Goal: Task Accomplishment & Management: Manage account settings

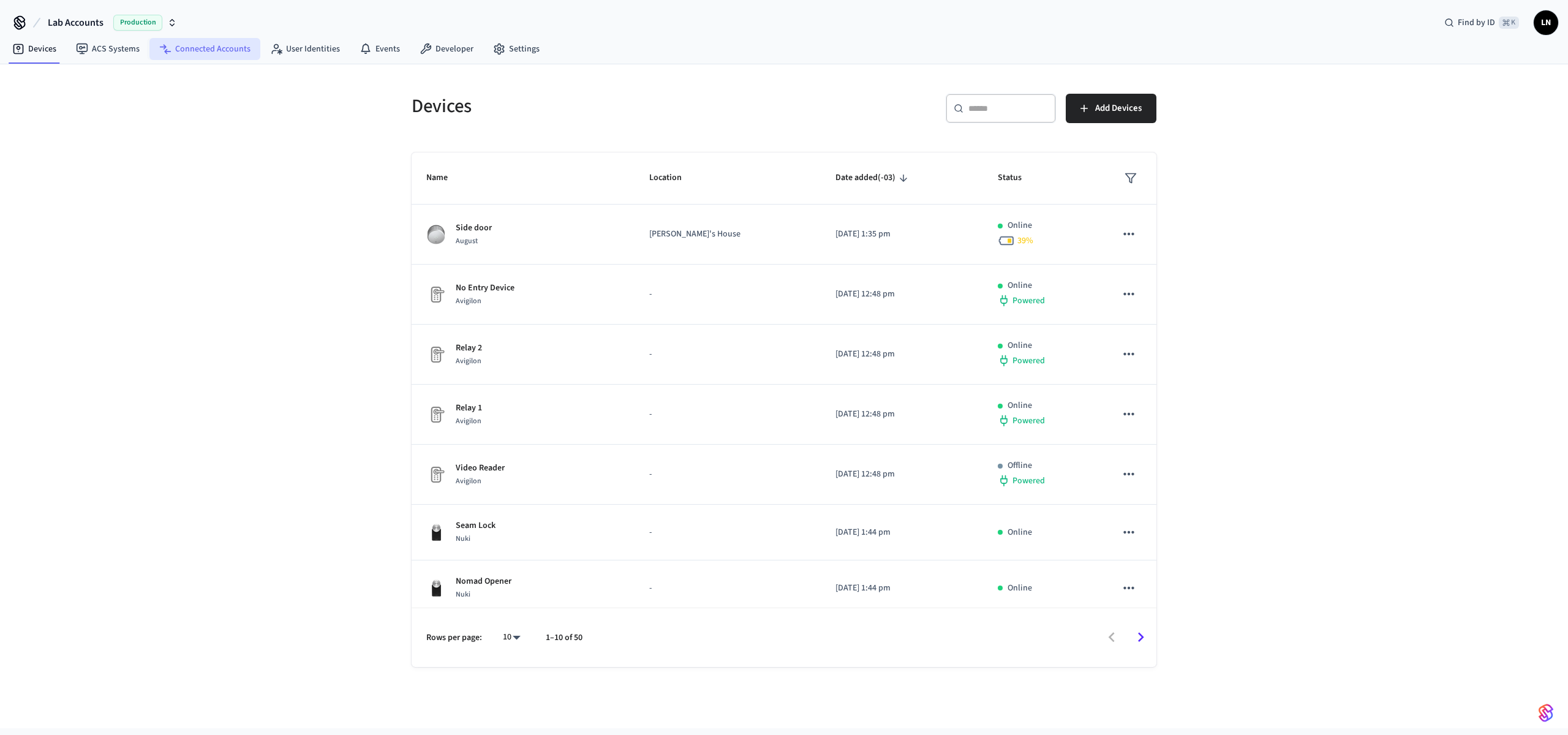
click at [171, 49] on link "Connected Accounts" at bounding box center [204, 49] width 111 height 22
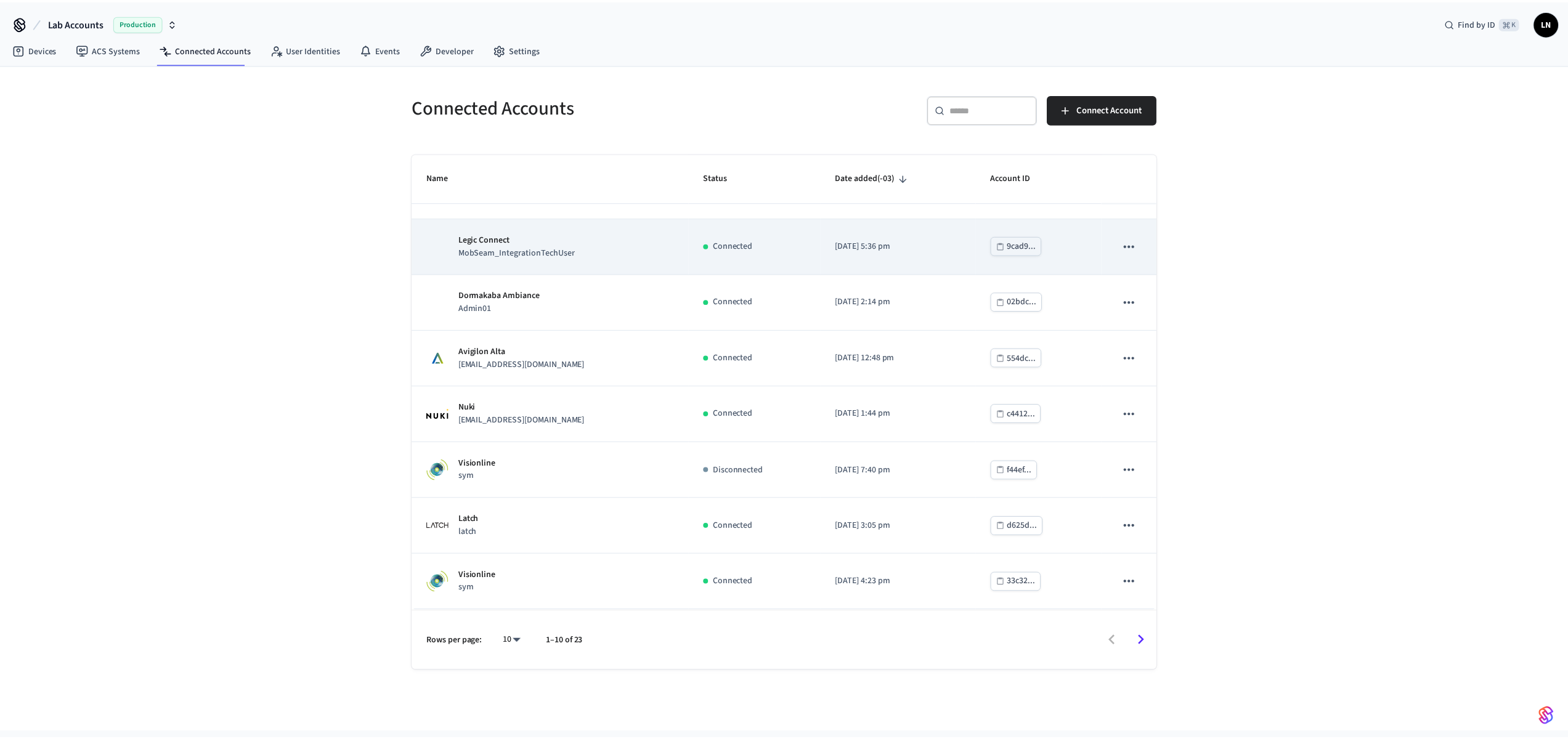
scroll to position [36, 0]
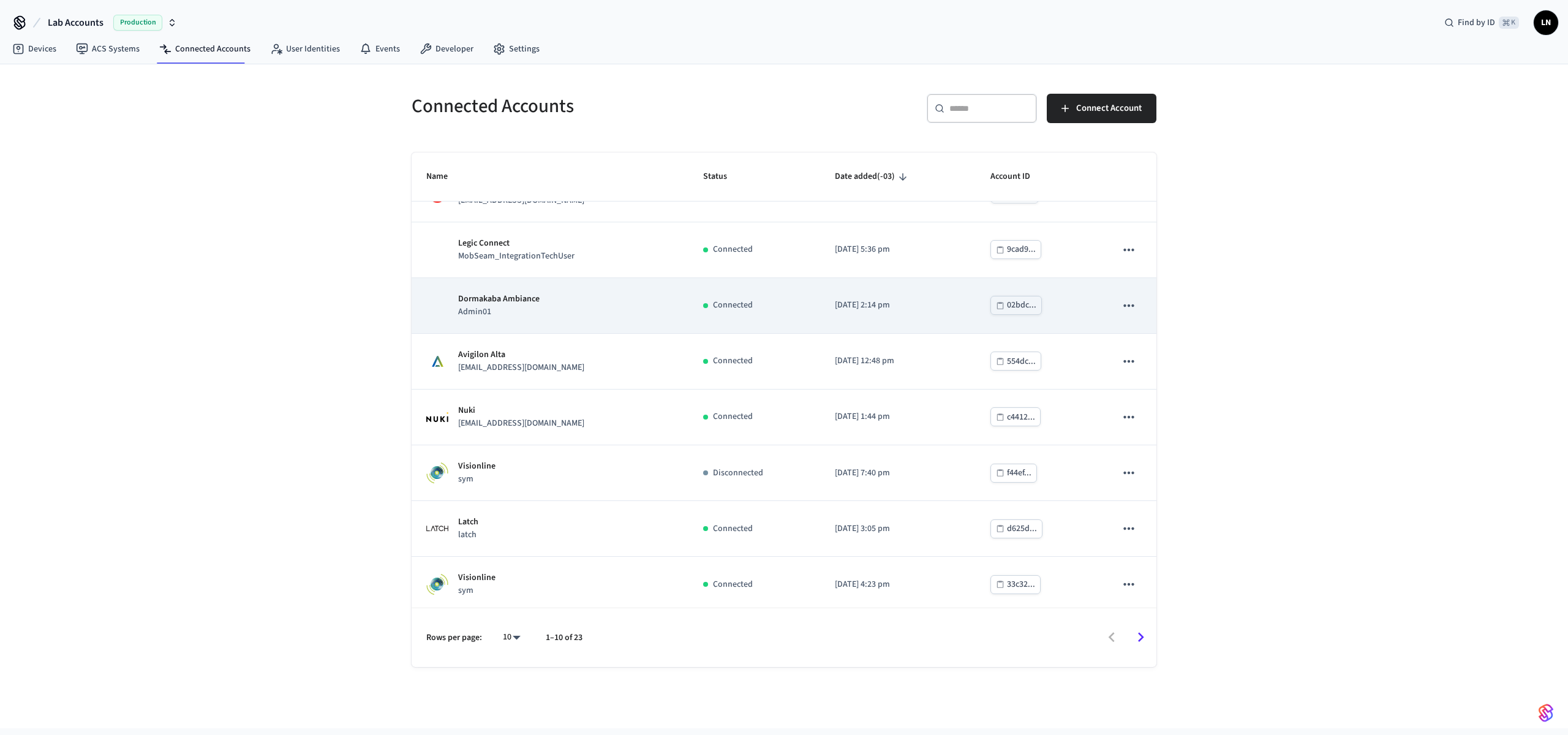
click at [606, 318] on div "Dormakaba Ambiance Admin01" at bounding box center [550, 305] width 247 height 26
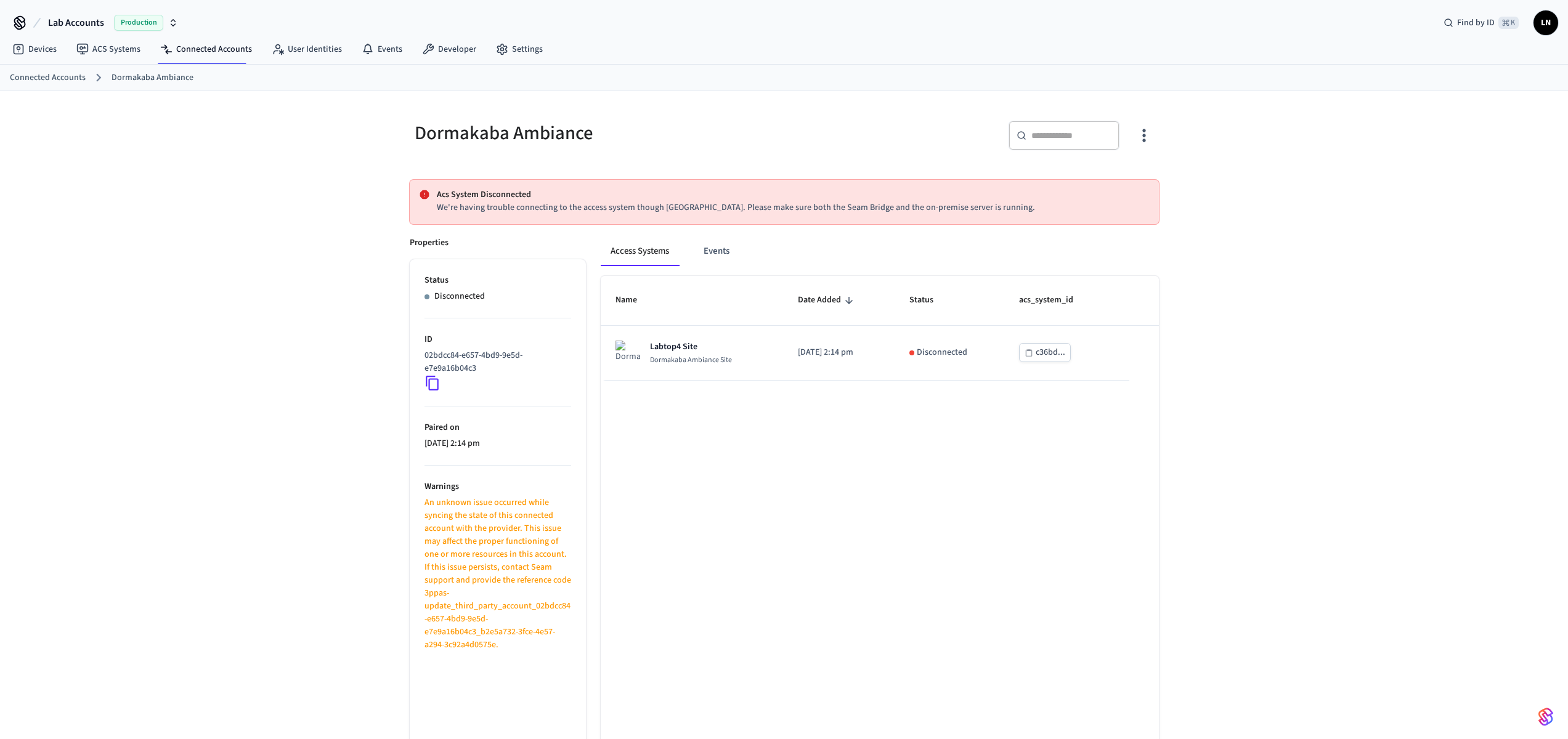
click at [1317, 612] on div "Dormakaba Ambiance ​ ​ Acs System Disconnected We're having trouble connecting …" at bounding box center [784, 442] width 1568 height 702
click at [127, 54] on link "ACS Systems" at bounding box center [108, 50] width 83 height 22
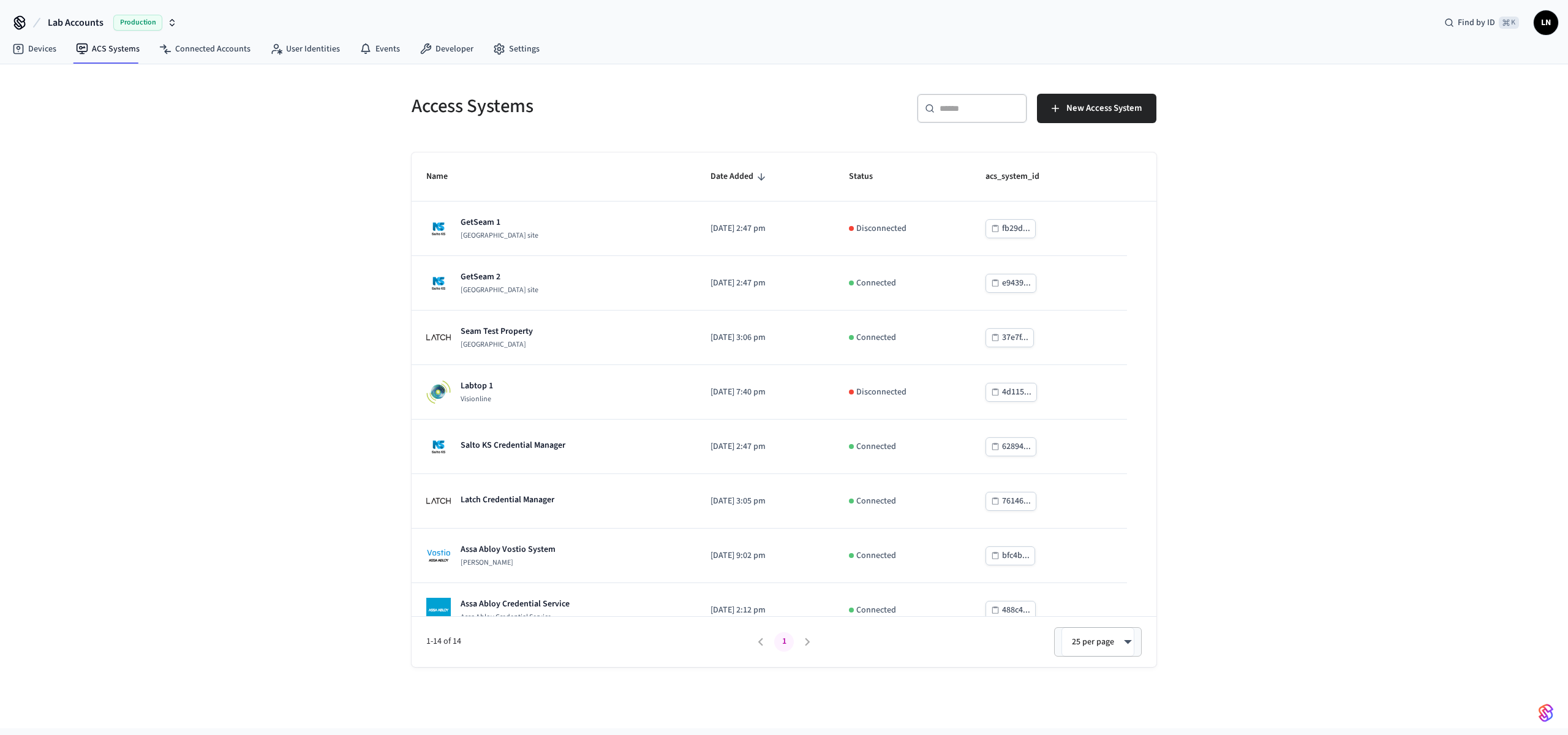
click at [1352, 474] on div "Access Systems ​ ​ New Access System Name Date Added Status acs_system_id GetSe…" at bounding box center [784, 396] width 1568 height 664
click at [1423, 518] on div "Access Systems ​ ​ New Access System Name Date Added Status acs_system_id GetSe…" at bounding box center [784, 396] width 1568 height 664
click at [1328, 211] on div "Access Systems ​ ​ New Access System Name Date Added Status acs_system_id Assa …" at bounding box center [784, 396] width 1568 height 664
click at [116, 29] on span "Production" at bounding box center [137, 22] width 49 height 16
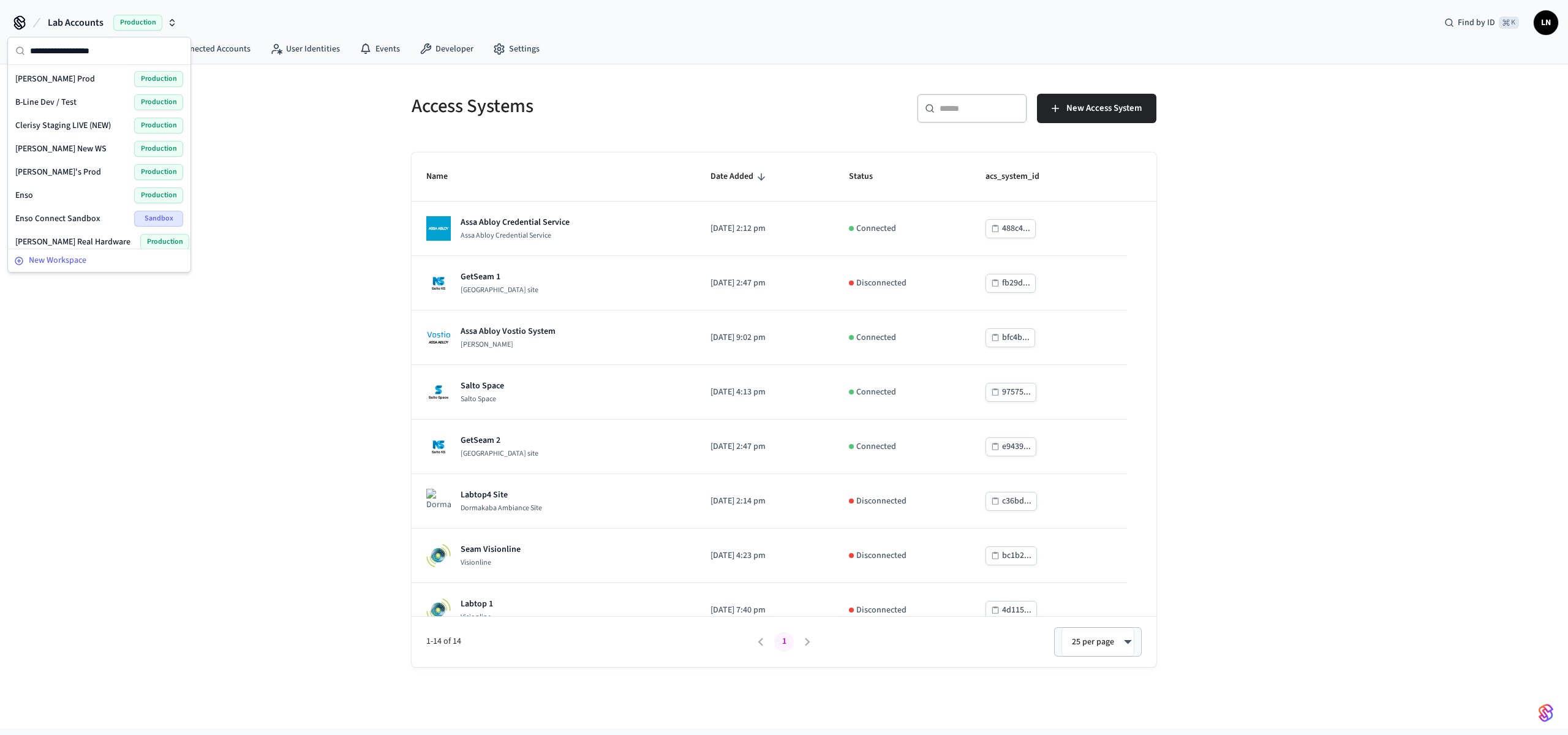
click at [68, 266] on button "New Workspace" at bounding box center [100, 260] width 180 height 20
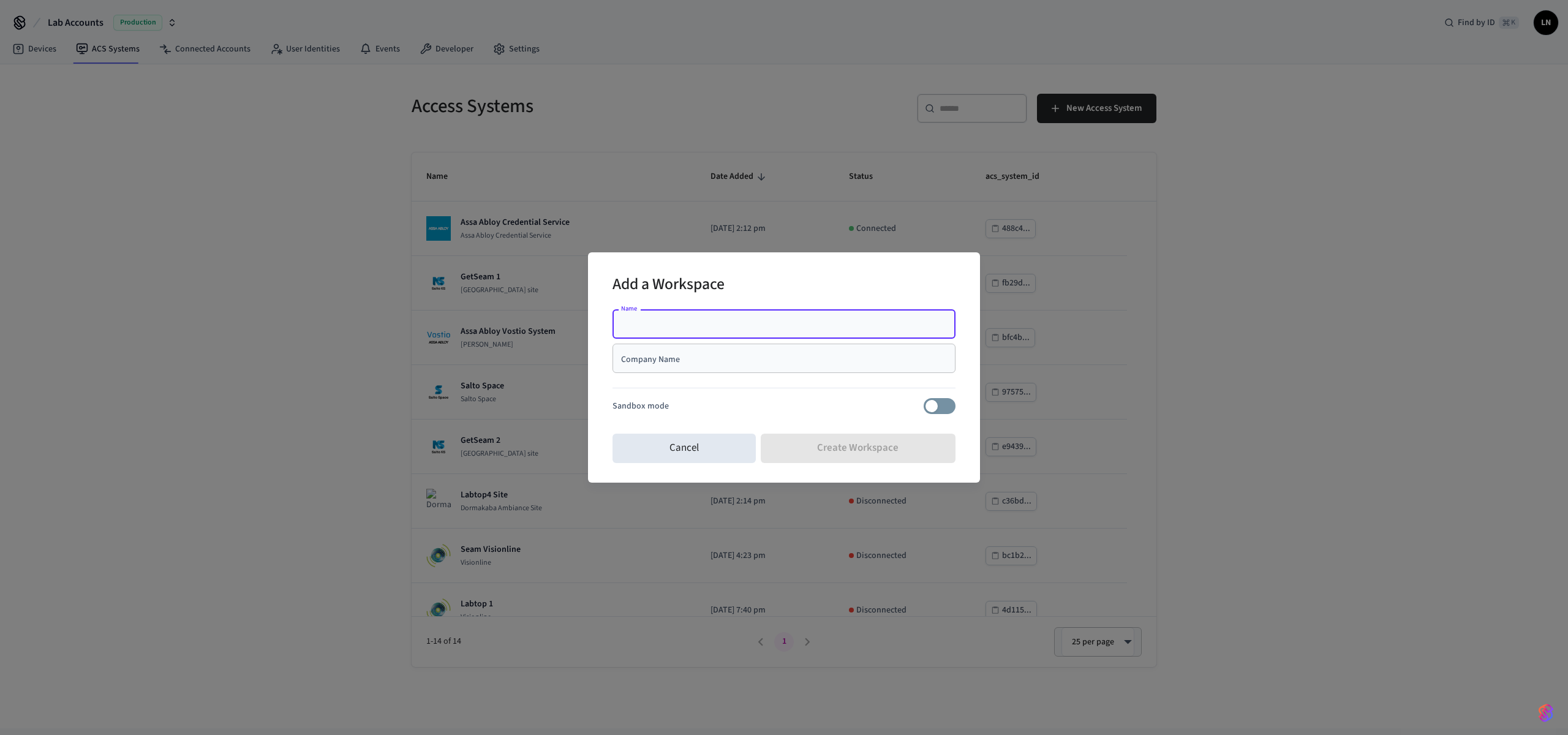
click at [0, 728] on com-1password-button at bounding box center [0, 728] width 0 height 0
click at [890, 328] on input "Name" at bounding box center [784, 324] width 329 height 12
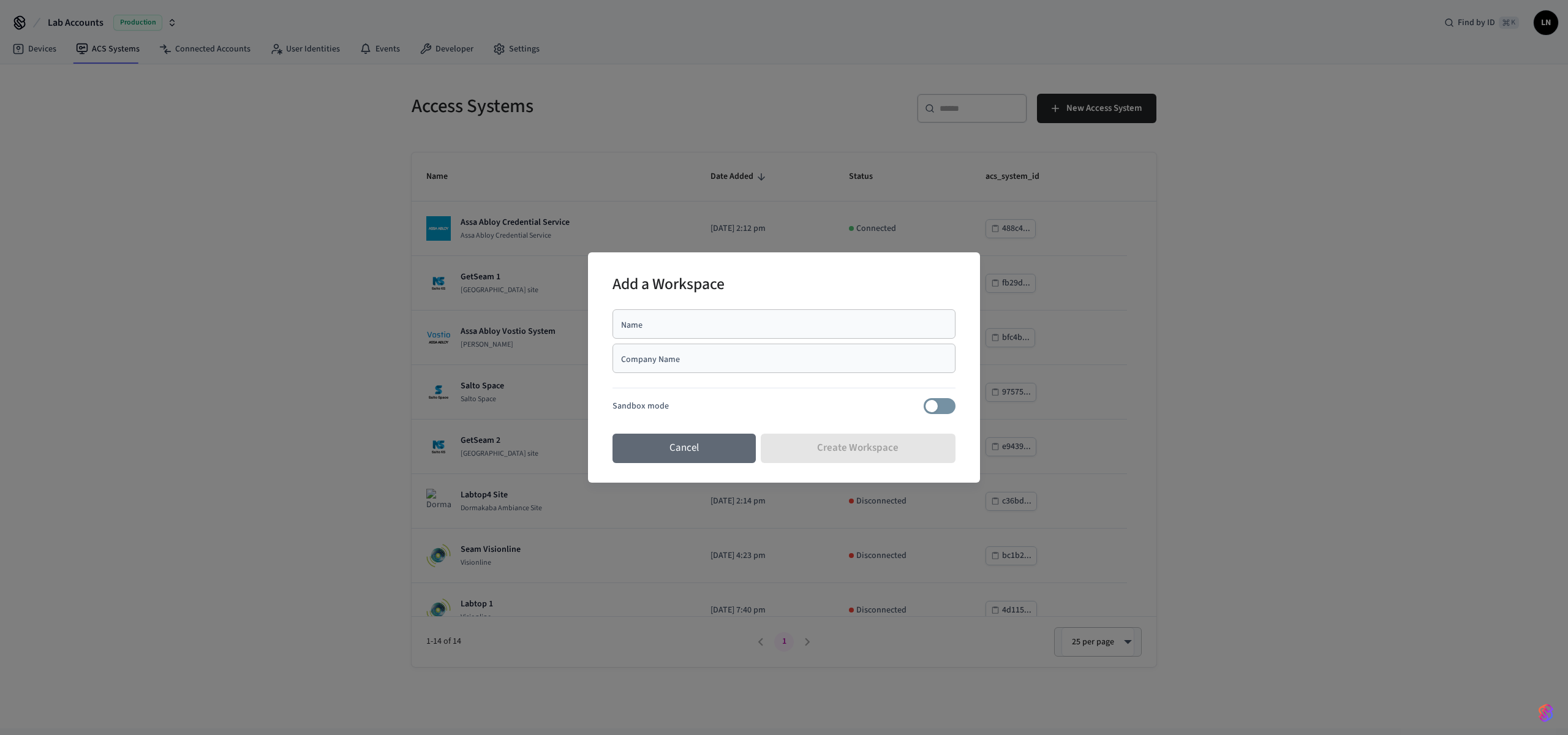
click at [715, 460] on button "Cancel" at bounding box center [684, 448] width 144 height 29
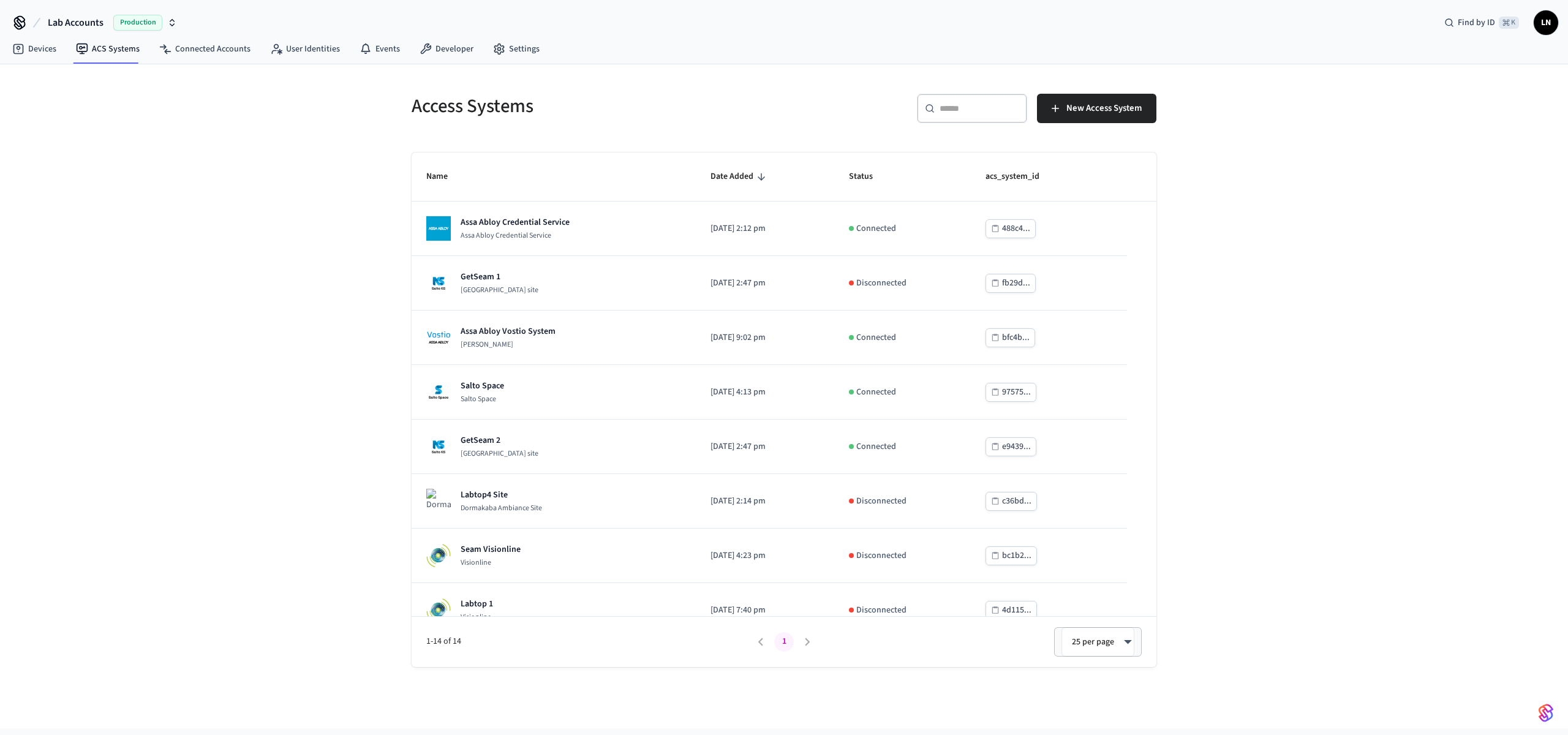
click at [90, 24] on span "Lab Accounts" at bounding box center [76, 22] width 56 height 14
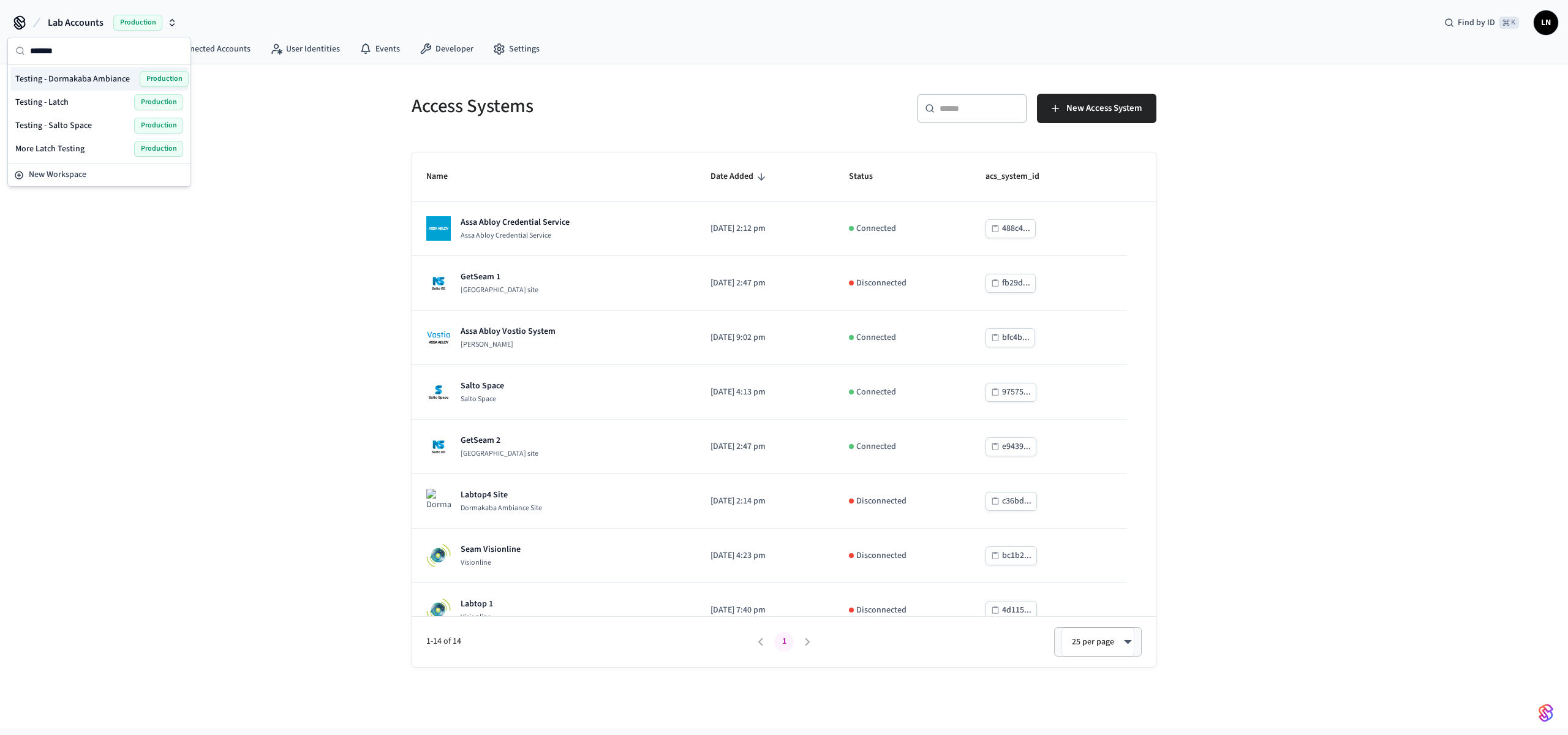
type input "*******"
click at [97, 81] on span "Testing - Dormakaba Ambiance" at bounding box center [73, 78] width 115 height 12
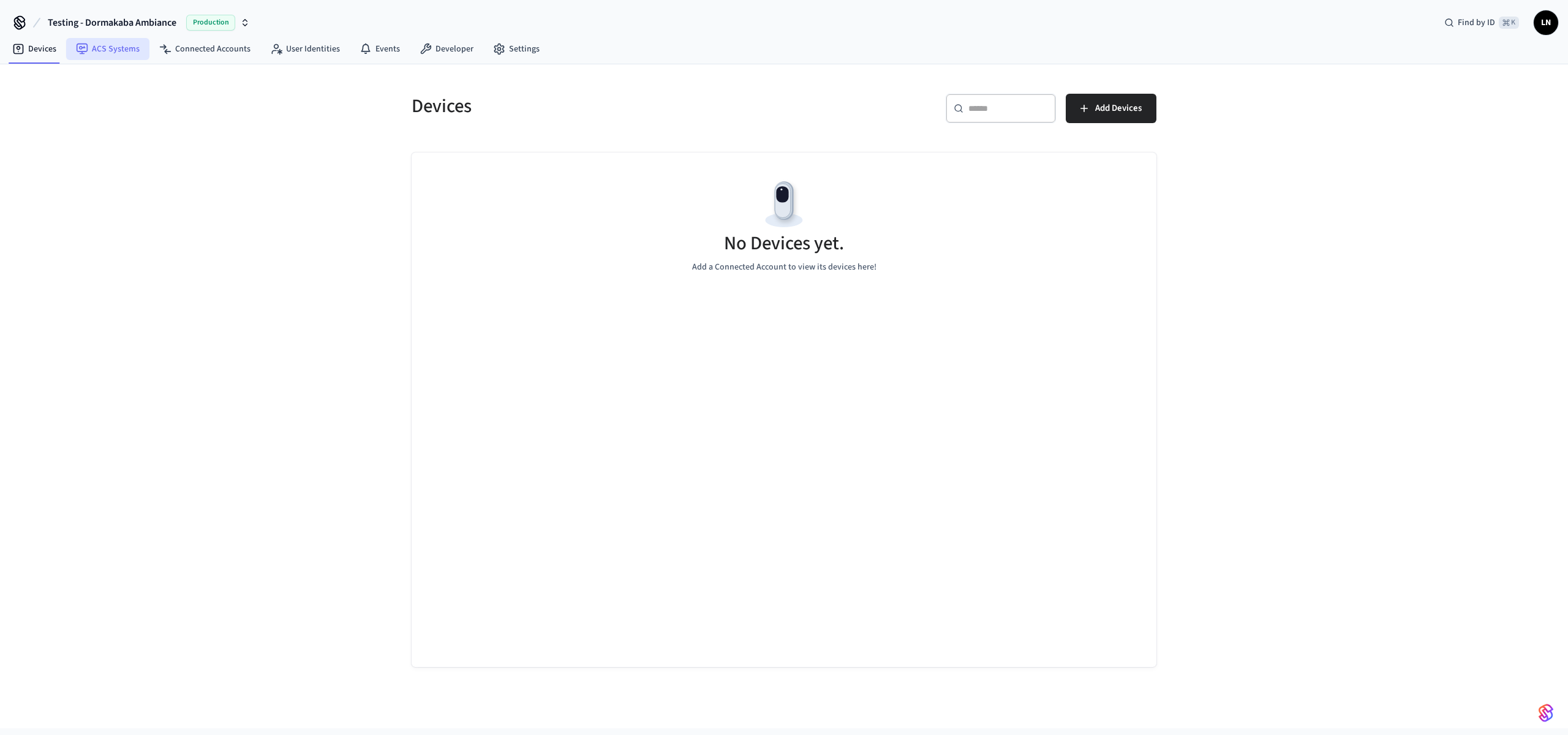
click at [92, 44] on link "ACS Systems" at bounding box center [108, 49] width 83 height 22
click at [1097, 108] on span "New Access System" at bounding box center [1104, 108] width 75 height 16
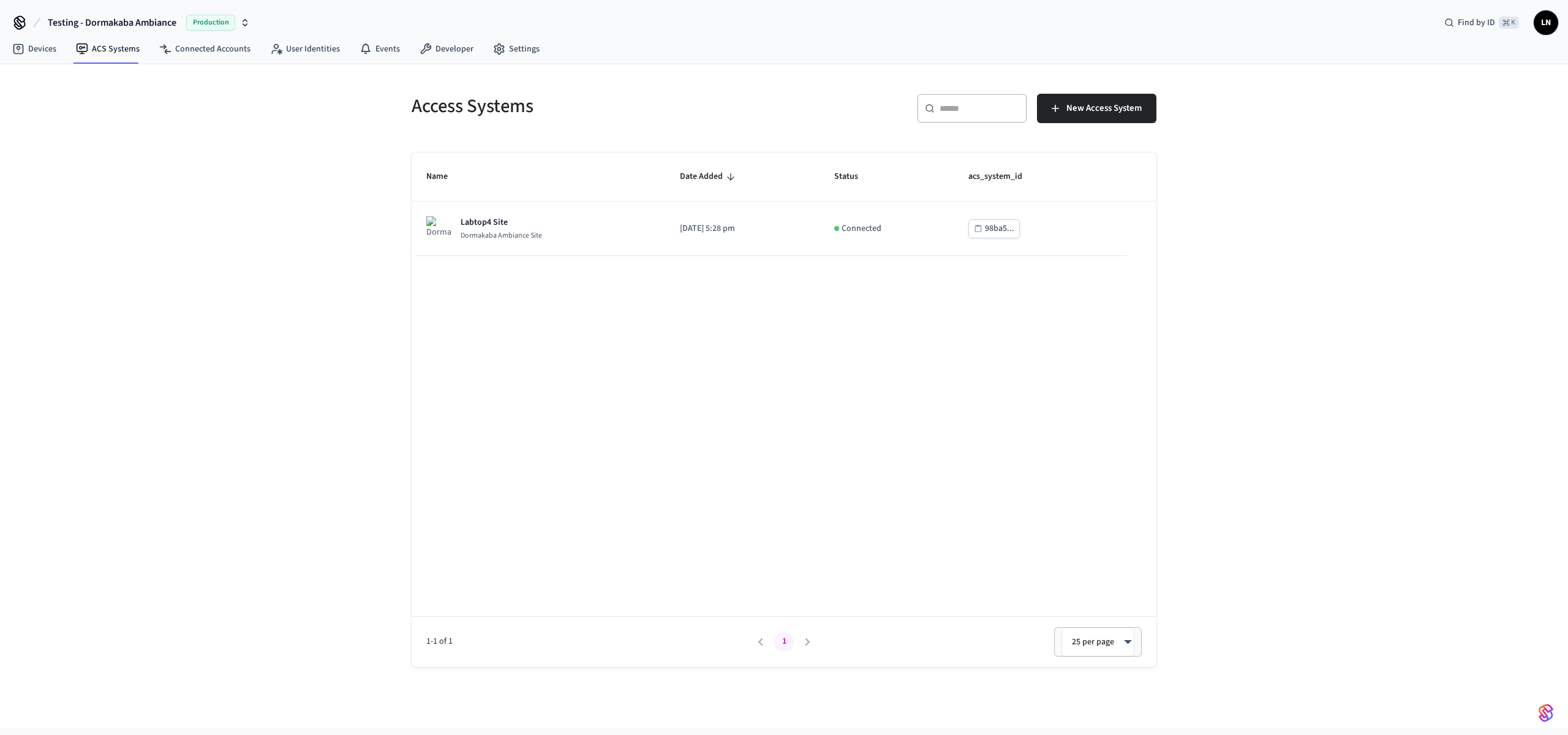
click at [1168, 384] on div "Access Systems ​ ​ New Access System Name Date Added Status acs_system_id Labto…" at bounding box center [784, 366] width 784 height 603
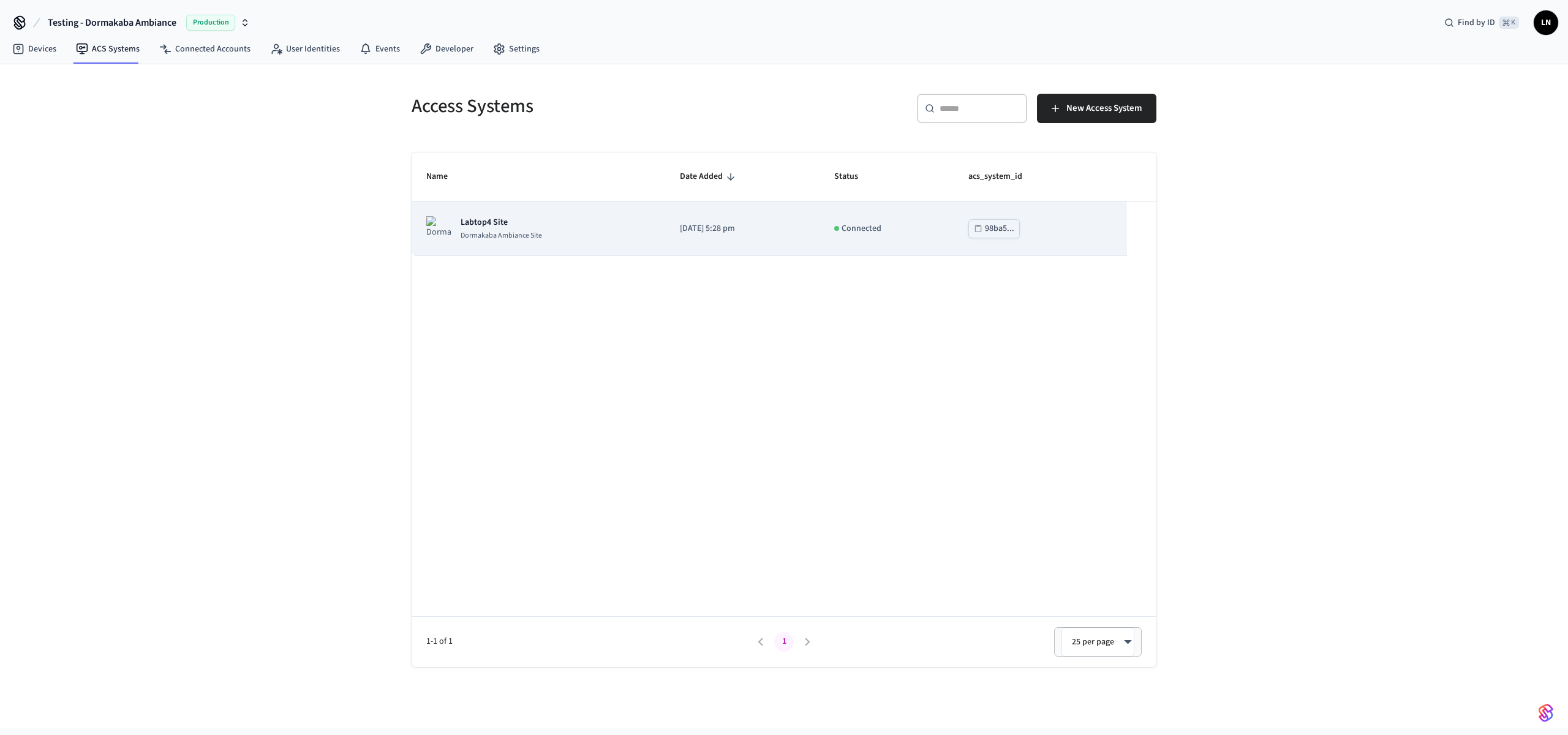
click at [543, 225] on div "Labtop4 Site [GEOGRAPHIC_DATA]" at bounding box center [538, 228] width 224 height 25
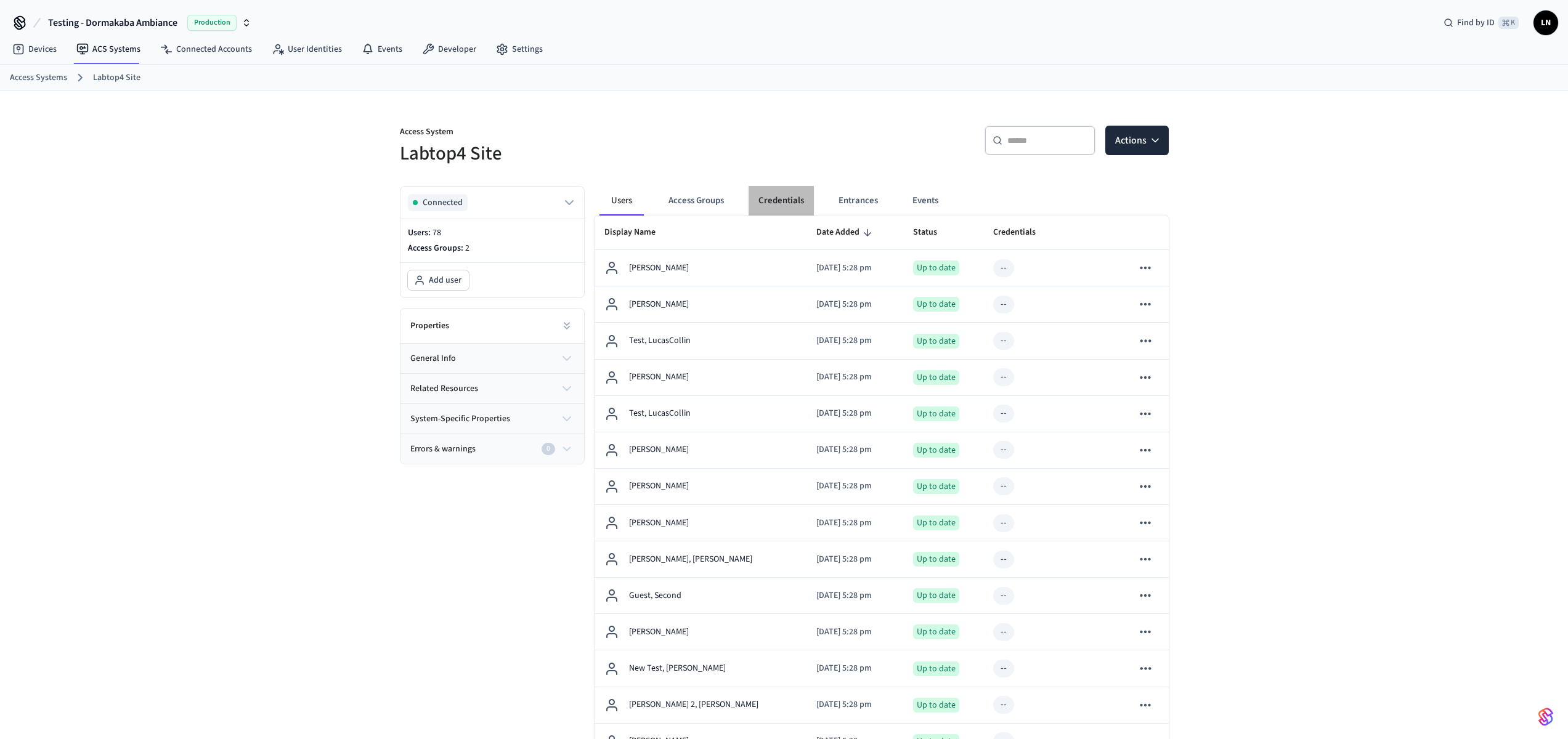
click at [792, 203] on button "Credentials" at bounding box center [780, 200] width 65 height 30
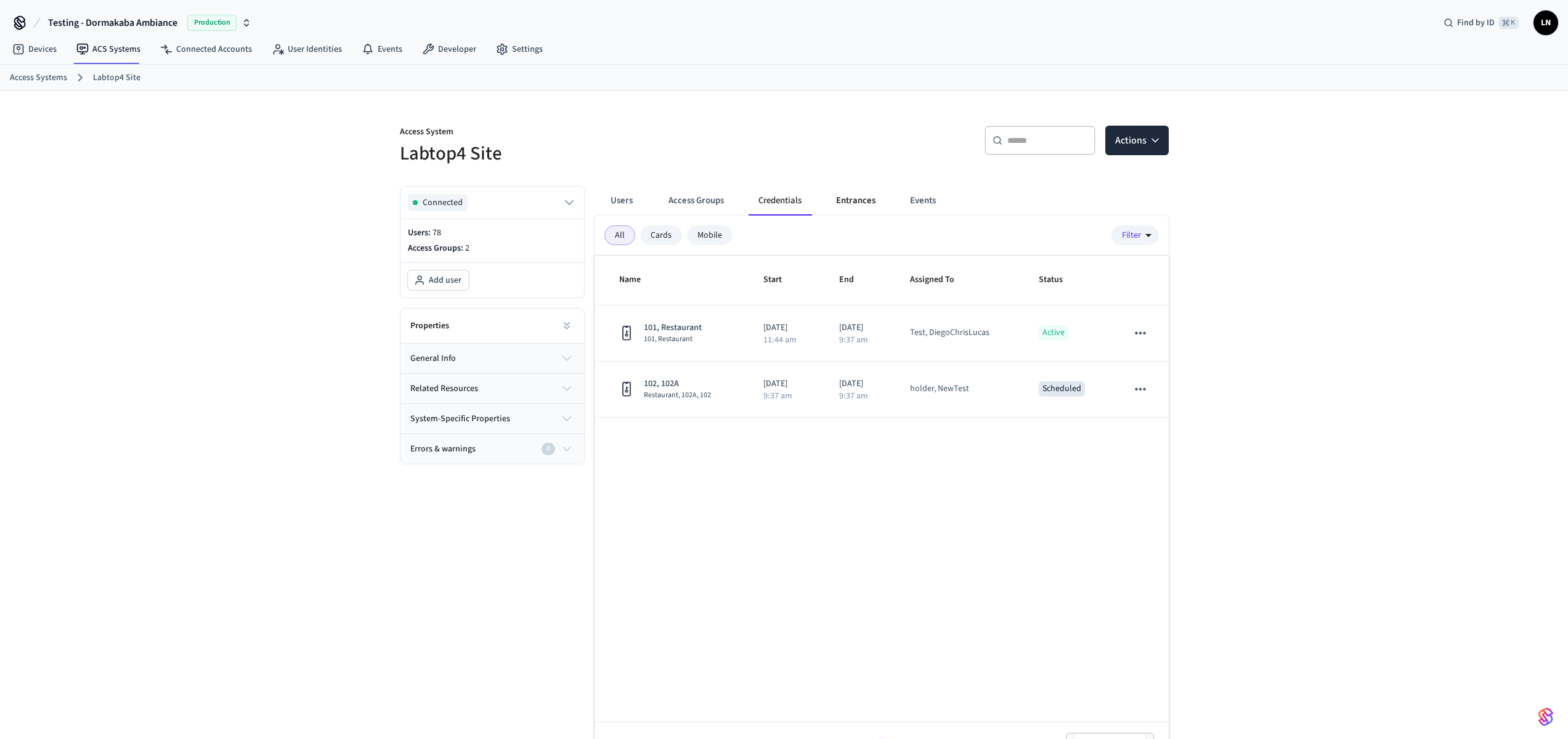
click at [848, 200] on button "Entrances" at bounding box center [856, 200] width 59 height 30
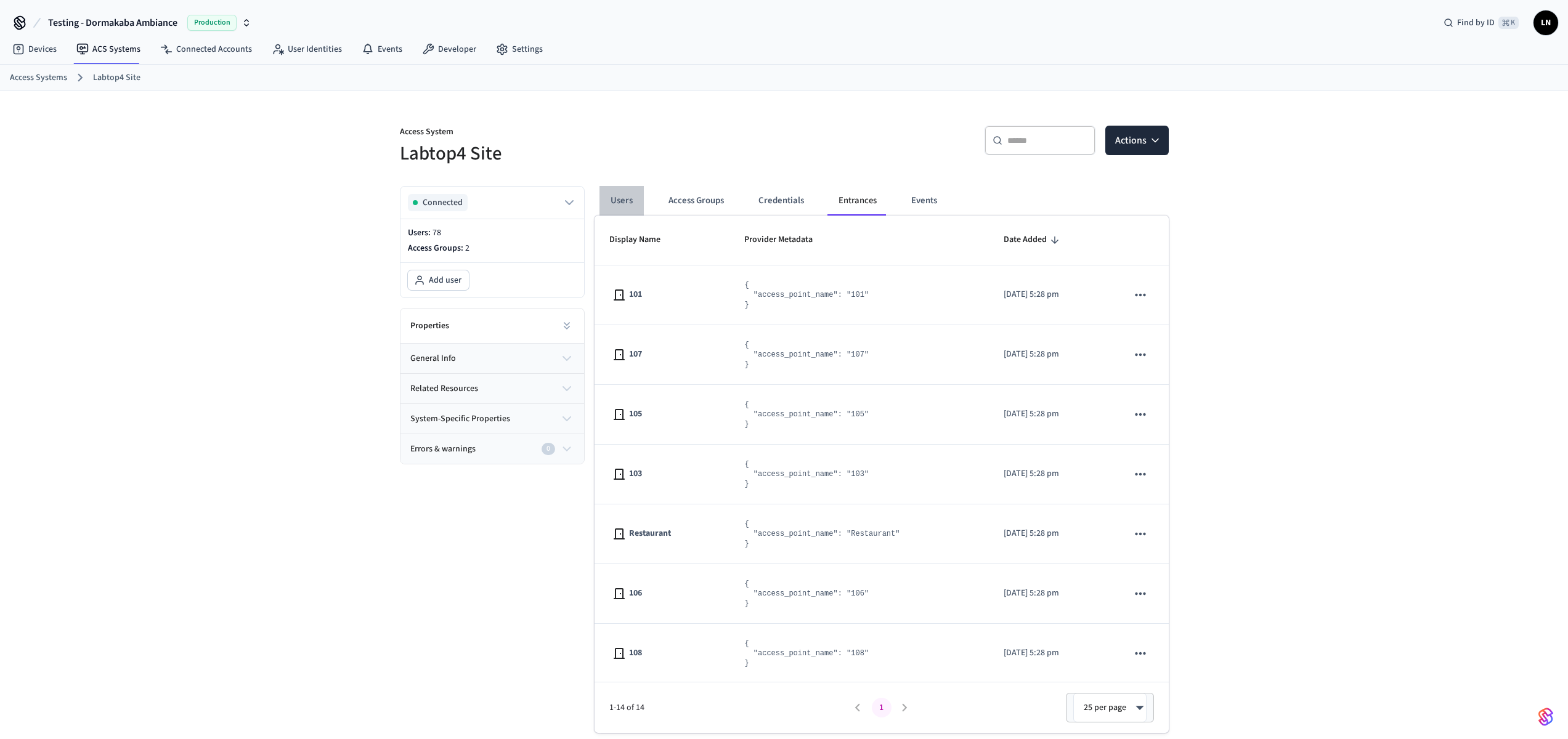
click at [615, 188] on button "Users" at bounding box center [621, 200] width 44 height 30
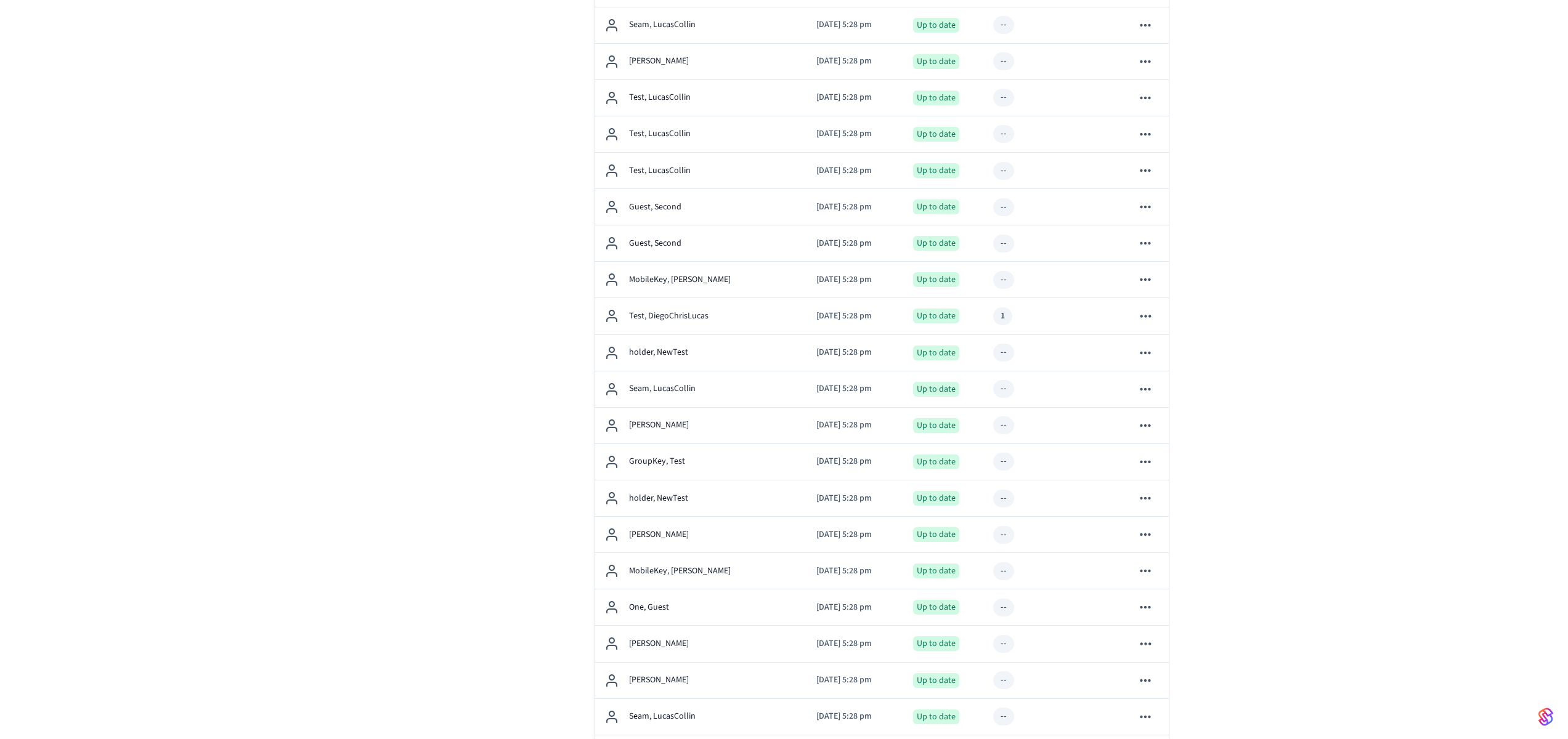
click at [641, 248] on tbody "Foe, [PERSON_NAME] [DATE] 5:28 pm Up to date -- Foe, [PERSON_NAME] [DATE] 5:28 …" at bounding box center [881, 152] width 574 height 1819
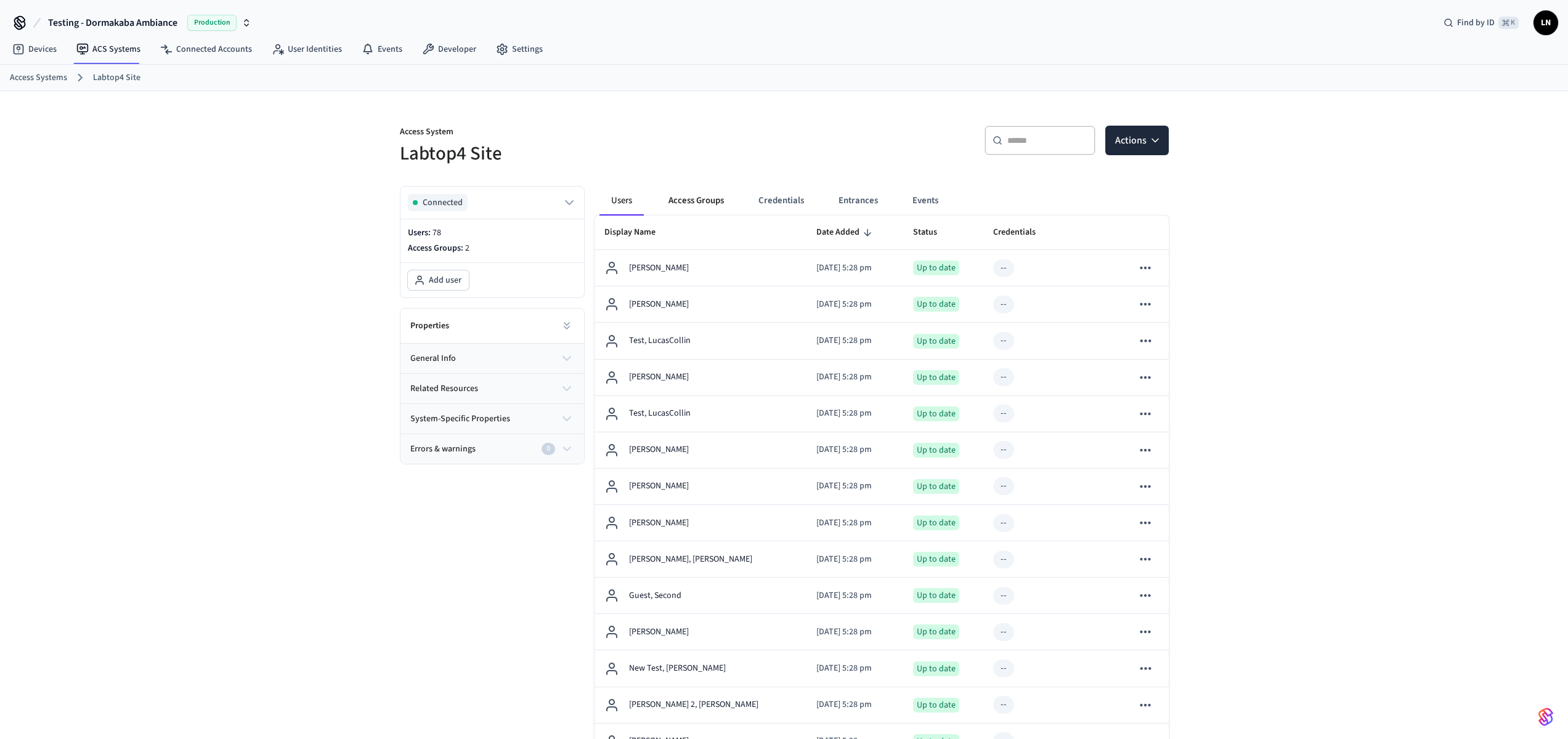
click at [696, 195] on button "Access Groups" at bounding box center [696, 200] width 75 height 30
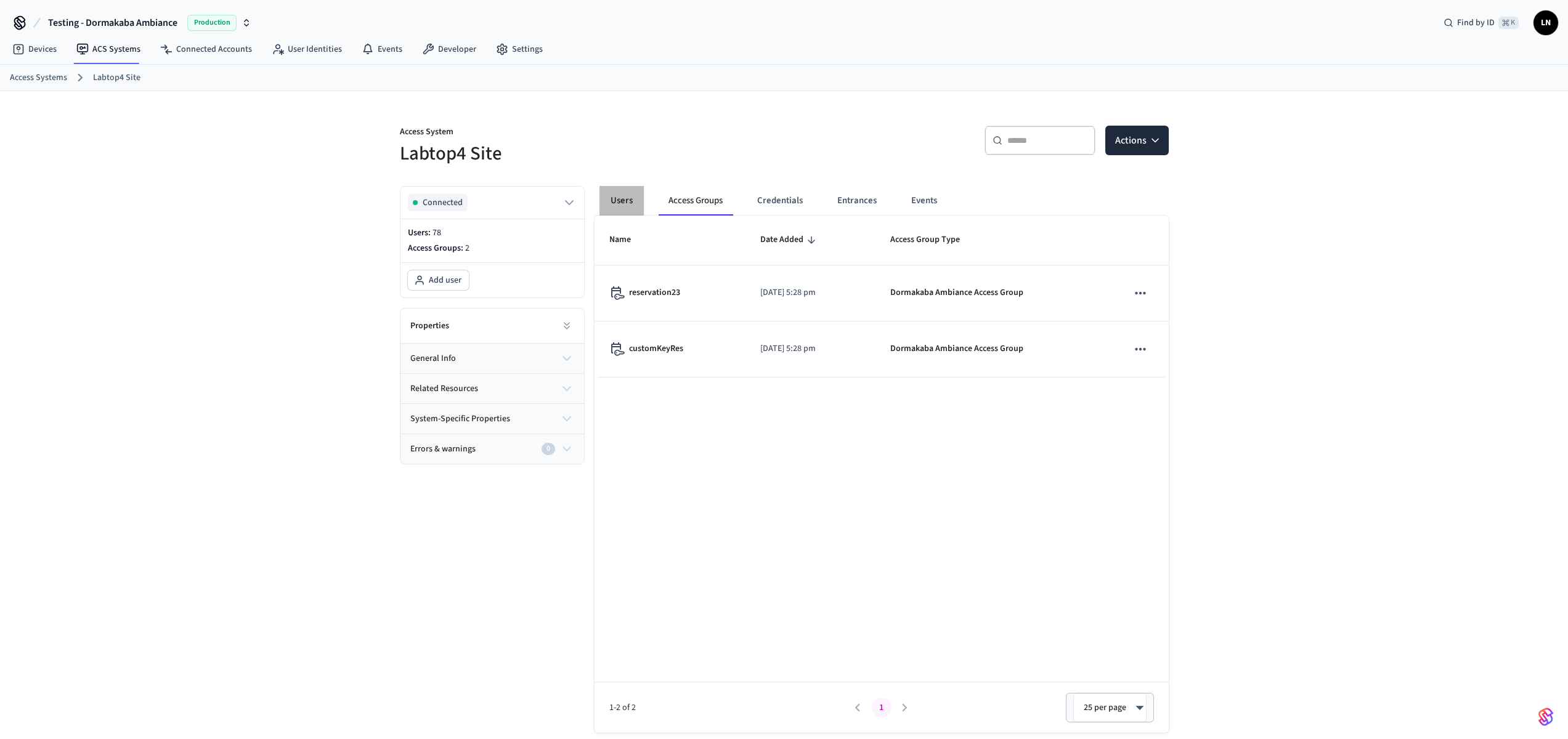
click at [626, 206] on button "Users" at bounding box center [621, 200] width 44 height 30
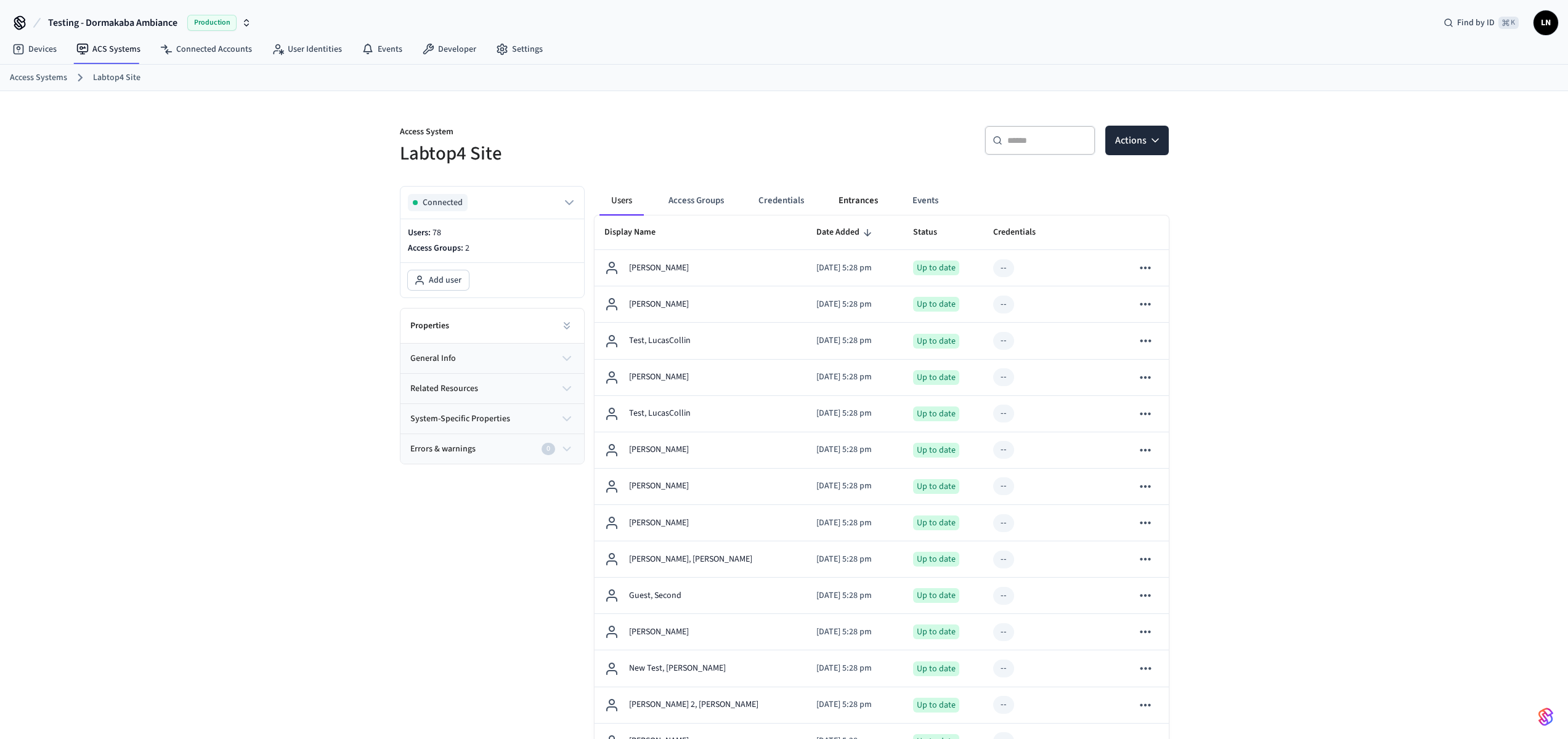
drag, startPoint x: 830, startPoint y: 184, endPoint x: 849, endPoint y: 203, distance: 26.9
click at [850, 203] on button "Entrances" at bounding box center [858, 200] width 59 height 30
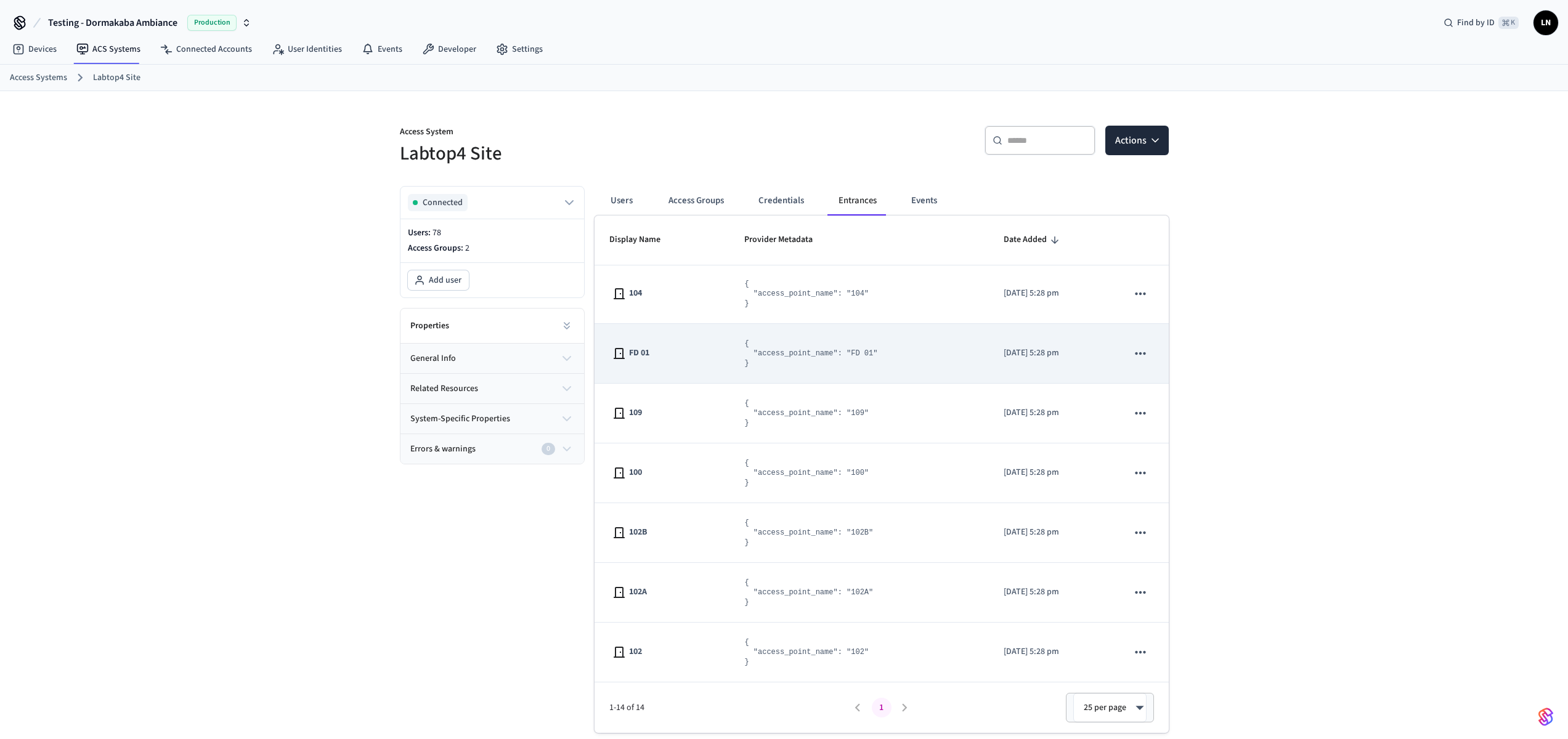
scroll to position [52, 0]
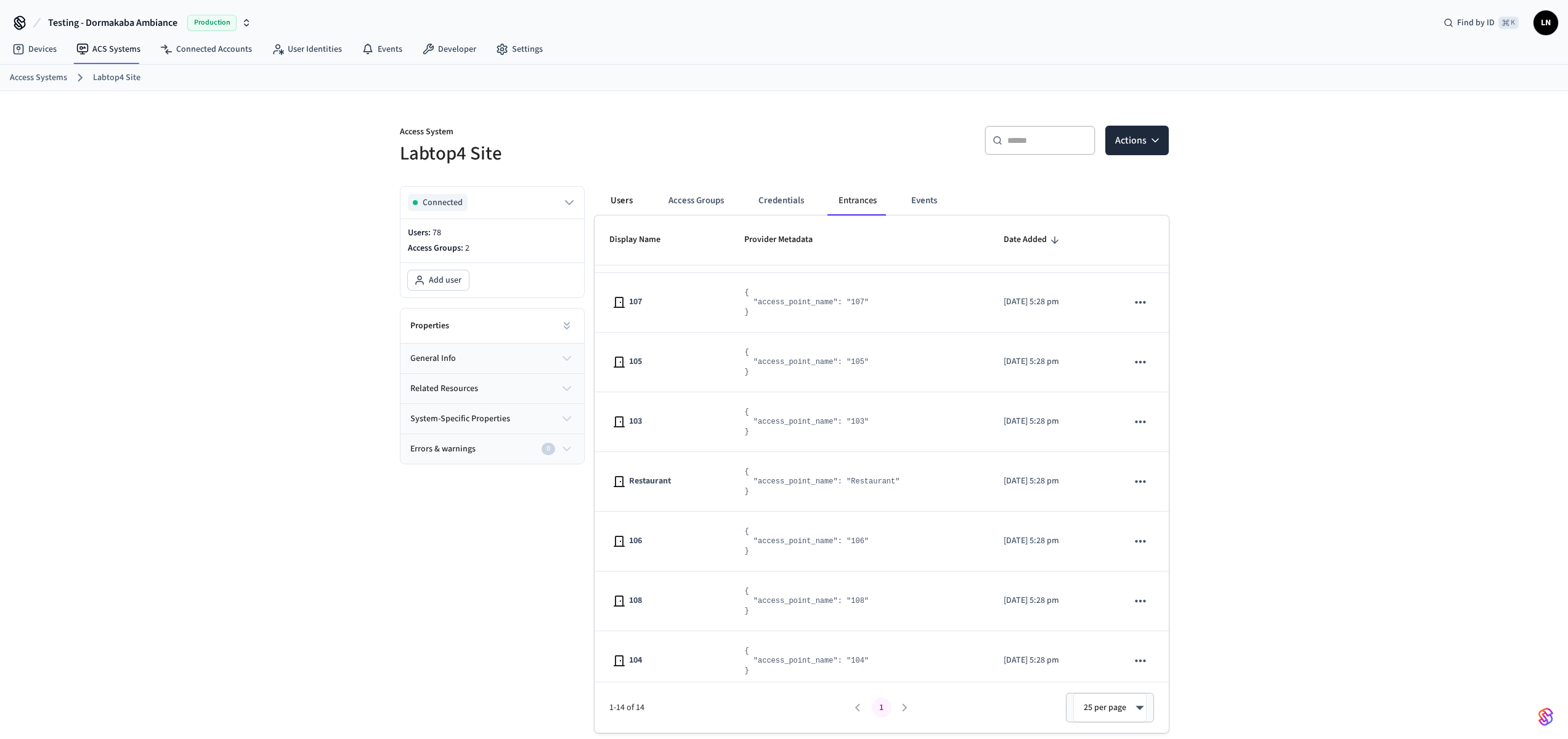
click at [629, 201] on button "Users" at bounding box center [621, 200] width 44 height 30
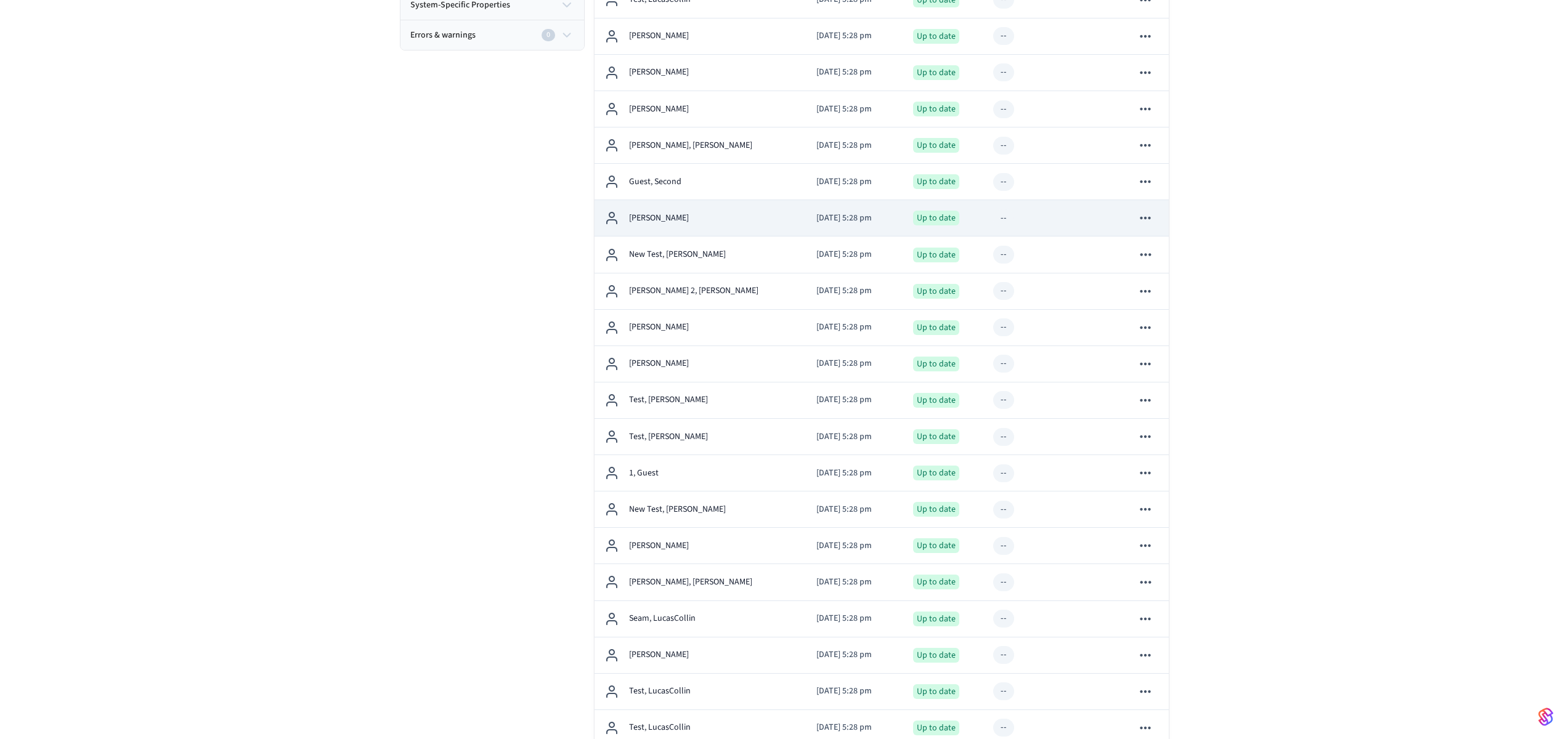
scroll to position [1408, 0]
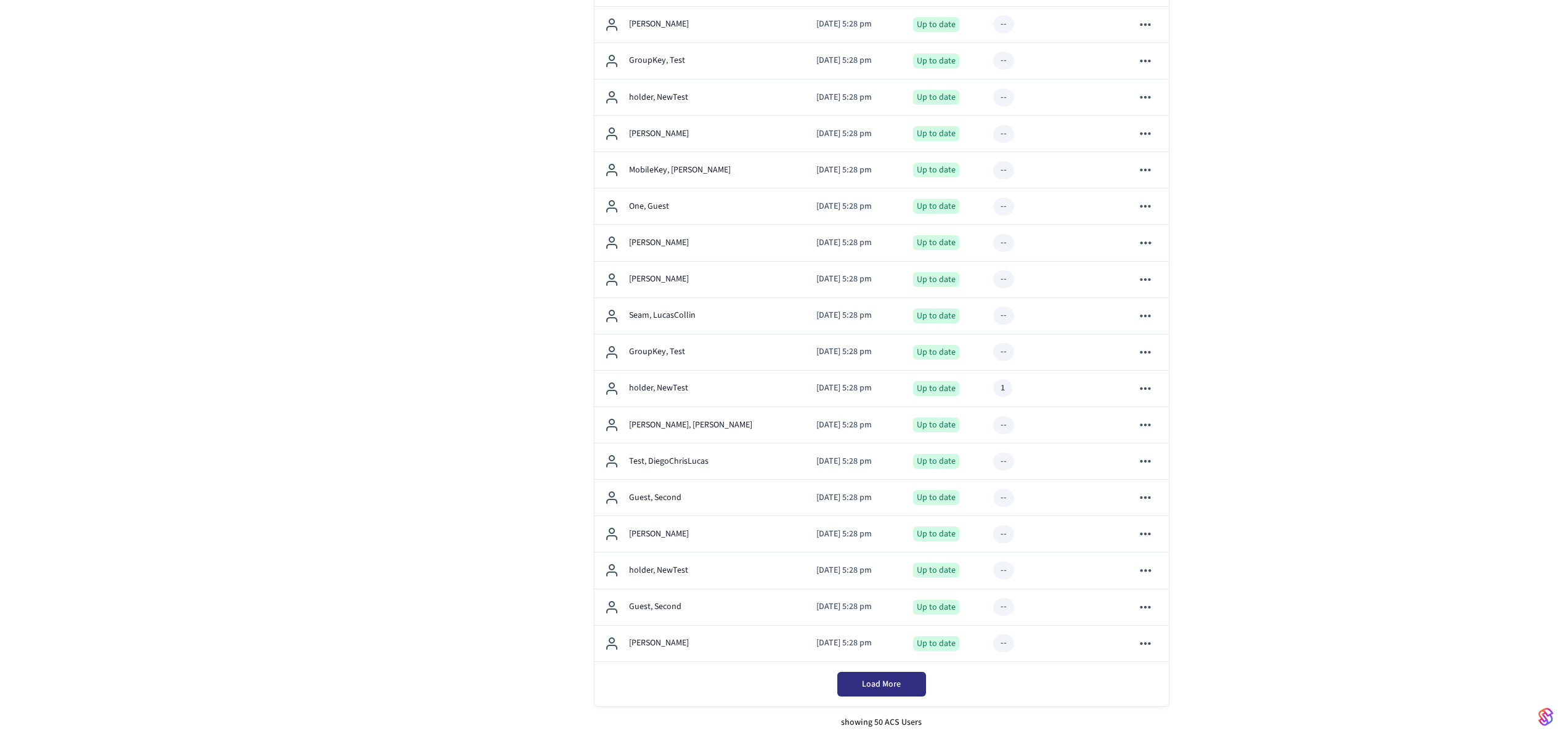
click at [877, 690] on button "Load More" at bounding box center [881, 684] width 89 height 25
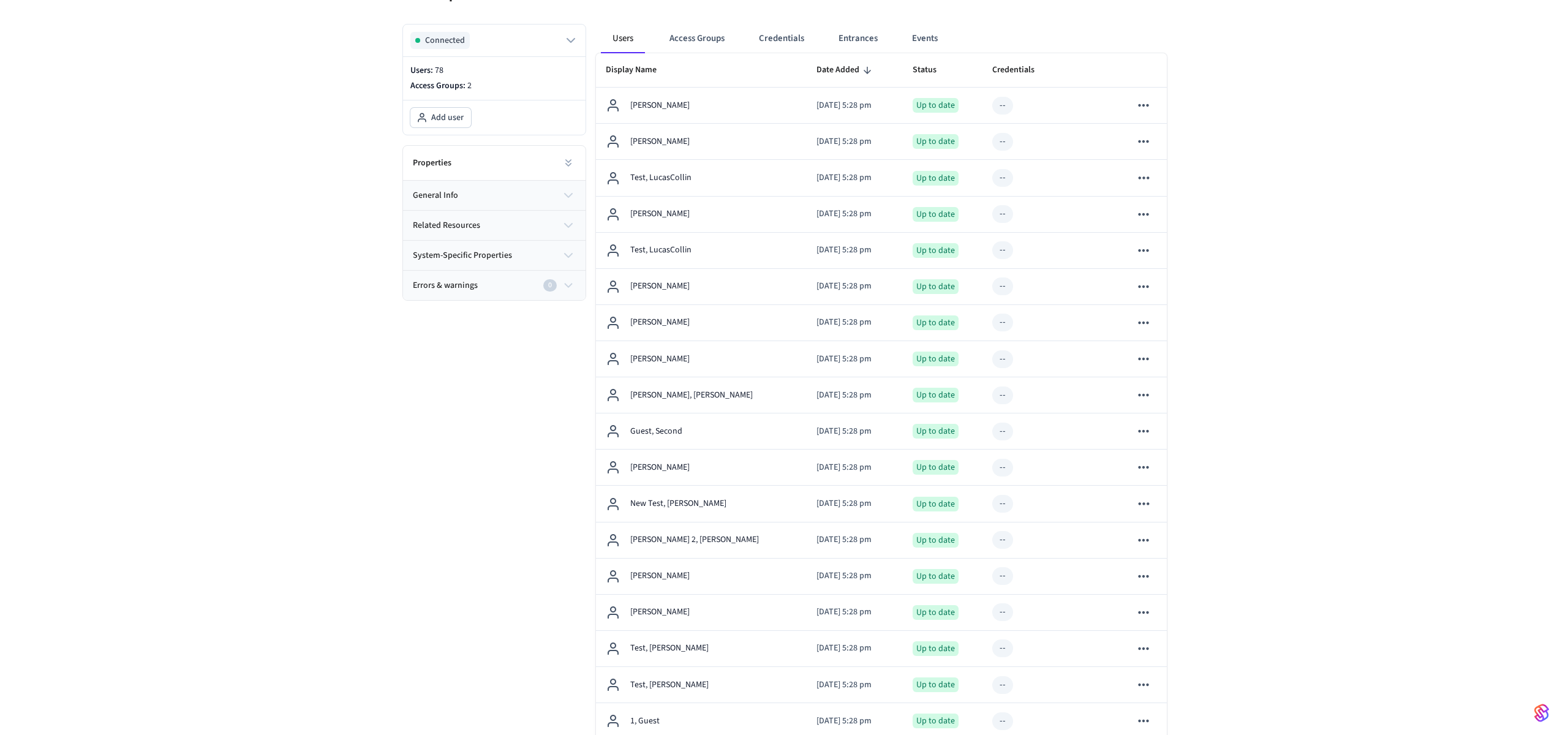
scroll to position [0, 0]
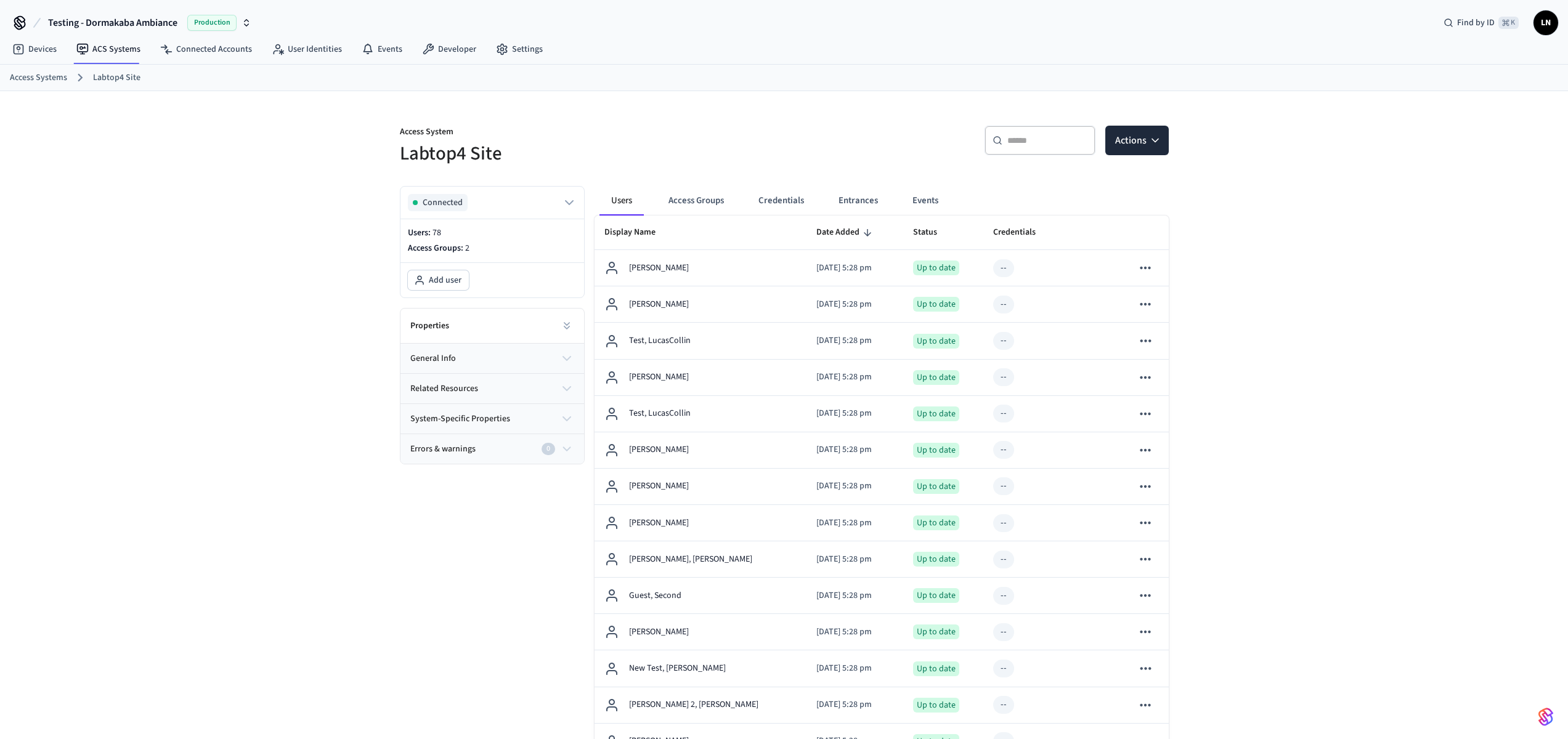
click at [698, 204] on button "Access Groups" at bounding box center [696, 200] width 75 height 30
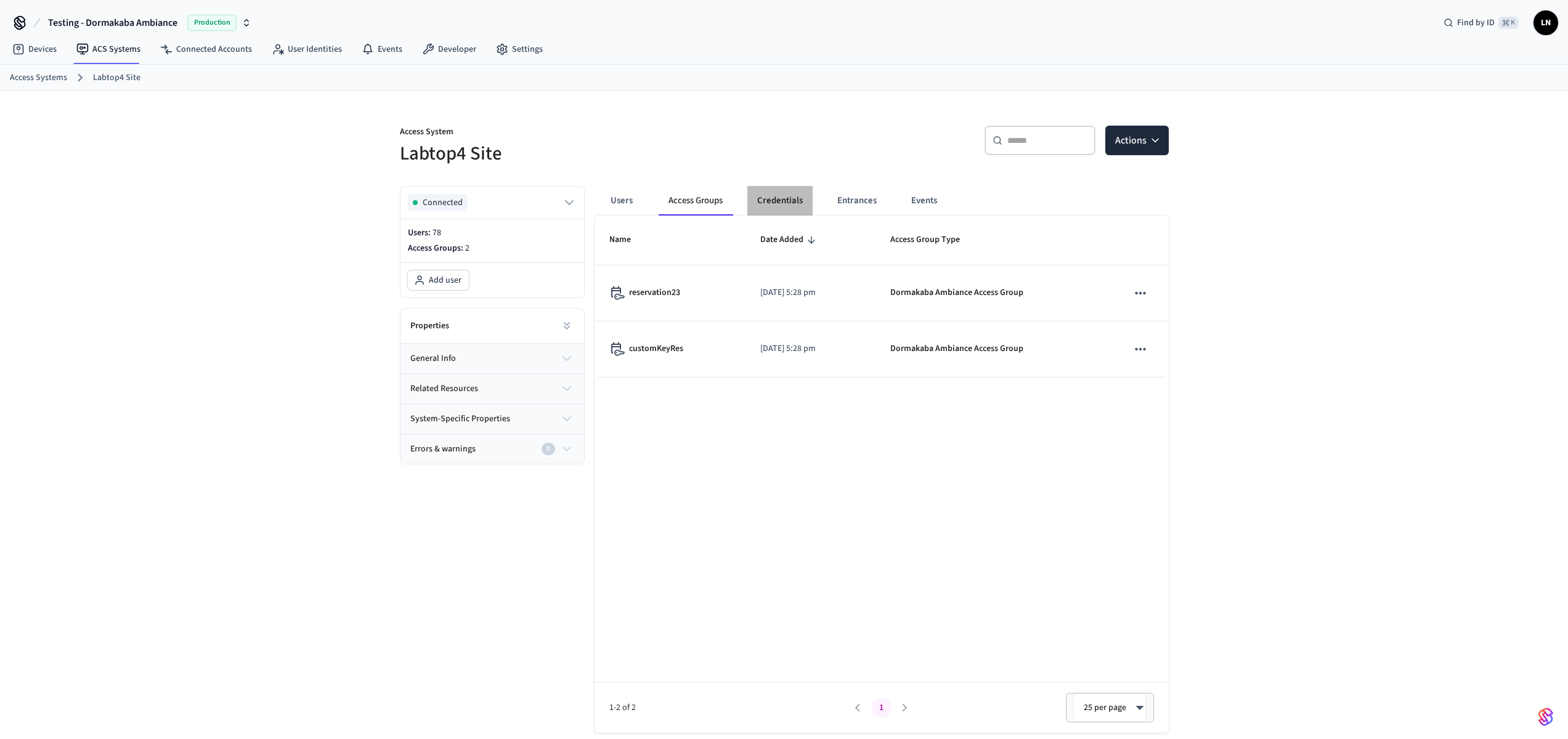
click at [799, 198] on button "Credentials" at bounding box center [780, 200] width 65 height 30
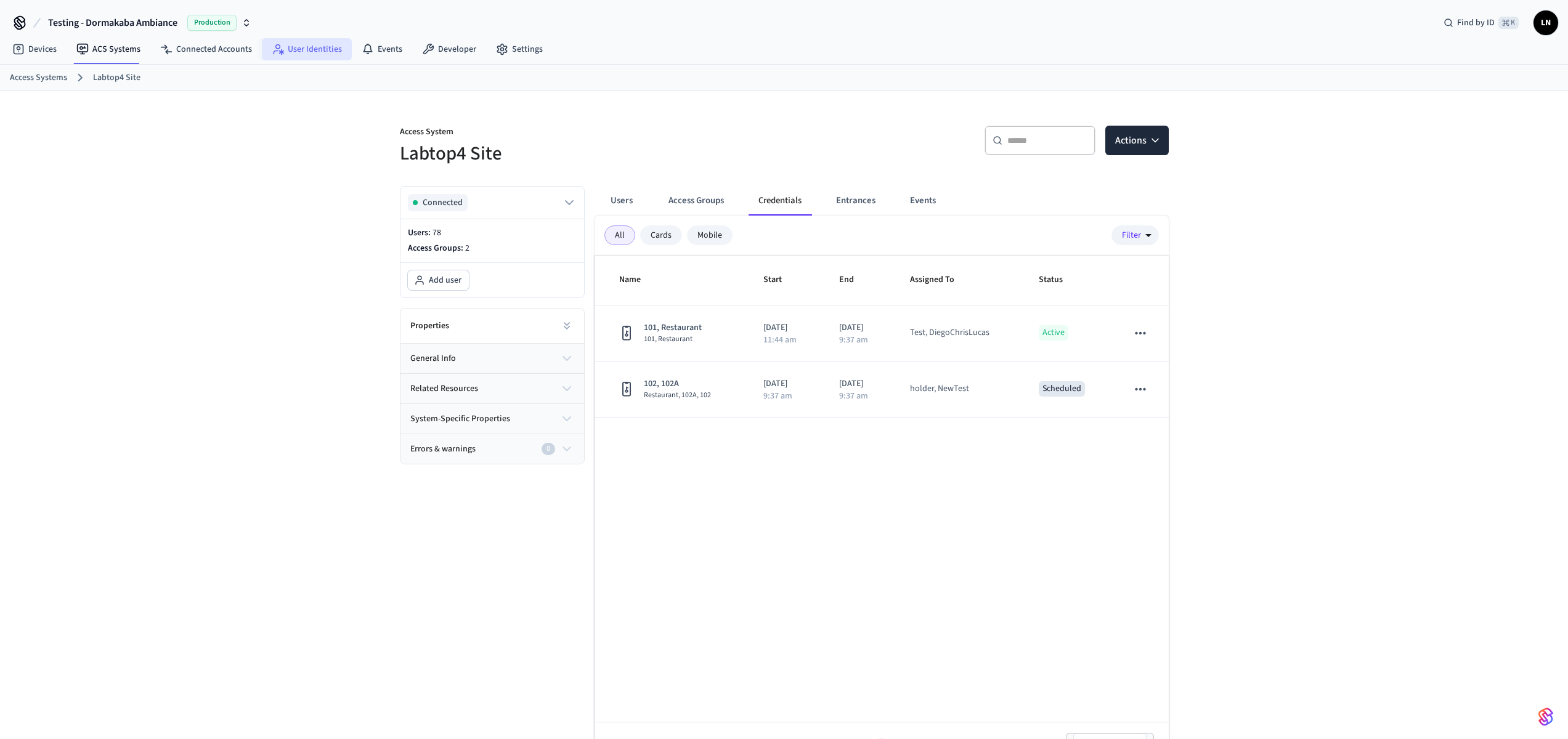
click at [314, 51] on link "User Identities" at bounding box center [306, 50] width 90 height 22
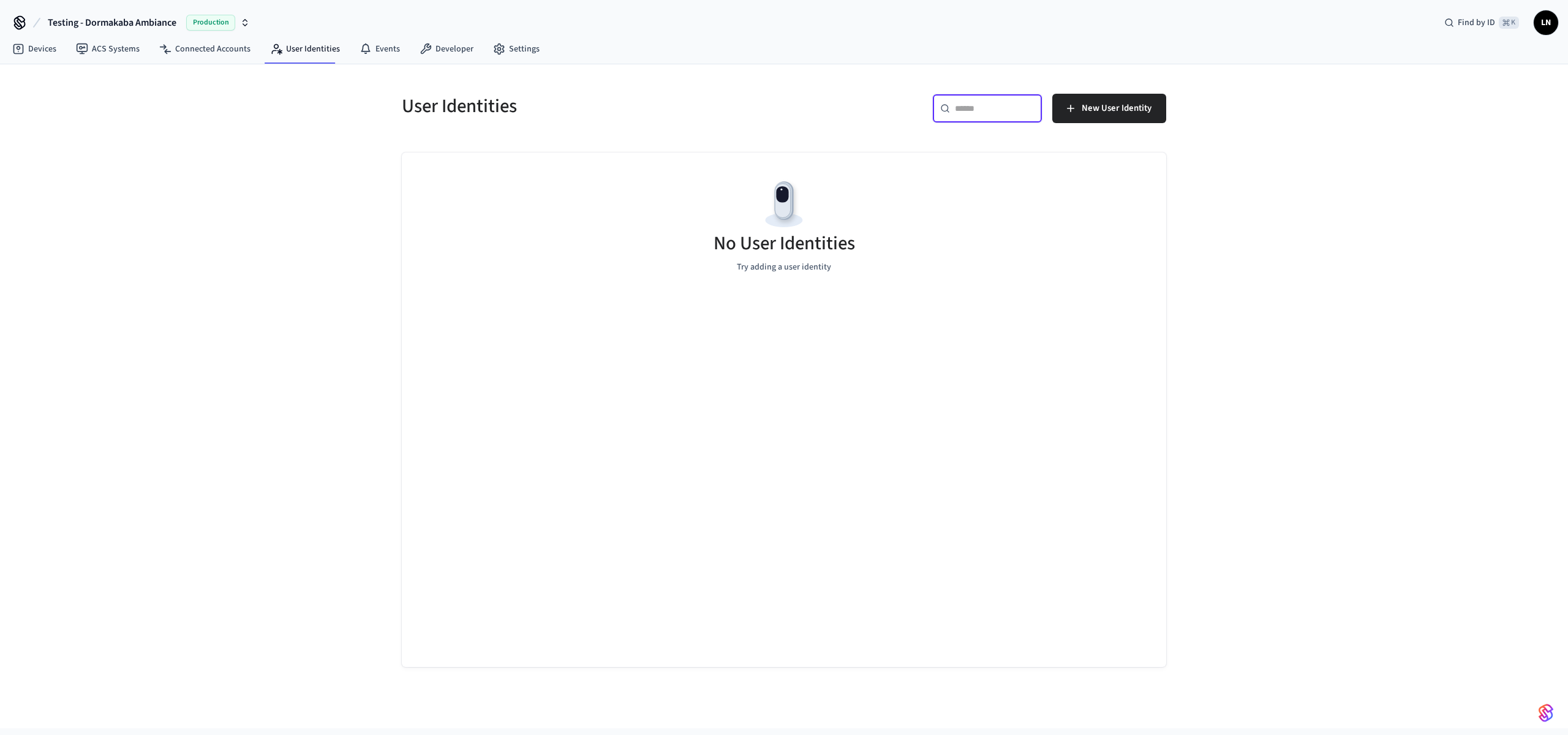
click at [965, 112] on input "text" at bounding box center [995, 108] width 80 height 12
click at [1116, 104] on span "New User Identity" at bounding box center [1117, 108] width 70 height 16
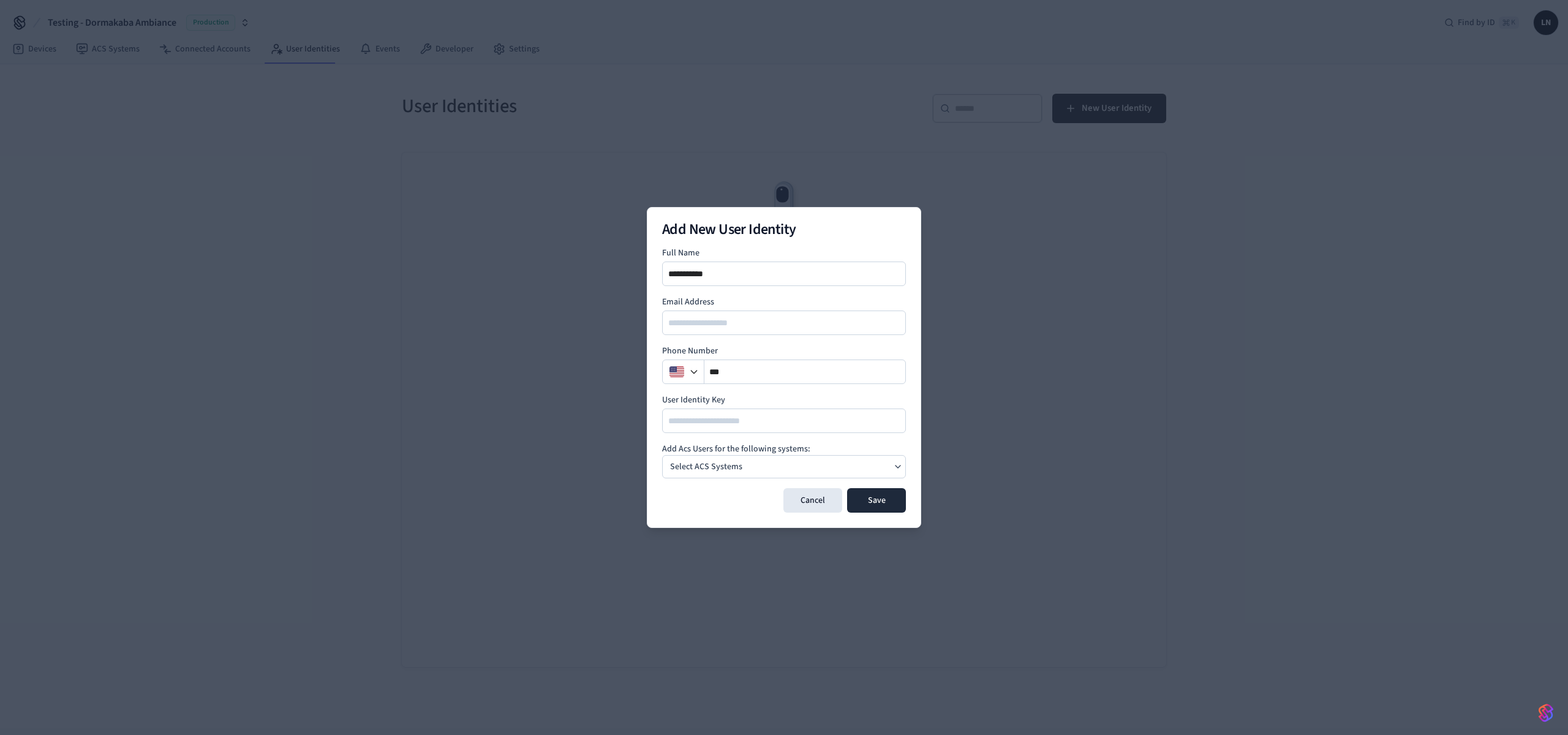
type input "**********"
click at [755, 469] on div "Select ACS Systems" at bounding box center [784, 466] width 244 height 23
click at [751, 497] on div "Labtop4 Site [GEOGRAPHIC_DATA]" at bounding box center [737, 497] width 82 height 22
click at [889, 446] on h4 "Add Acs Users for the following systems:" at bounding box center [784, 448] width 244 height 12
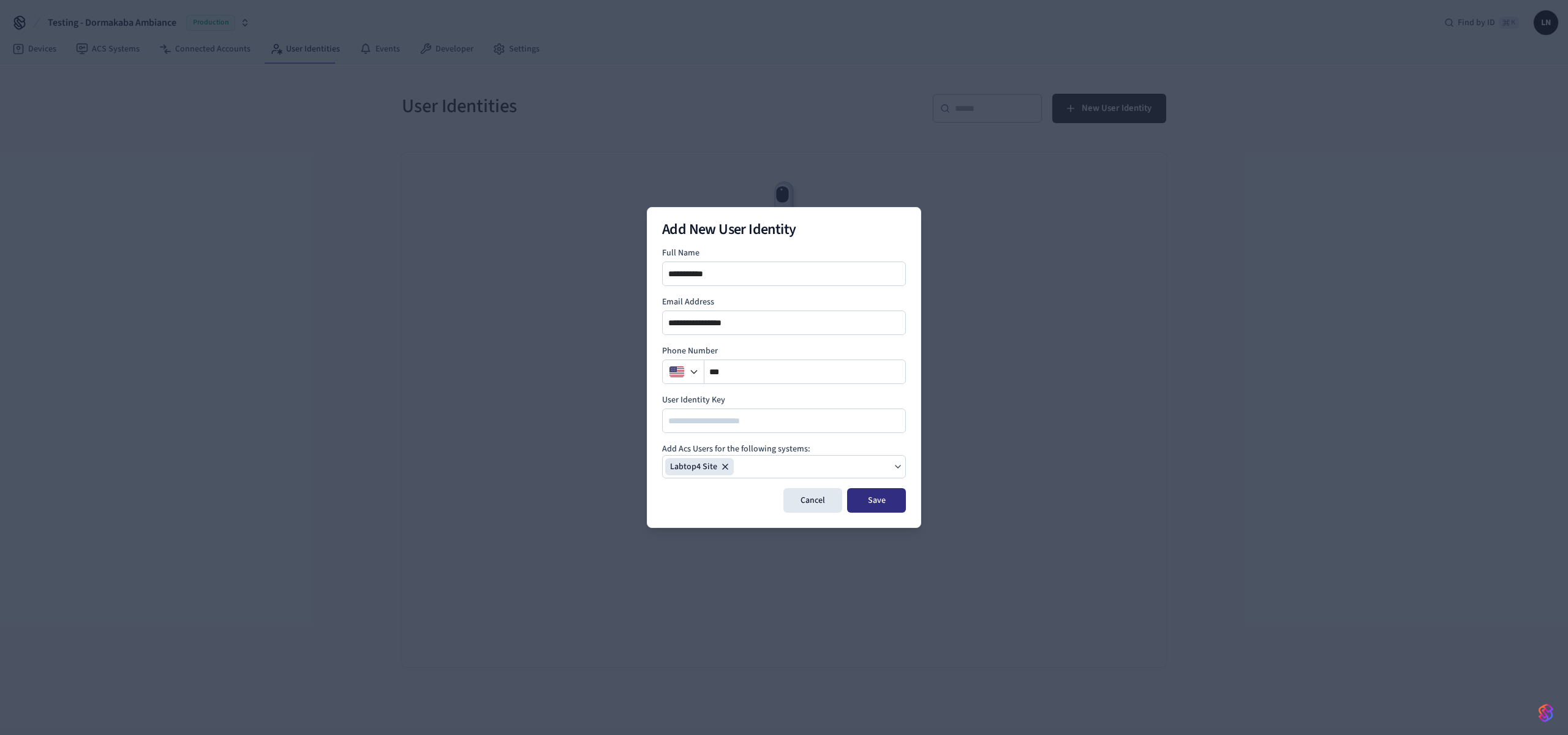
click at [884, 503] on button "Save" at bounding box center [877, 500] width 59 height 25
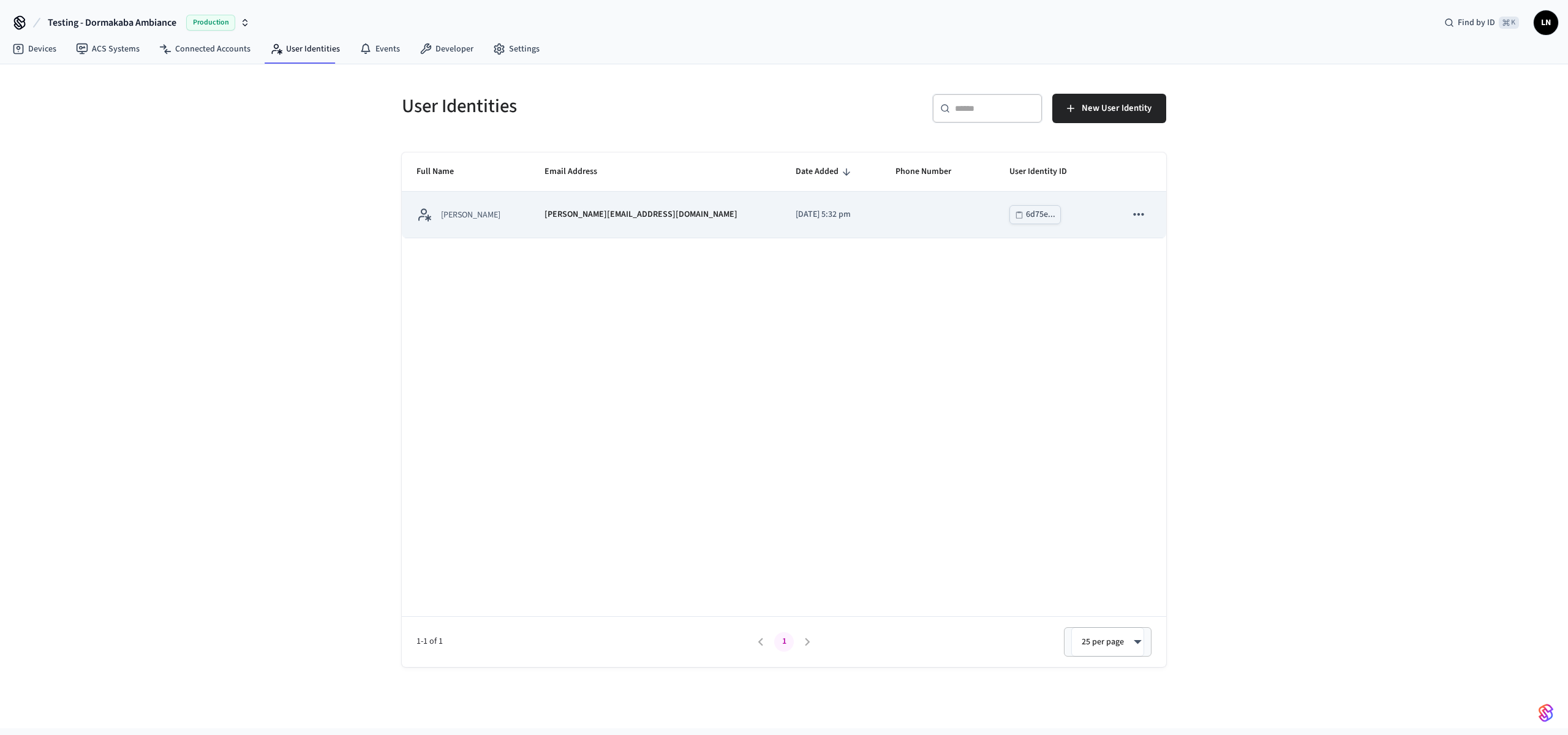
click at [535, 223] on td "[PERSON_NAME][EMAIL_ADDRESS][DOMAIN_NAME]" at bounding box center [655, 214] width 251 height 46
click at [530, 214] on td "[PERSON_NAME]" at bounding box center [466, 214] width 128 height 46
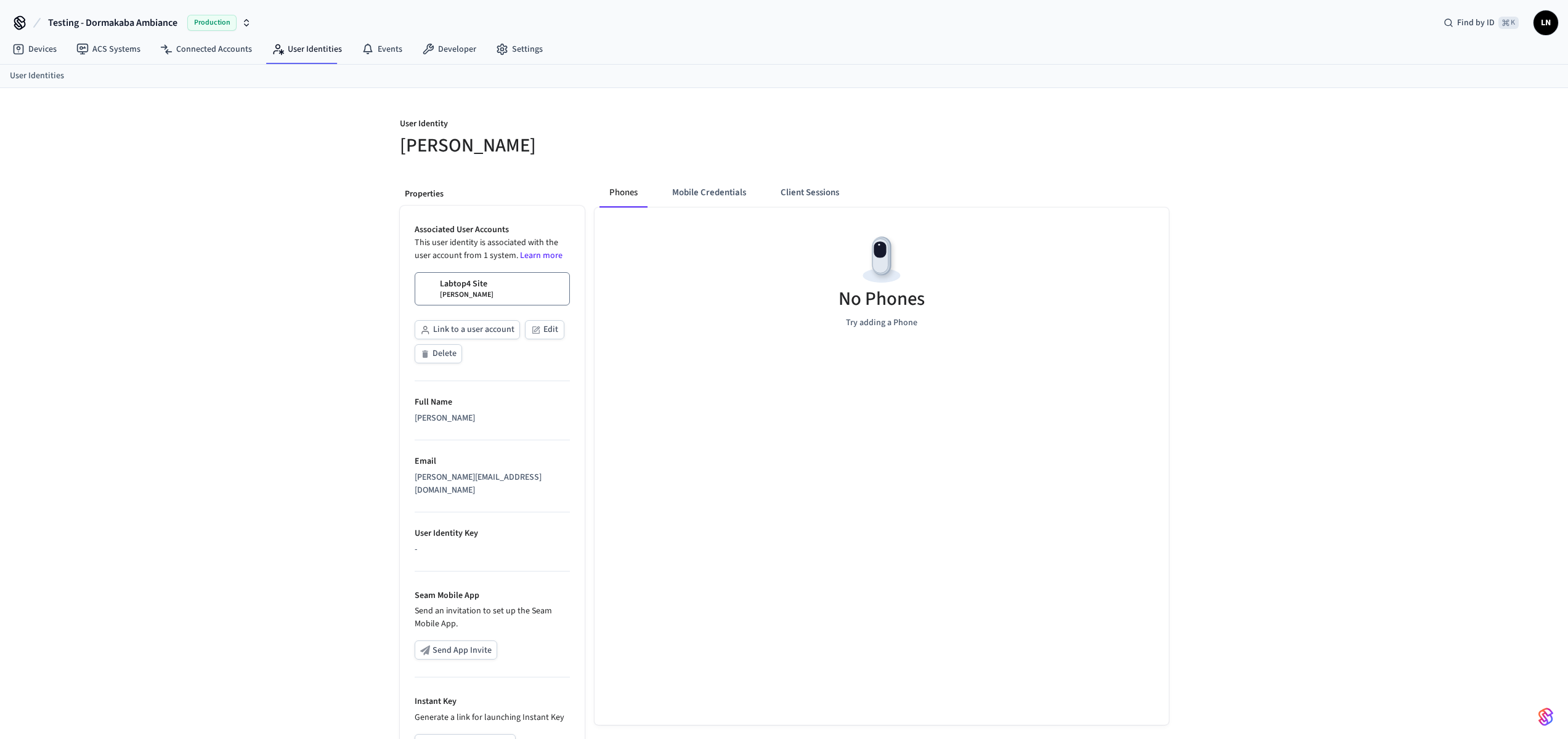
click at [493, 293] on link "Labtop4 Site [PERSON_NAME]" at bounding box center [492, 288] width 156 height 33
click at [791, 190] on button "Client Sessions" at bounding box center [810, 192] width 79 height 30
click at [736, 194] on button "Mobile Credentials" at bounding box center [709, 192] width 94 height 30
click at [633, 195] on button "Phones" at bounding box center [623, 192] width 49 height 30
click at [99, 56] on link "ACS Systems" at bounding box center [108, 50] width 83 height 22
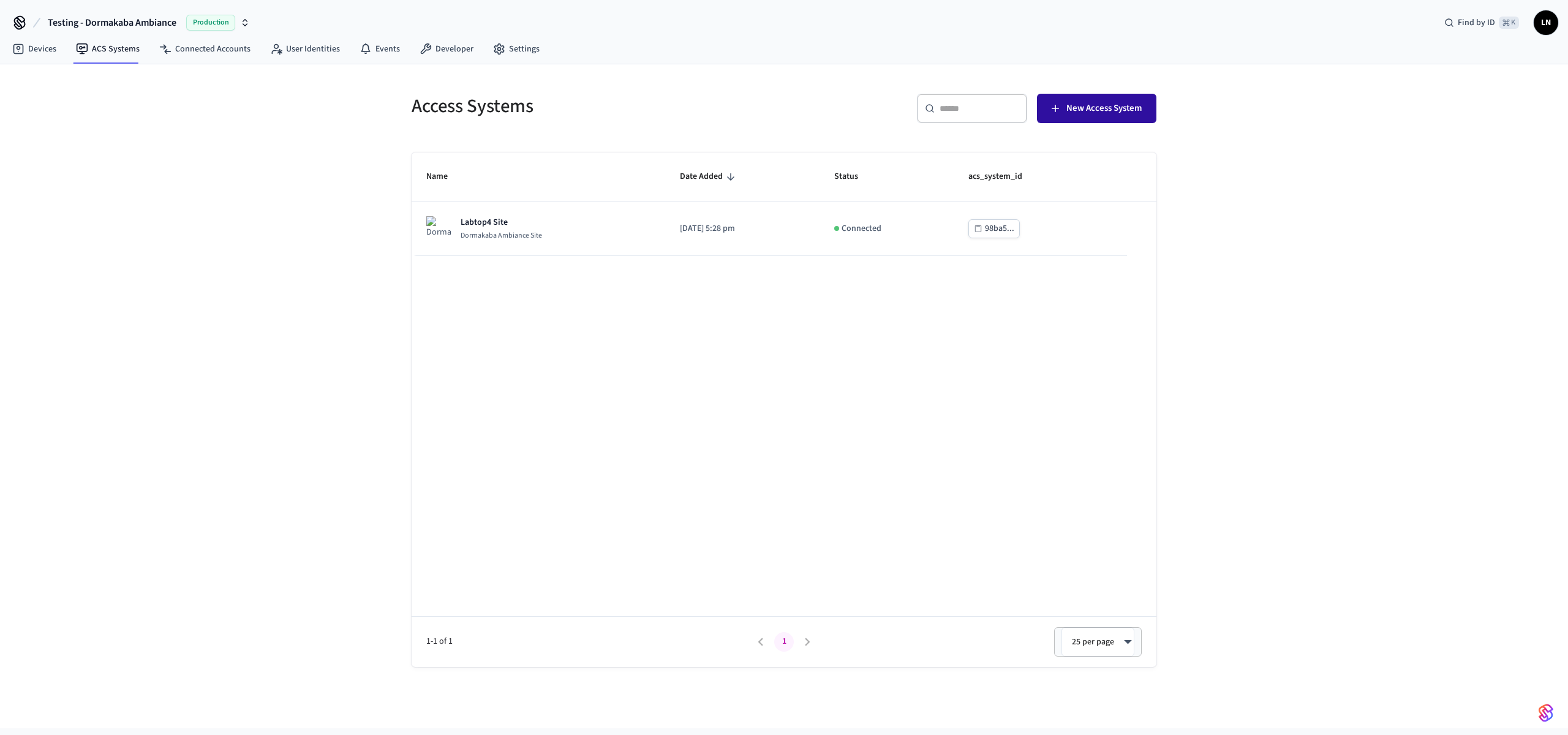
click at [1122, 94] on button "New Access System" at bounding box center [1097, 108] width 120 height 29
click at [223, 52] on link "Connected Accounts" at bounding box center [204, 49] width 111 height 22
click at [1133, 112] on span "Connect Account" at bounding box center [1109, 108] width 65 height 16
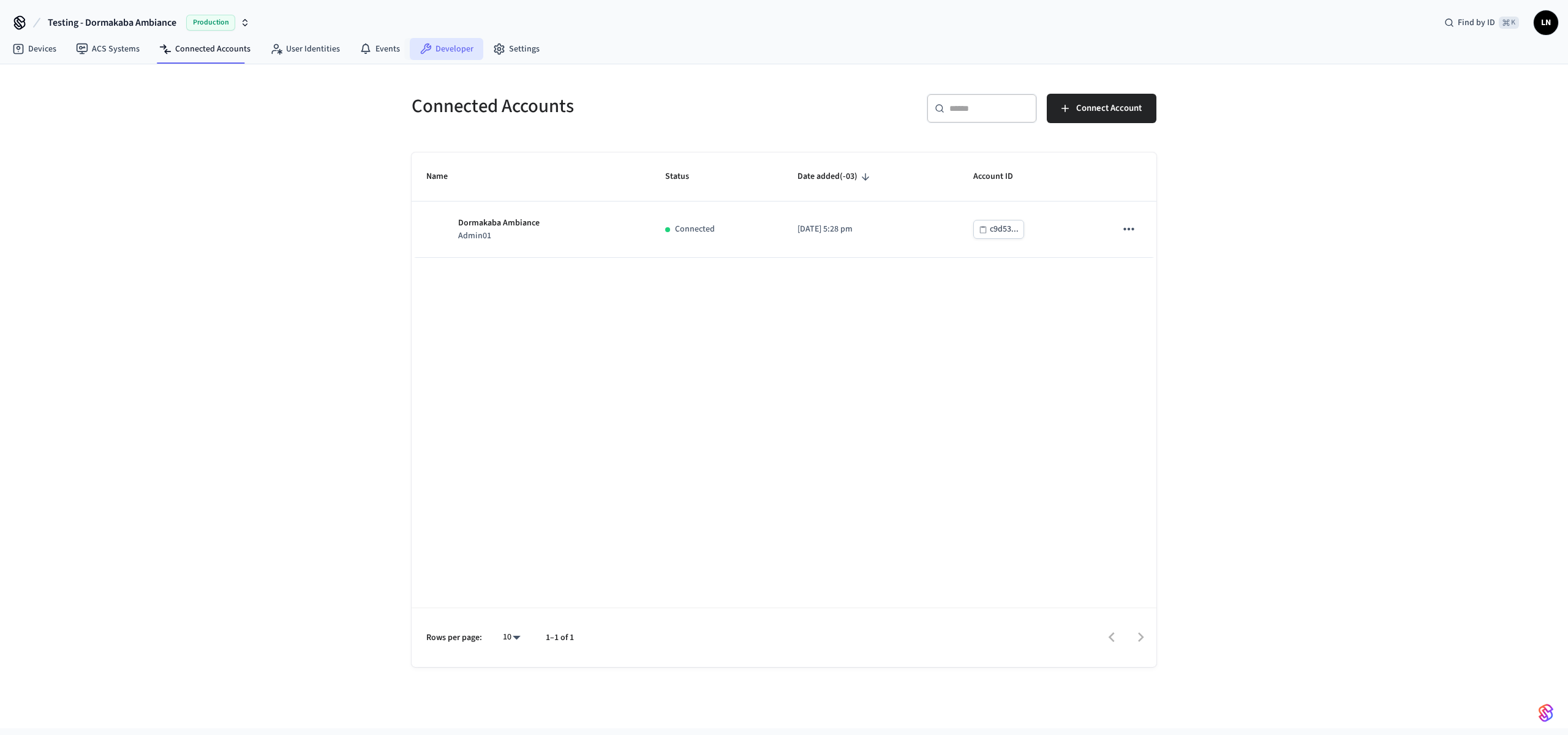
click at [447, 53] on link "Developer" at bounding box center [447, 49] width 73 height 22
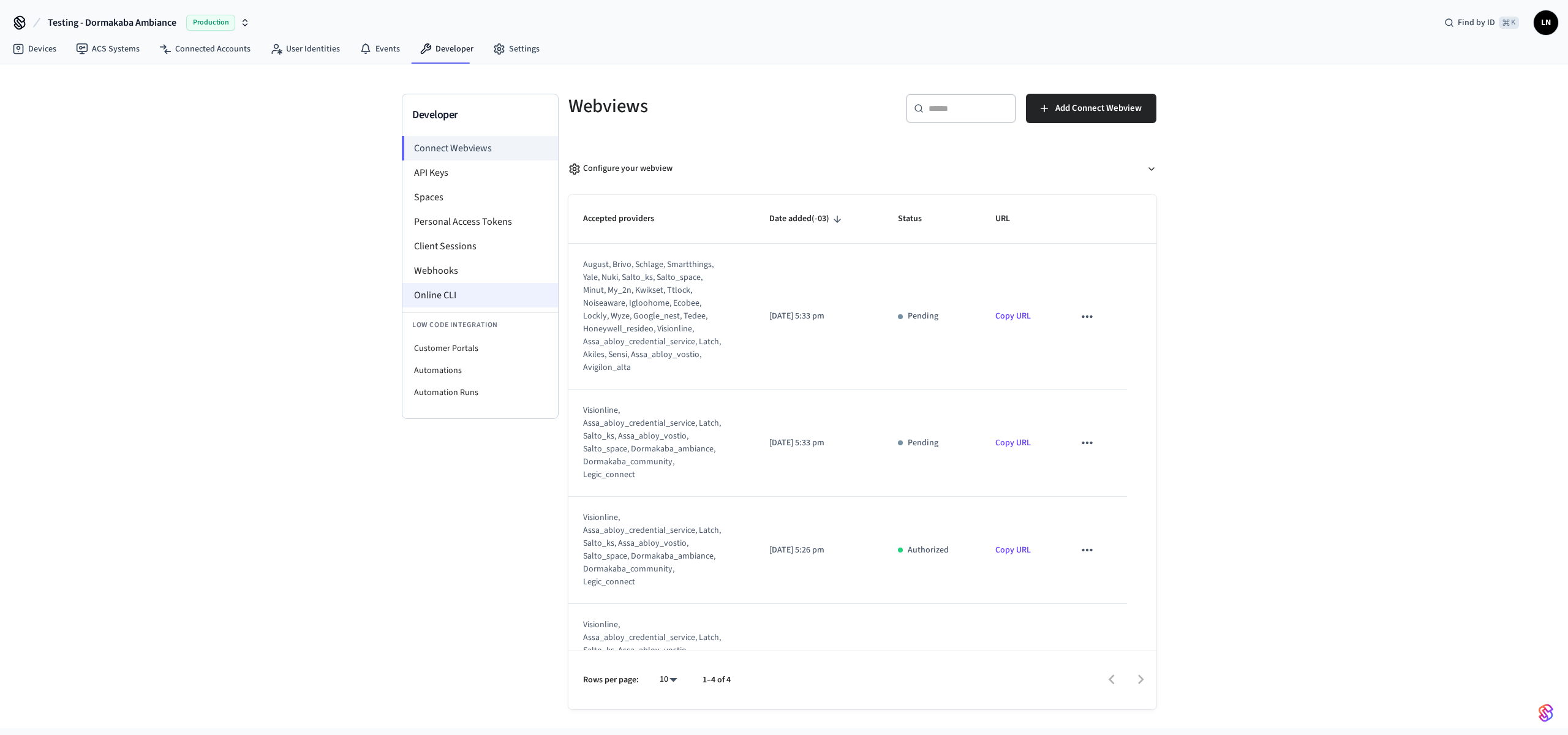
click at [456, 292] on li "Online CLI" at bounding box center [480, 295] width 156 height 25
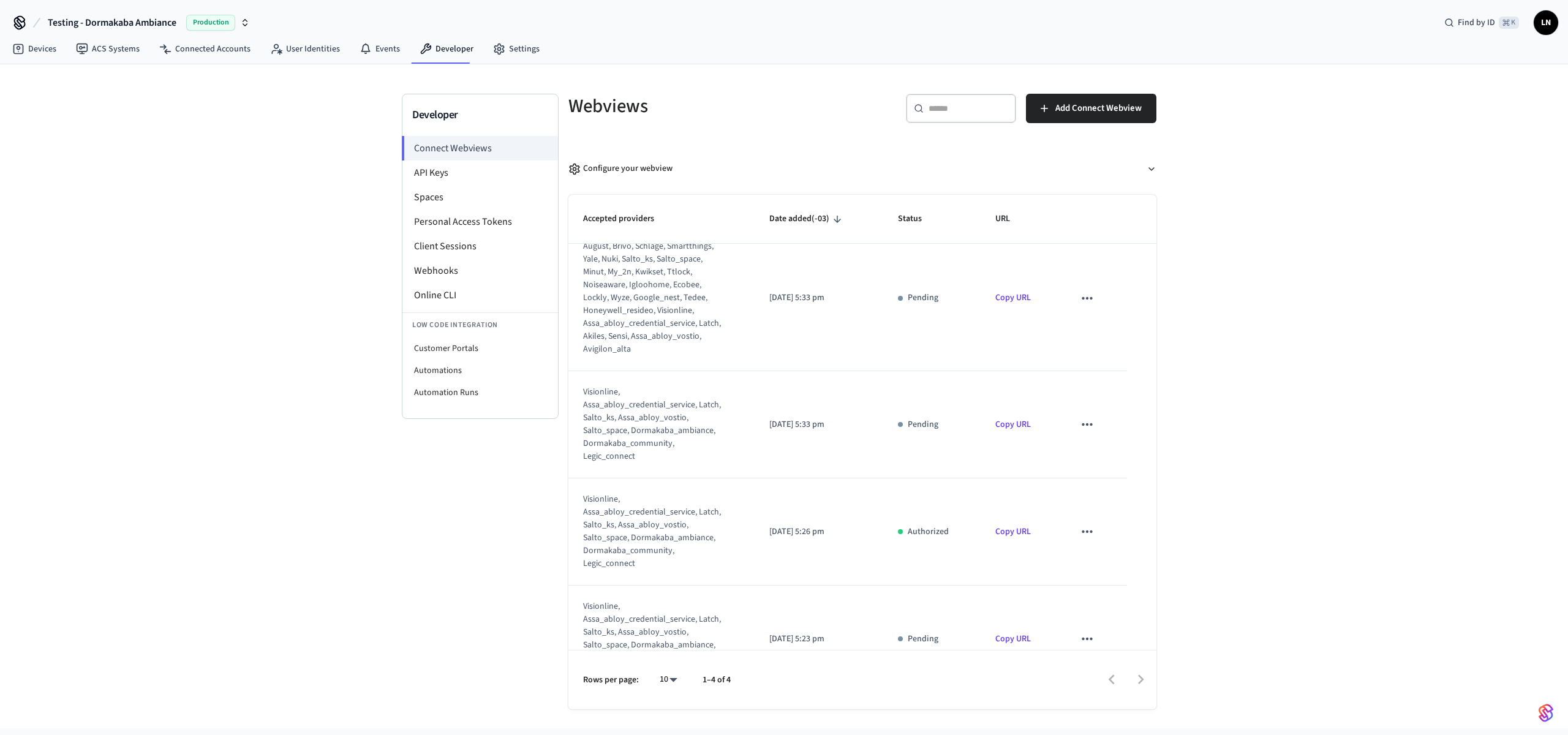
scroll to position [61, 0]
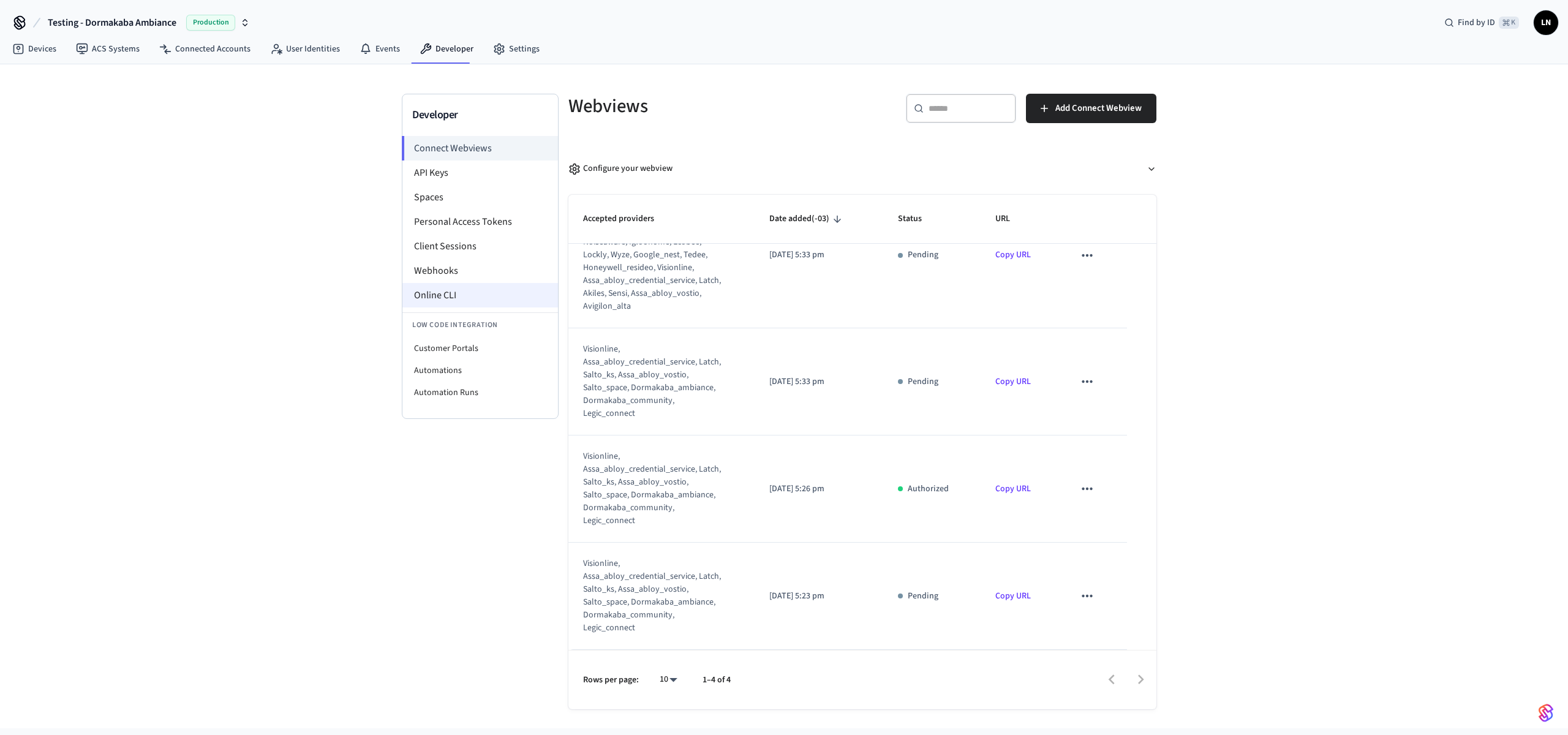
click at [506, 294] on li "Online CLI" at bounding box center [480, 295] width 156 height 25
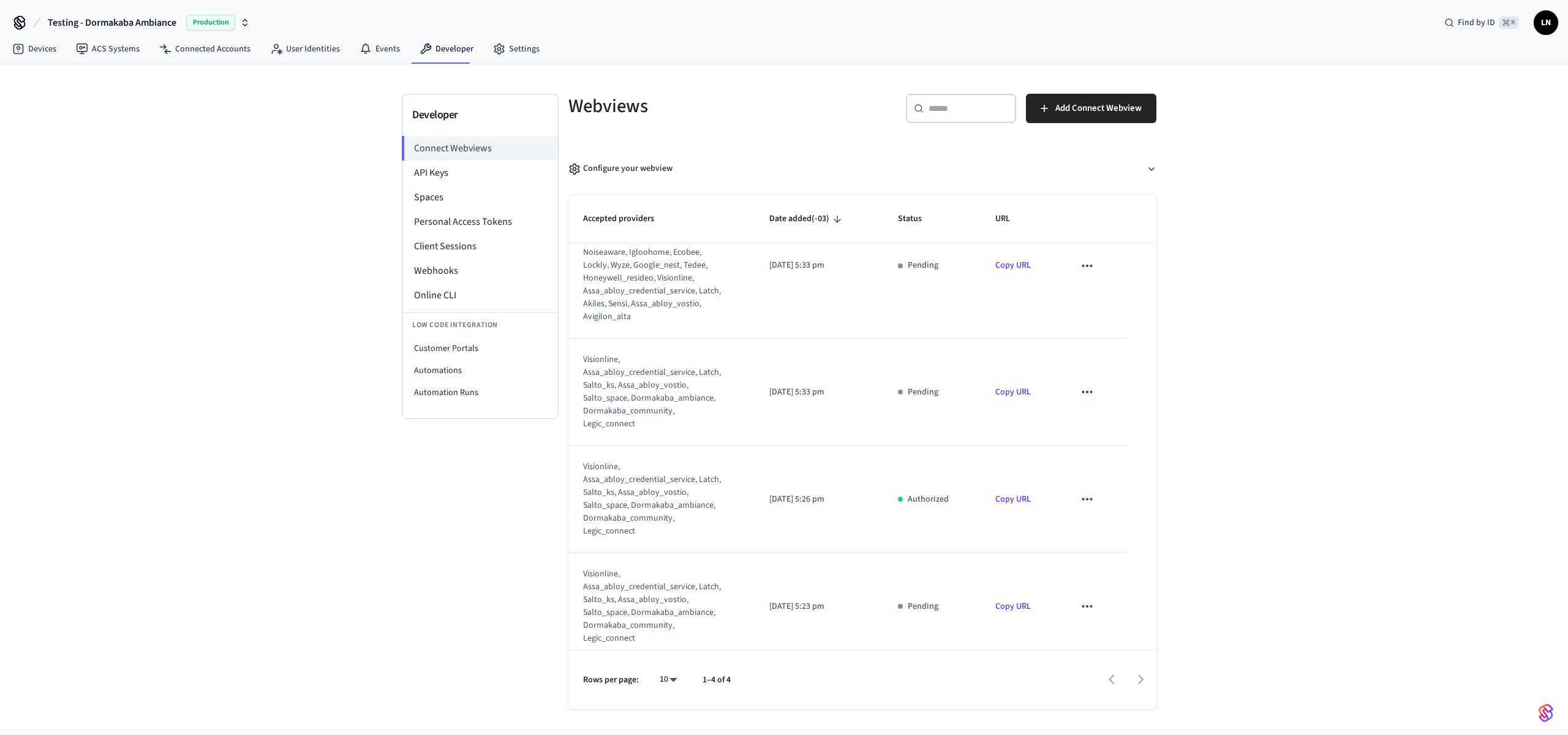
scroll to position [48, 0]
click at [1078, 113] on span "Add Connect Webview" at bounding box center [1098, 108] width 86 height 16
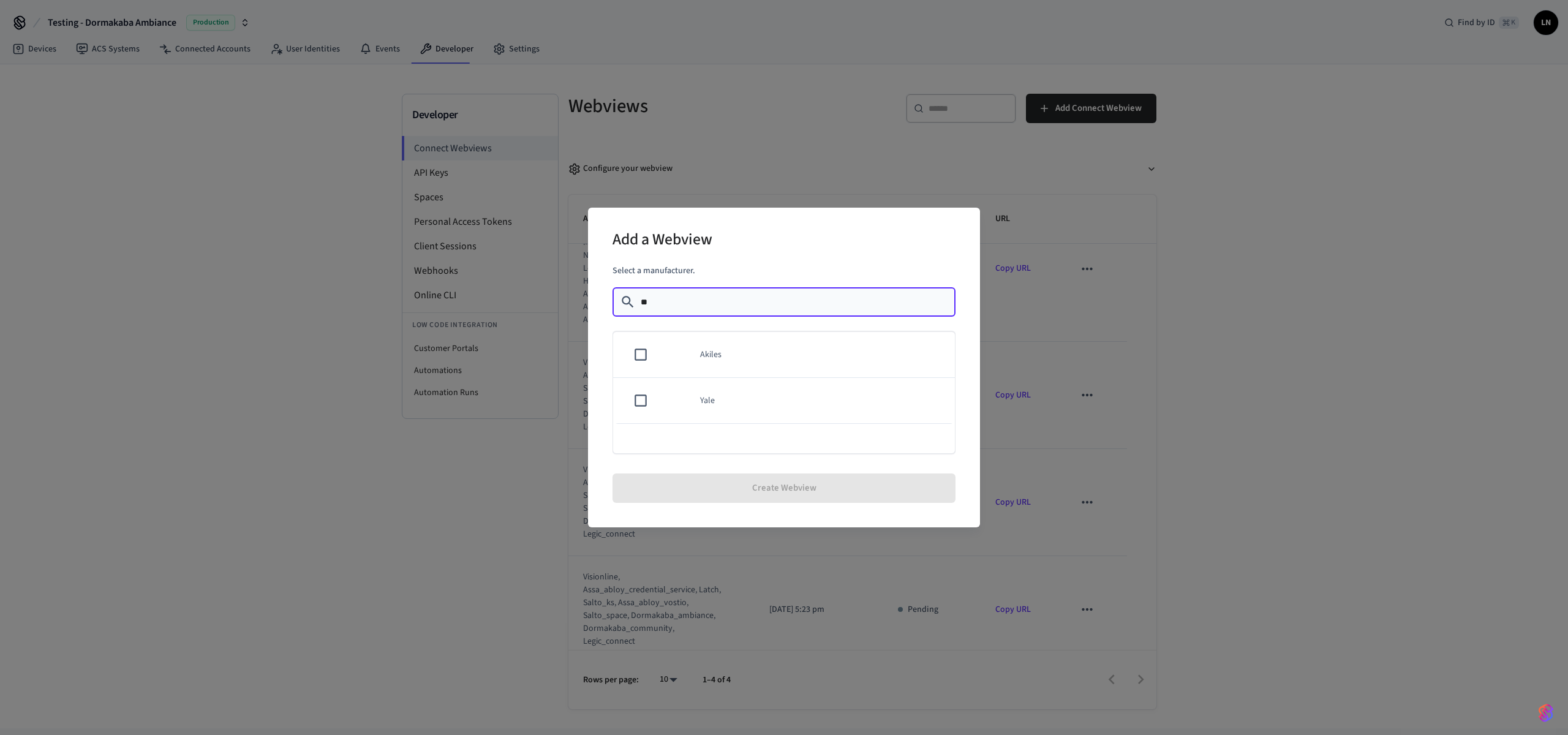
type input "*"
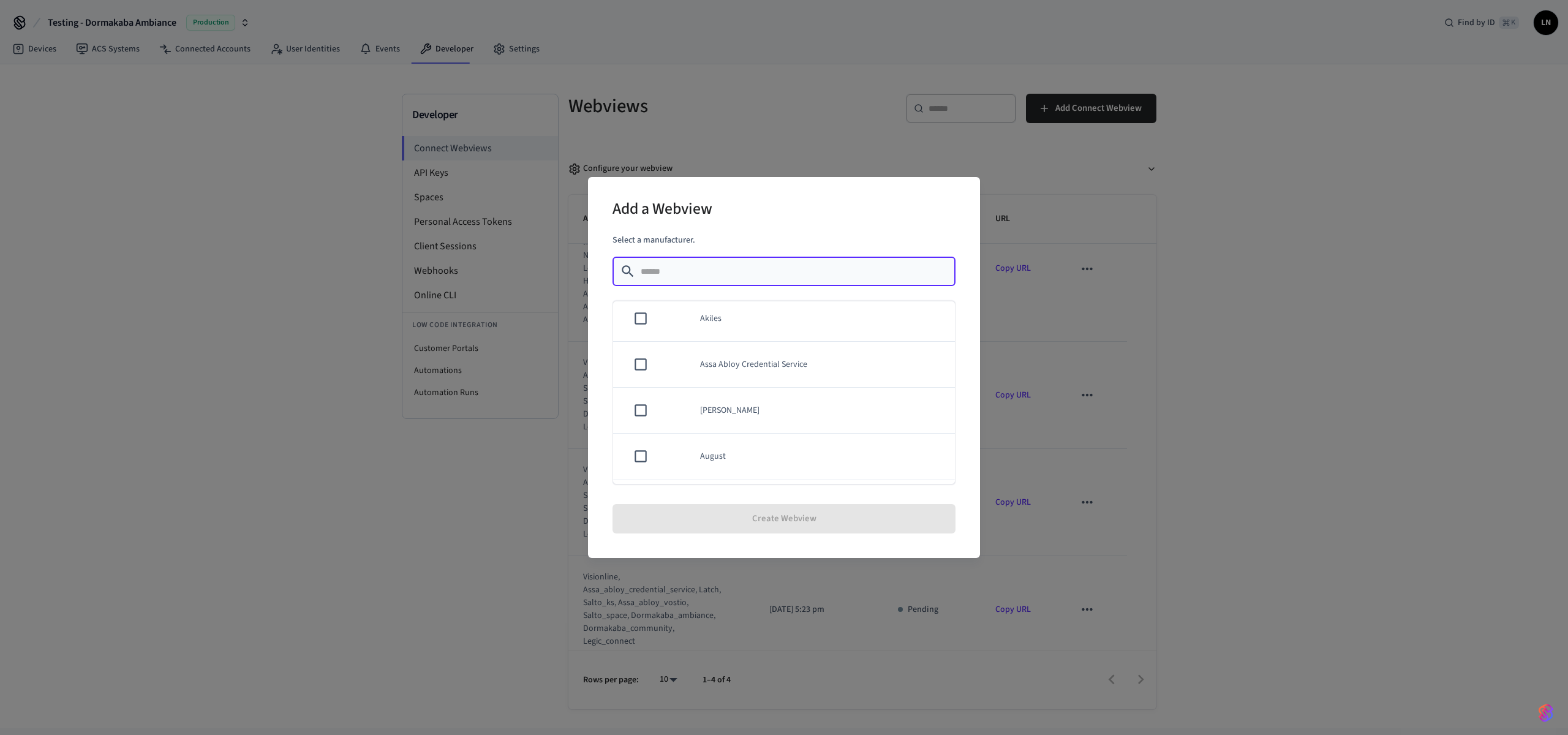
scroll to position [0, 0]
click at [427, 537] on div "Add a Webview Select a manufacturer. ​ ​ Akiles Assa Abloy Credential Service A…" at bounding box center [784, 368] width 1568 height 735
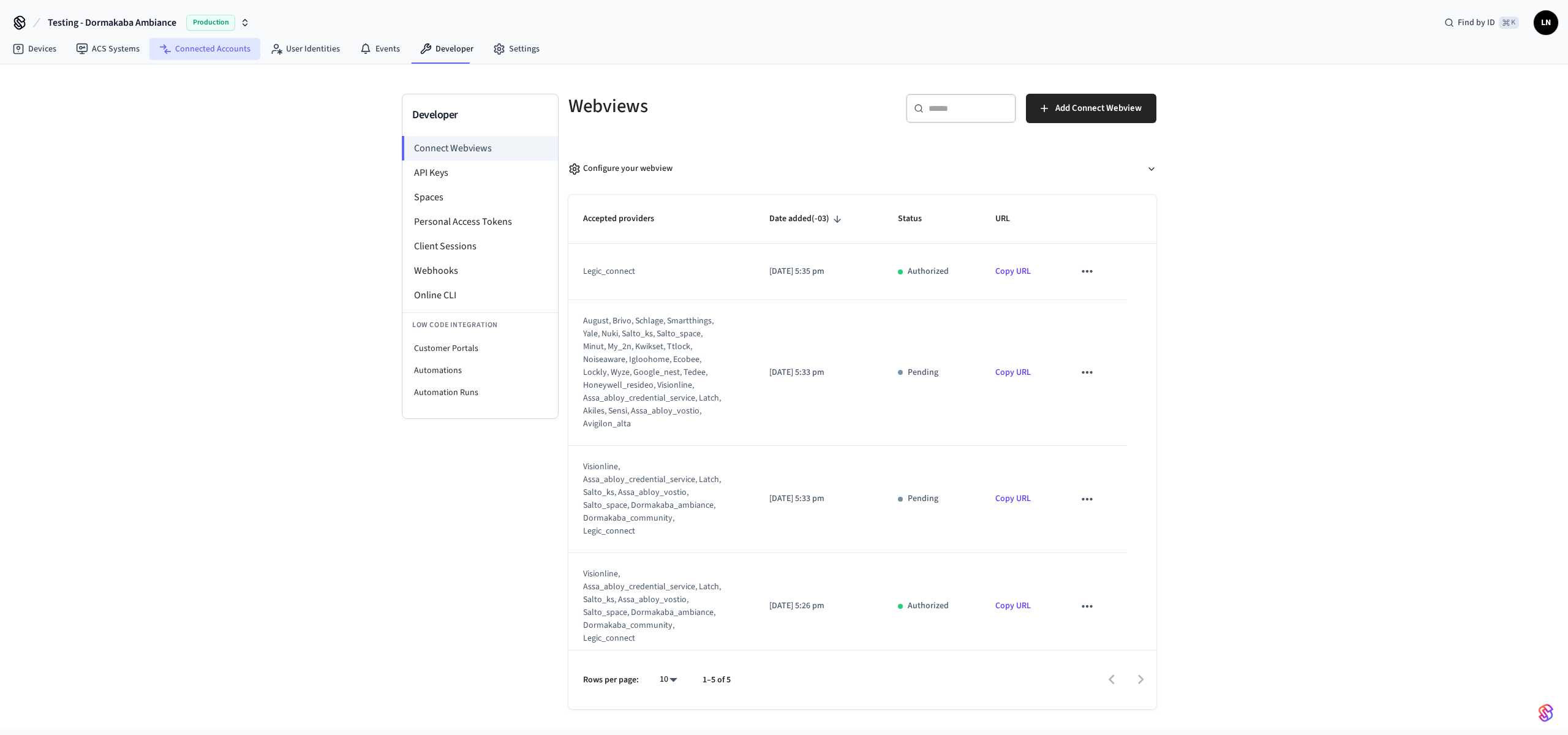
click at [182, 49] on link "Connected Accounts" at bounding box center [204, 49] width 111 height 22
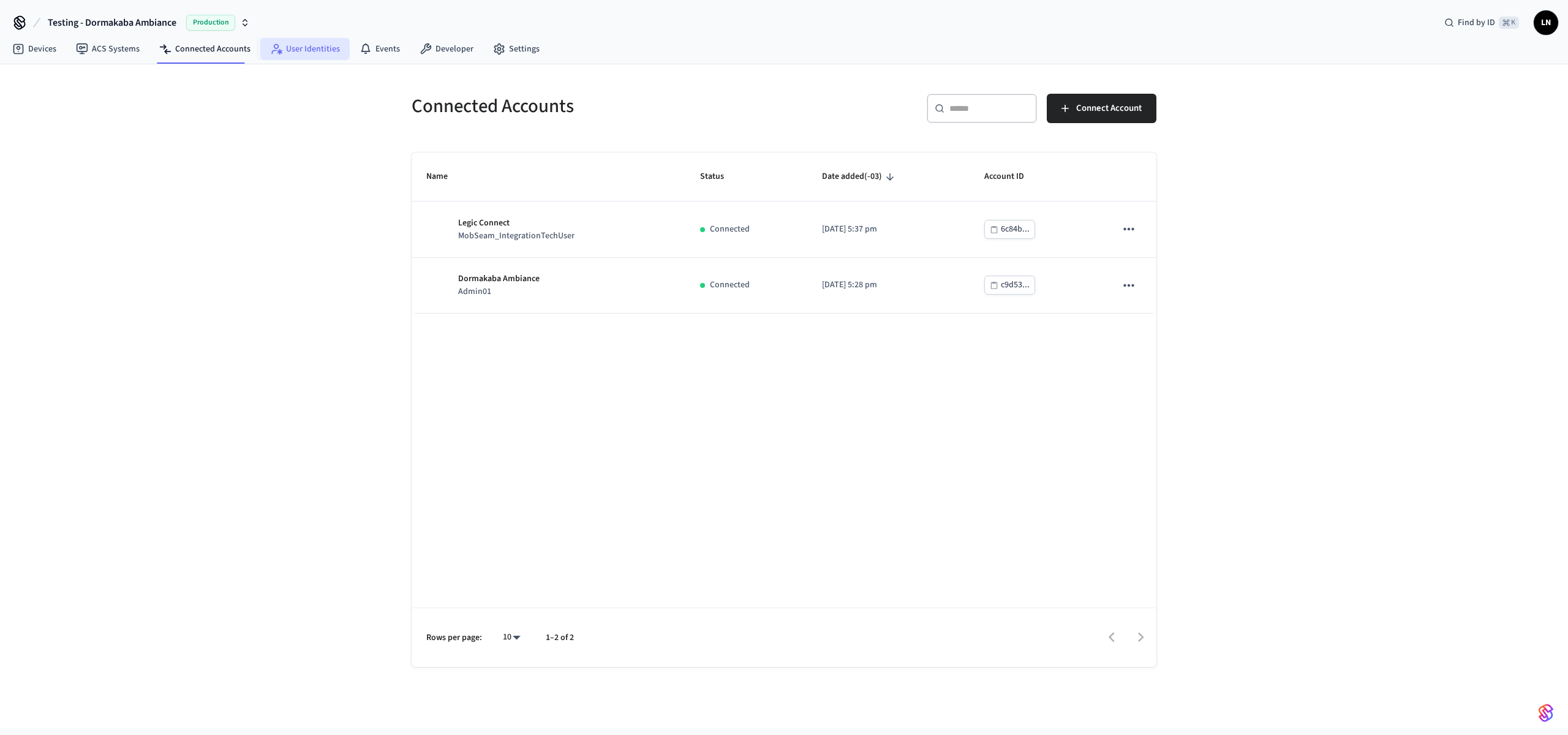
click at [327, 52] on link "User Identities" at bounding box center [305, 49] width 89 height 22
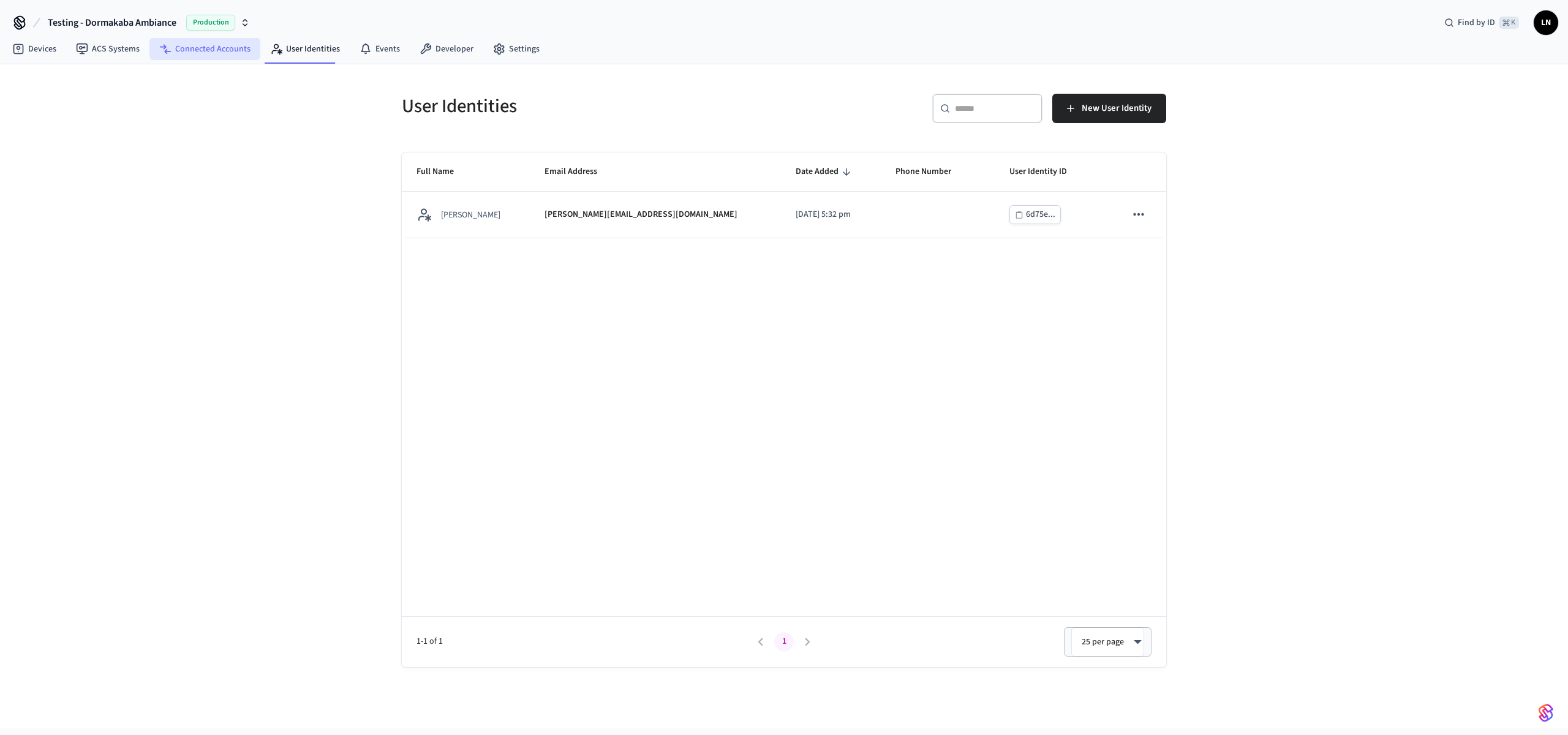
click at [195, 50] on link "Connected Accounts" at bounding box center [204, 49] width 111 height 22
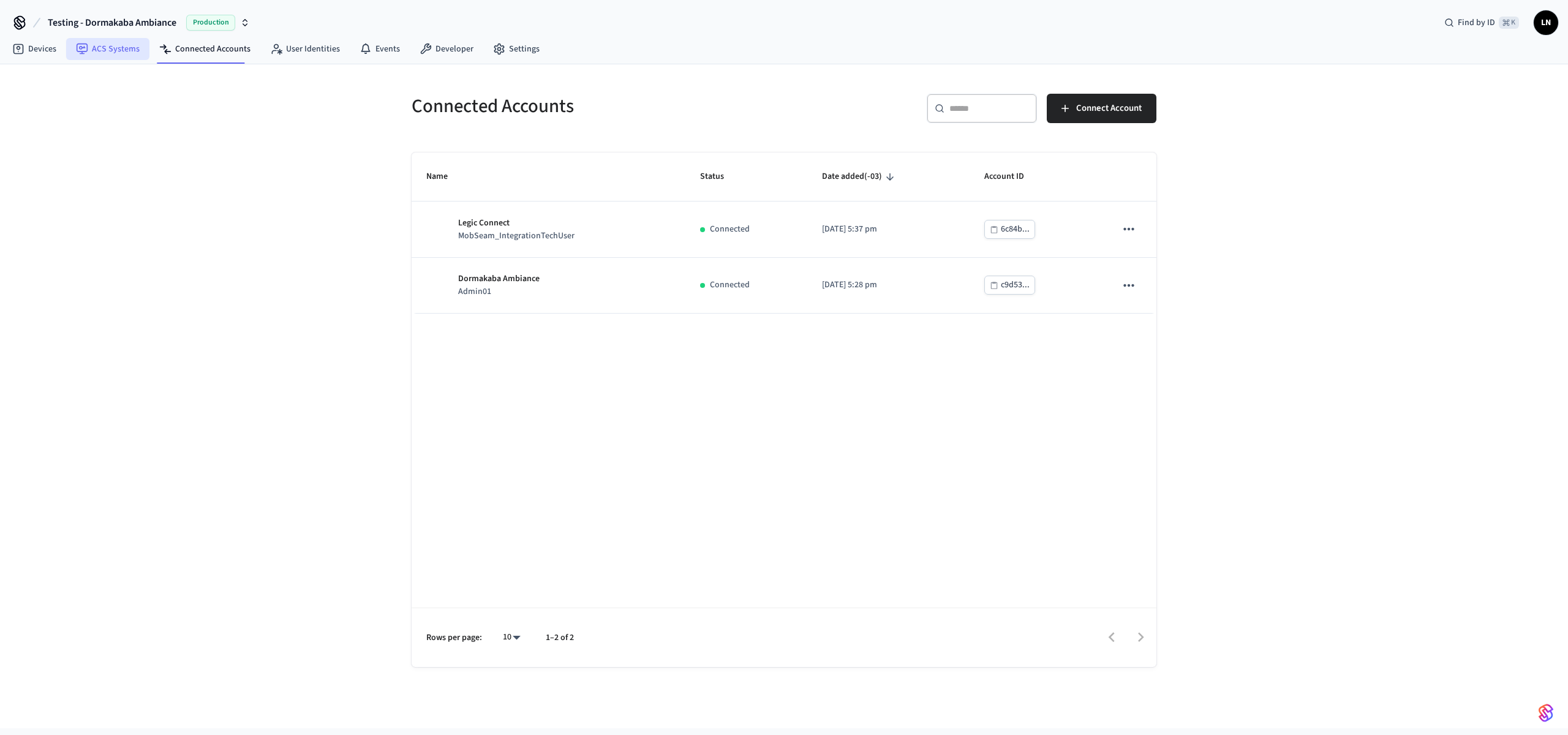
click at [97, 52] on link "ACS Systems" at bounding box center [108, 49] width 83 height 22
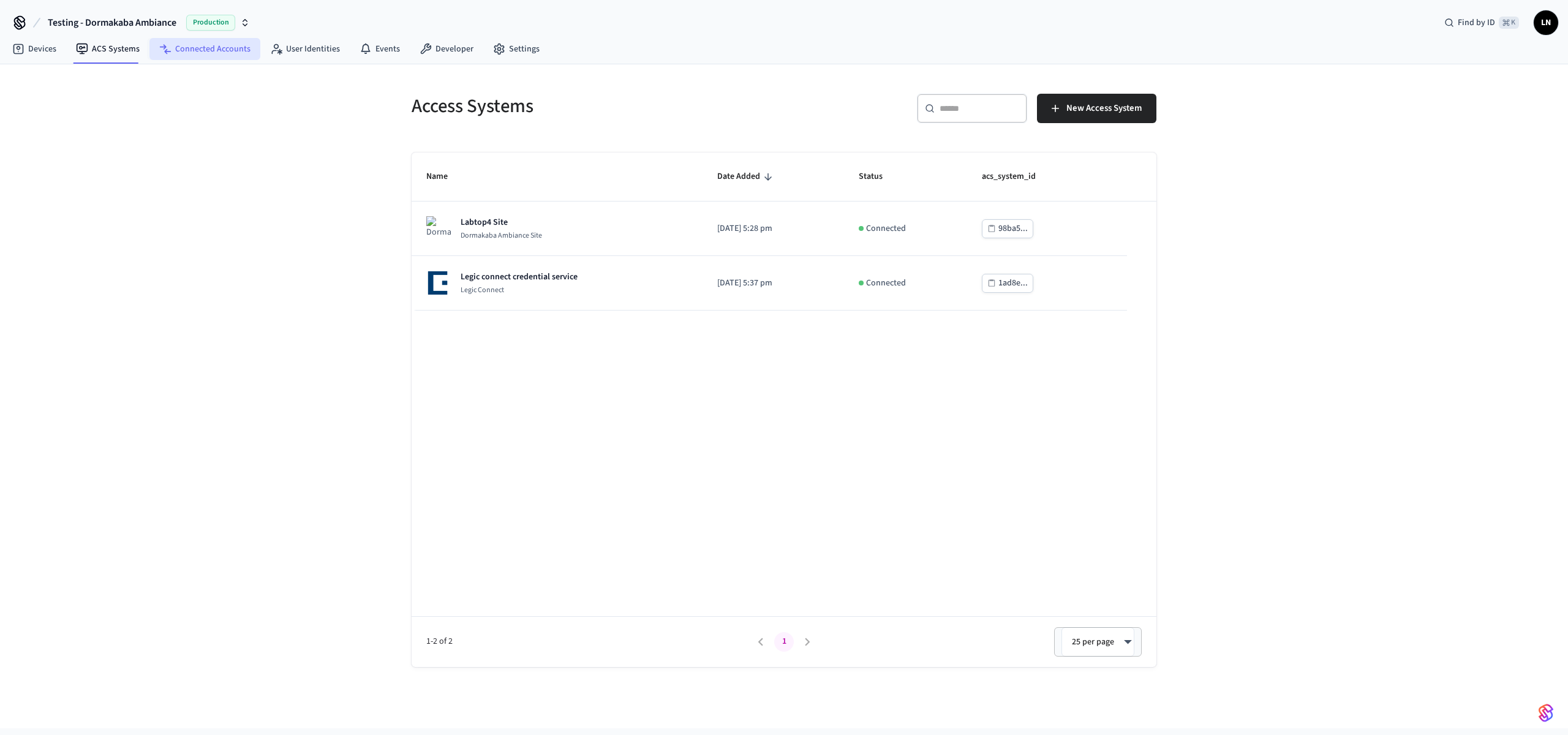
click at [208, 48] on link "Connected Accounts" at bounding box center [204, 49] width 111 height 22
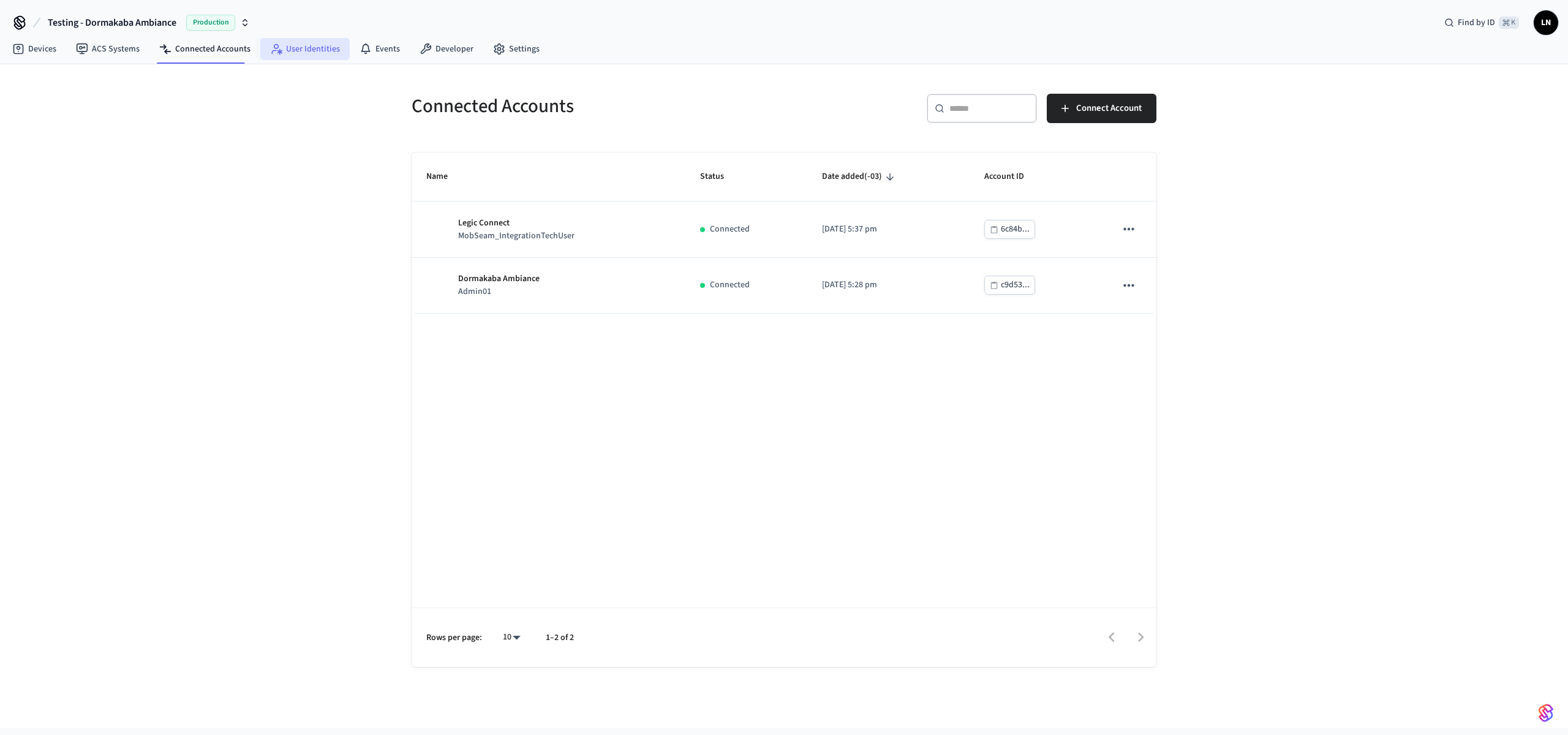
click at [306, 57] on link "User Identities" at bounding box center [305, 49] width 89 height 22
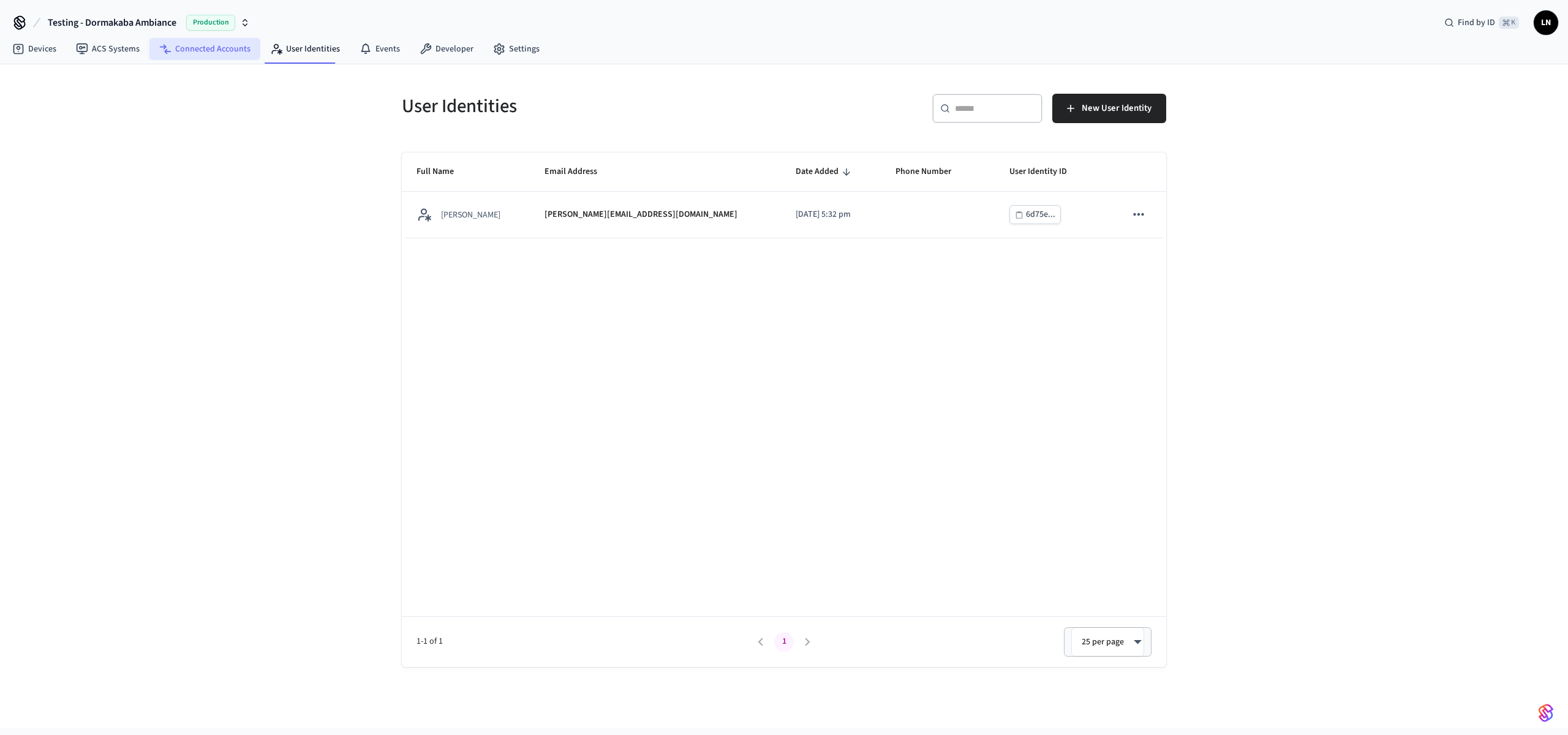
click at [231, 53] on link "Connected Accounts" at bounding box center [204, 49] width 111 height 22
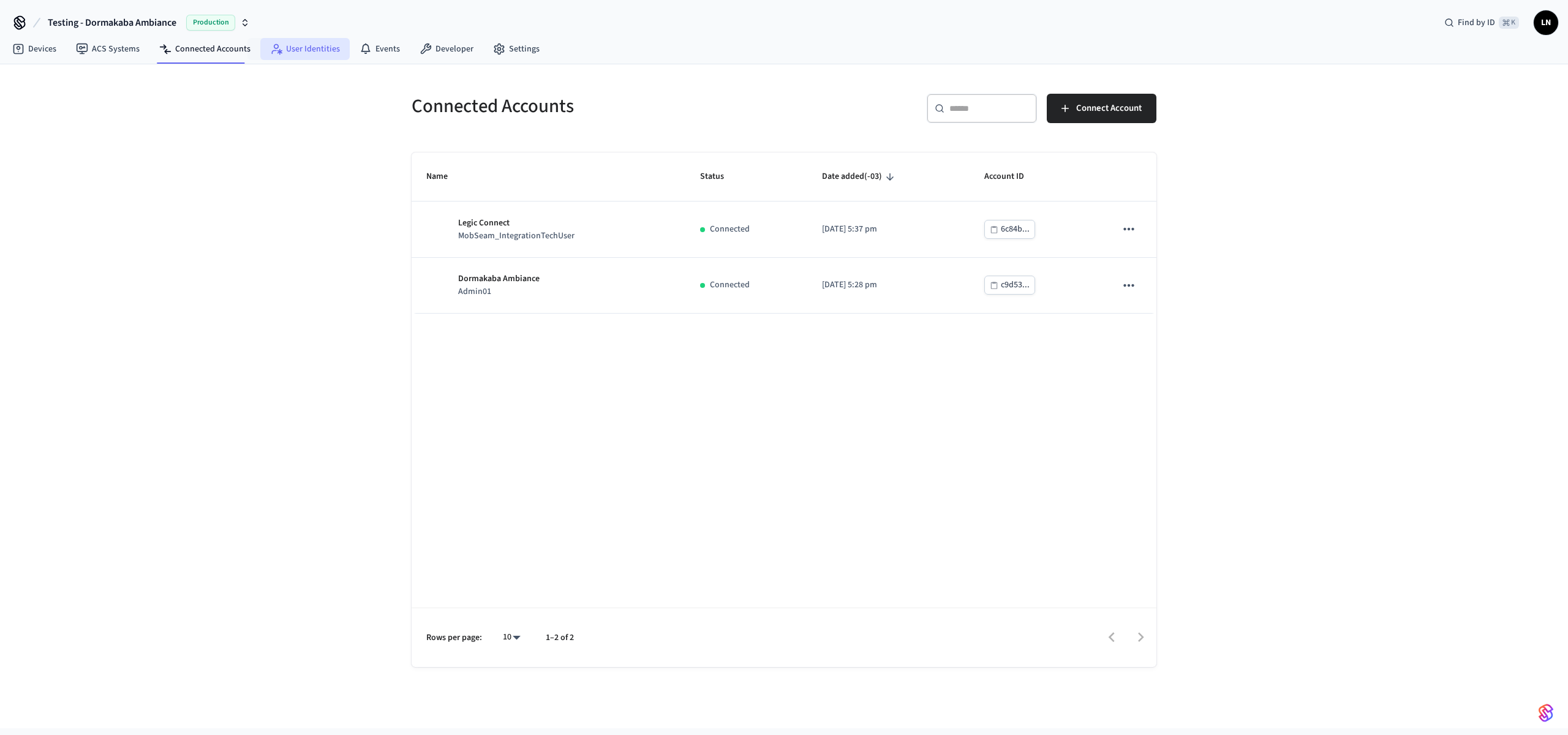
click at [288, 57] on link "User Identities" at bounding box center [305, 49] width 89 height 22
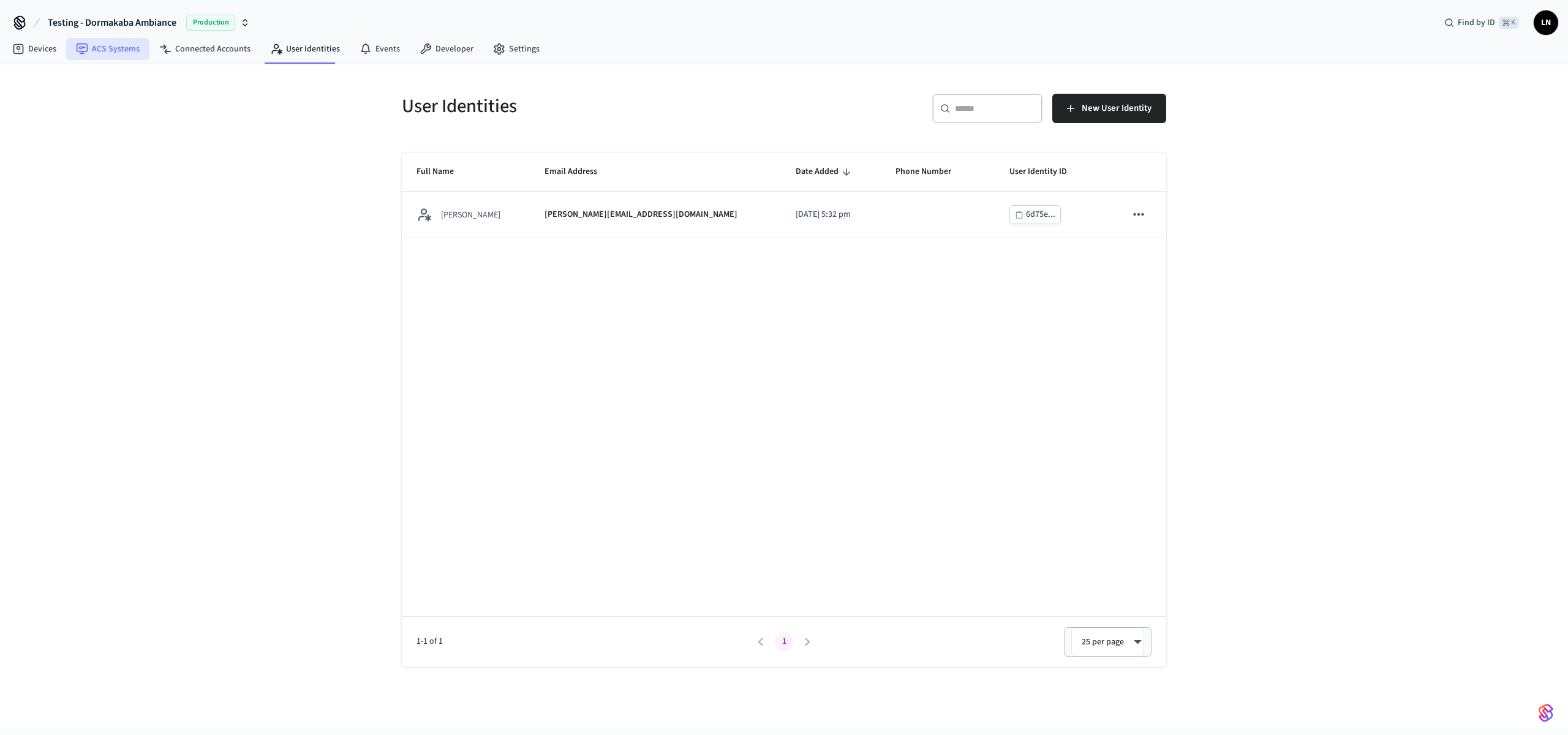
click at [135, 56] on link "ACS Systems" at bounding box center [108, 49] width 83 height 22
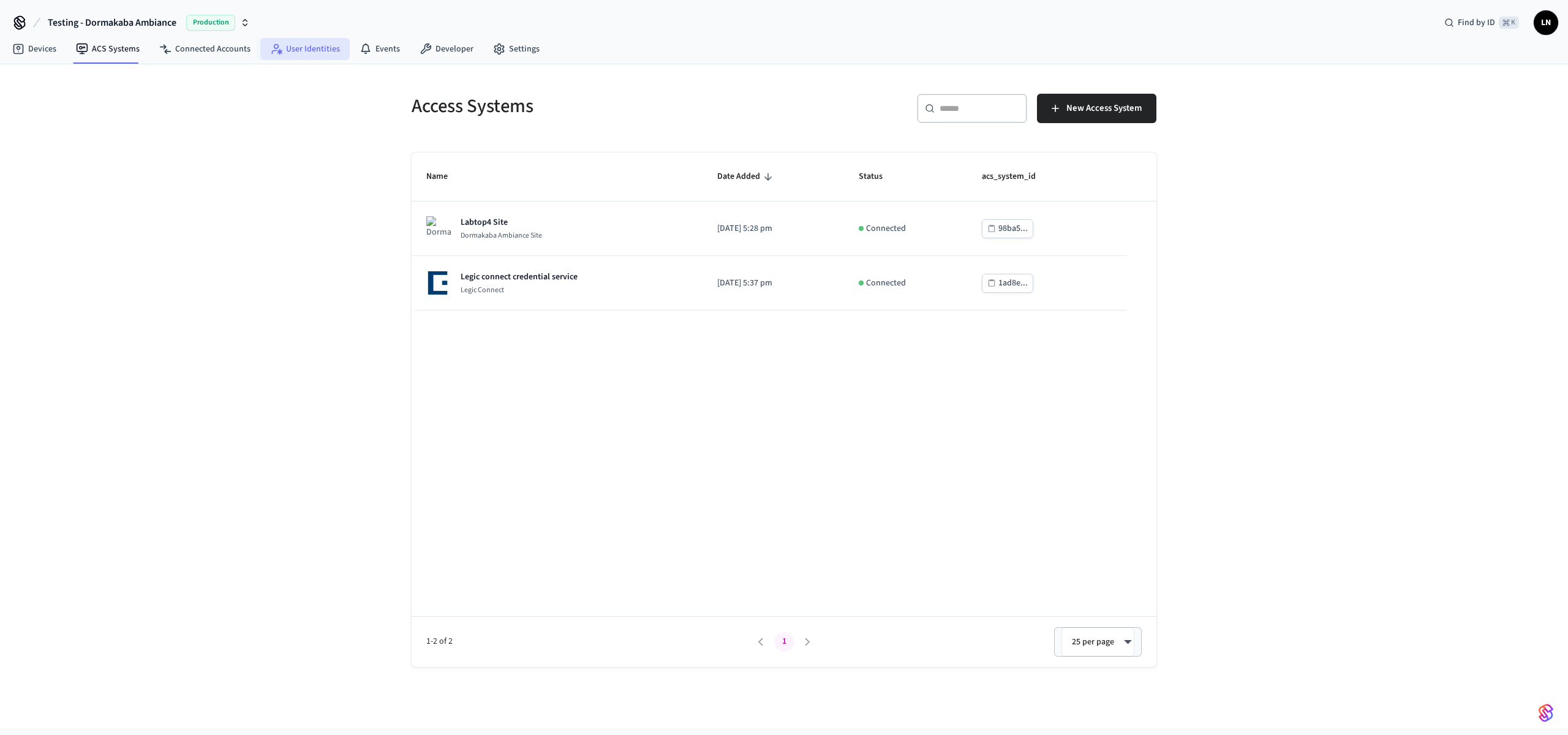
click at [313, 53] on link "User Identities" at bounding box center [305, 49] width 89 height 22
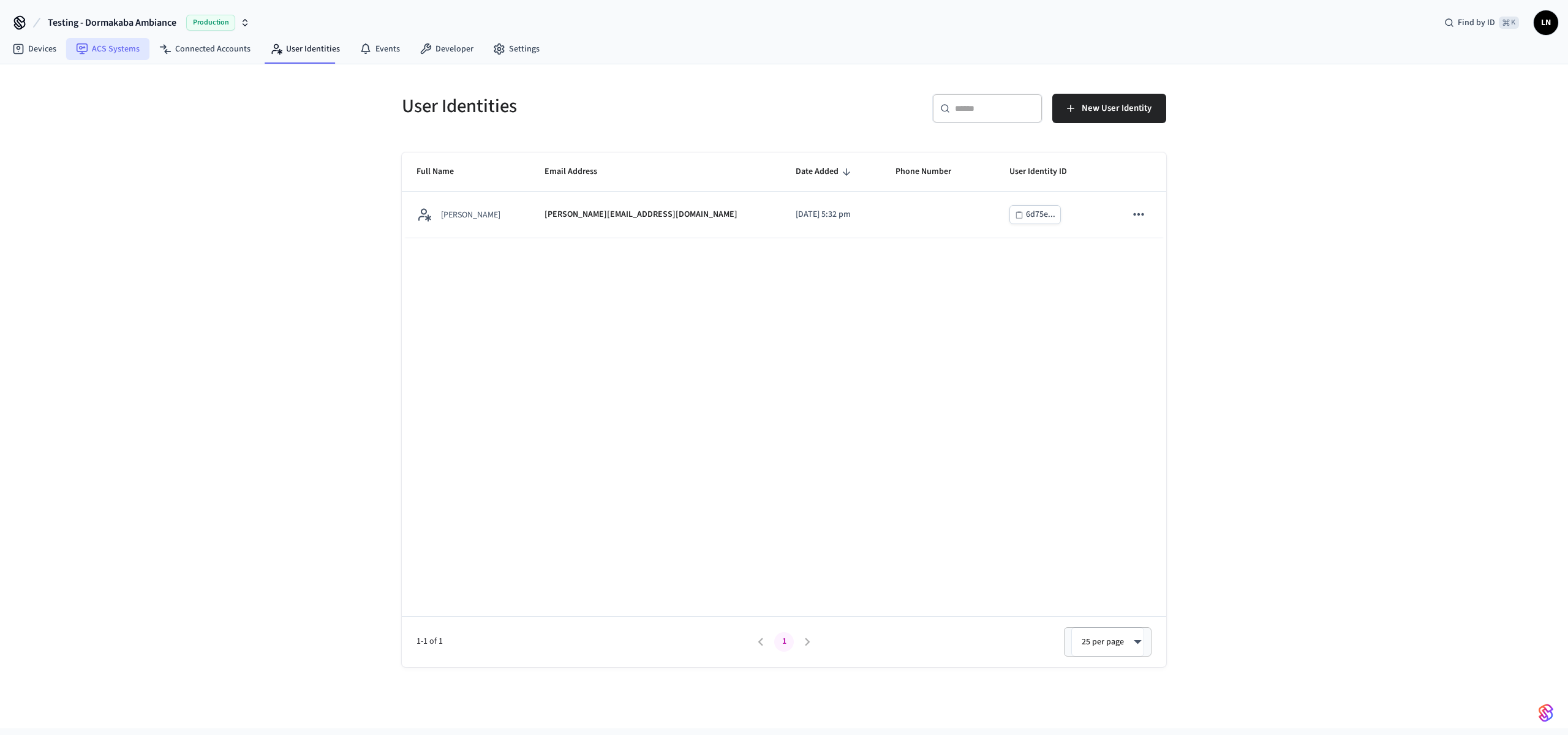
click at [125, 46] on link "ACS Systems" at bounding box center [108, 49] width 83 height 22
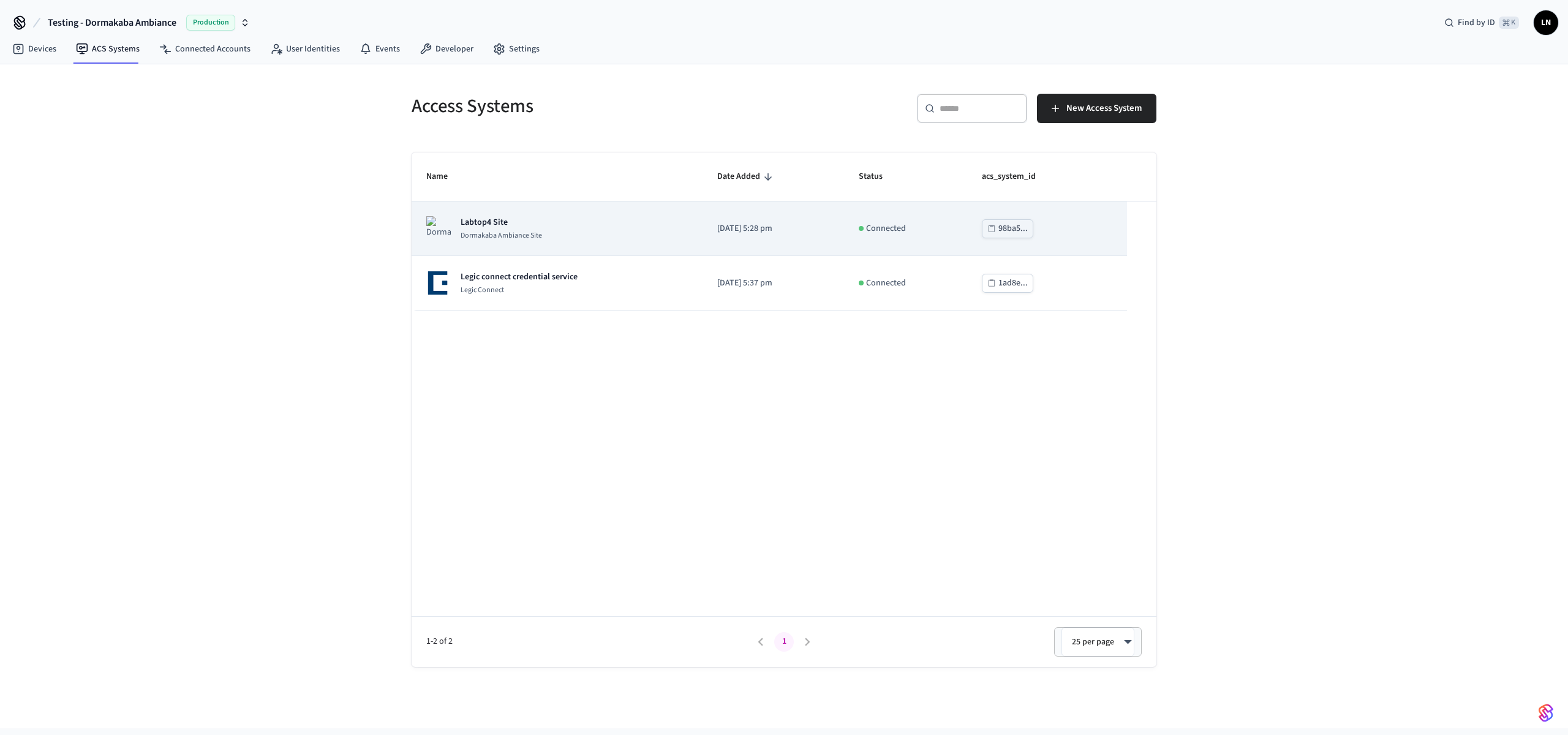
click at [606, 234] on div "Labtop4 Site [GEOGRAPHIC_DATA]" at bounding box center [557, 228] width 262 height 25
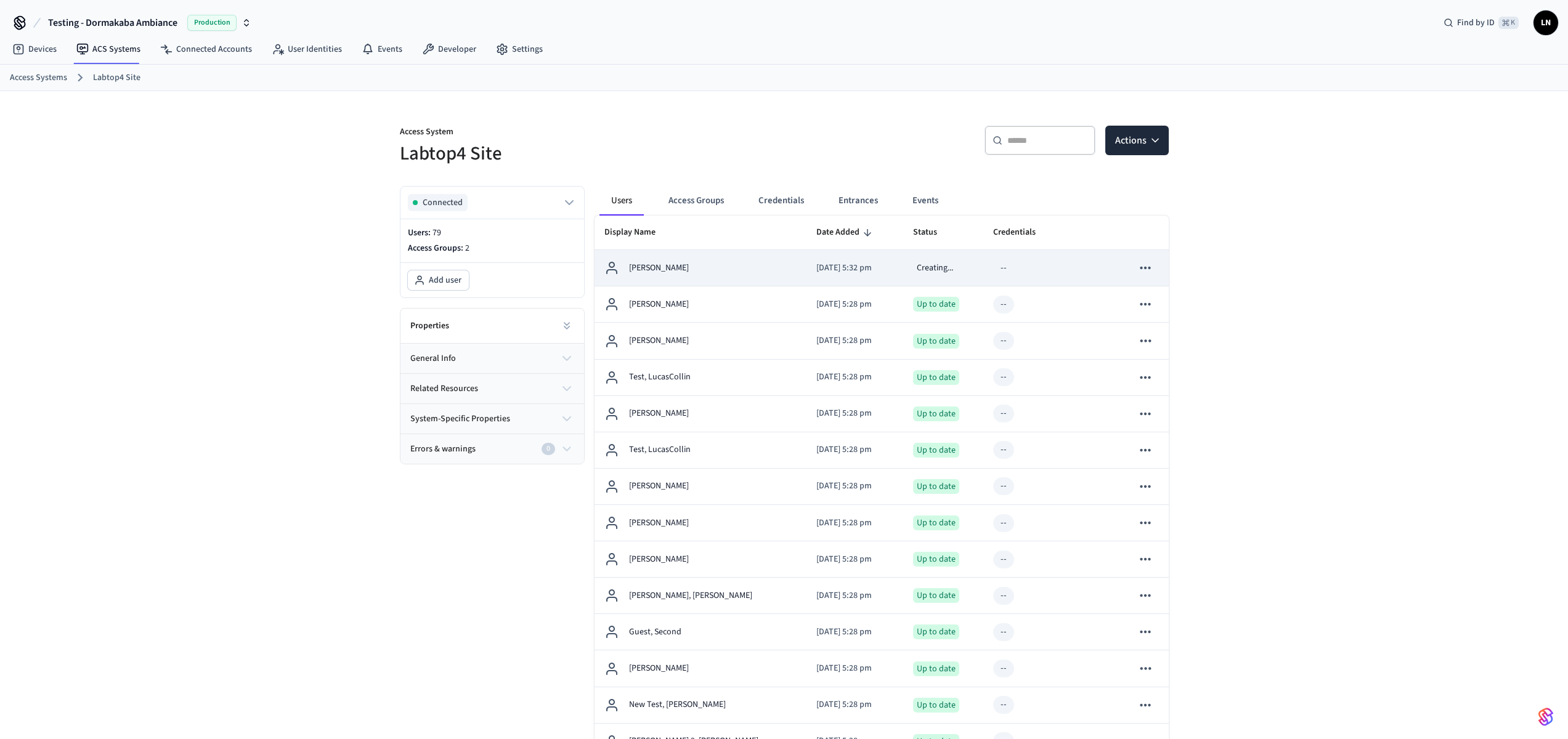
click at [747, 272] on div "[PERSON_NAME]" at bounding box center [700, 268] width 192 height 14
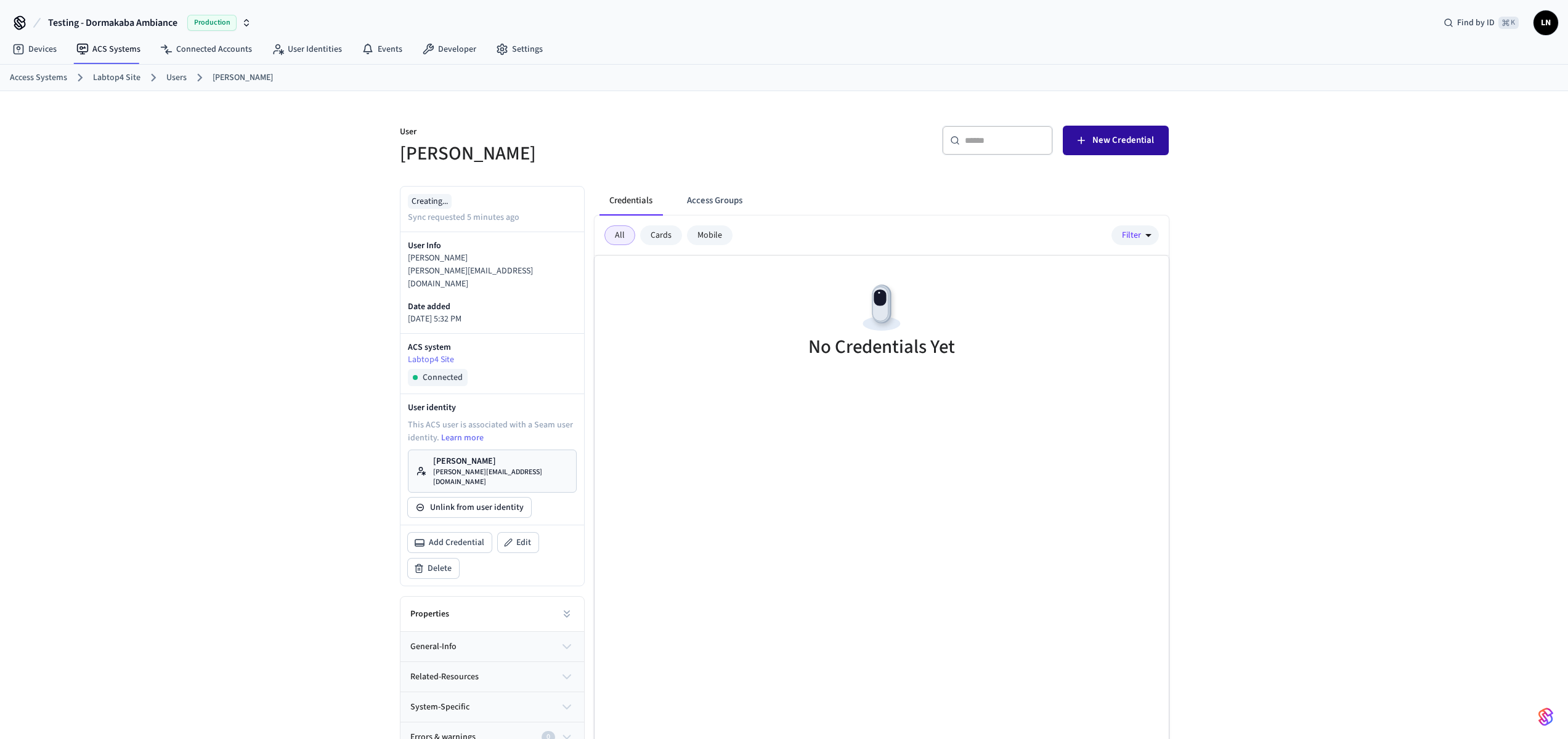
click at [1114, 139] on span "New Credential" at bounding box center [1123, 140] width 62 height 16
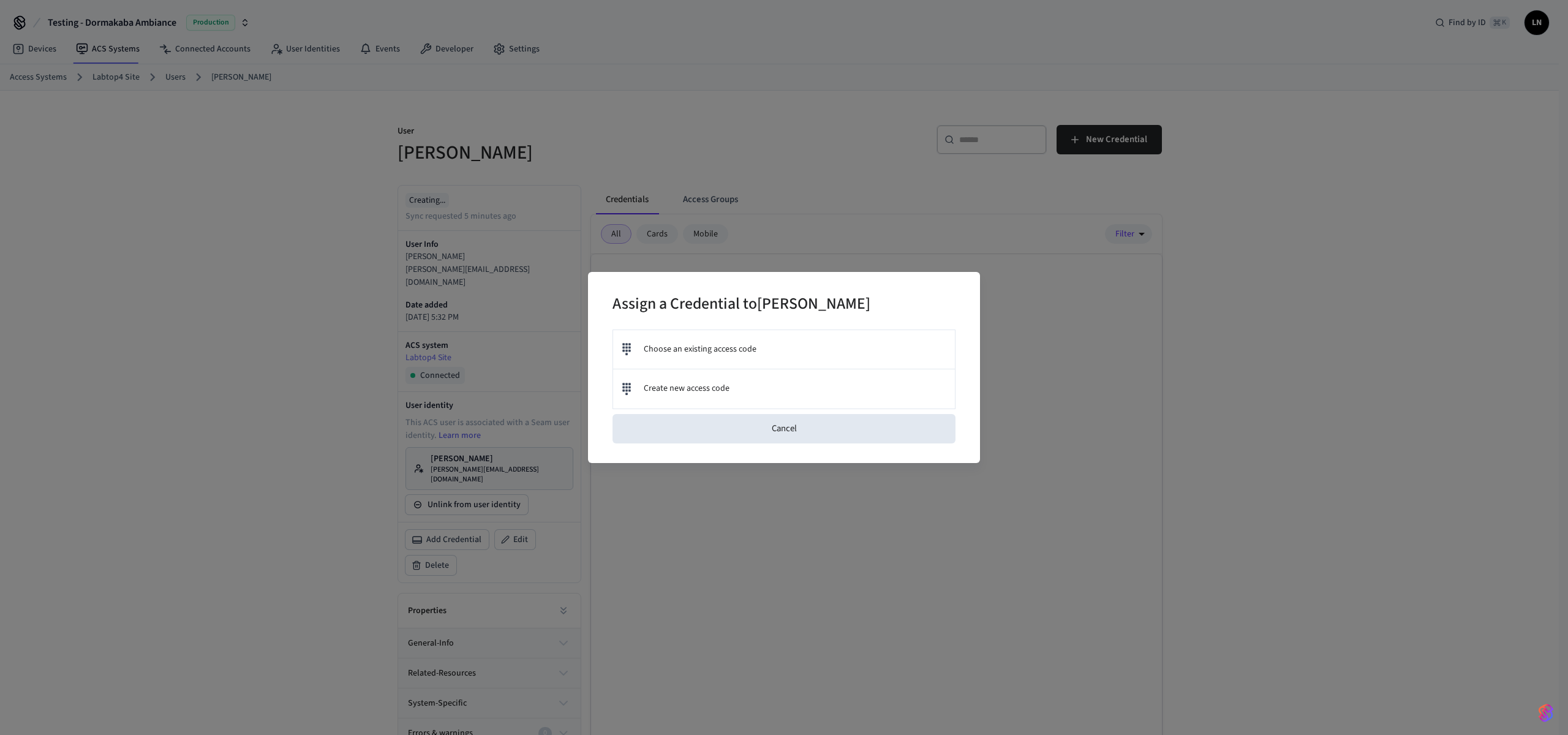
click at [794, 183] on div "Assign a Credential to [PERSON_NAME] Choose an existing access code Create new …" at bounding box center [784, 368] width 1568 height 735
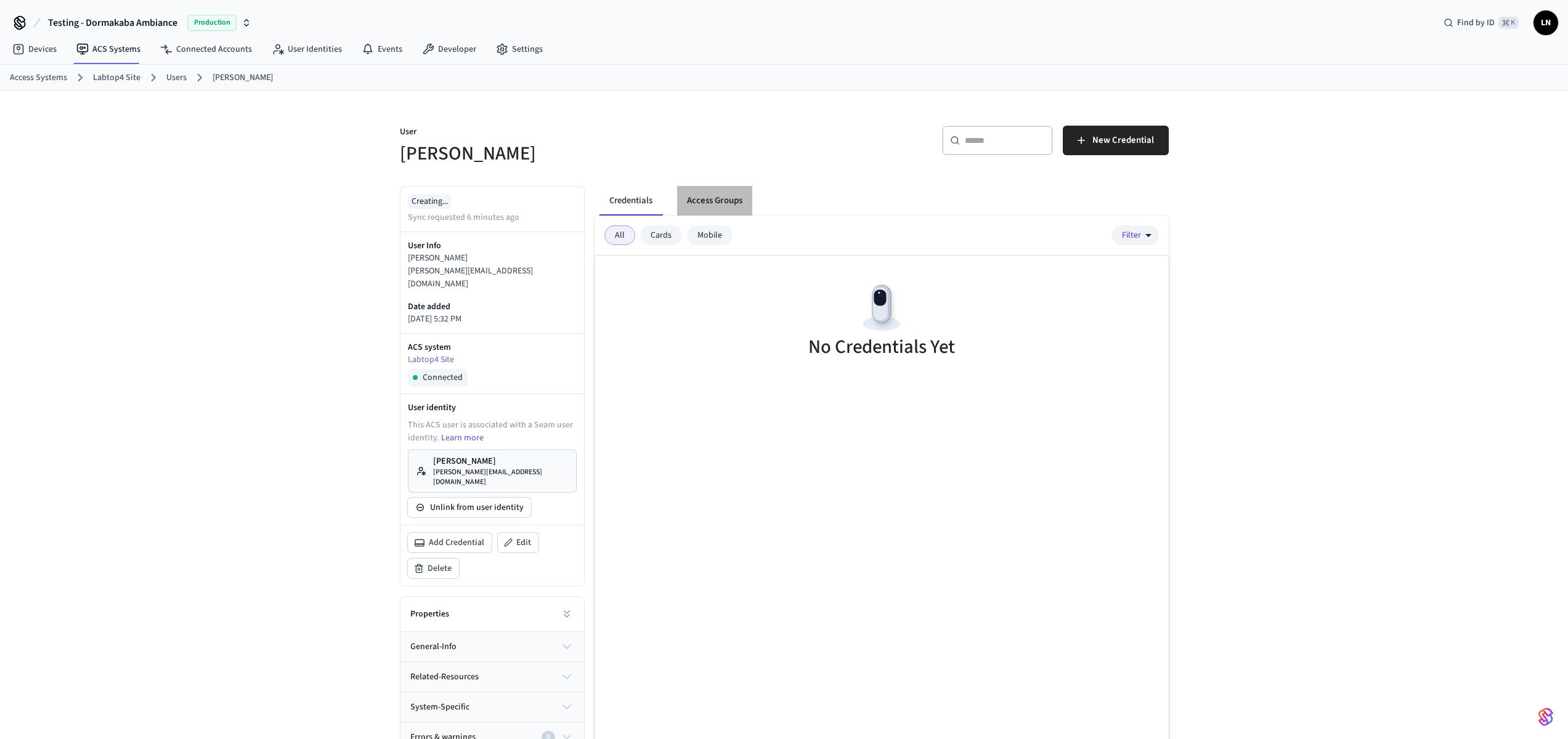
click at [684, 200] on button "Access Groups" at bounding box center [715, 200] width 75 height 30
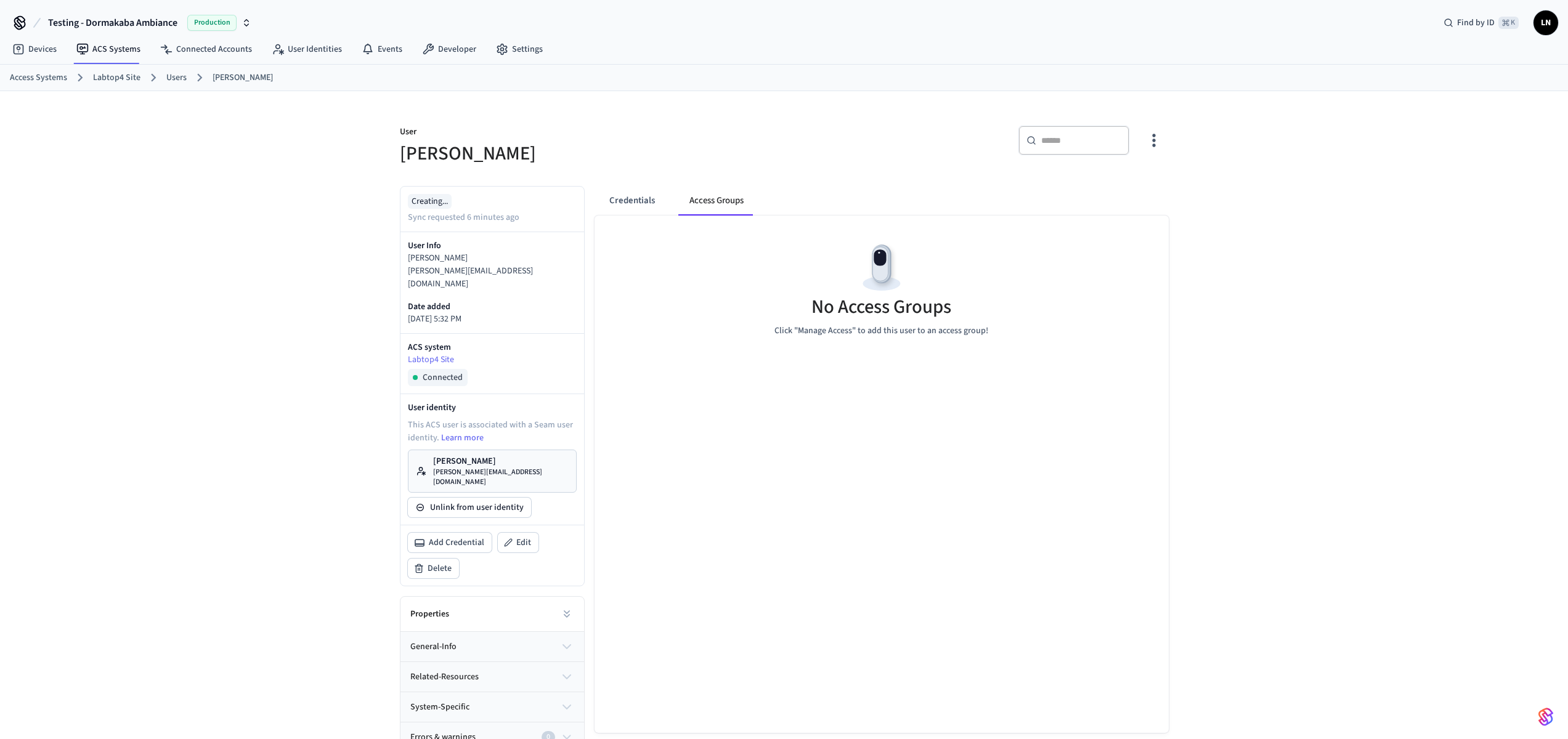
click at [1146, 141] on icon "button" at bounding box center [1153, 140] width 19 height 19
click at [445, 49] on div at bounding box center [788, 370] width 1577 height 739
click at [445, 49] on div at bounding box center [784, 370] width 1568 height 739
click at [448, 49] on link "Developer" at bounding box center [449, 50] width 74 height 22
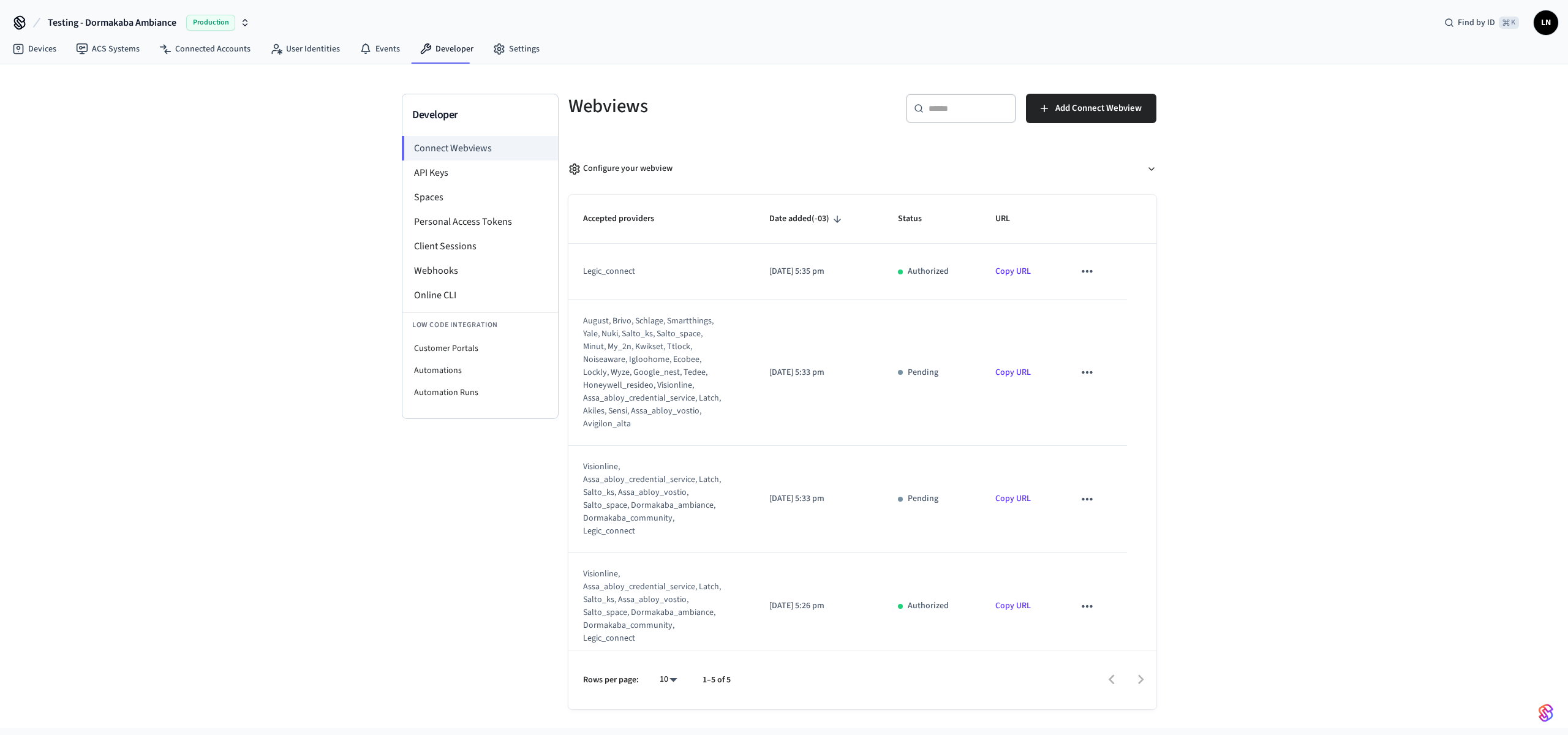
click at [343, 278] on div "Developer Connect Webviews API Keys Spaces Personal Access Tokens Client Sessio…" at bounding box center [784, 396] width 1568 height 664
click at [430, 164] on li "API Keys" at bounding box center [480, 172] width 156 height 25
click at [446, 175] on li "API Keys" at bounding box center [480, 172] width 156 height 25
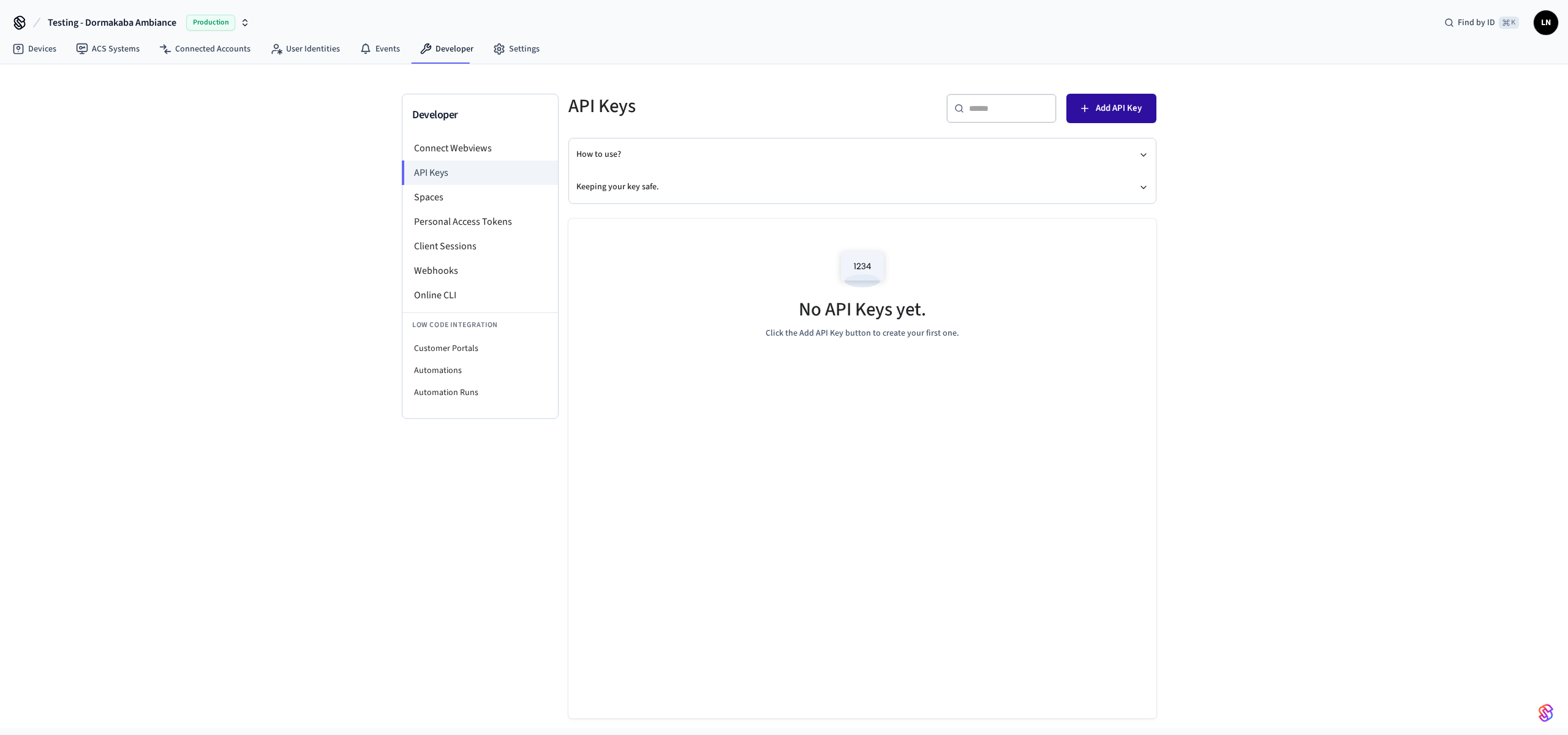
click at [1099, 108] on span "Add API Key" at bounding box center [1119, 108] width 46 height 16
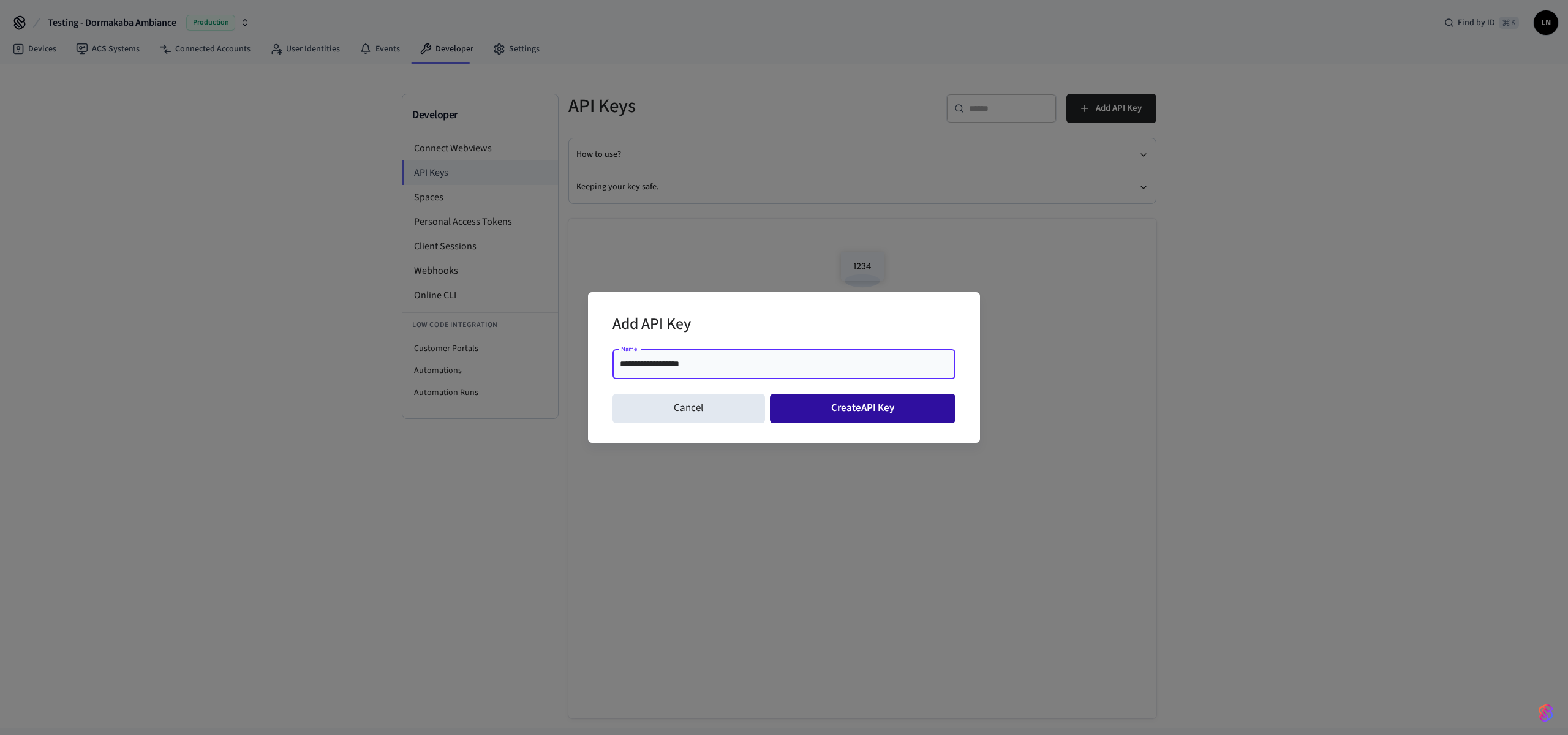
type input "**********"
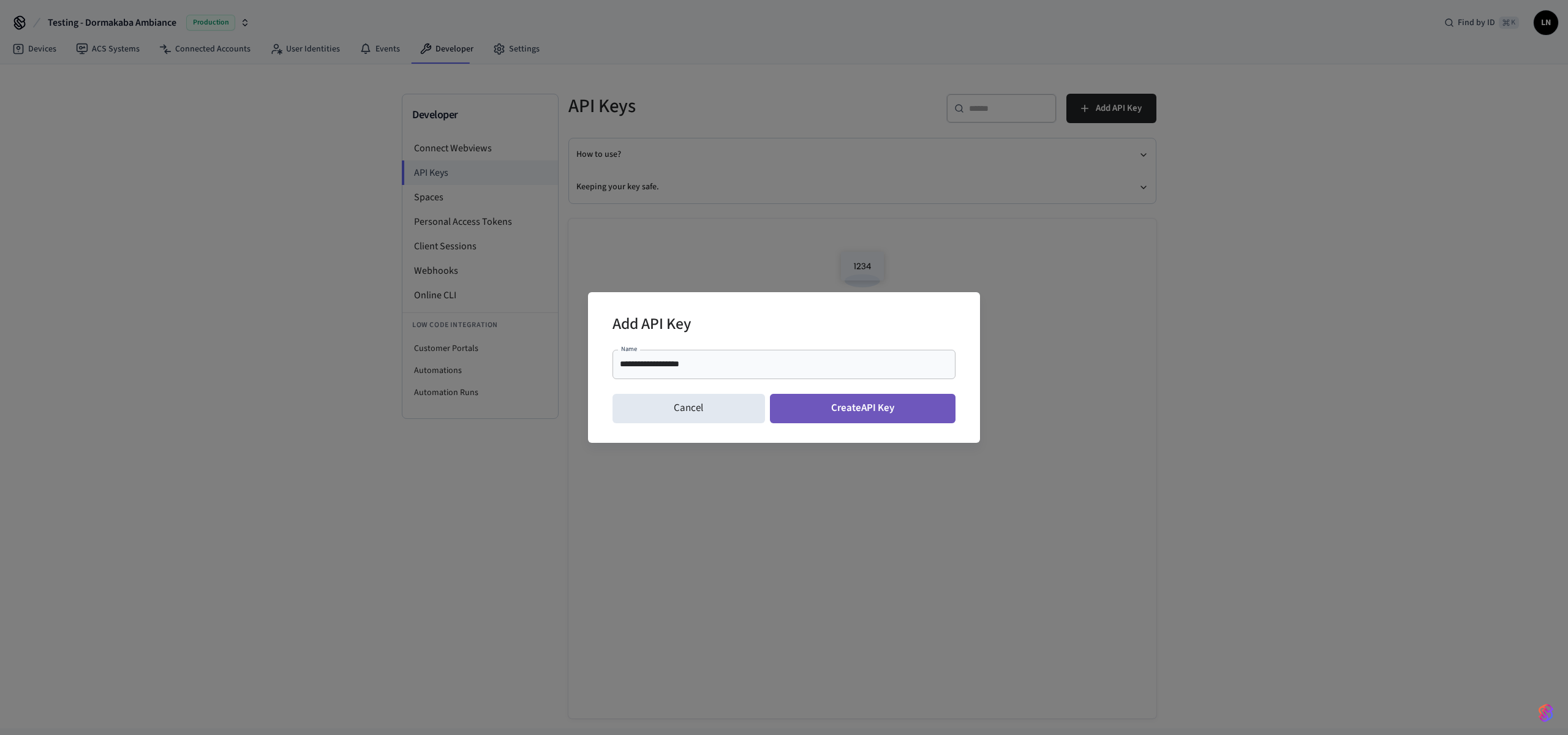
click at [915, 420] on button "Create API Key" at bounding box center [862, 408] width 186 height 29
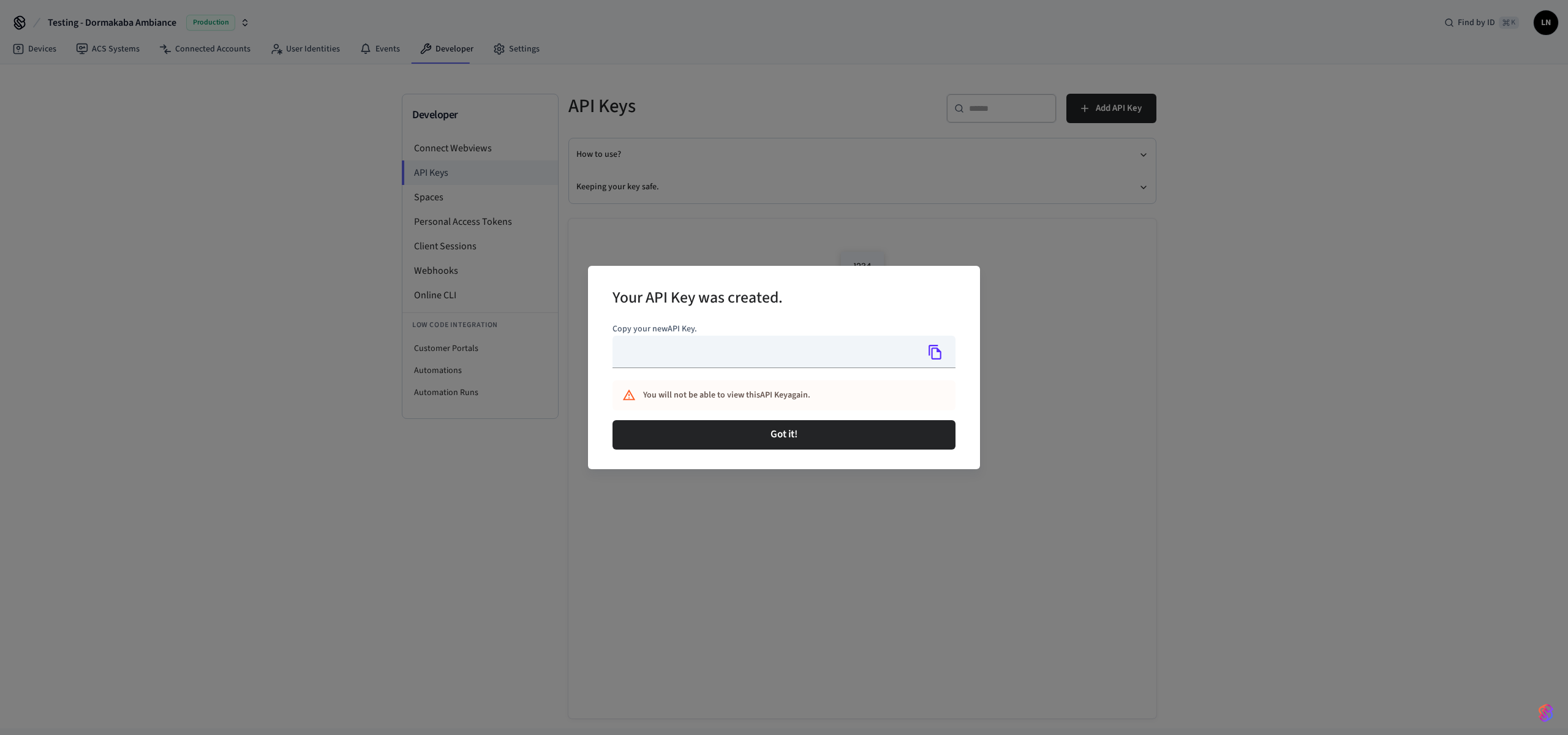
type input "**********"
click at [931, 350] on icon "Copy" at bounding box center [936, 352] width 16 height 16
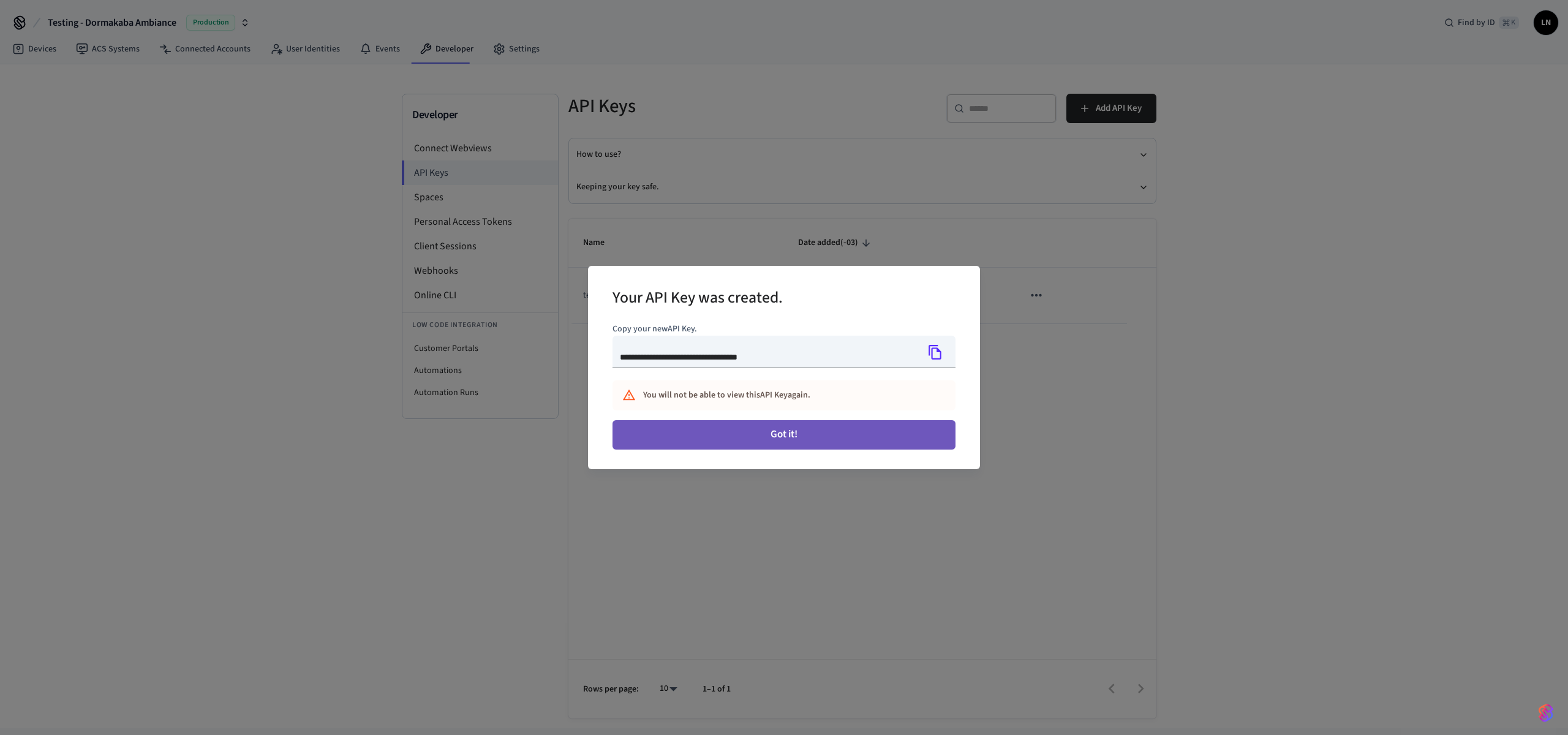
click at [802, 438] on button "Got it!" at bounding box center [784, 434] width 343 height 29
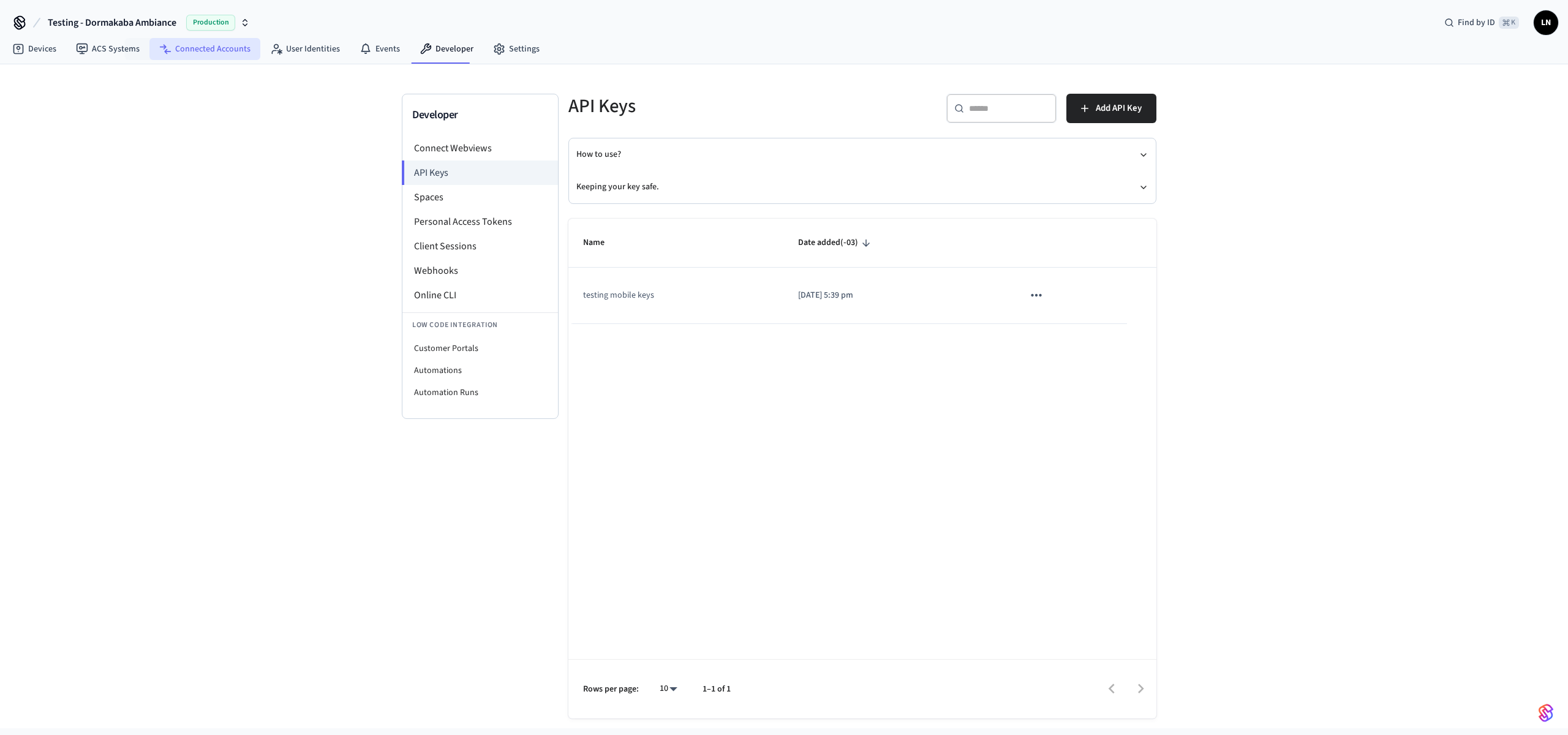
click at [167, 48] on icon at bounding box center [165, 49] width 12 height 12
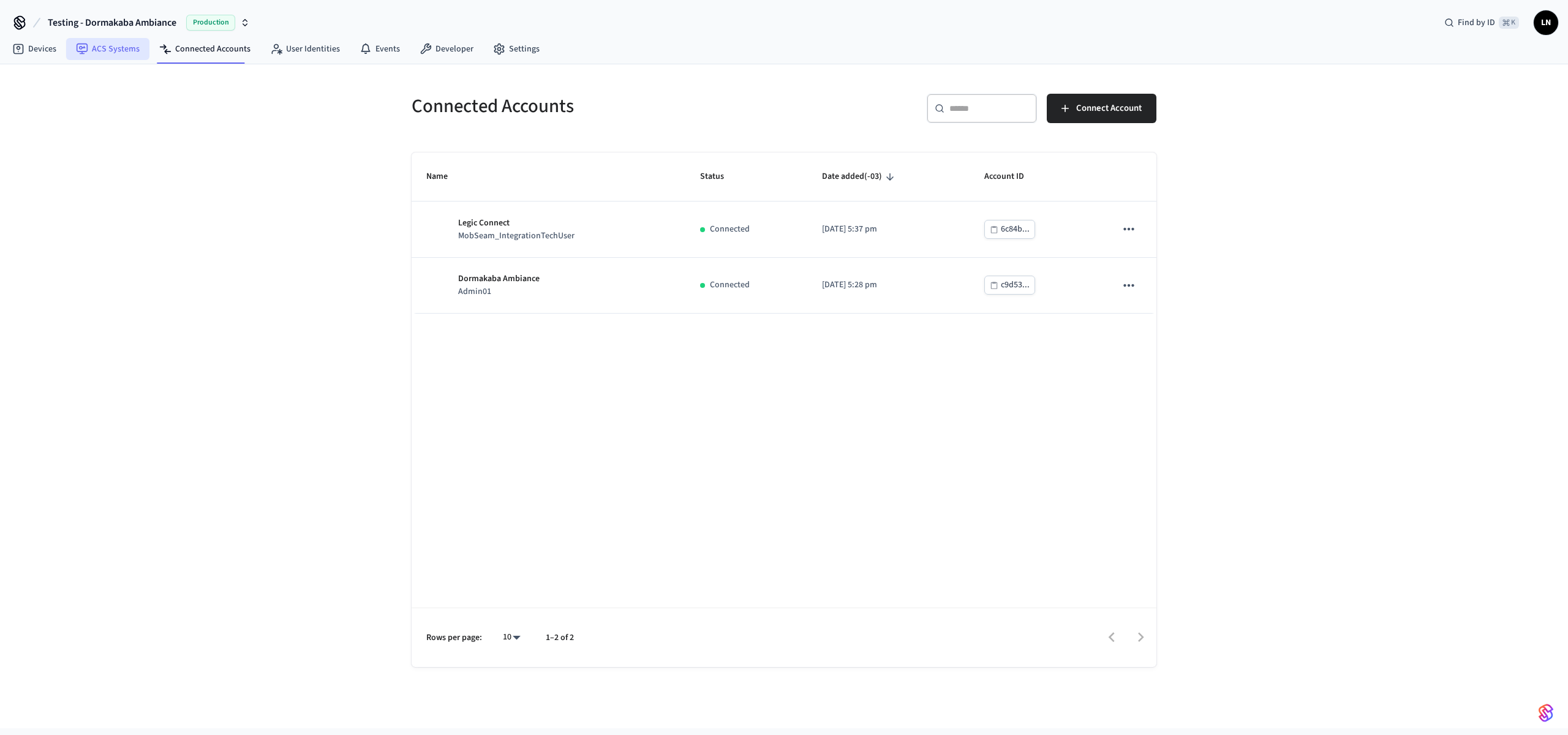
click at [133, 51] on link "ACS Systems" at bounding box center [108, 49] width 83 height 22
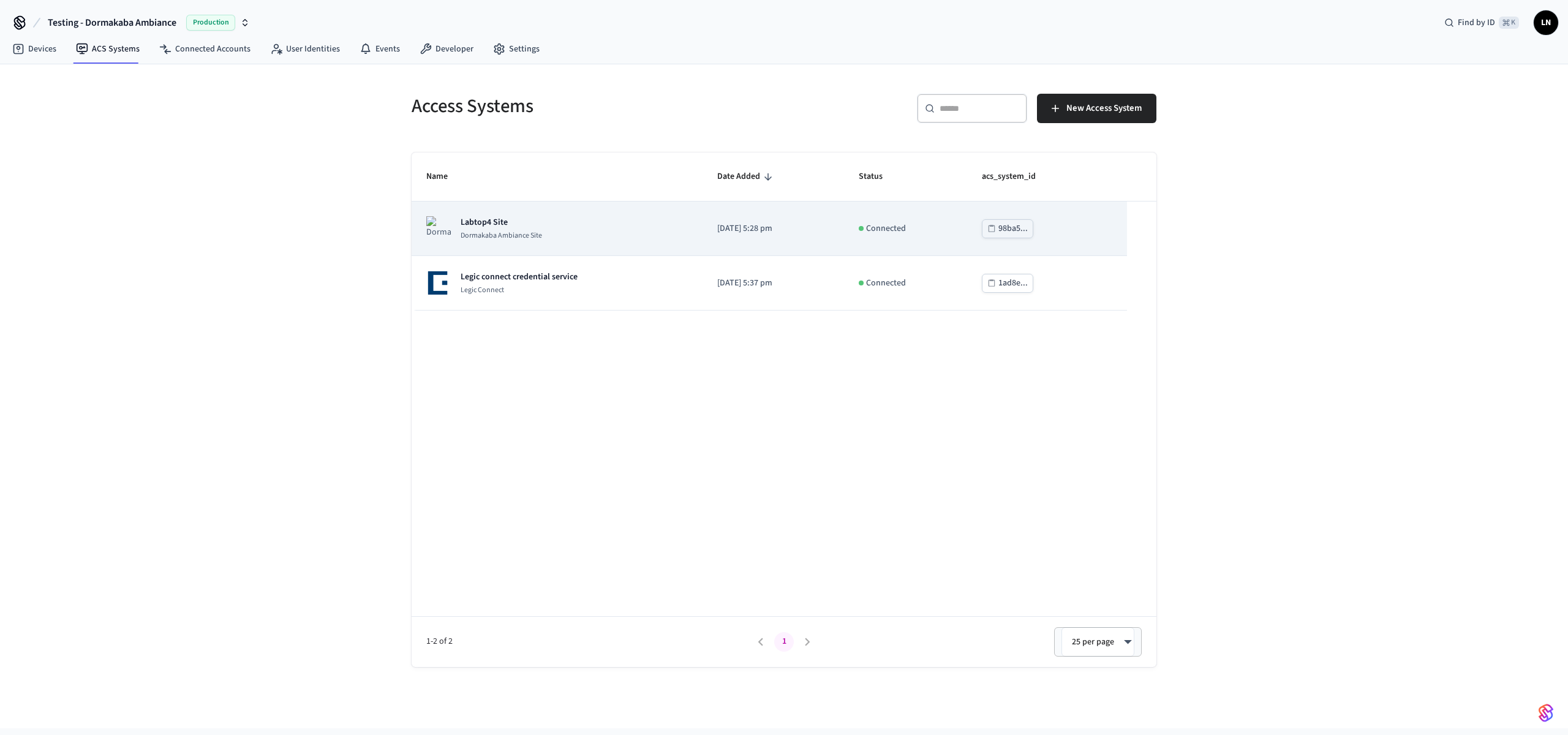
click at [539, 235] on p "Dormakaba Ambiance Site" at bounding box center [502, 236] width 81 height 10
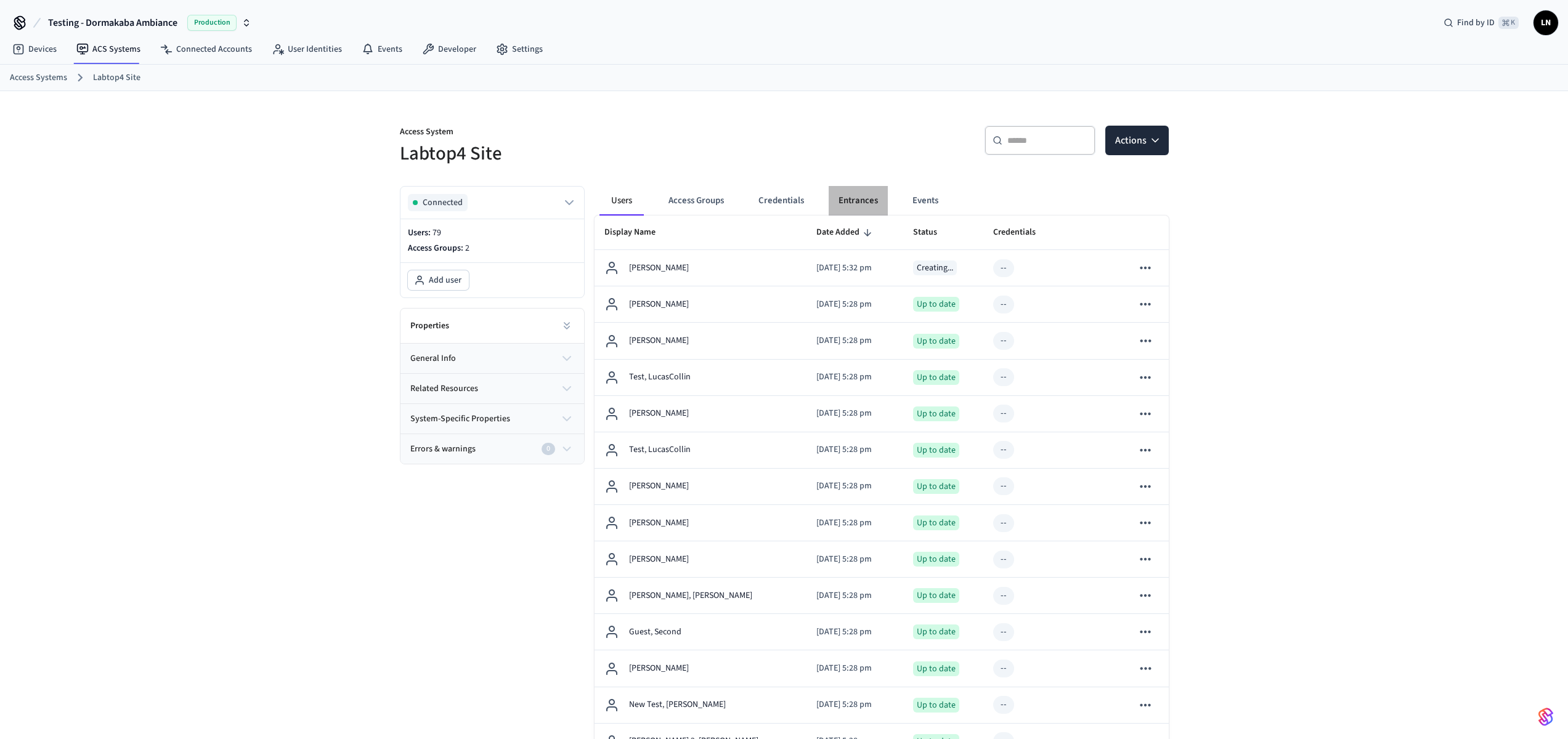
click at [867, 200] on button "Entrances" at bounding box center [858, 200] width 59 height 30
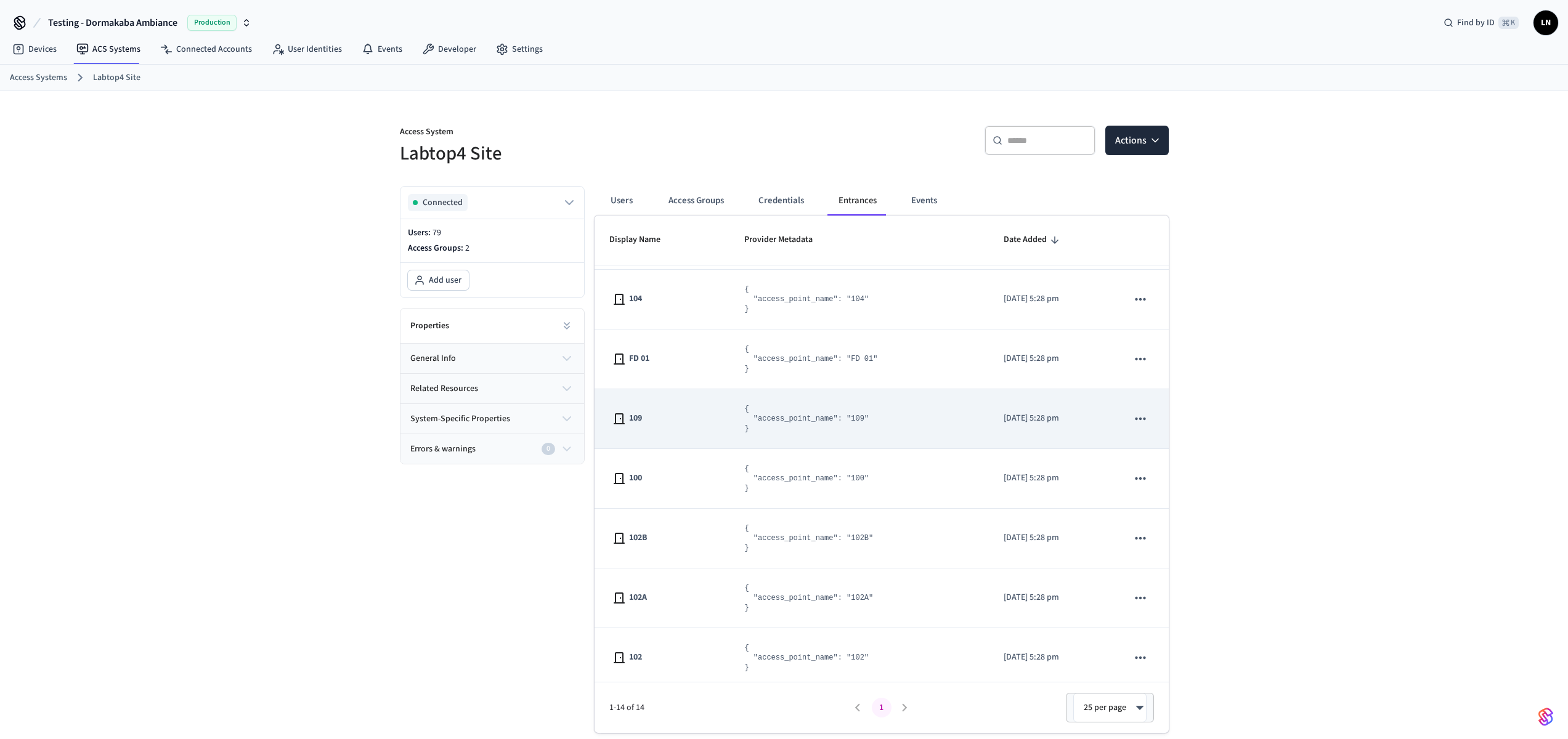
scroll to position [414, 0]
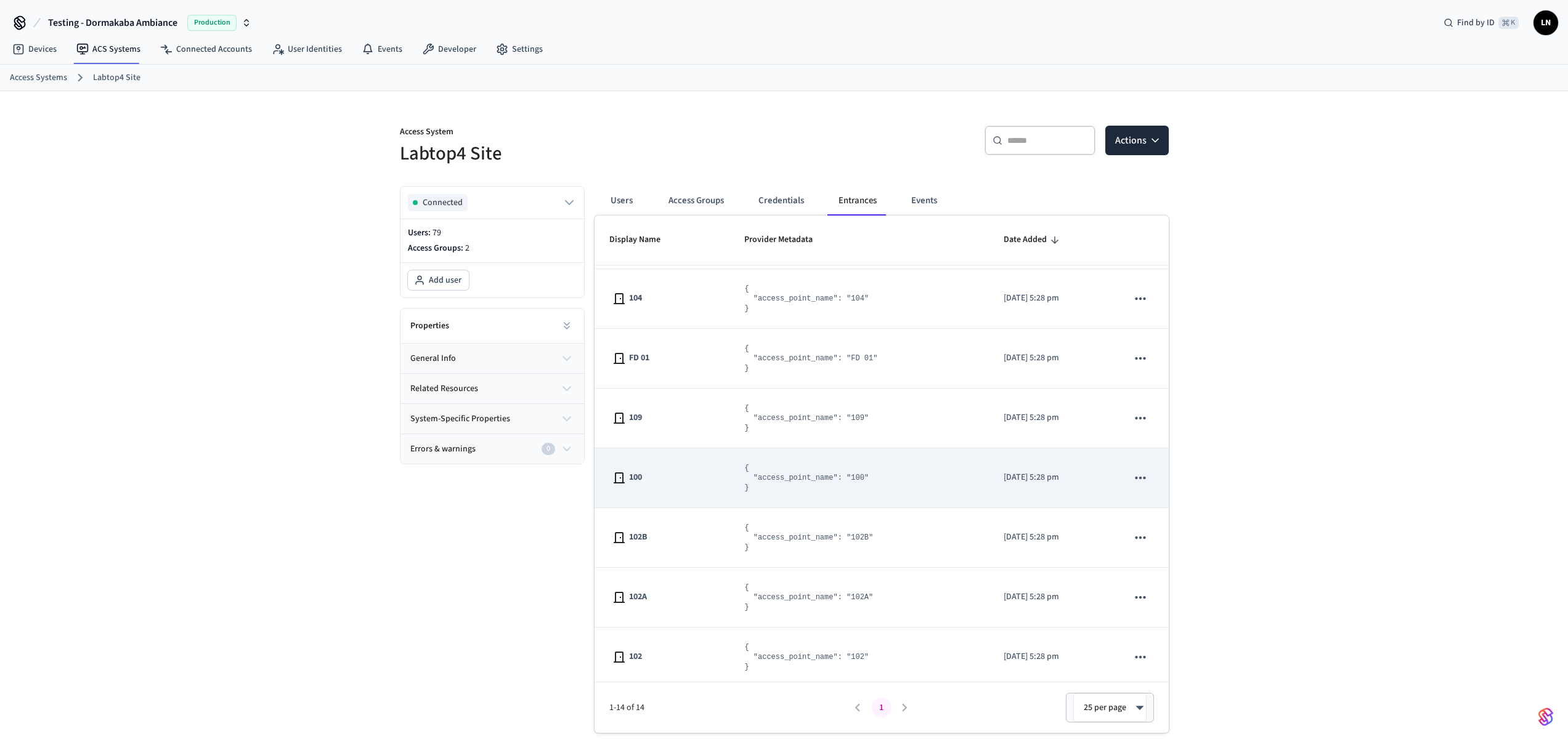
click at [1136, 476] on icon "sticky table" at bounding box center [1141, 477] width 10 height 2
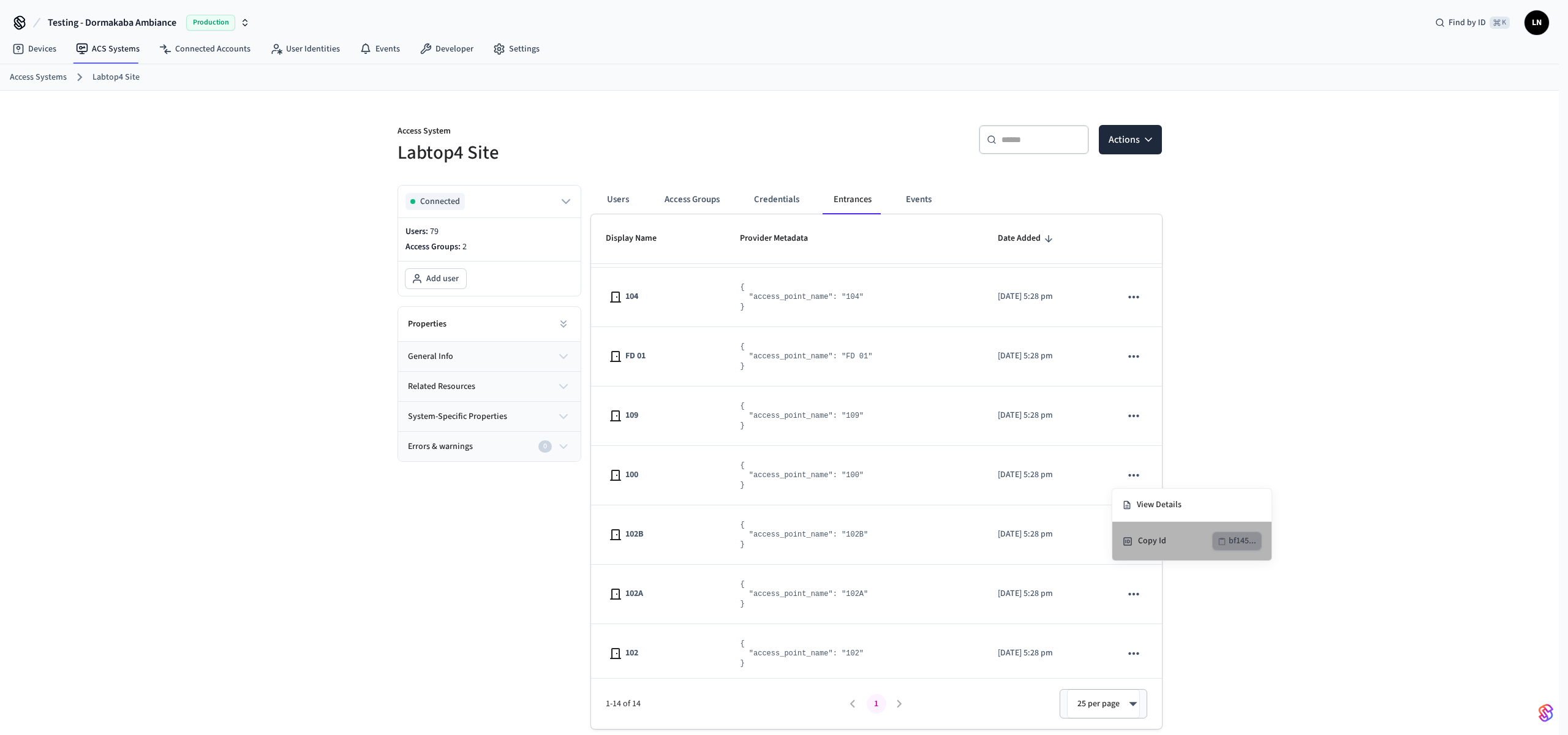
click at [1226, 540] on icon "button" at bounding box center [1222, 541] width 9 height 9
click at [499, 369] on button "general info" at bounding box center [489, 356] width 183 height 29
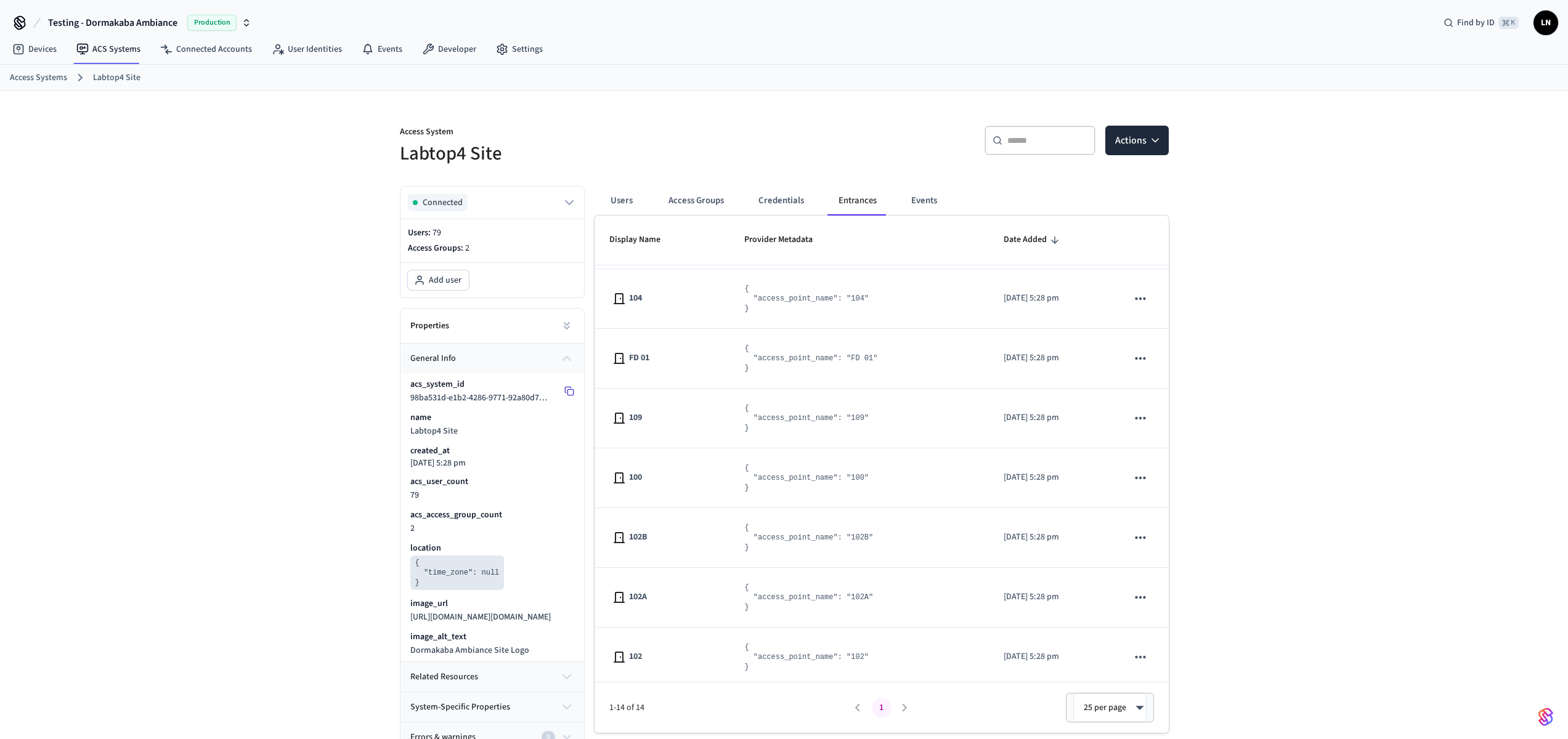
click at [569, 386] on button at bounding box center [569, 390] width 20 height 20
click at [441, 44] on link "Developer" at bounding box center [449, 50] width 74 height 22
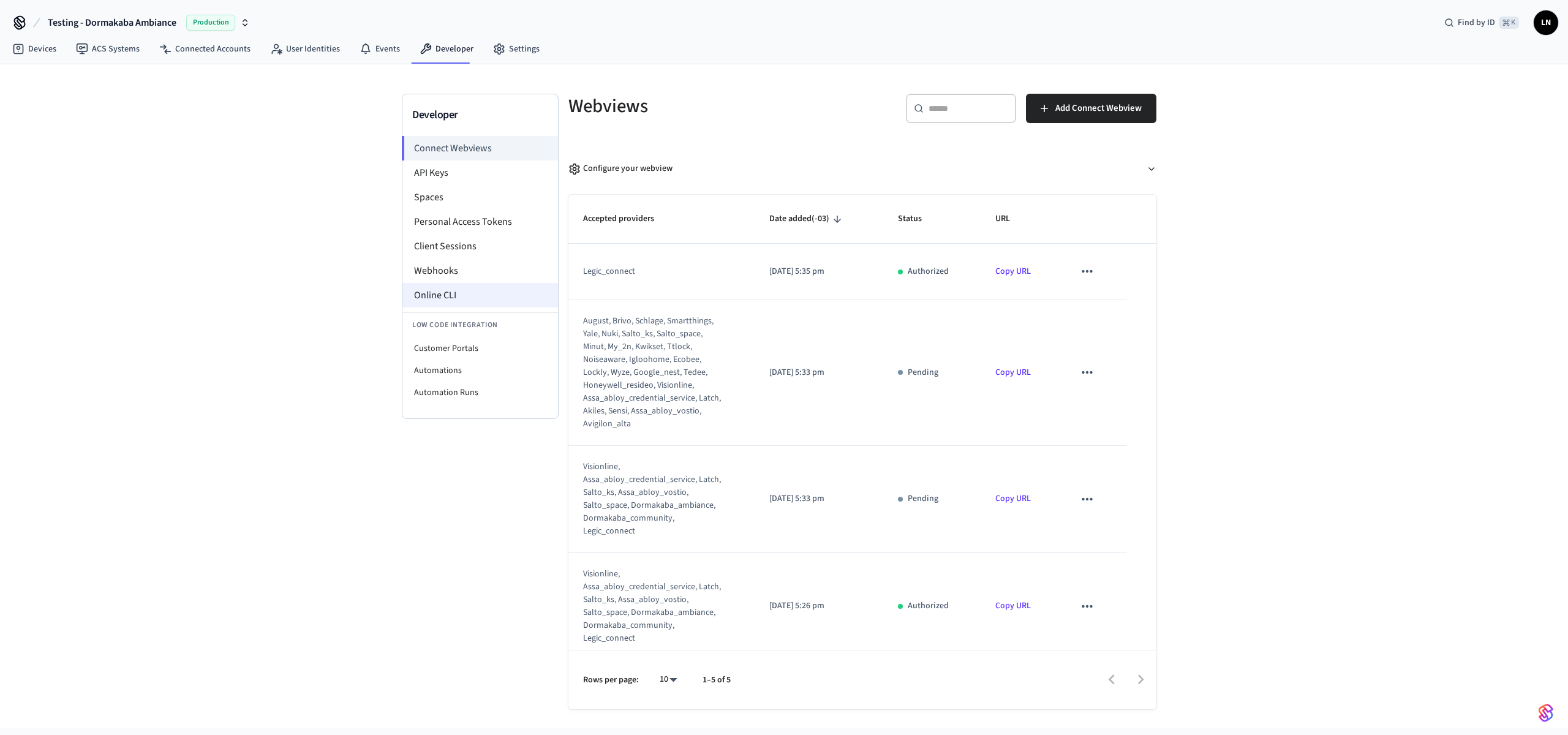
click at [466, 286] on li "Online CLI" at bounding box center [480, 295] width 156 height 25
click at [441, 294] on li "Online CLI" at bounding box center [480, 295] width 156 height 25
click at [231, 65] on div "Developer Connect Webviews API Keys Spaces Personal Access Tokens Client Sessio…" at bounding box center [784, 396] width 1568 height 664
click at [223, 49] on link "Connected Accounts" at bounding box center [204, 49] width 111 height 22
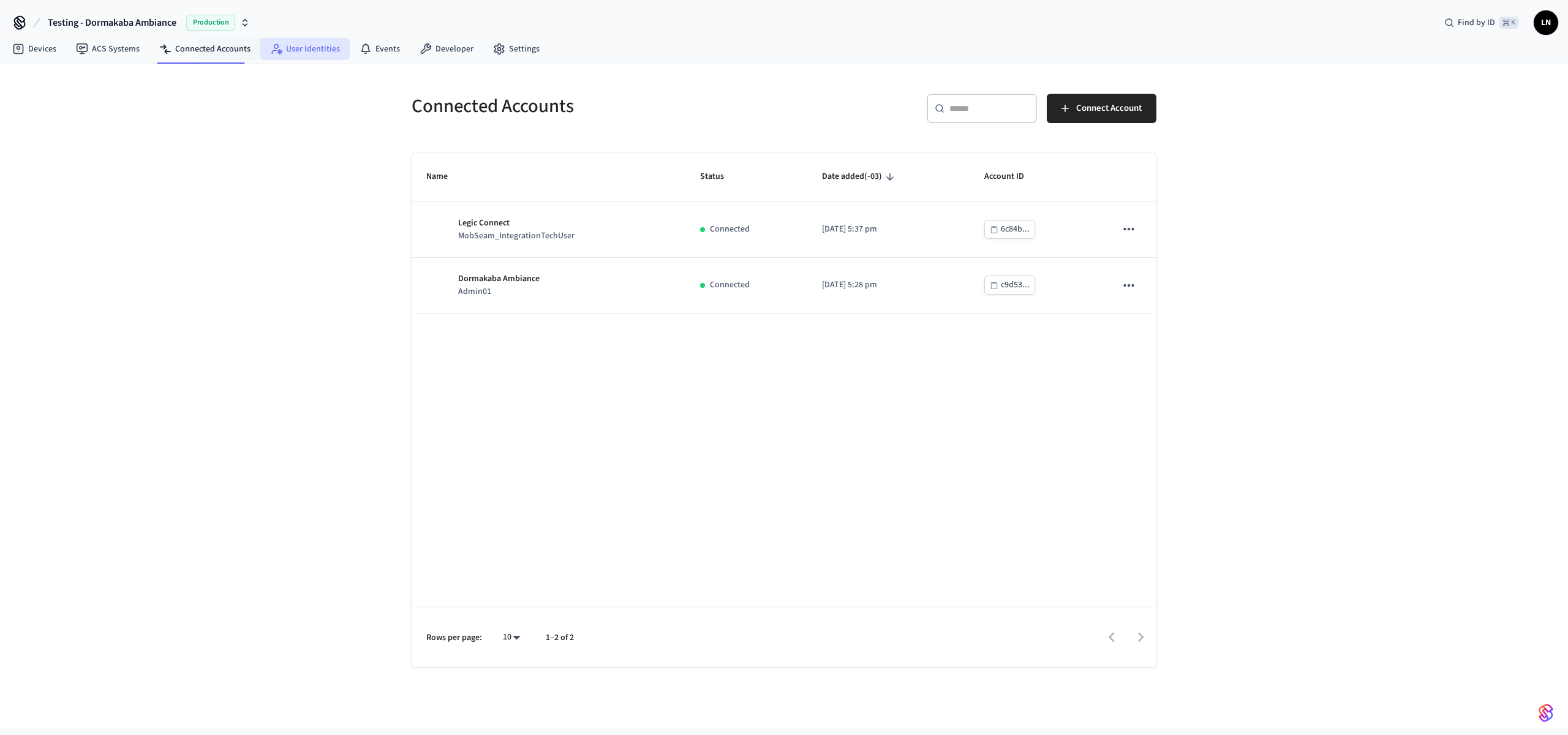
click at [288, 49] on link "User Identities" at bounding box center [305, 49] width 89 height 22
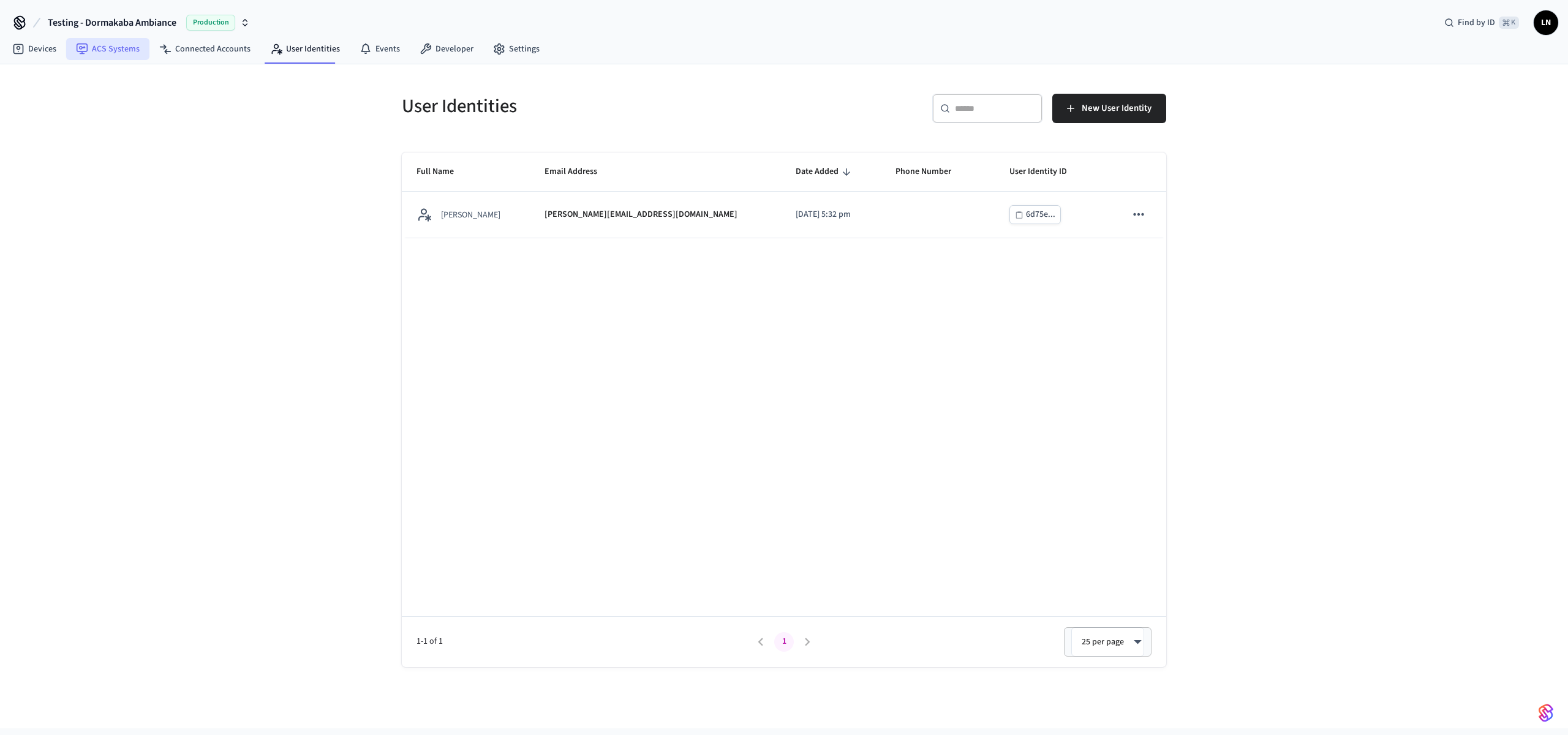
click at [113, 49] on link "ACS Systems" at bounding box center [108, 49] width 83 height 22
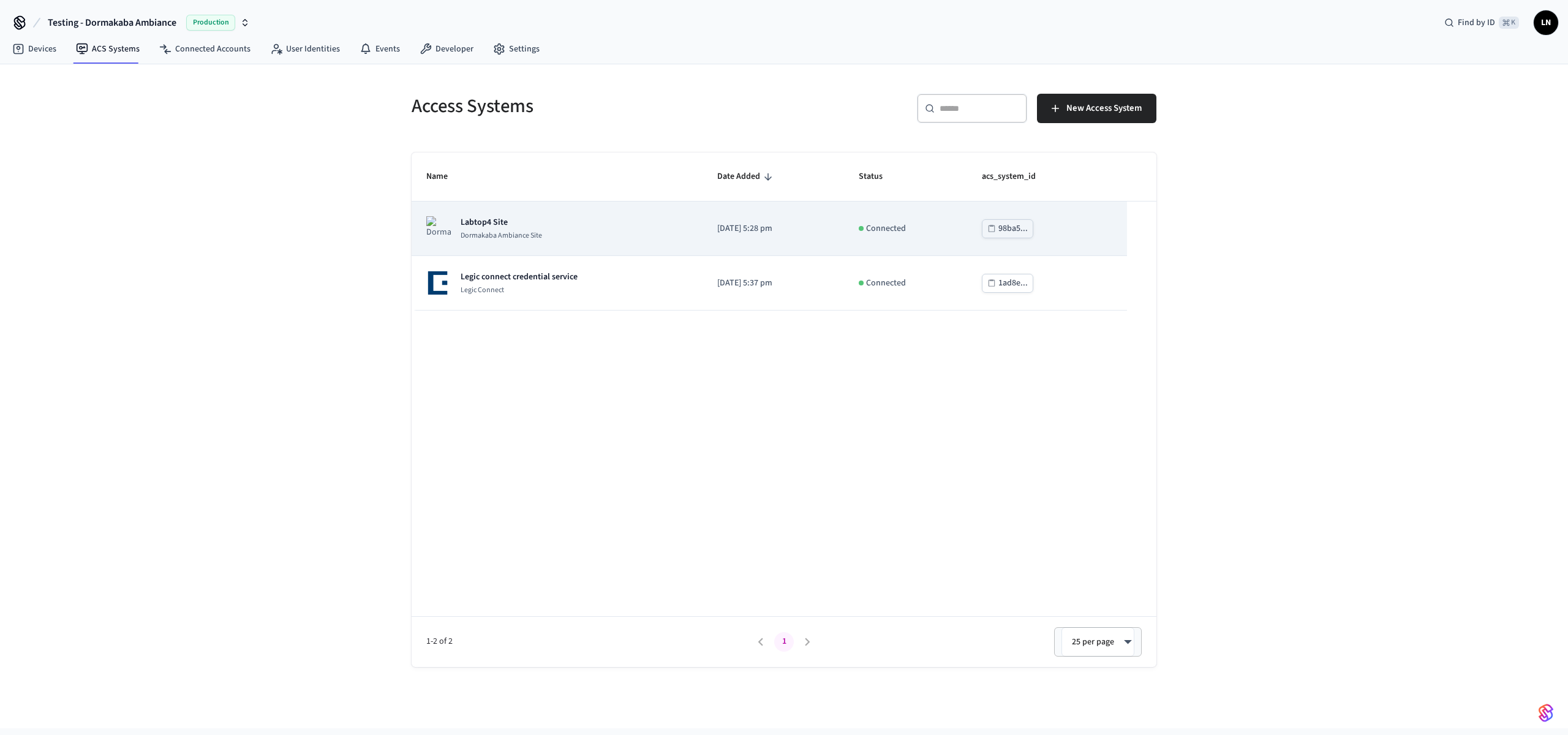
click at [570, 236] on div "Labtop4 Site [GEOGRAPHIC_DATA]" at bounding box center [557, 228] width 262 height 25
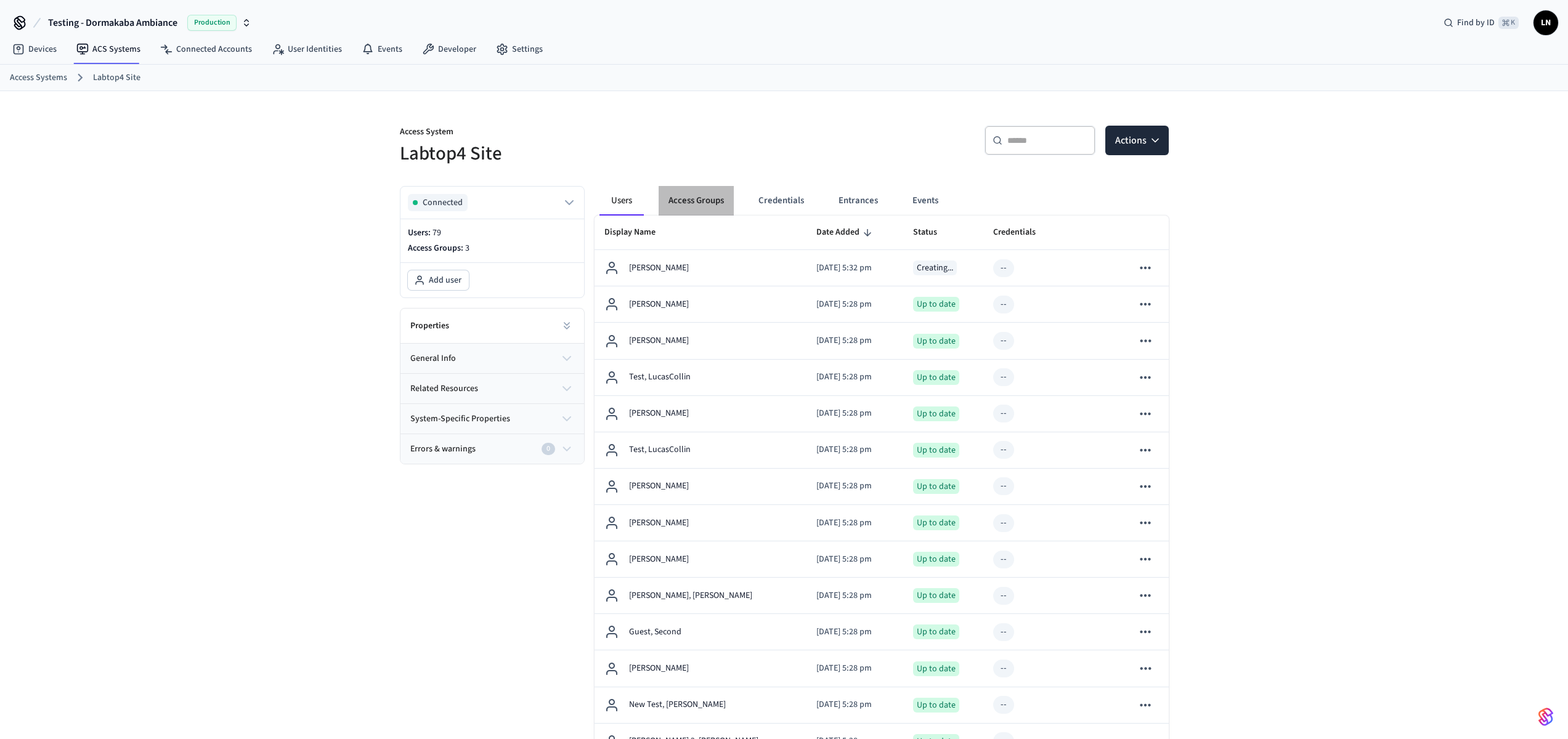
click at [702, 196] on button "Access Groups" at bounding box center [696, 200] width 75 height 30
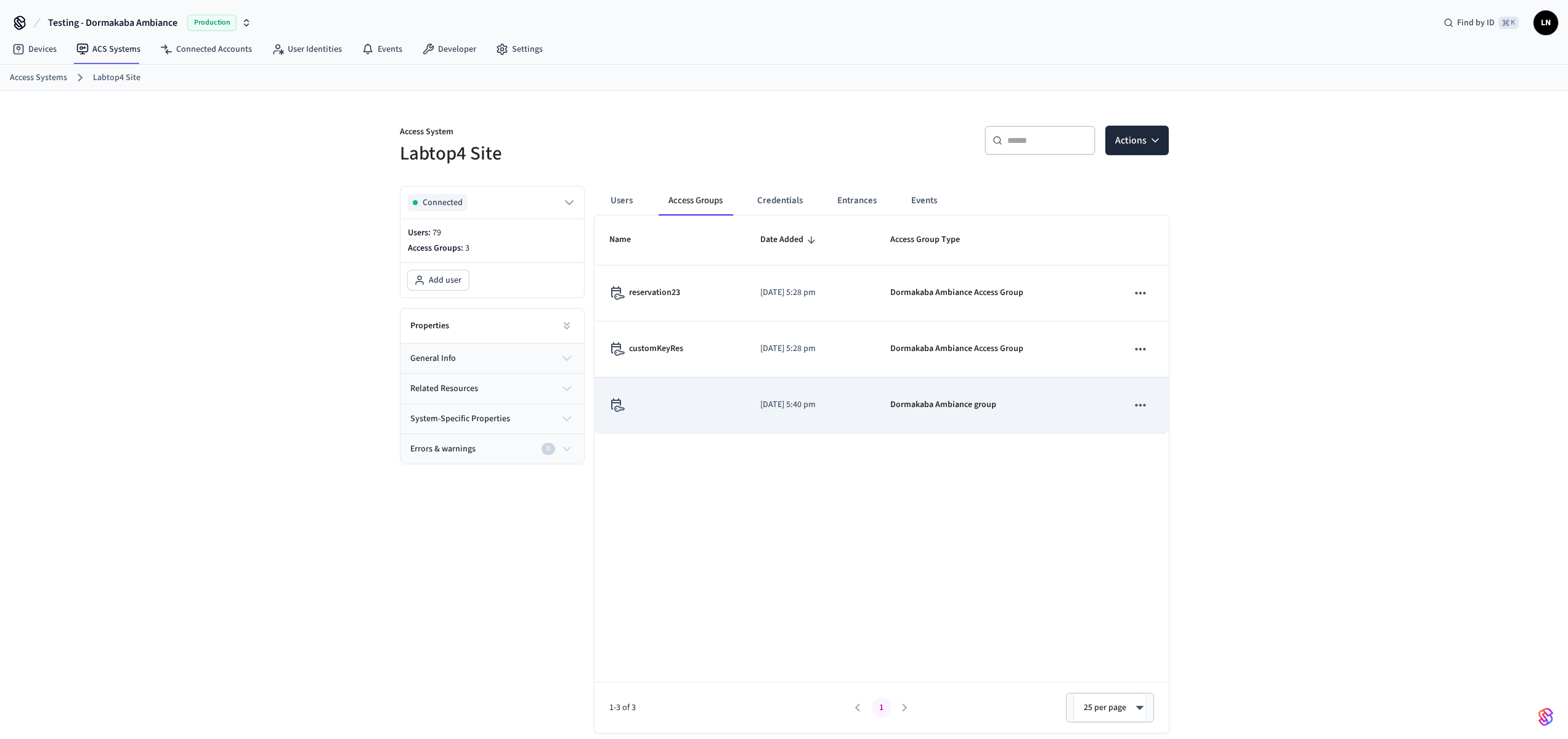
click at [712, 400] on div "sticky table" at bounding box center [671, 405] width 122 height 14
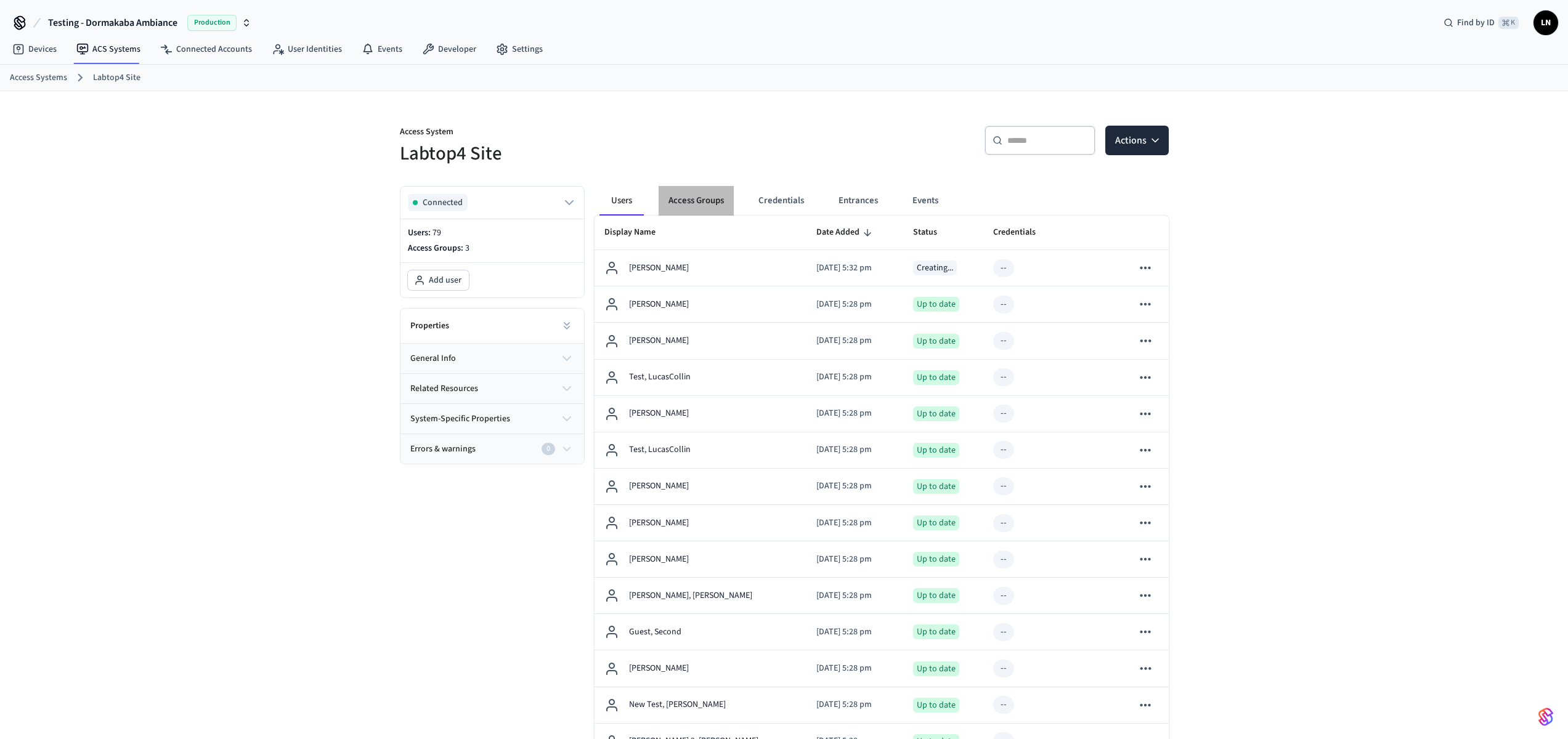
click at [703, 203] on button "Access Groups" at bounding box center [696, 200] width 75 height 30
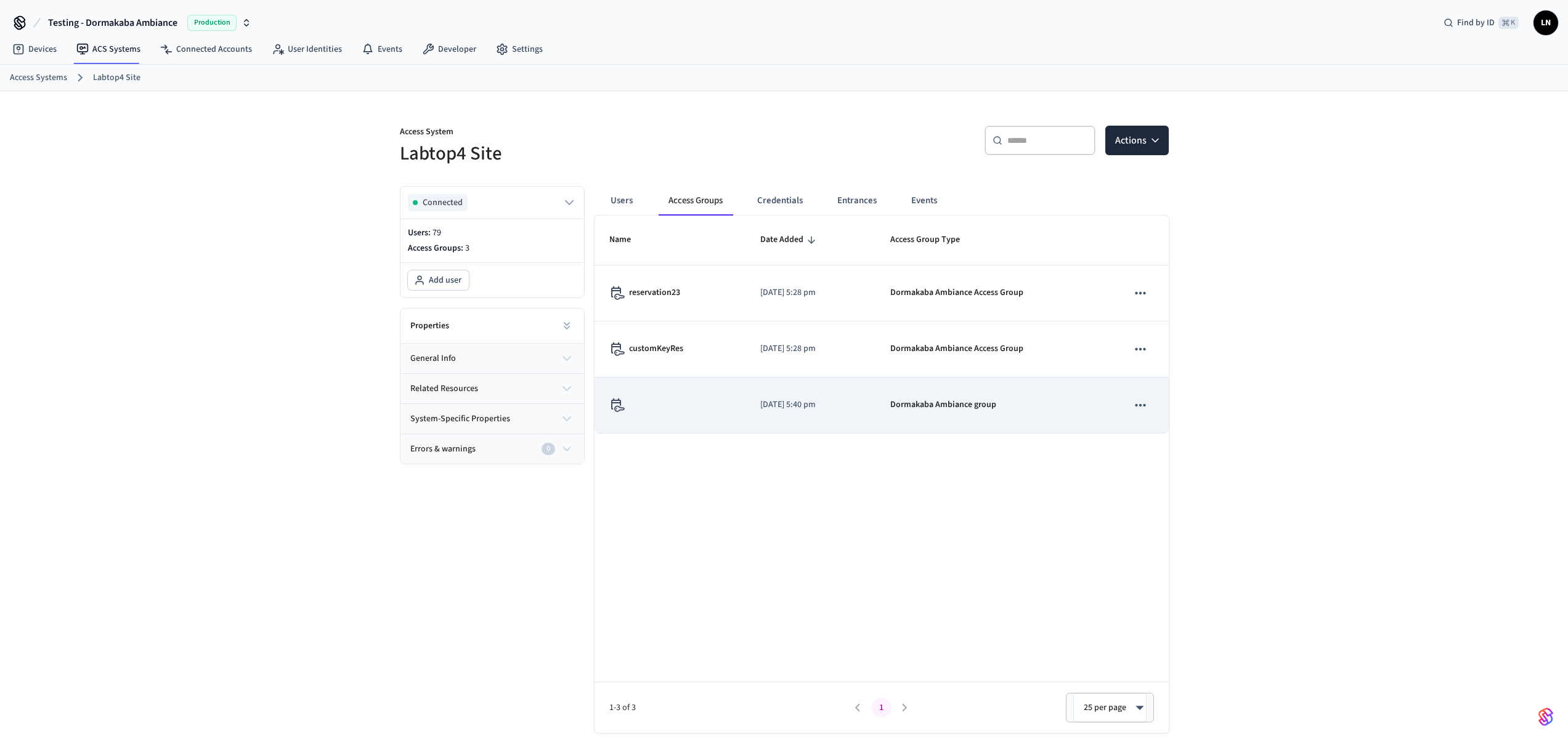
click at [1064, 405] on div "Dormakaba Ambiance group" at bounding box center [995, 405] width 209 height 13
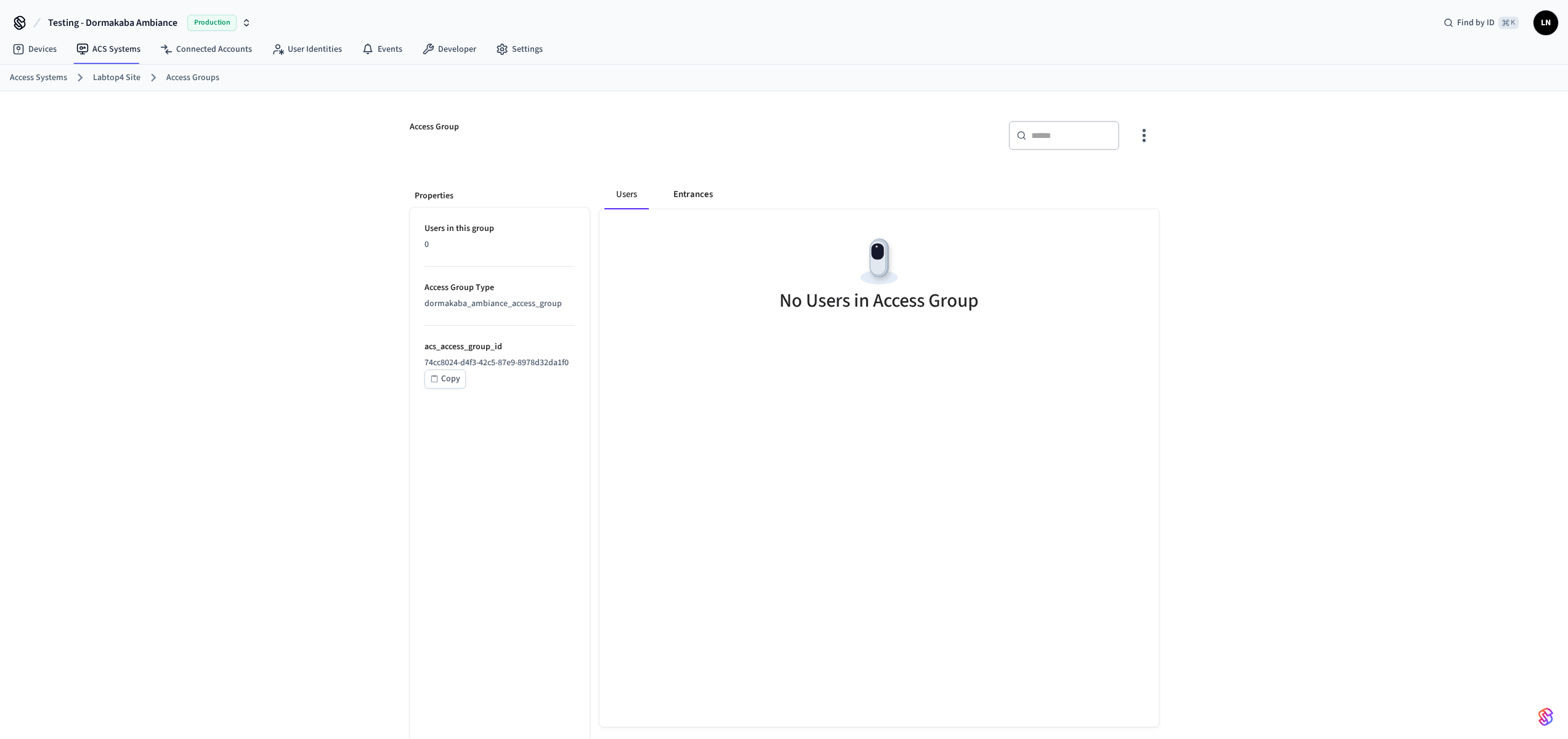
click at [684, 202] on button "Entrances" at bounding box center [693, 194] width 59 height 30
click at [632, 200] on button "Users" at bounding box center [626, 194] width 44 height 30
click at [1149, 131] on icon "button" at bounding box center [1144, 135] width 19 height 19
click at [1112, 182] on li "Add Users to Group" at bounding box center [1104, 186] width 91 height 33
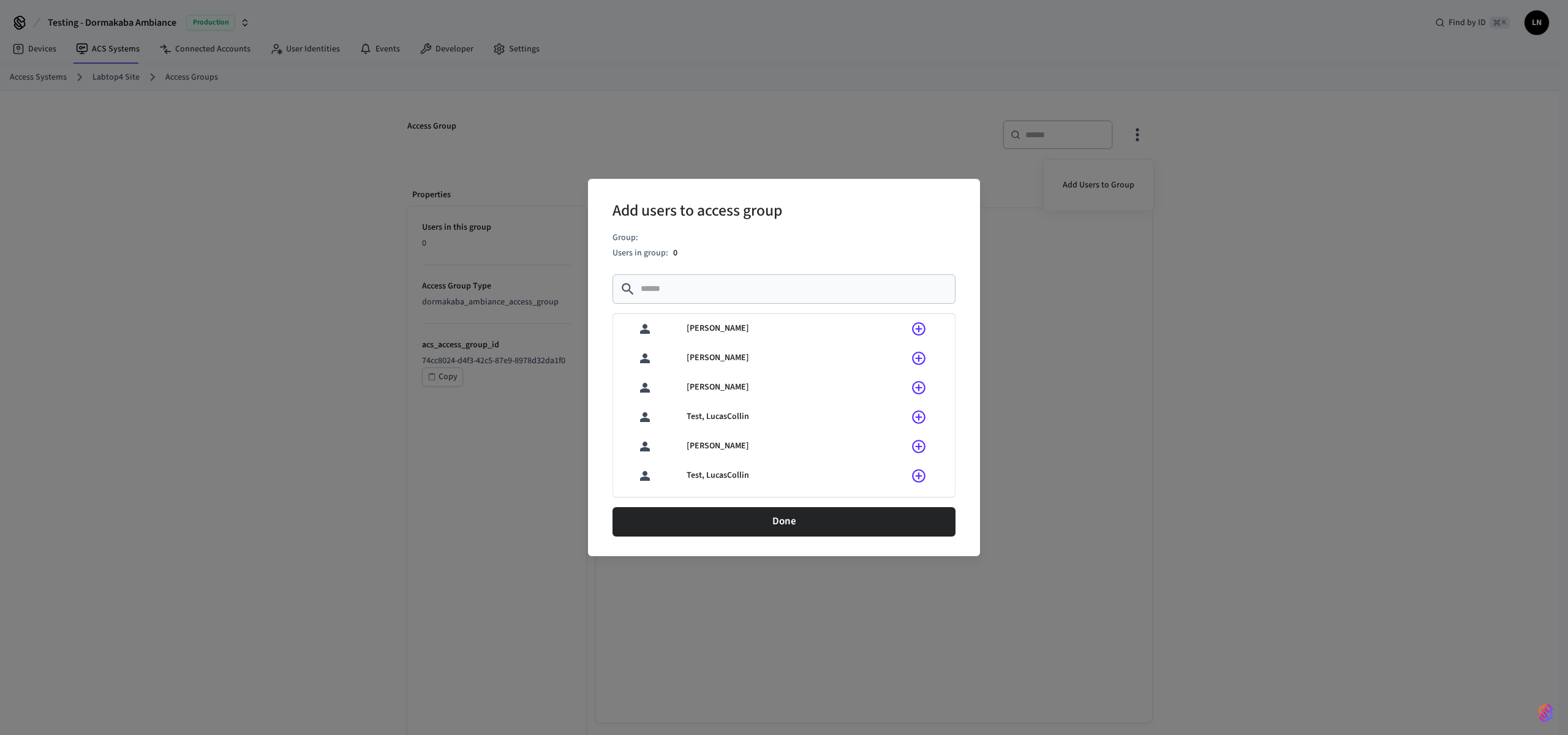
click at [911, 327] on icon "sticky table" at bounding box center [919, 328] width 16 height 16
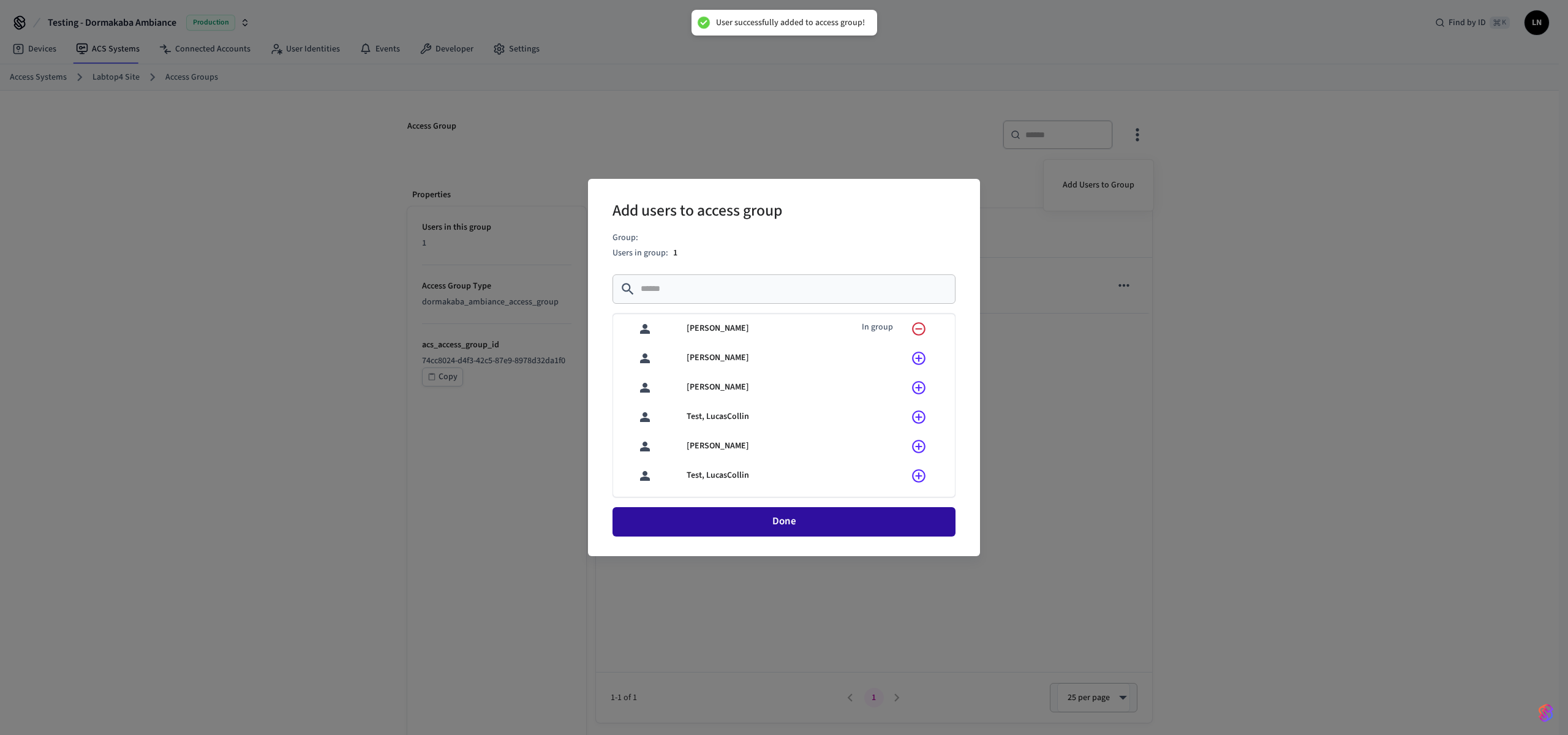
click at [806, 520] on button "Done" at bounding box center [784, 521] width 343 height 29
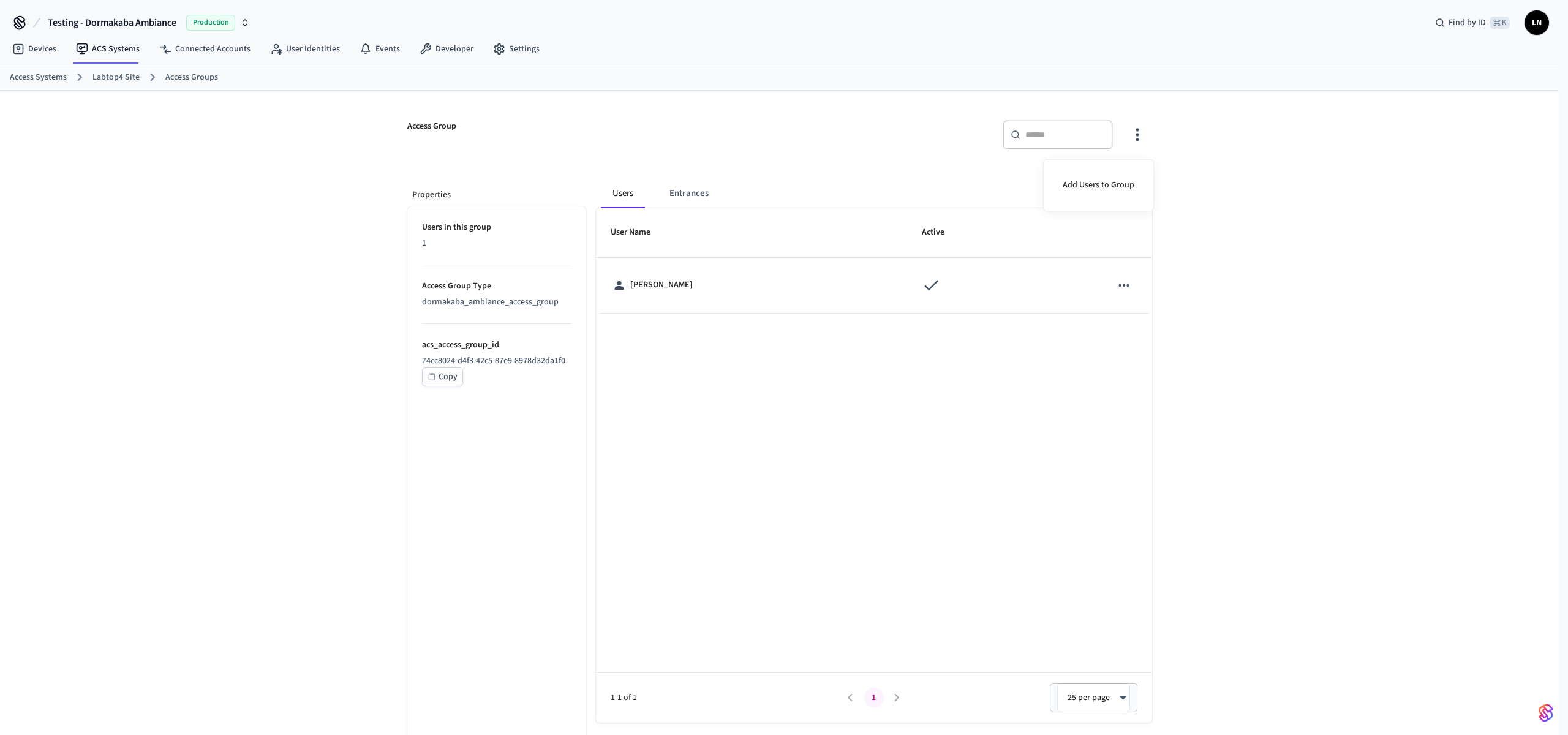
click at [194, 56] on div at bounding box center [784, 368] width 1568 height 735
click at [201, 51] on link "Connected Accounts" at bounding box center [204, 49] width 111 height 22
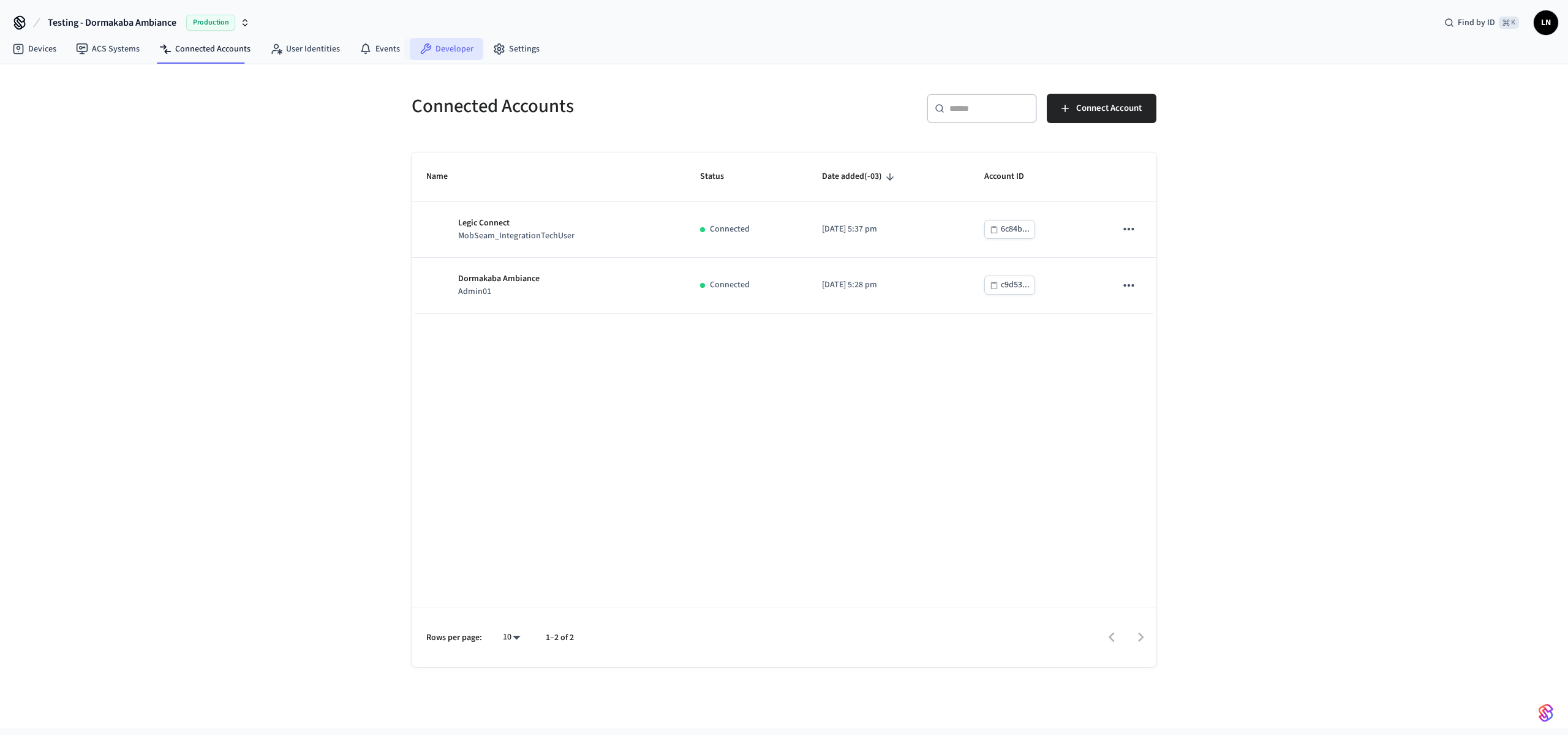
click at [424, 48] on icon at bounding box center [425, 49] width 12 height 12
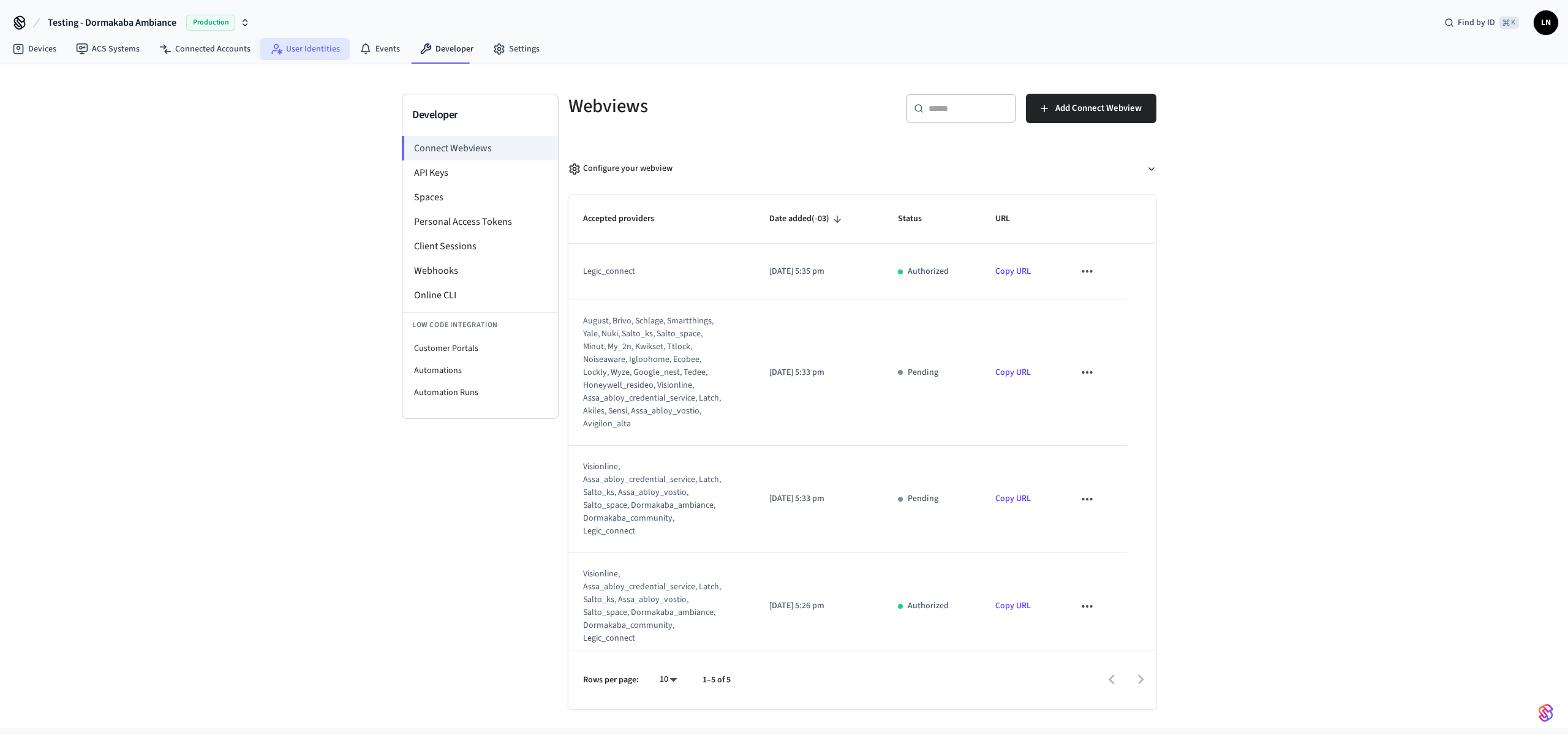
click at [303, 50] on link "User Identities" at bounding box center [305, 49] width 89 height 22
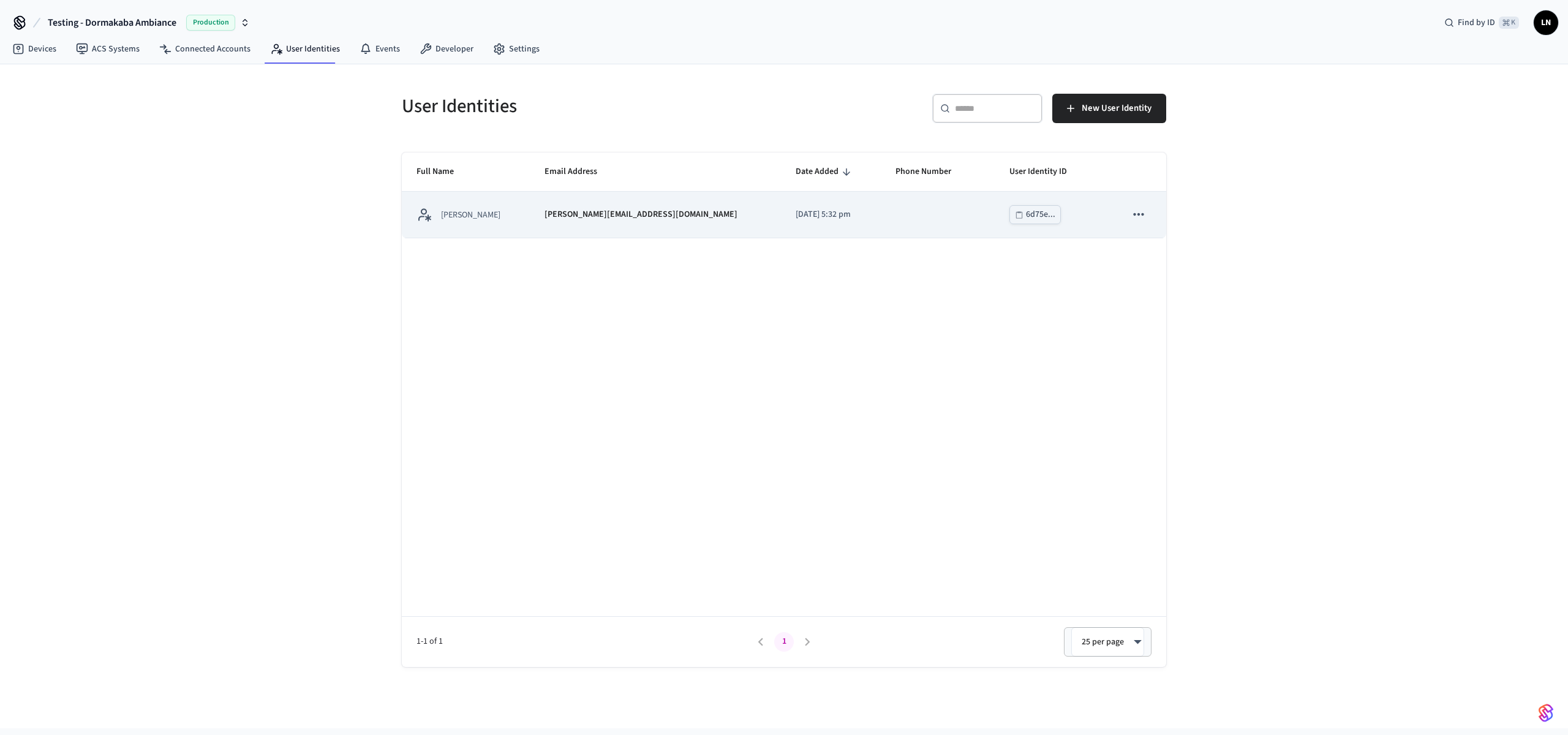
click at [487, 216] on div "[PERSON_NAME]" at bounding box center [466, 214] width 99 height 15
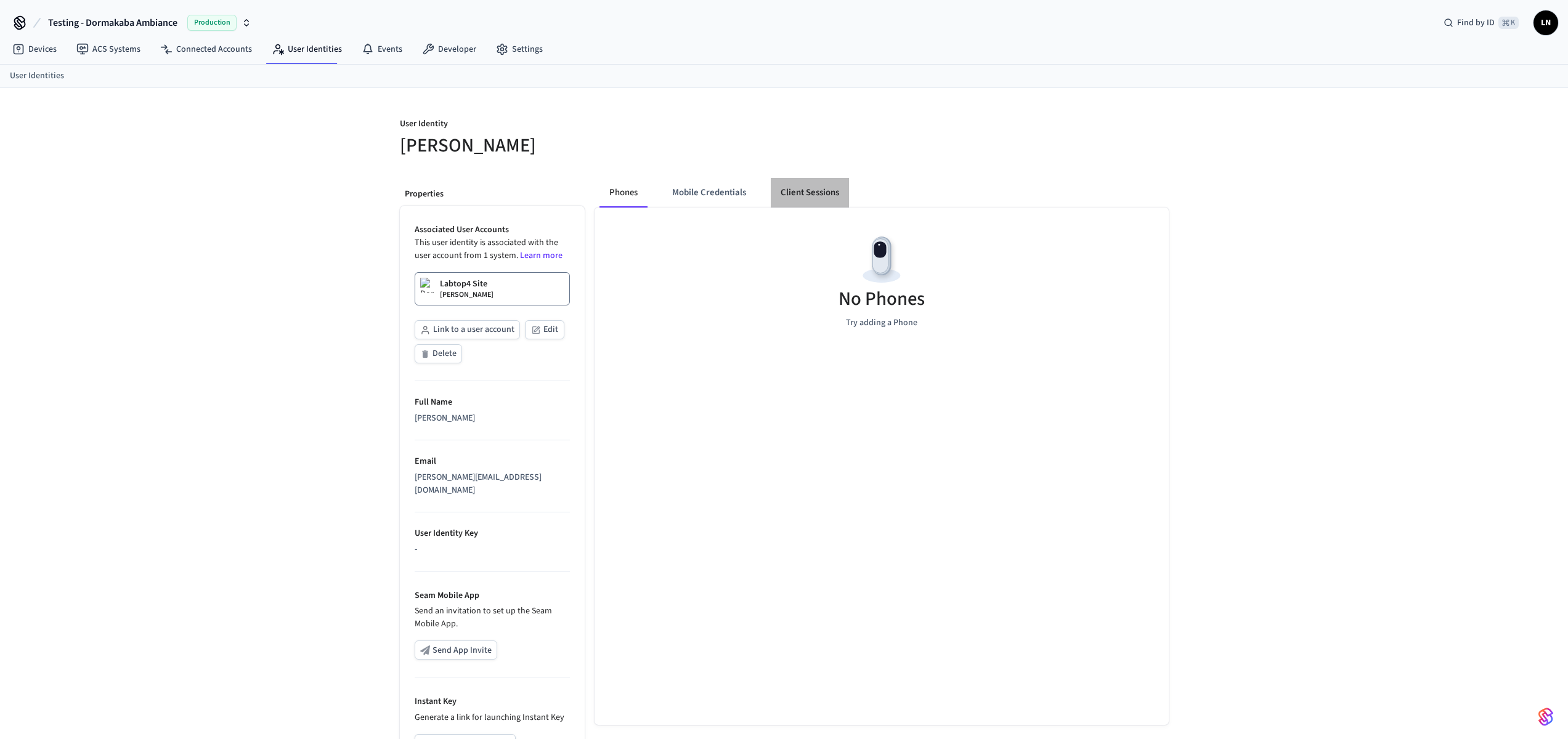
click at [796, 195] on button "Client Sessions" at bounding box center [810, 192] width 79 height 30
click at [1092, 127] on span "New Client Sessions" at bounding box center [1115, 132] width 79 height 16
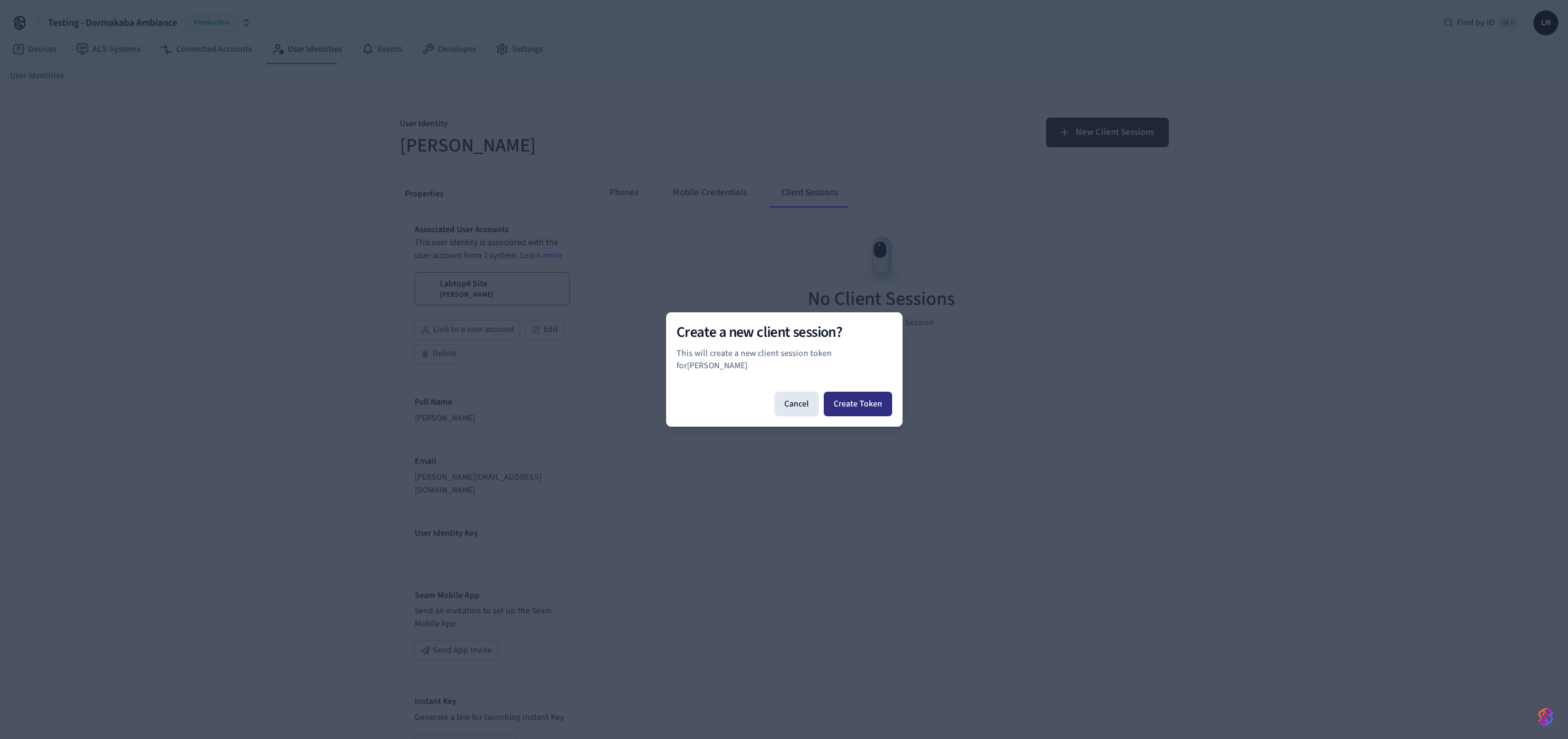
click at [853, 400] on button "Create Token" at bounding box center [857, 403] width 68 height 25
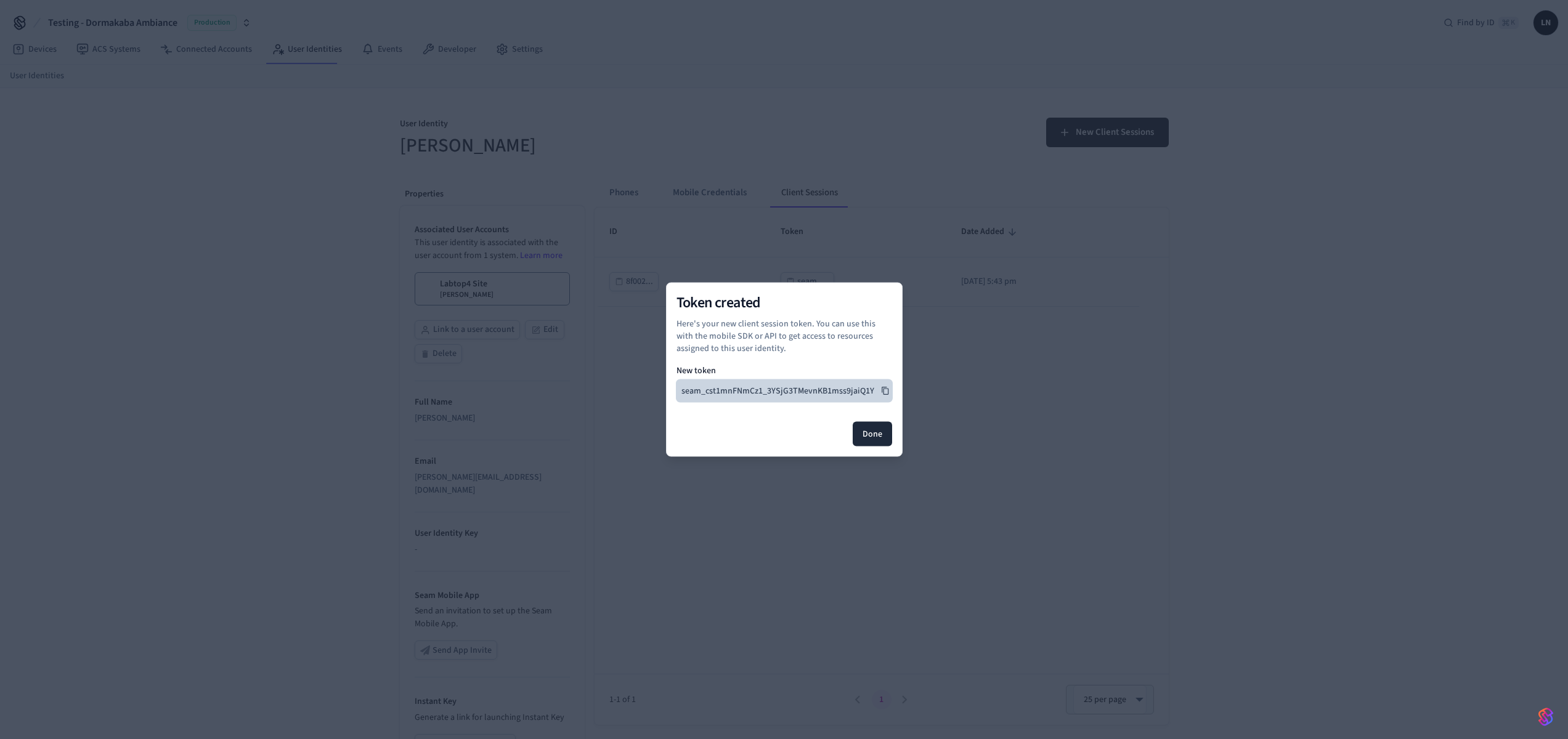
click at [810, 384] on button "seam_cst1mnFNmCz1_3YSjG3TMevnKB1mss9jaiQ1Y" at bounding box center [784, 391] width 216 height 22
click at [810, 384] on div at bounding box center [784, 391] width 216 height 22
click at [869, 434] on button "Done" at bounding box center [872, 434] width 39 height 25
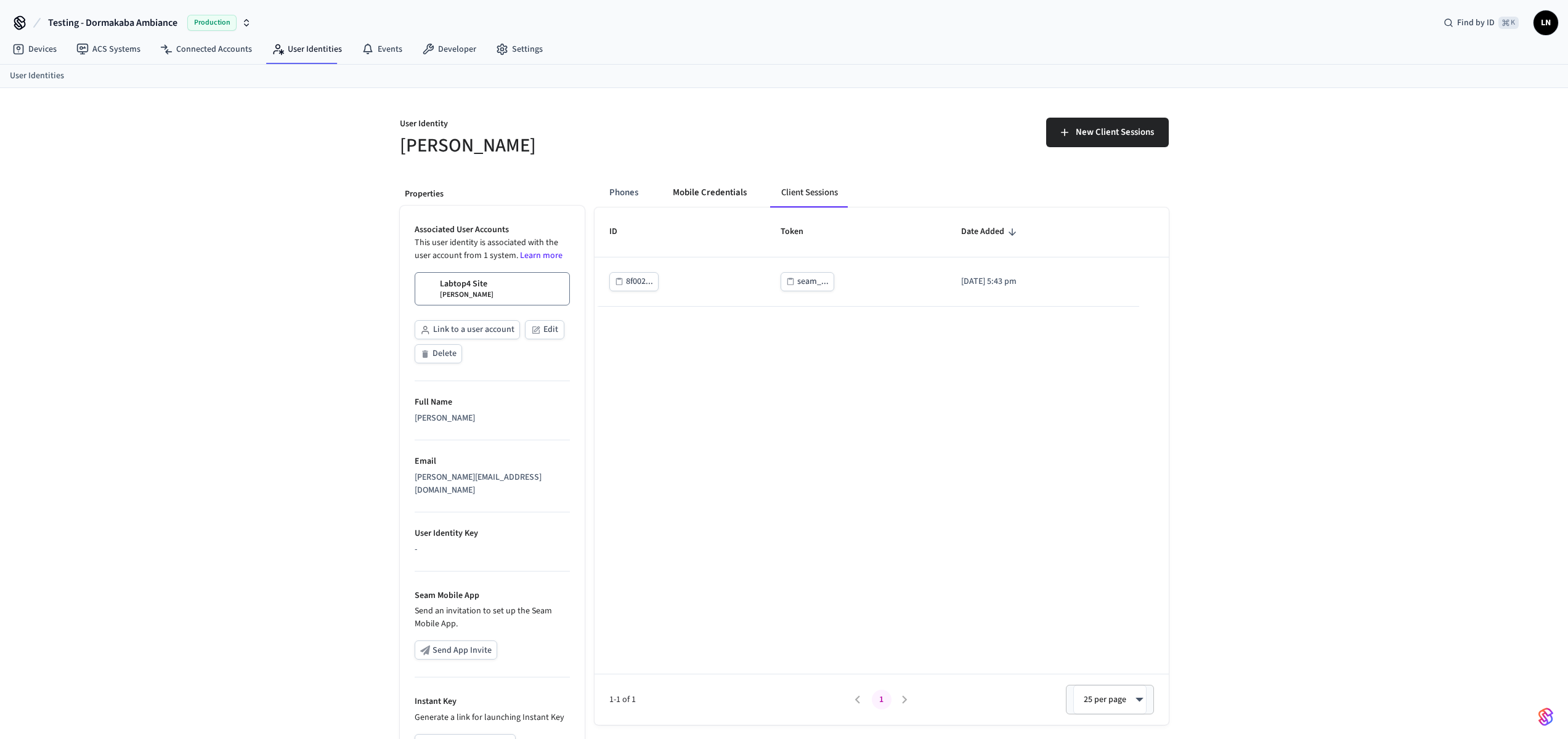
click at [703, 194] on button "Mobile Credentials" at bounding box center [709, 192] width 94 height 30
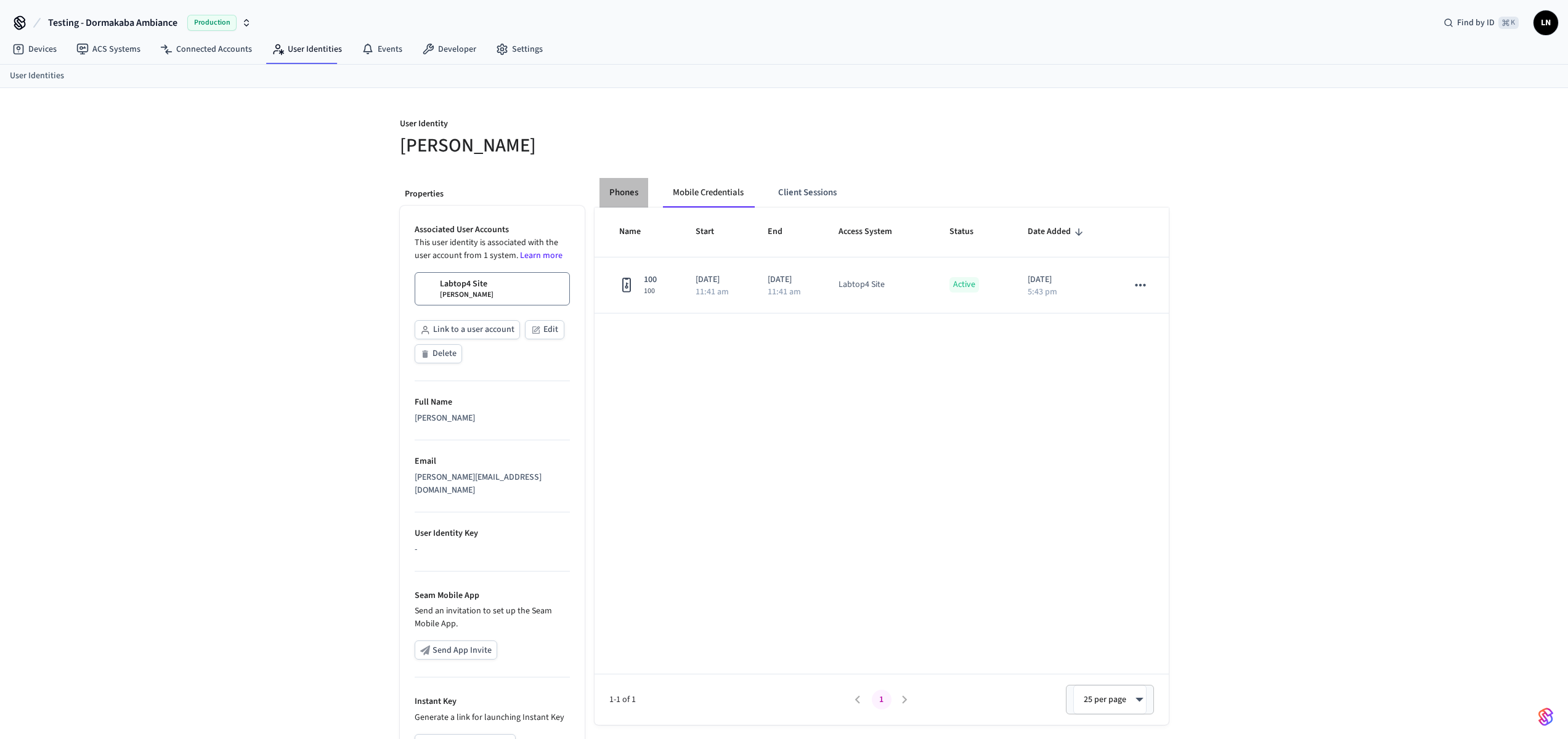
click at [629, 198] on button "Phones" at bounding box center [623, 192] width 49 height 30
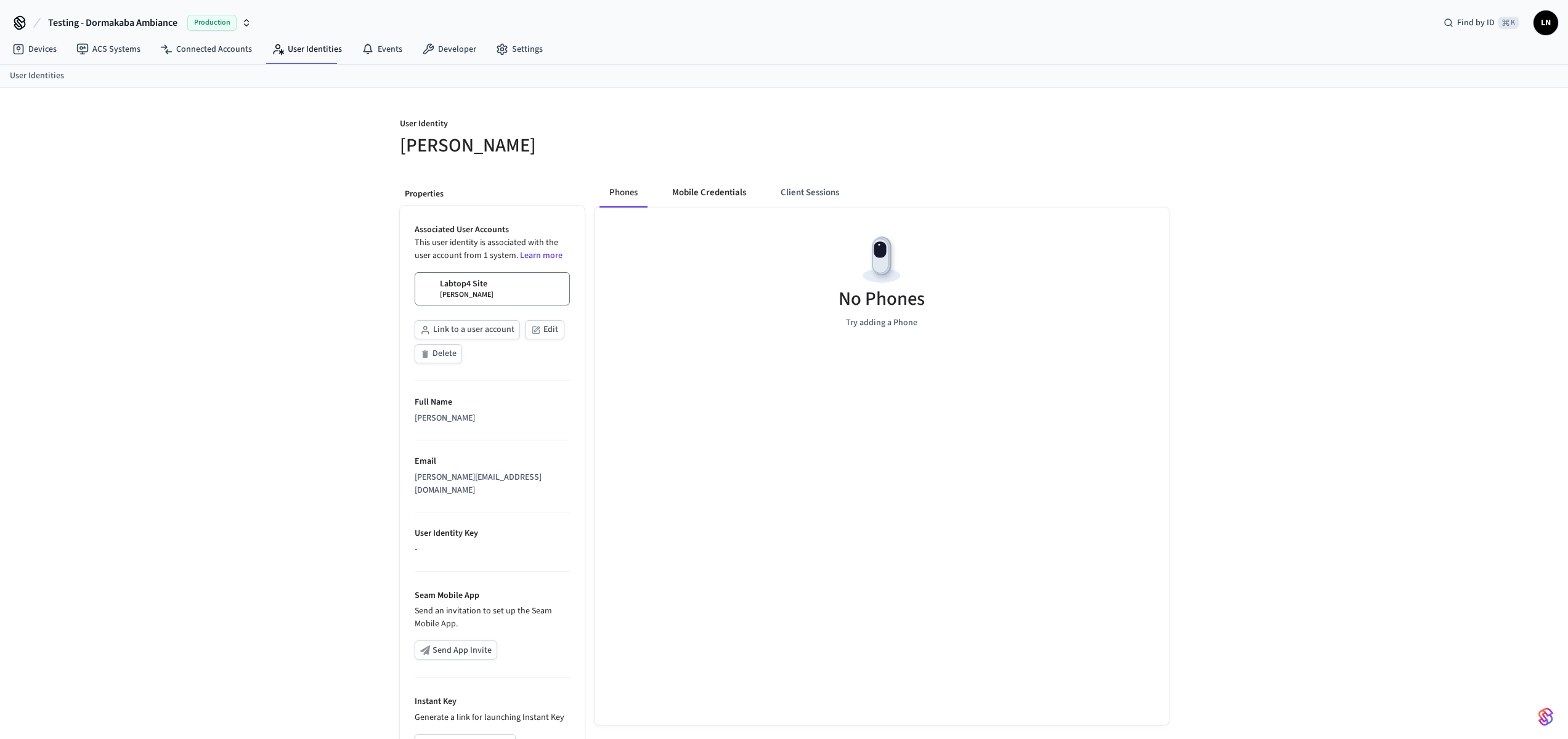
click at [726, 200] on button "Mobile Credentials" at bounding box center [709, 192] width 94 height 30
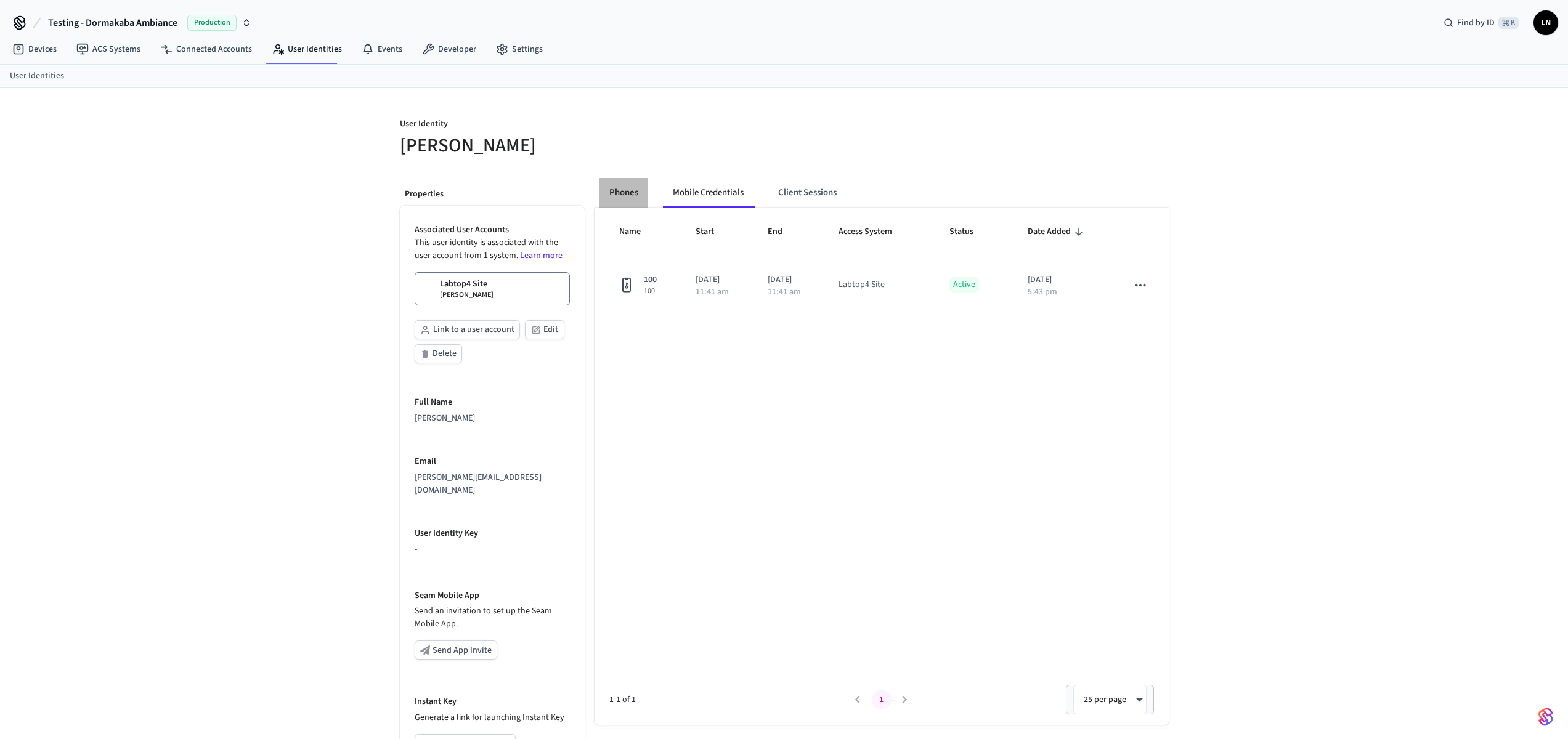
click at [608, 196] on button "Phones" at bounding box center [623, 192] width 49 height 30
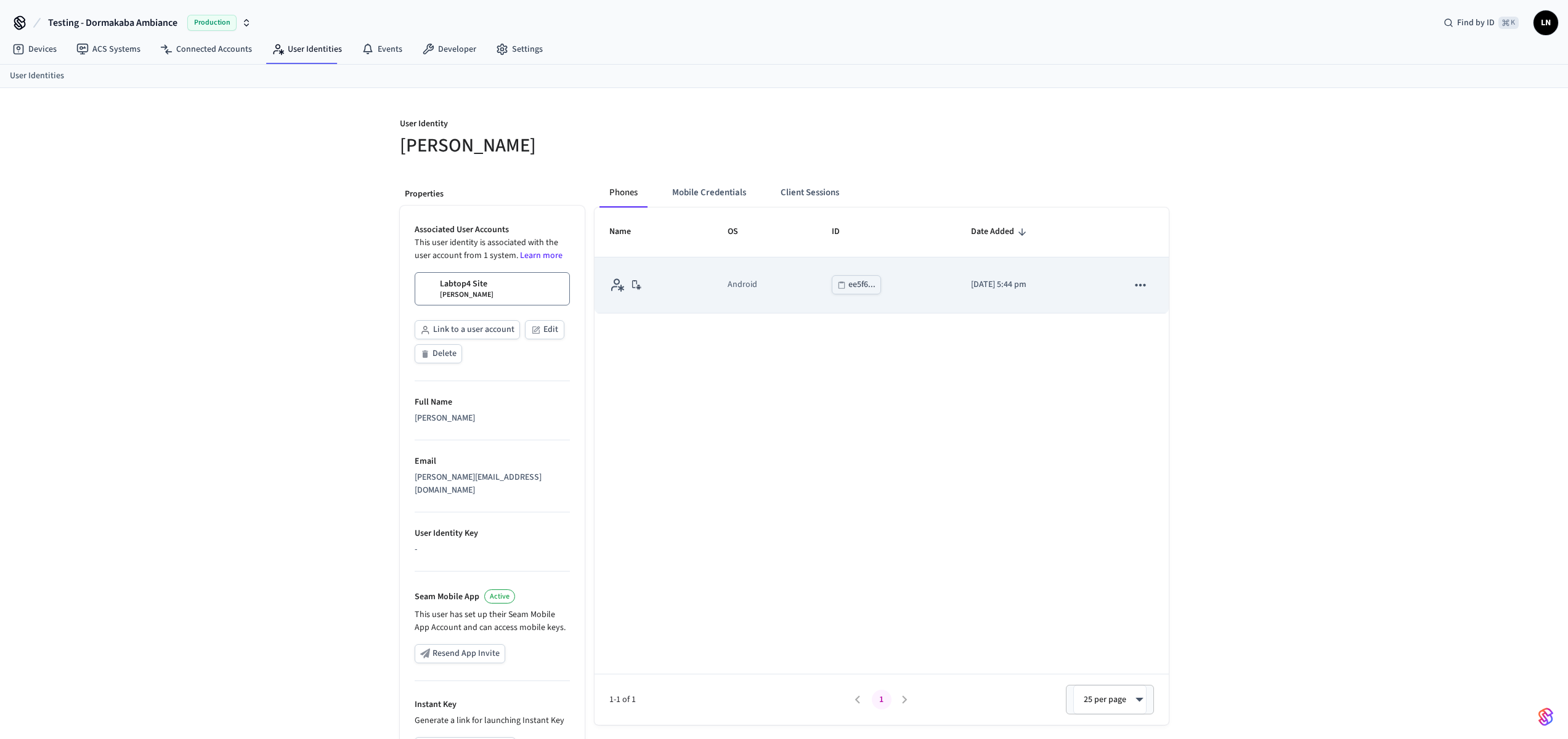
click at [849, 283] on div "ee5f6..." at bounding box center [862, 285] width 27 height 15
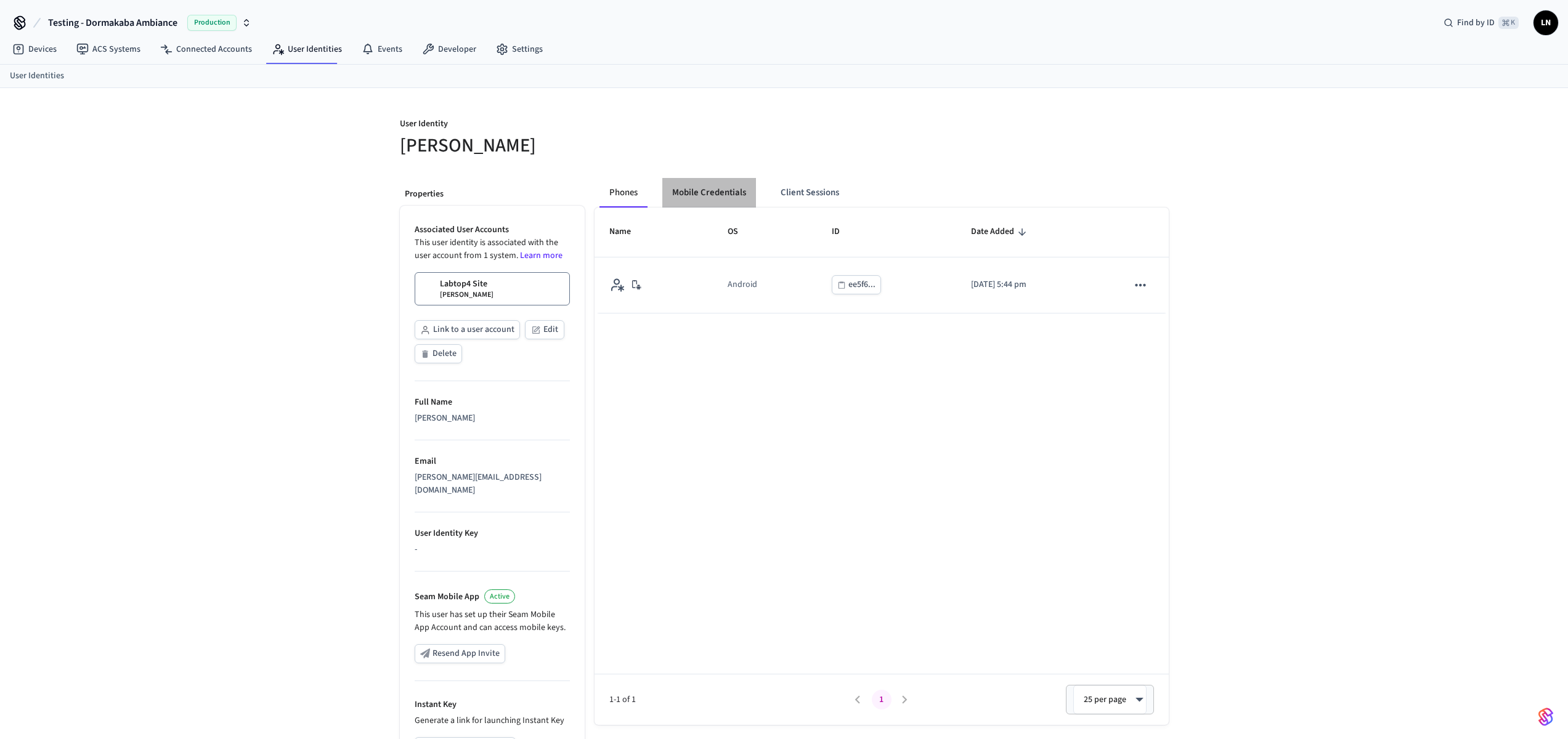
click at [690, 184] on button "Mobile Credentials" at bounding box center [709, 192] width 94 height 30
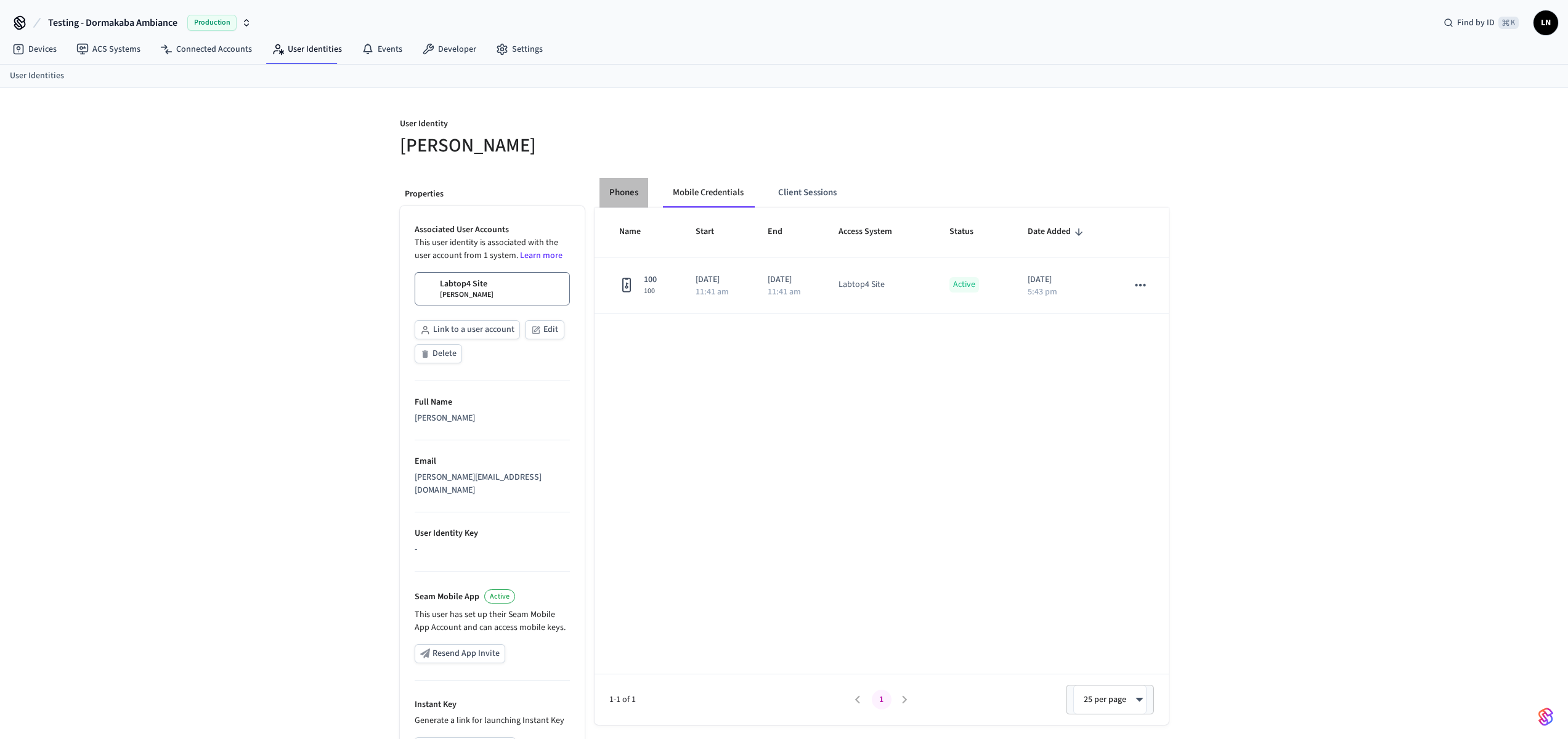
click at [642, 192] on button "Phones" at bounding box center [623, 192] width 49 height 30
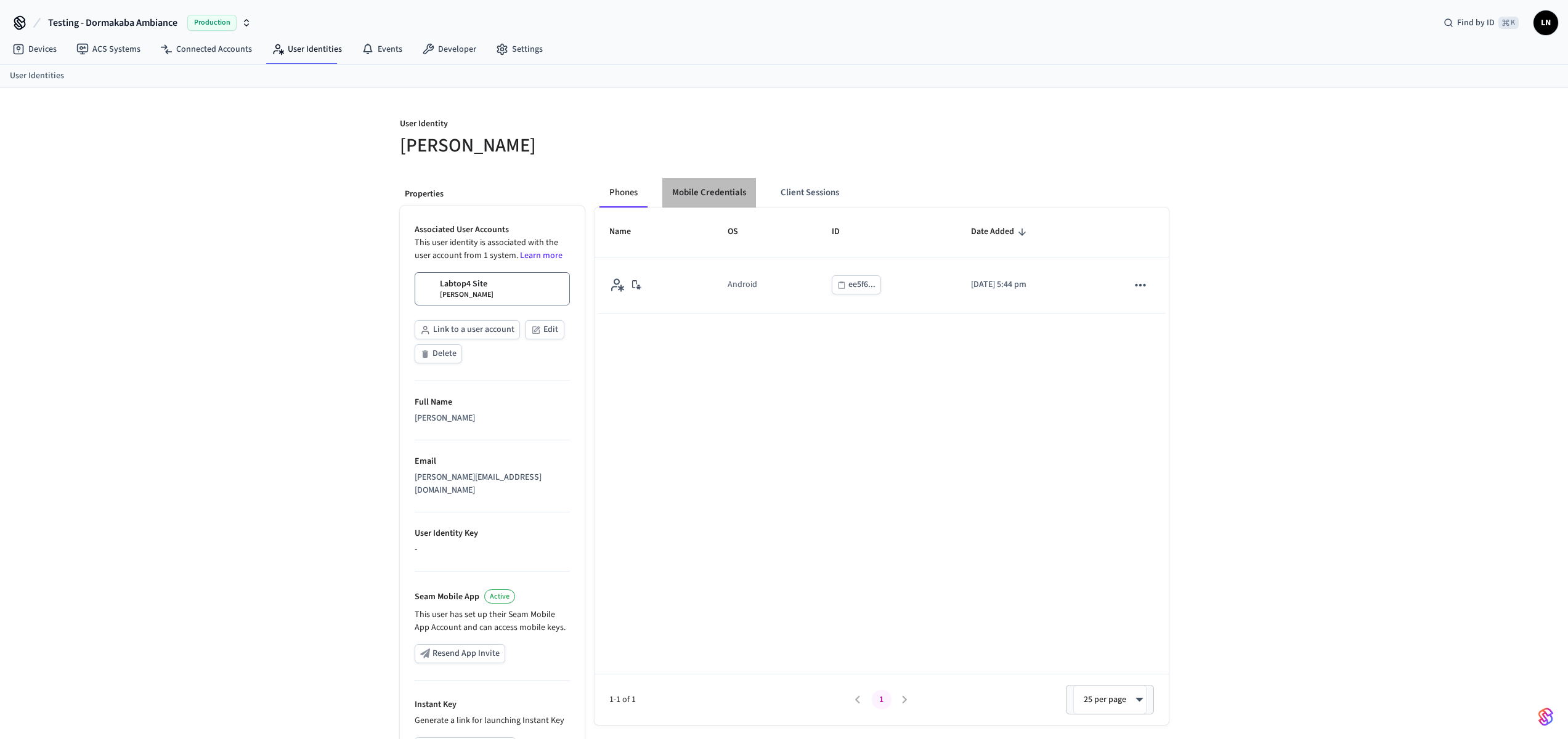
click at [726, 203] on button "Mobile Credentials" at bounding box center [709, 192] width 94 height 30
click at [642, 191] on button "Phones" at bounding box center [623, 192] width 49 height 30
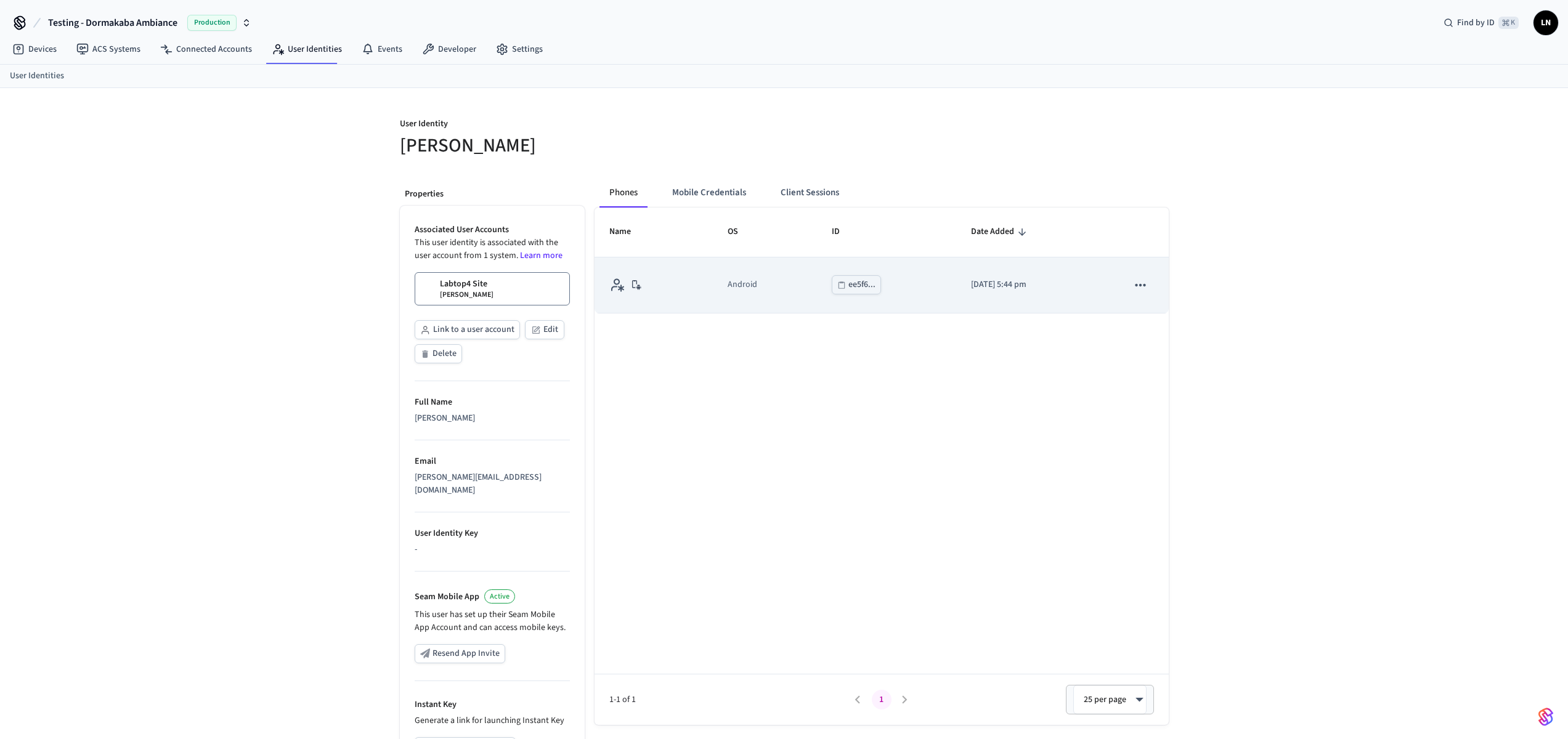
click at [849, 282] on div "ee5f6..." at bounding box center [862, 285] width 27 height 15
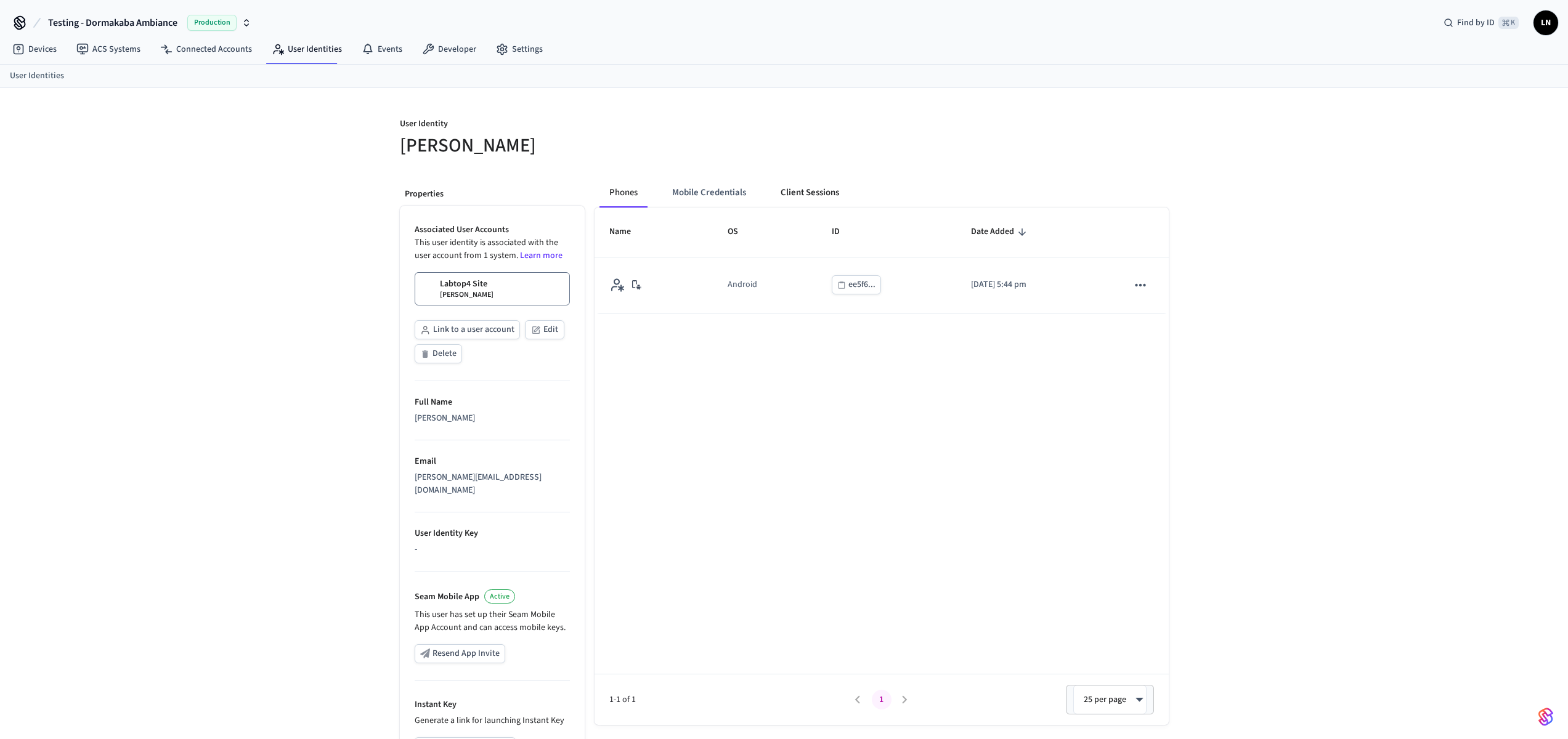
click at [781, 196] on button "Client Sessions" at bounding box center [810, 192] width 79 height 30
click at [723, 199] on button "Mobile Credentials" at bounding box center [709, 192] width 94 height 30
click at [611, 193] on button "Phones" at bounding box center [623, 192] width 49 height 30
click at [796, 192] on button "Client Sessions" at bounding box center [810, 192] width 79 height 30
click at [713, 195] on button "Mobile Credentials" at bounding box center [709, 192] width 94 height 30
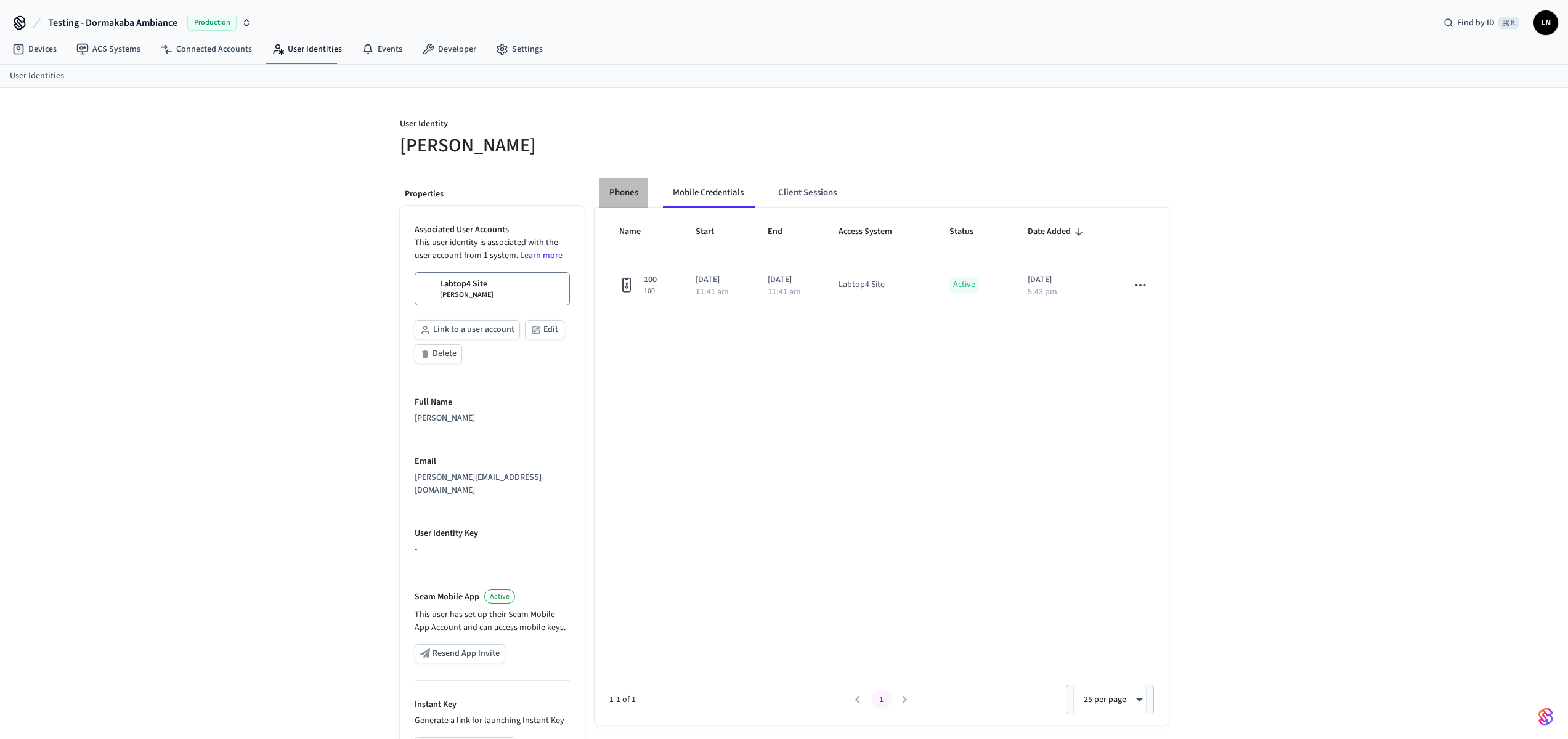
click at [634, 200] on button "Phones" at bounding box center [623, 192] width 49 height 30
click at [1240, 430] on div "User Identity [PERSON_NAME] Properties Associated User Accounts This user ident…" at bounding box center [784, 470] width 1568 height 763
click at [119, 46] on link "ACS Systems" at bounding box center [108, 50] width 83 height 22
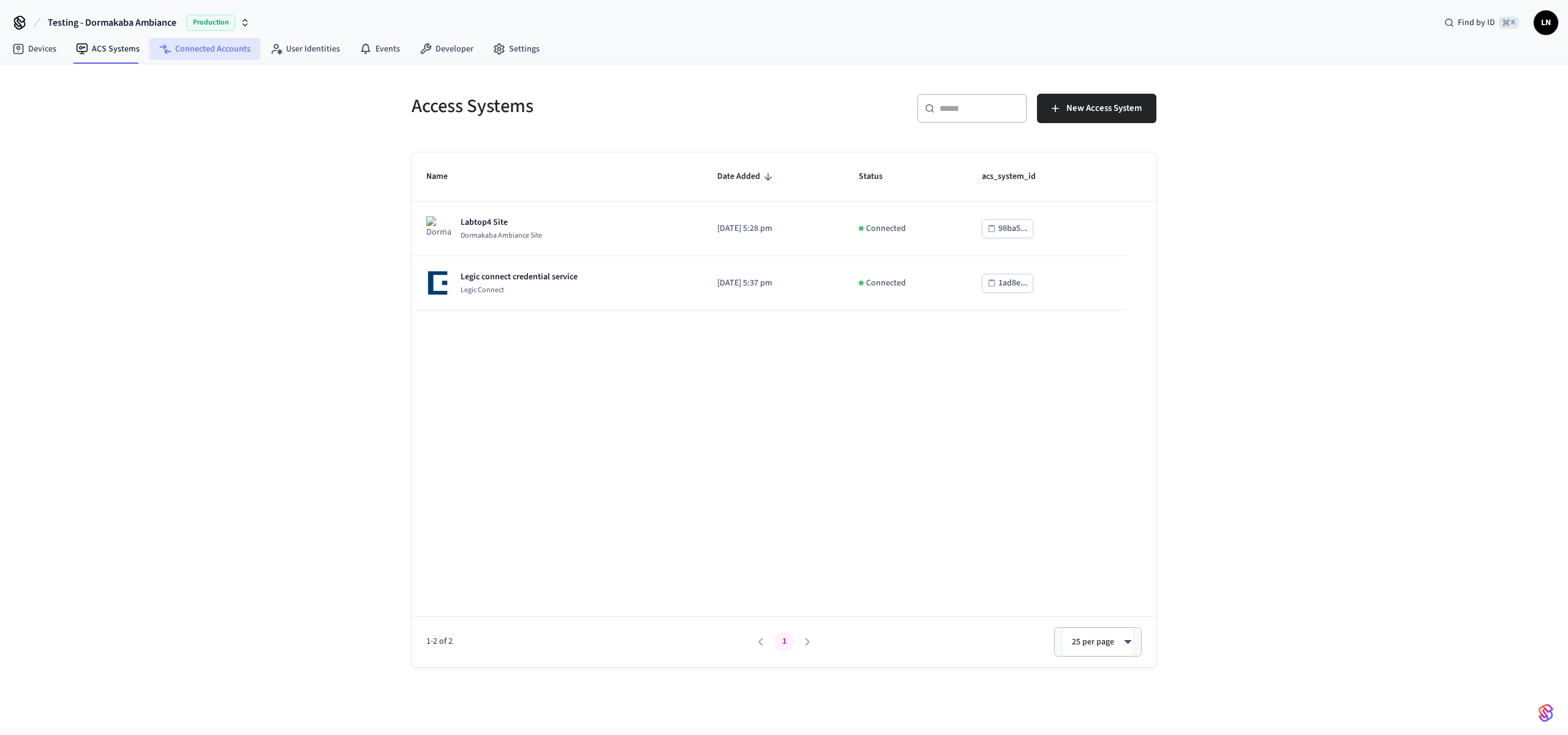
click at [231, 52] on link "Connected Accounts" at bounding box center [204, 49] width 111 height 22
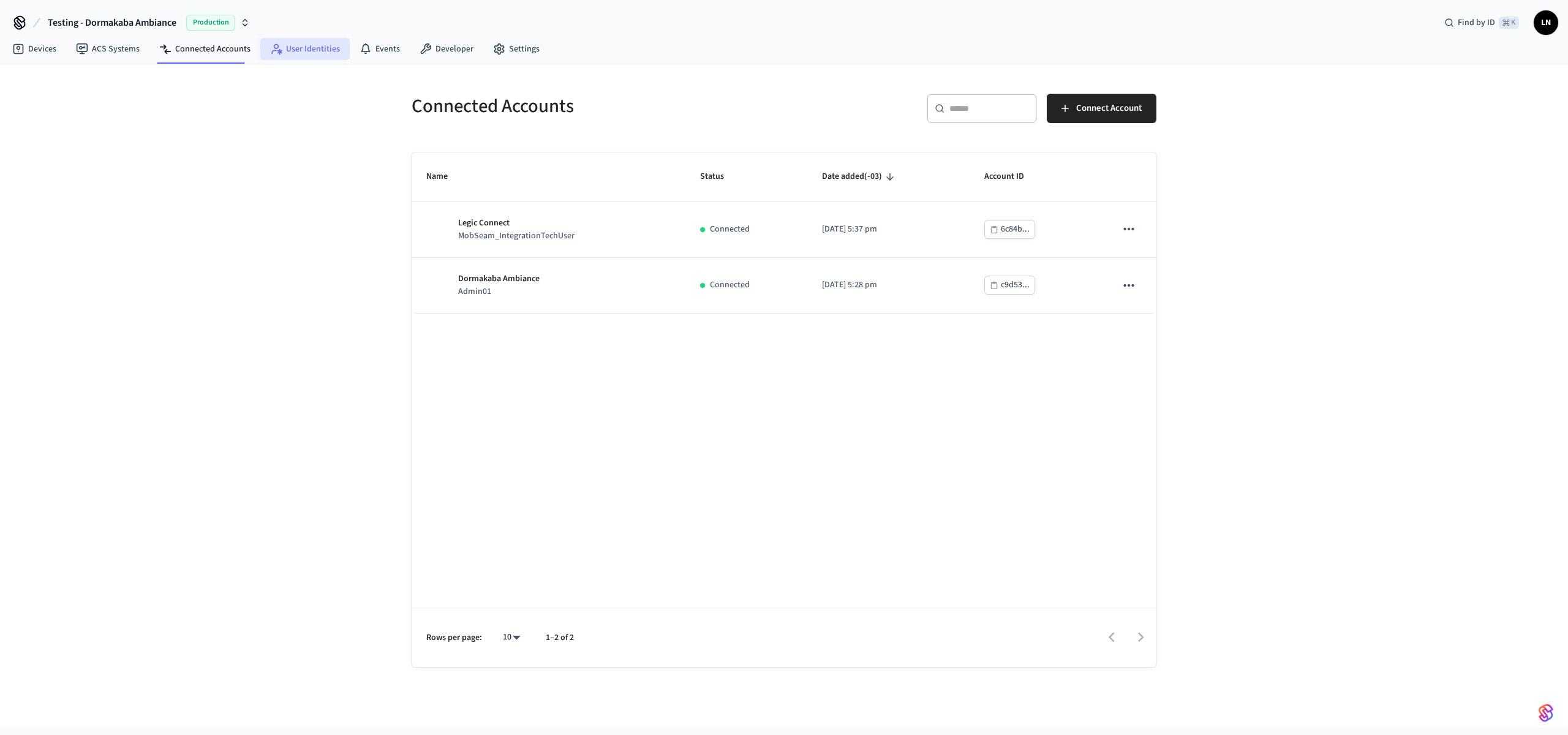
click at [279, 52] on link "User Identities" at bounding box center [305, 49] width 89 height 22
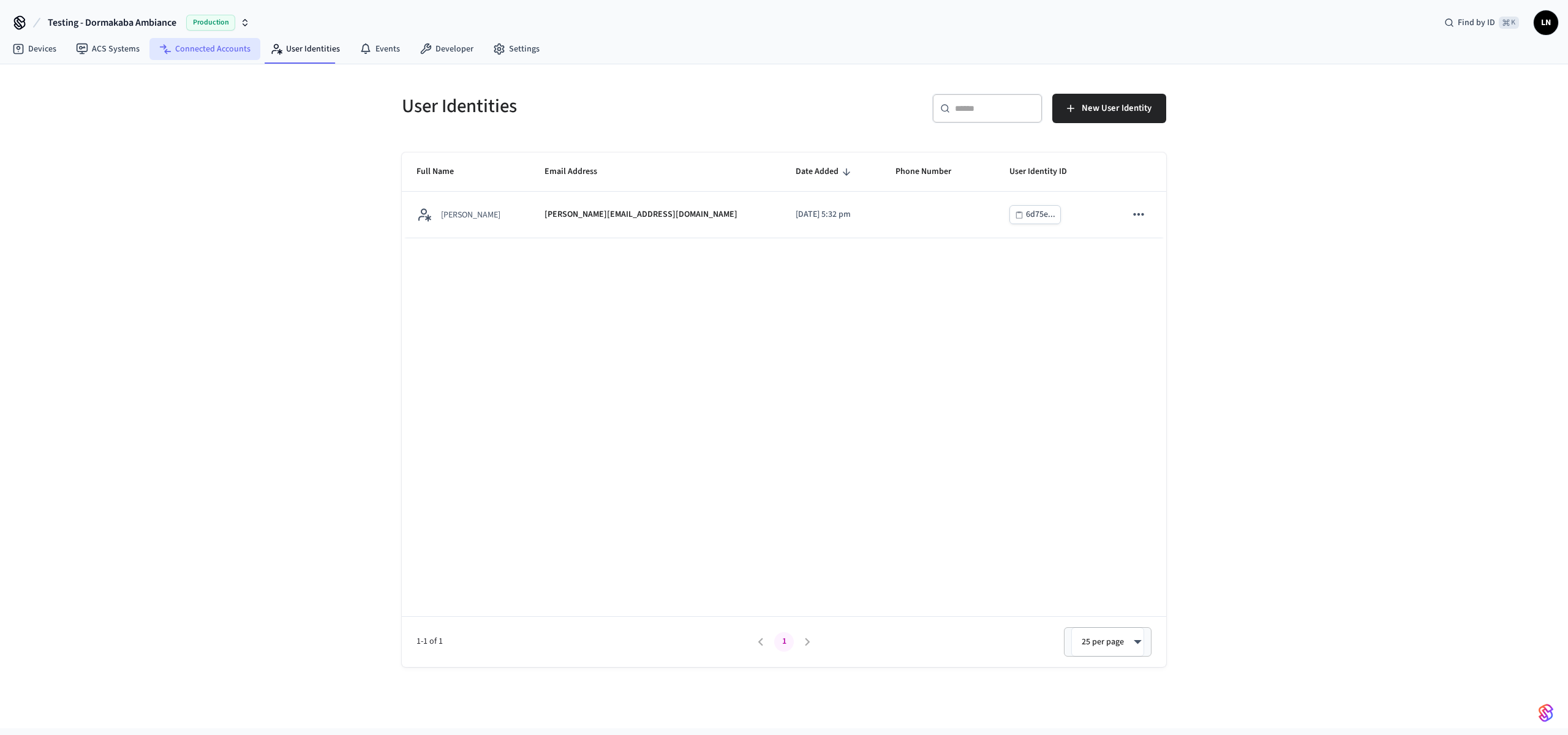
click at [195, 57] on link "Connected Accounts" at bounding box center [204, 49] width 111 height 22
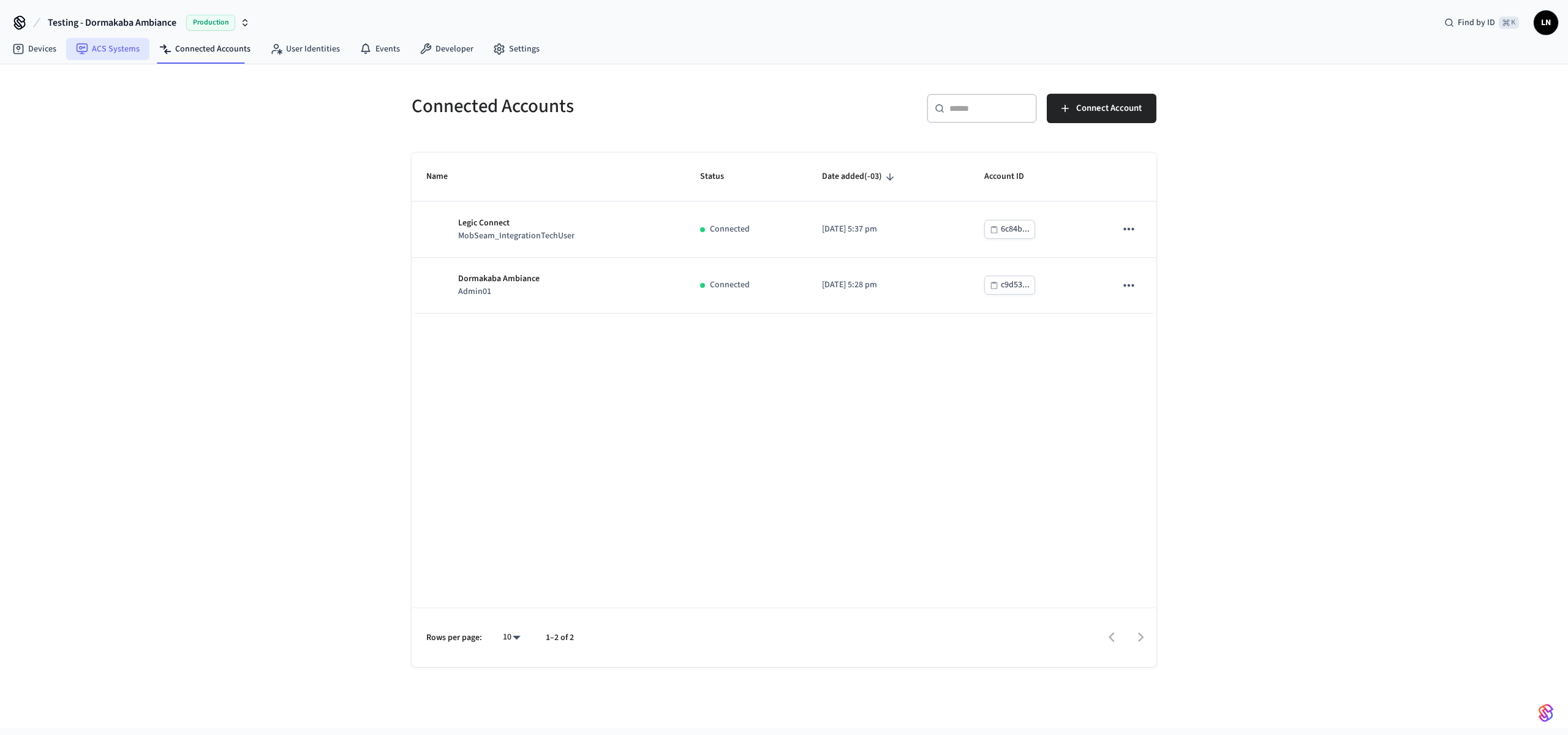
click at [111, 58] on link "ACS Systems" at bounding box center [108, 49] width 83 height 22
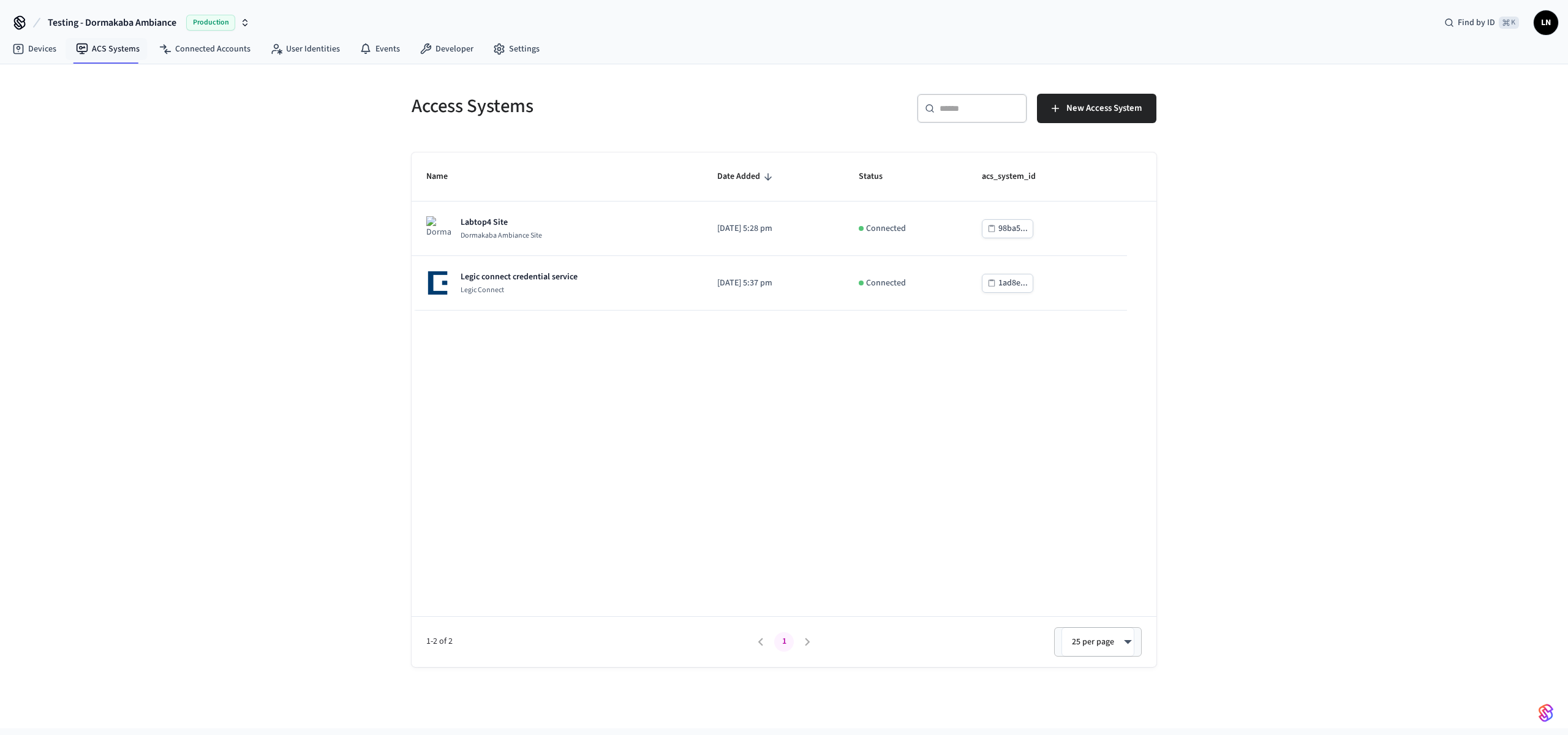
click at [1209, 355] on div "Access Systems ​ ​ New Access System Name Date Added Status acs_system_id Labto…" at bounding box center [784, 396] width 1568 height 664
click at [280, 111] on div "Access Systems ​ ​ New Access System Name Date Added Status acs_system_id Labto…" at bounding box center [784, 396] width 1568 height 664
click at [510, 52] on link "Settings" at bounding box center [516, 49] width 66 height 22
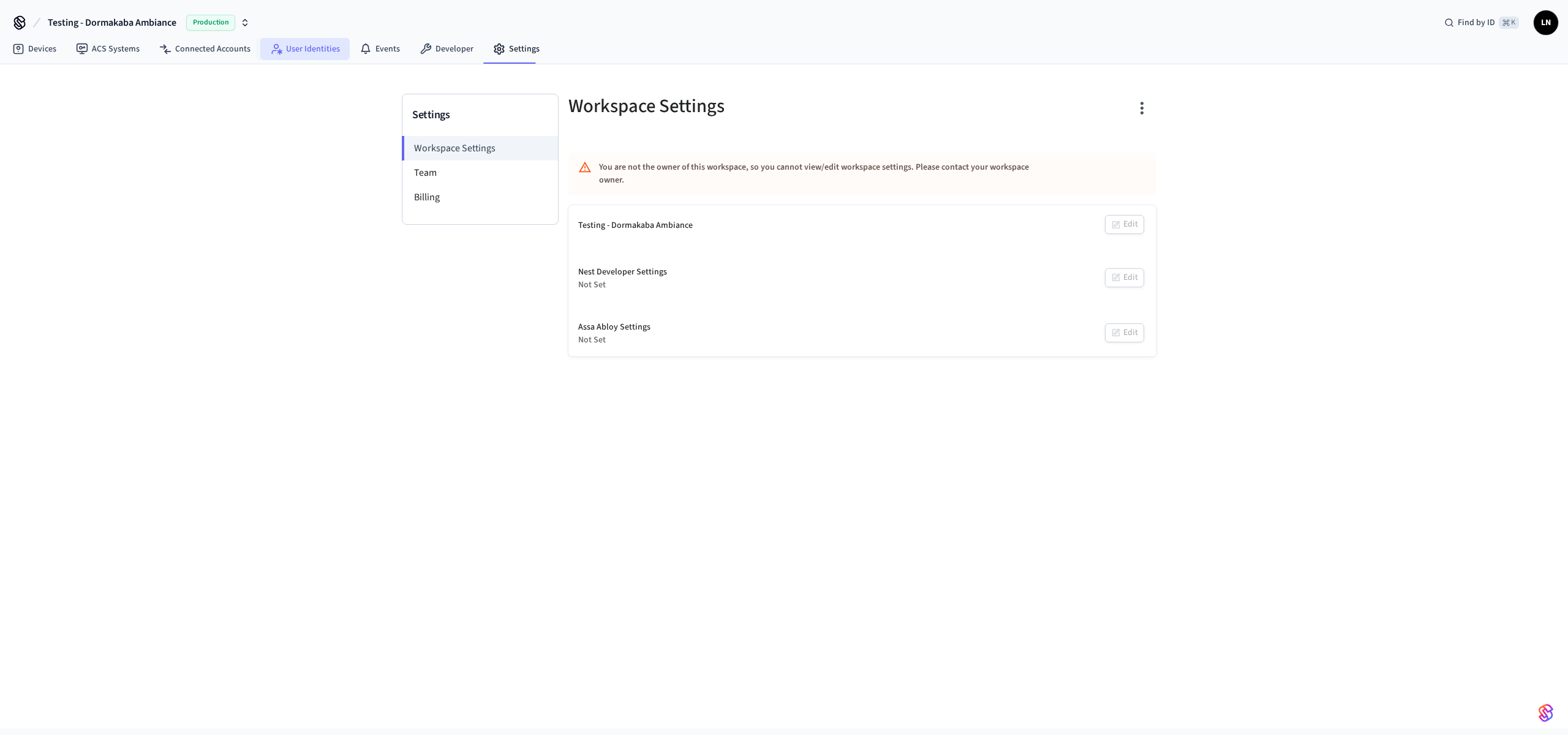
click at [303, 51] on link "User Identities" at bounding box center [305, 49] width 89 height 22
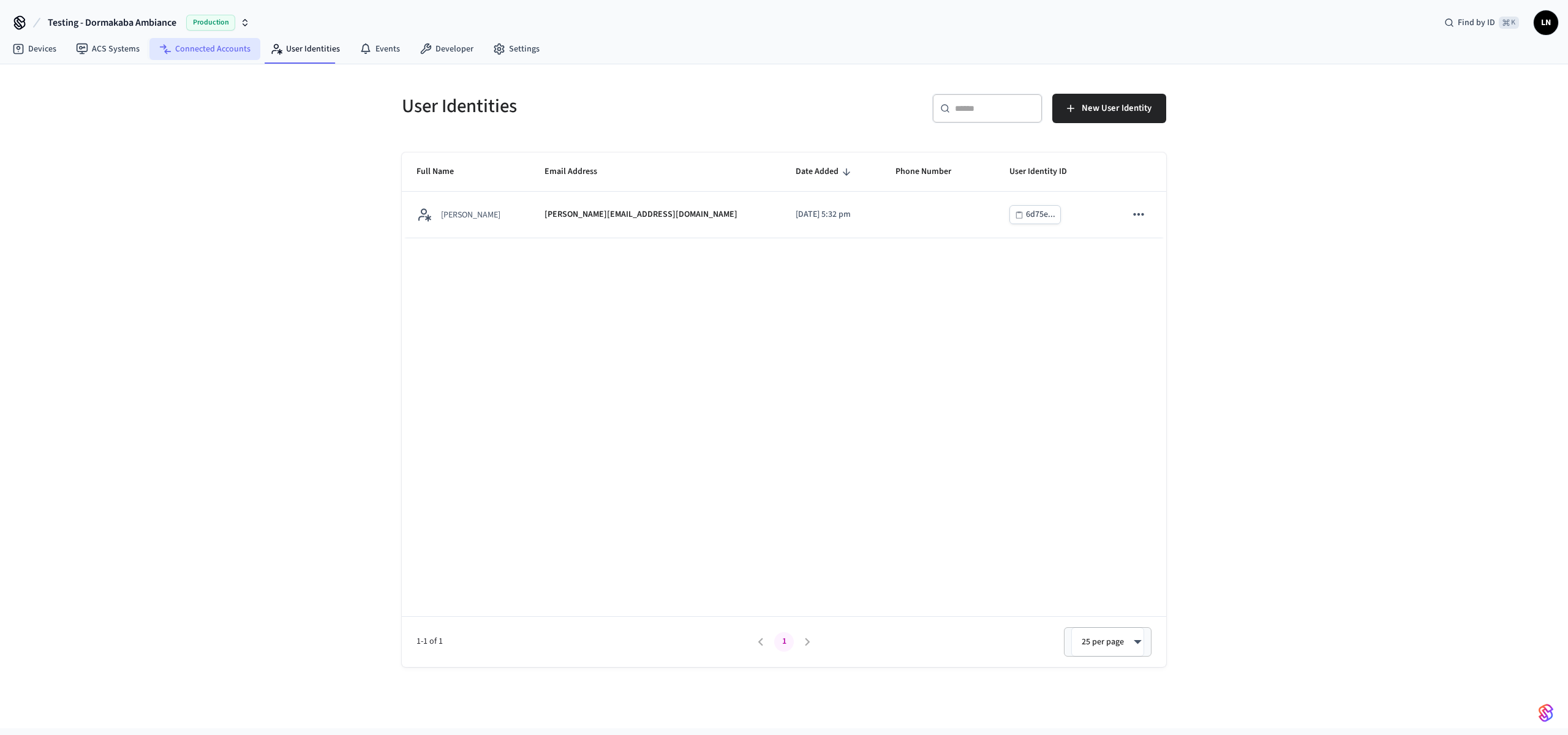
click at [215, 51] on link "Connected Accounts" at bounding box center [204, 49] width 111 height 22
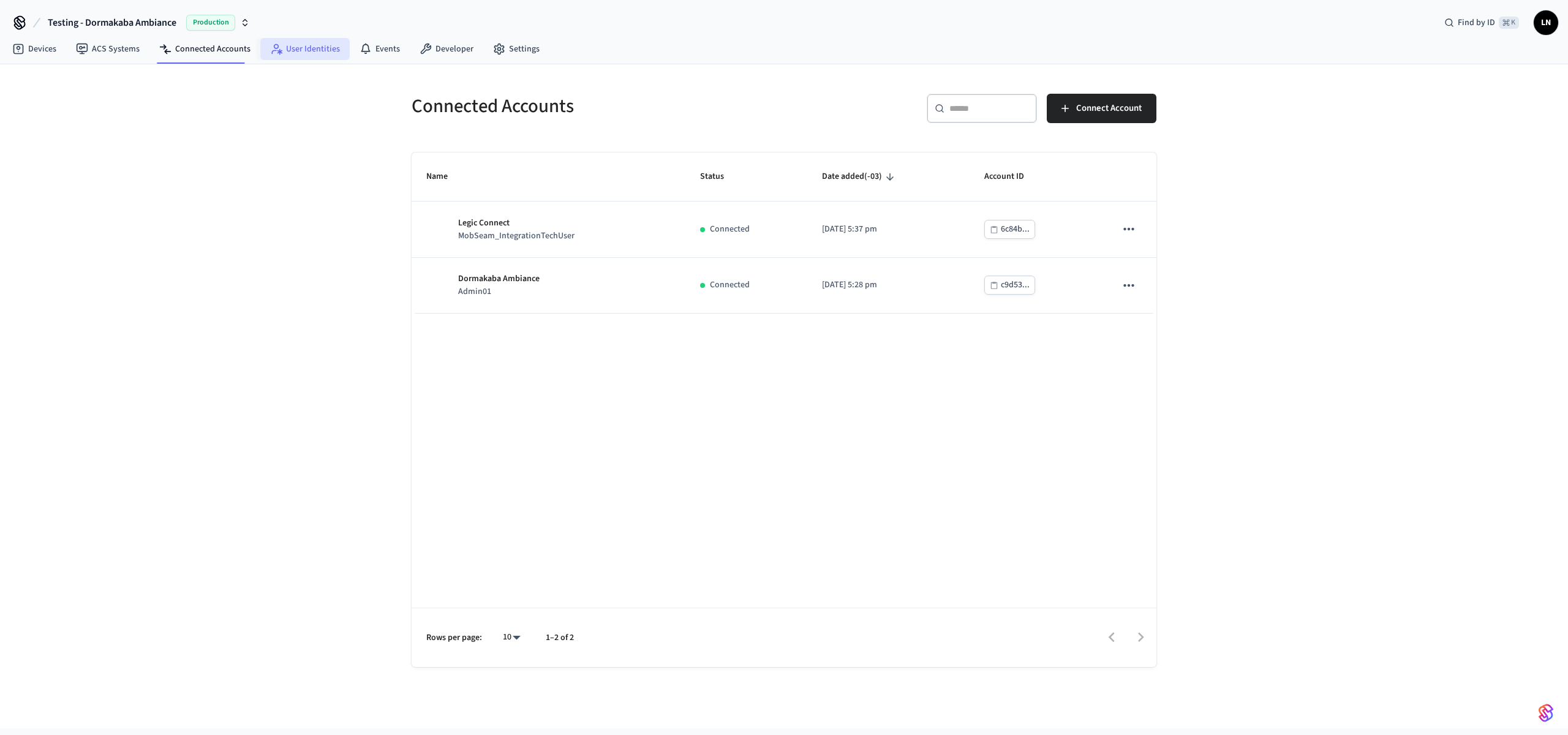
click at [278, 56] on link "User Identities" at bounding box center [305, 49] width 89 height 22
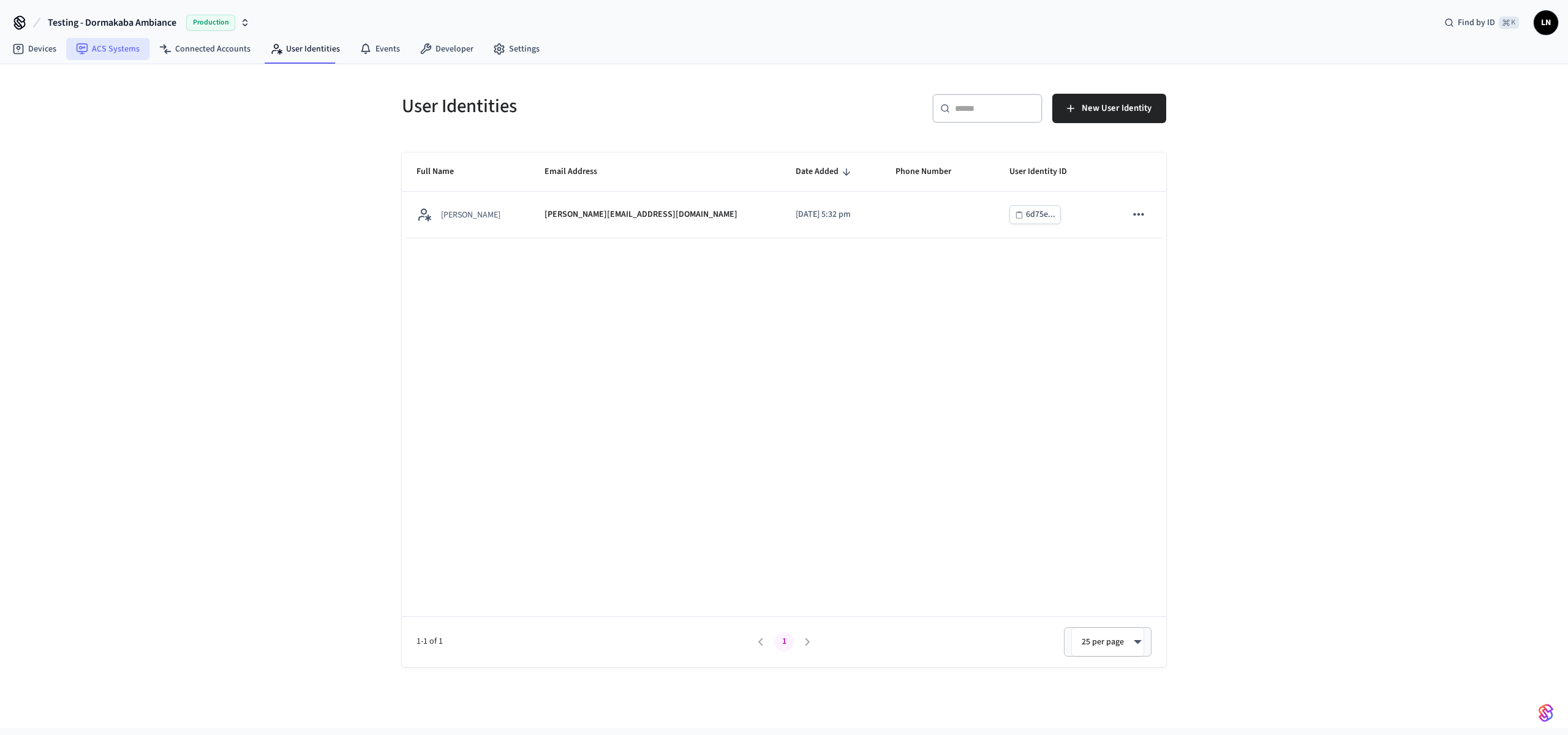
click at [135, 49] on link "ACS Systems" at bounding box center [108, 49] width 83 height 22
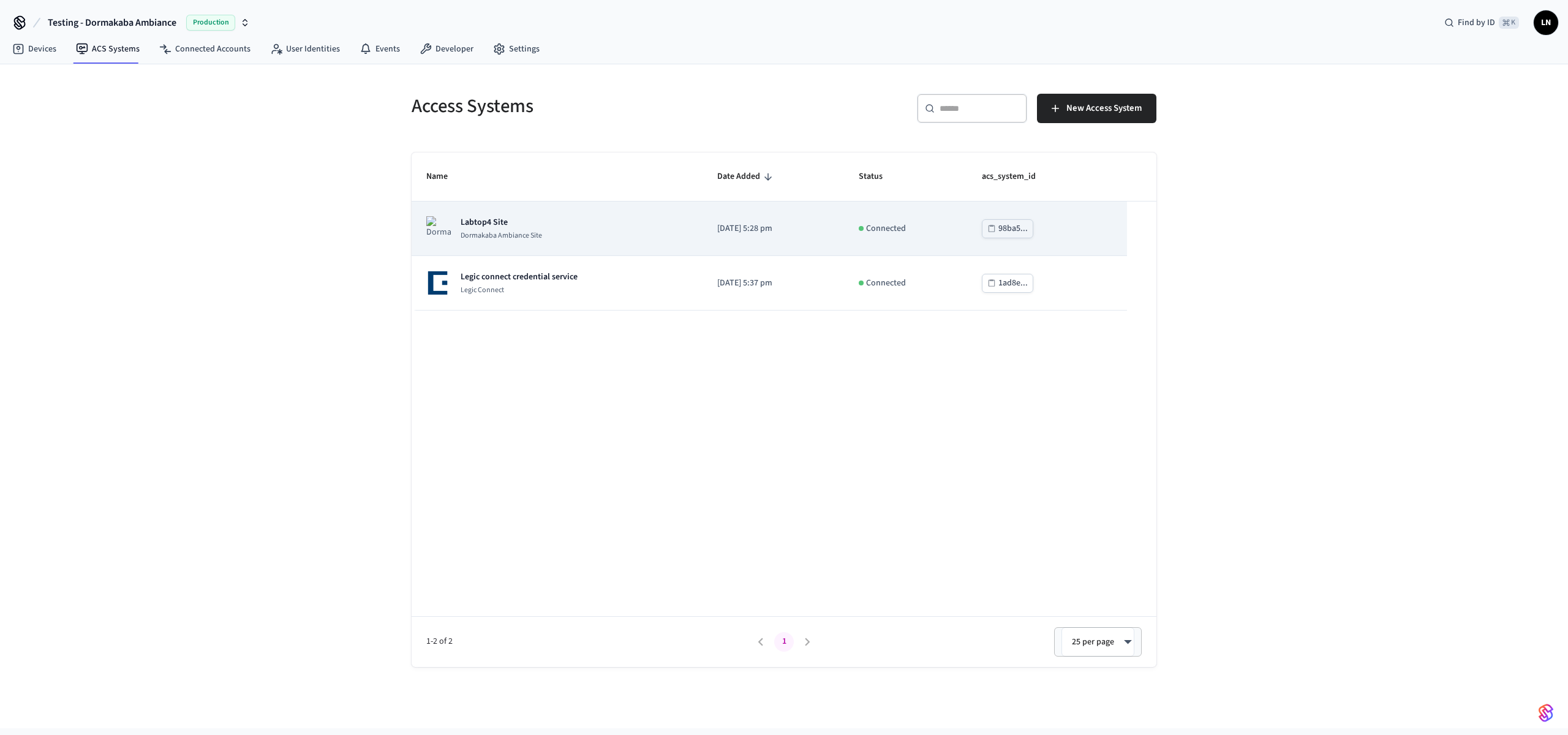
click at [585, 226] on div "Labtop4 Site [GEOGRAPHIC_DATA]" at bounding box center [557, 228] width 262 height 25
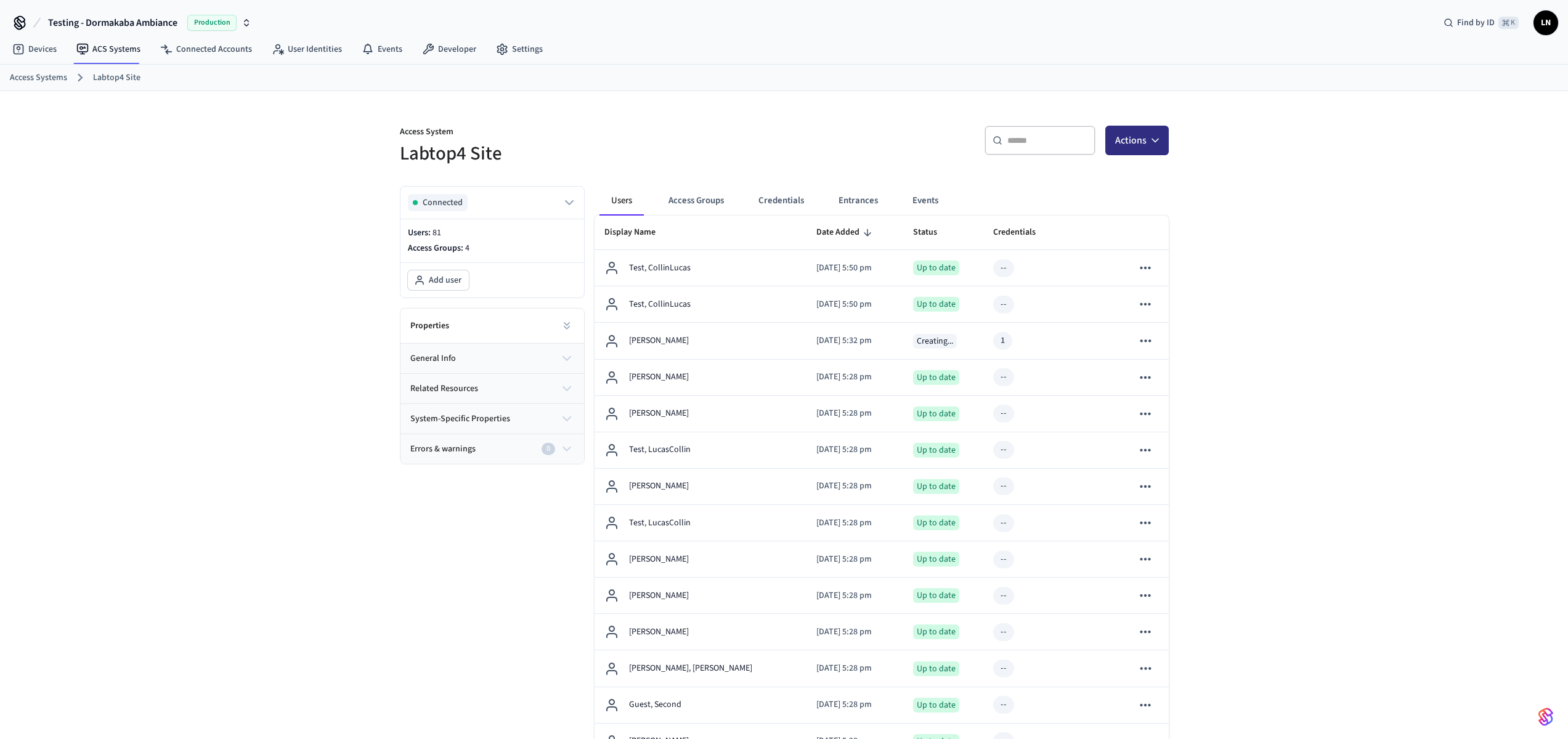
click at [1146, 143] on button "Actions" at bounding box center [1136, 140] width 63 height 30
click at [1147, 142] on button "Actions" at bounding box center [1136, 140] width 63 height 30
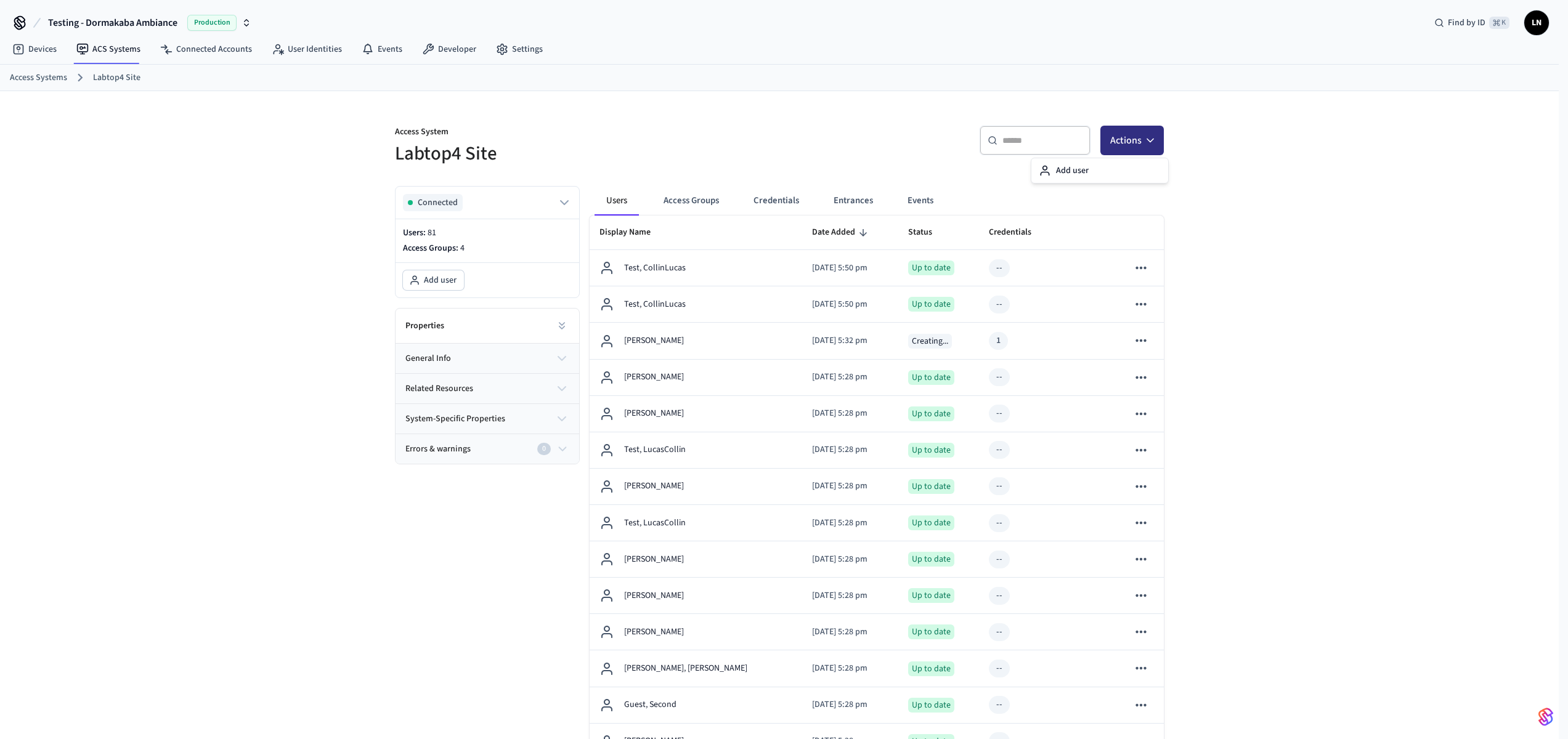
click at [1147, 142] on button "Actions" at bounding box center [1132, 140] width 63 height 30
click at [788, 197] on button "Credentials" at bounding box center [780, 200] width 65 height 30
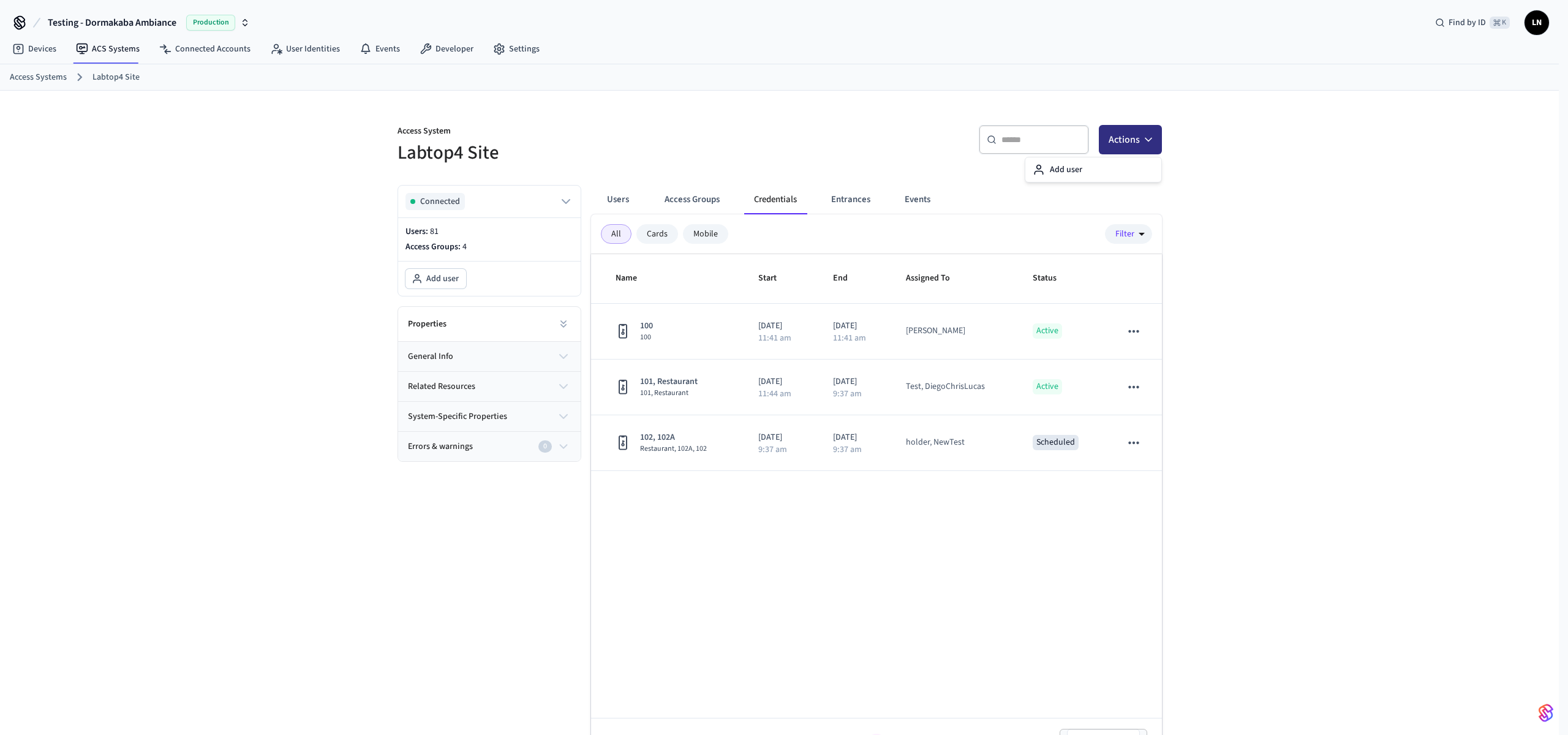
click at [1139, 136] on button "Actions" at bounding box center [1130, 140] width 63 height 29
drag, startPoint x: 731, startPoint y: 159, endPoint x: 622, endPoint y: 189, distance: 113.1
click at [730, 159] on h5 "Labtop4 Site" at bounding box center [585, 152] width 375 height 25
click at [601, 200] on button "Users" at bounding box center [617, 199] width 44 height 29
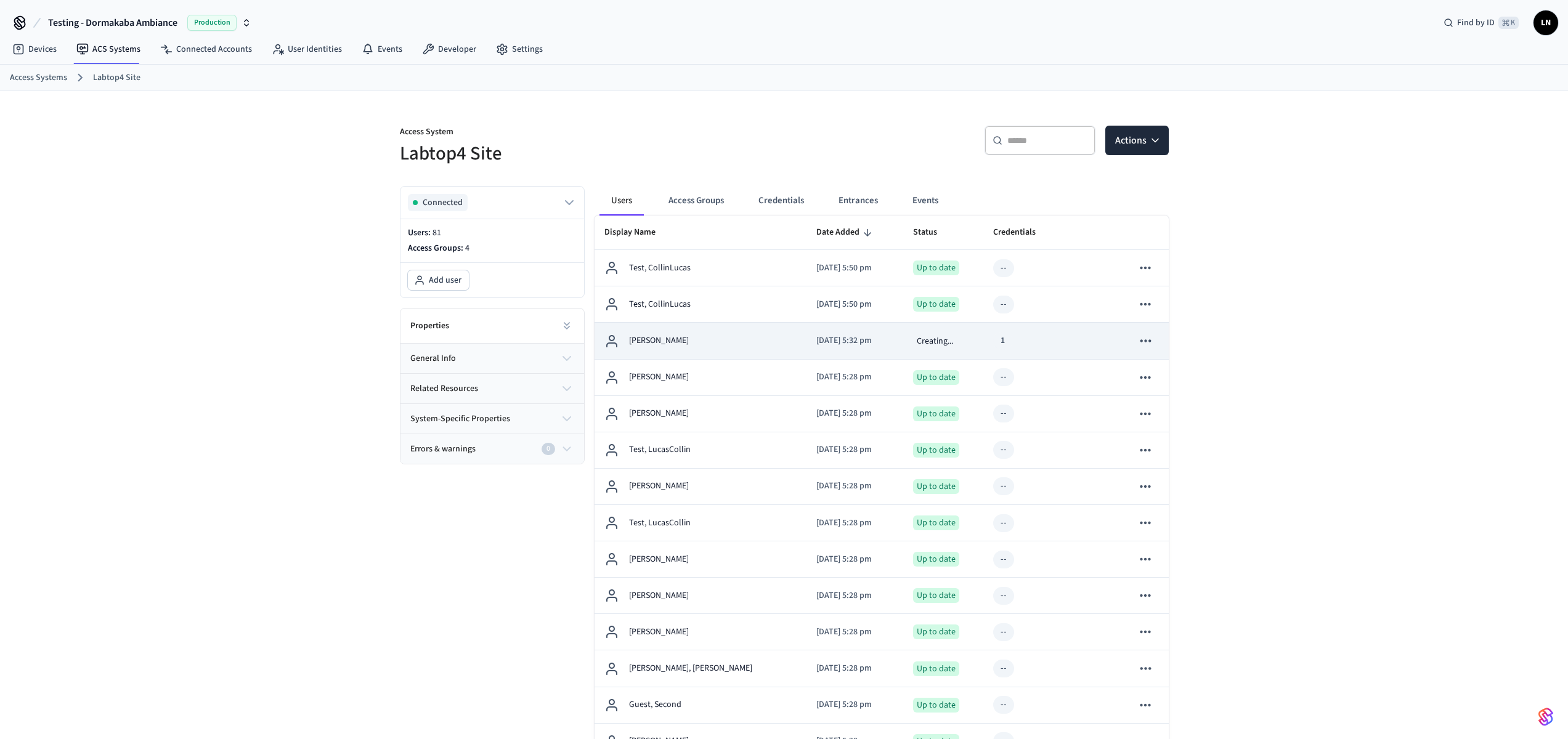
click at [700, 339] on div "[PERSON_NAME]" at bounding box center [700, 341] width 192 height 14
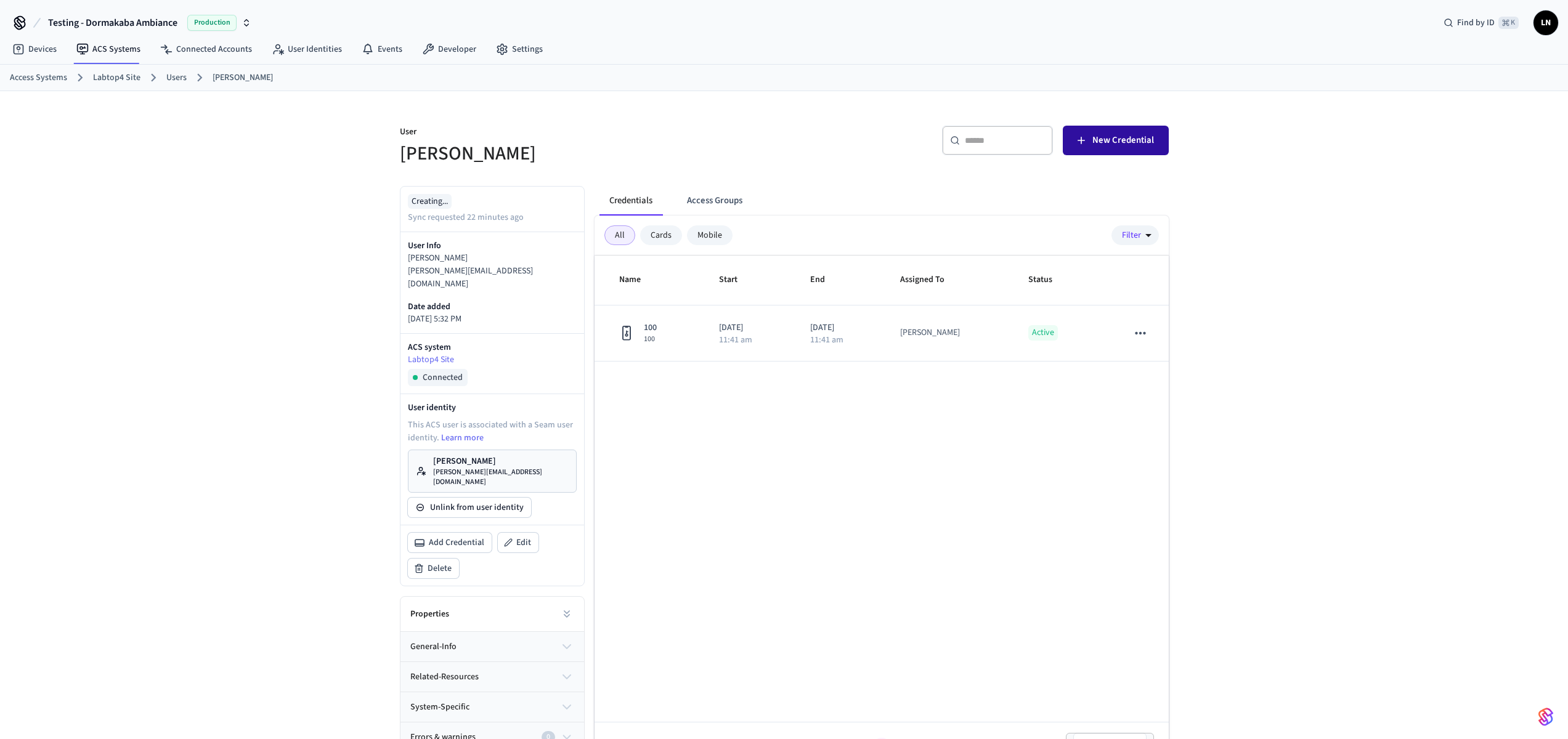
click at [1111, 141] on span "New Credential" at bounding box center [1123, 140] width 62 height 16
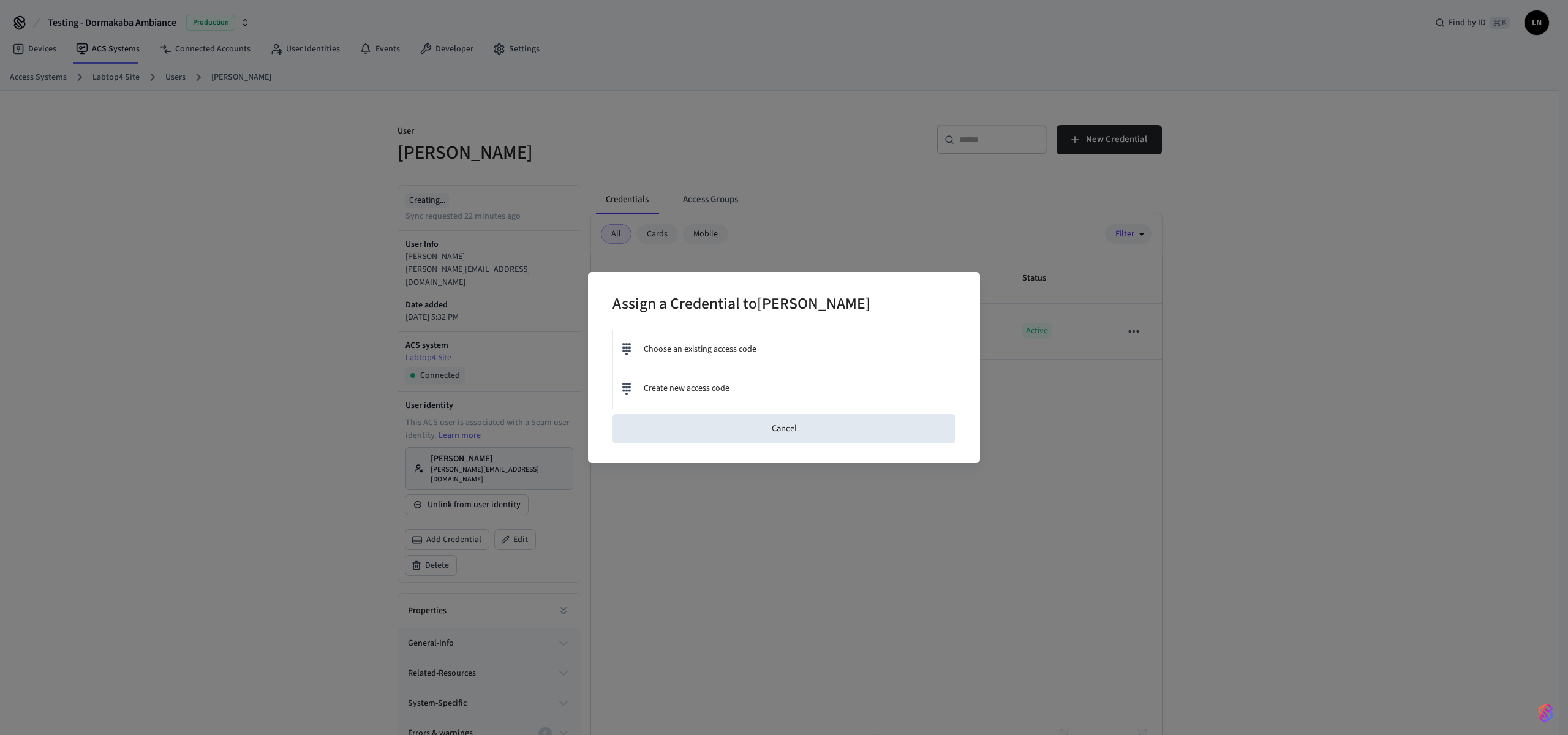
click at [912, 522] on div "Assign a Credential to [PERSON_NAME] Choose an existing access code Create new …" at bounding box center [784, 368] width 1568 height 735
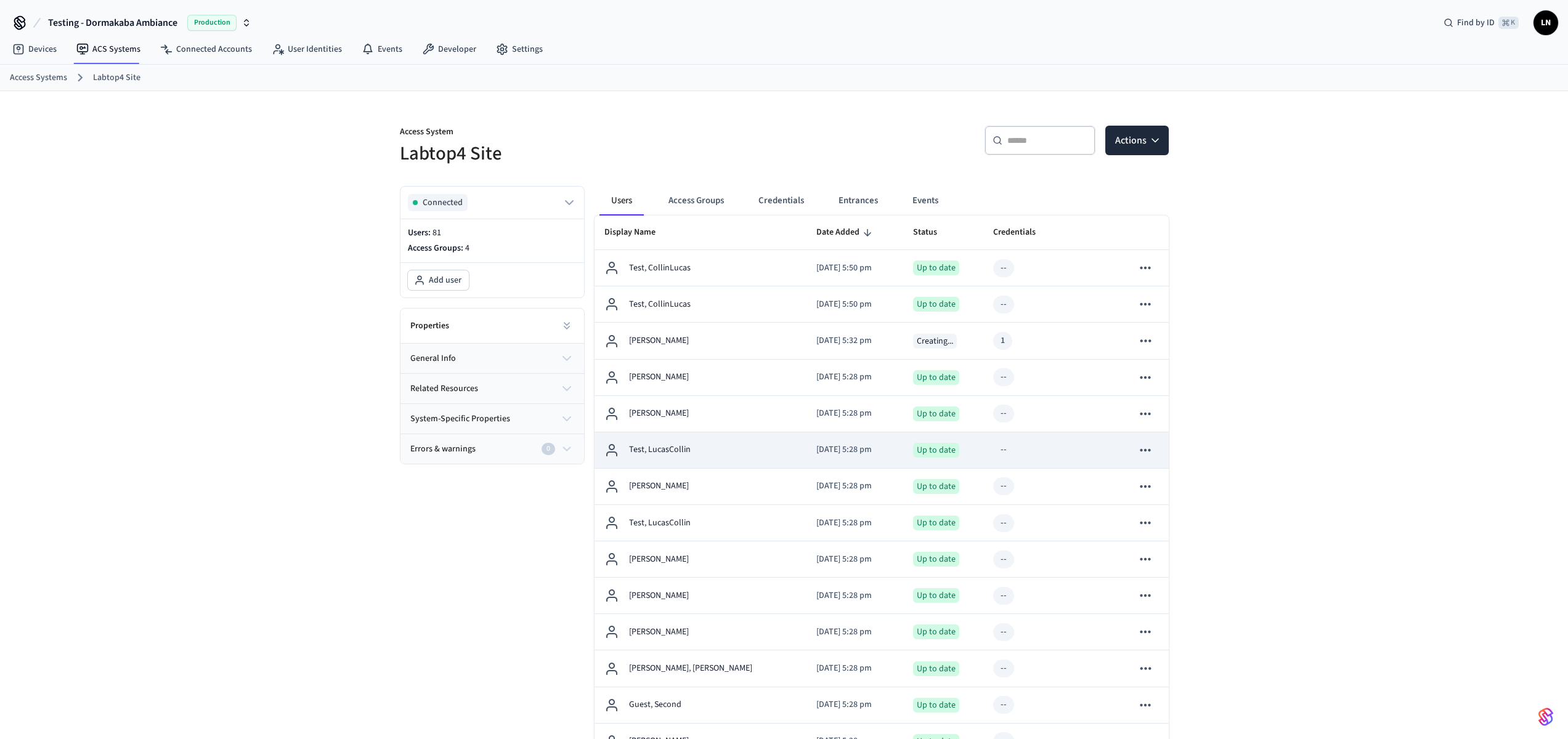
click at [658, 453] on p "Test, LucasCollin" at bounding box center [659, 450] width 62 height 13
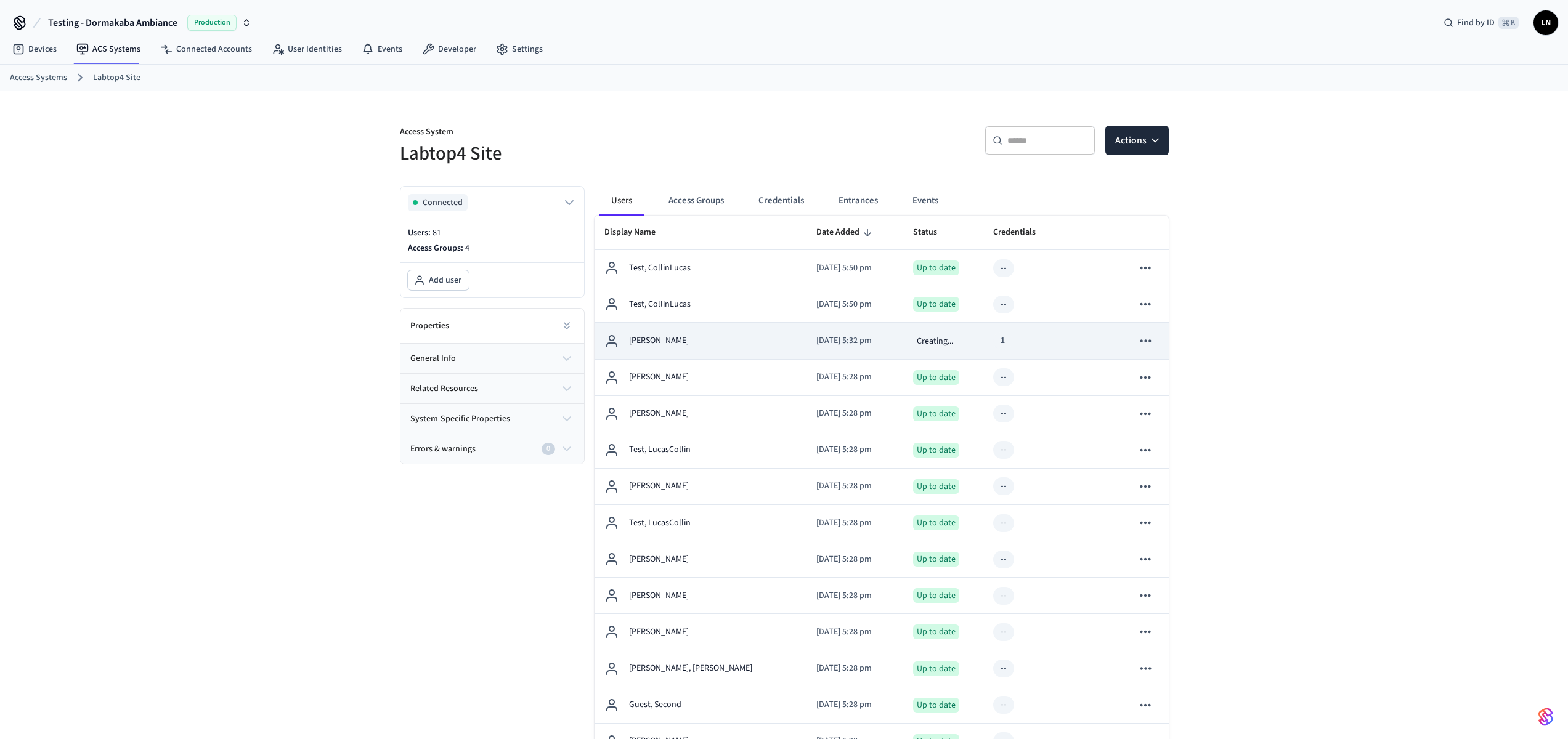
click at [719, 344] on div "[PERSON_NAME]" at bounding box center [700, 341] width 192 height 14
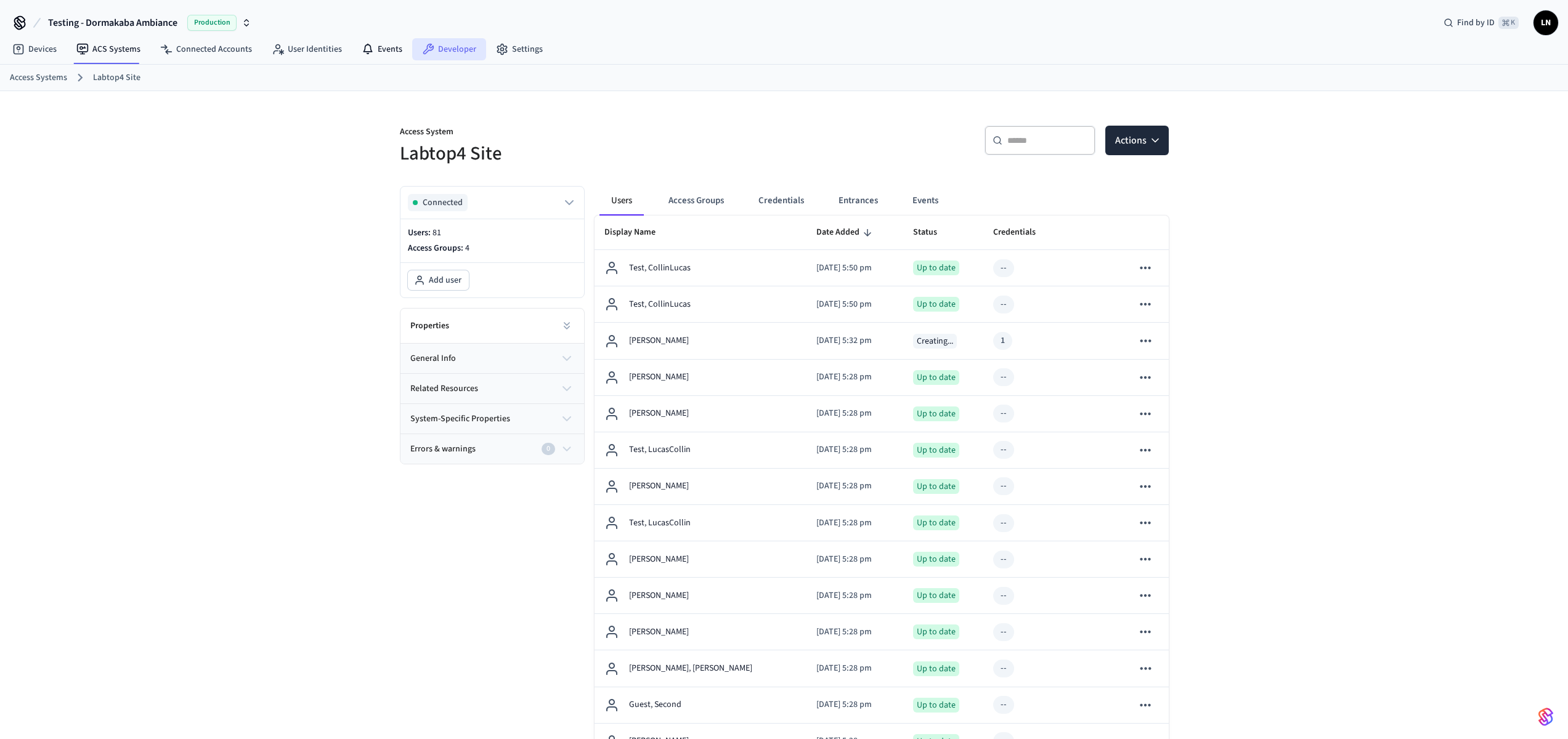
click at [435, 46] on link "Developer" at bounding box center [449, 50] width 74 height 22
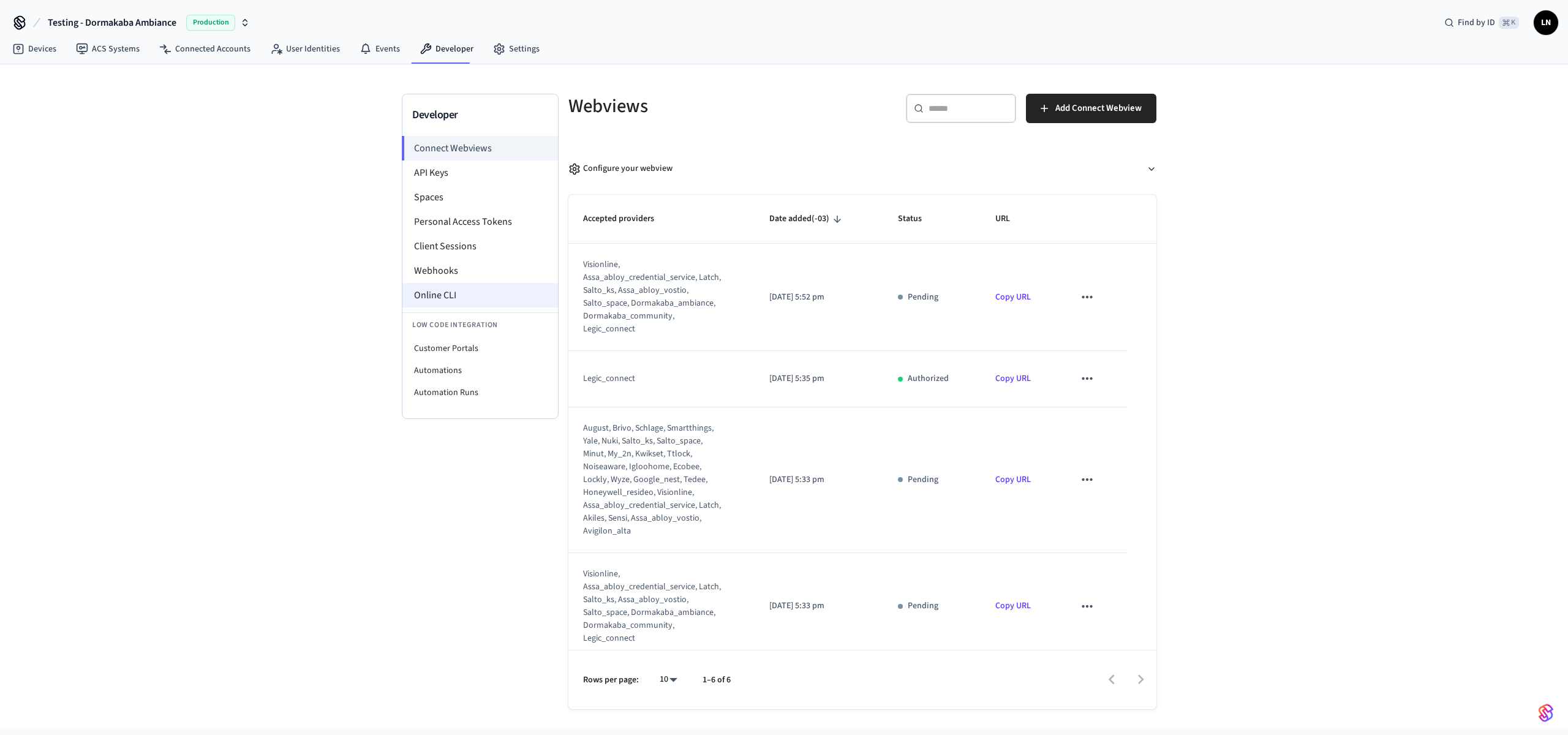
click at [451, 289] on li "Online CLI" at bounding box center [480, 295] width 156 height 25
